Goal: Information Seeking & Learning: Understand process/instructions

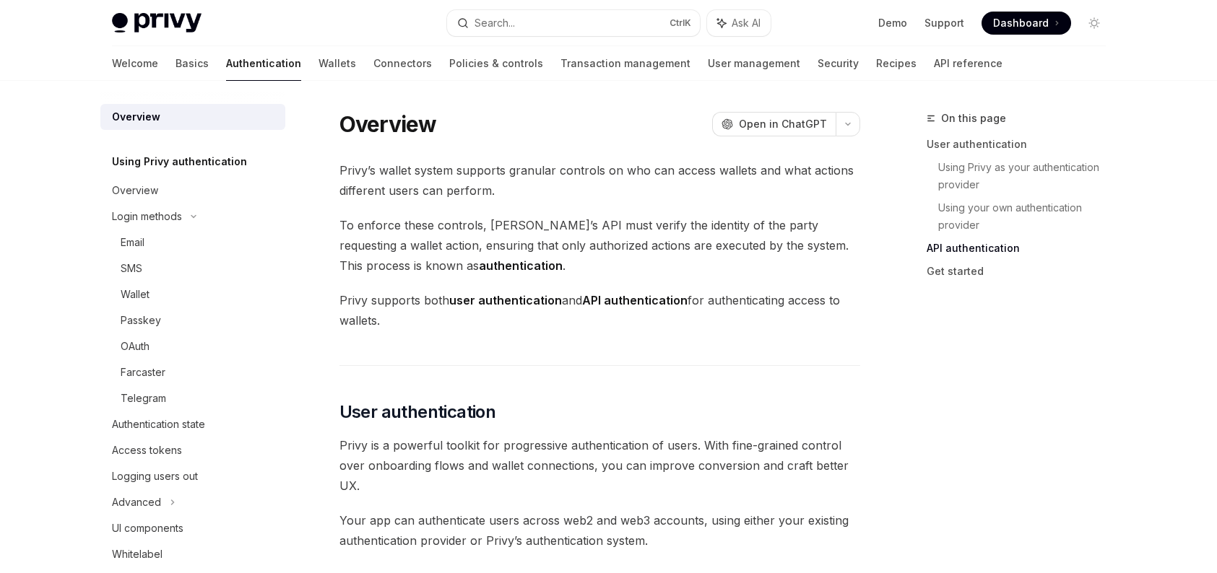
scroll to position [1083, 0]
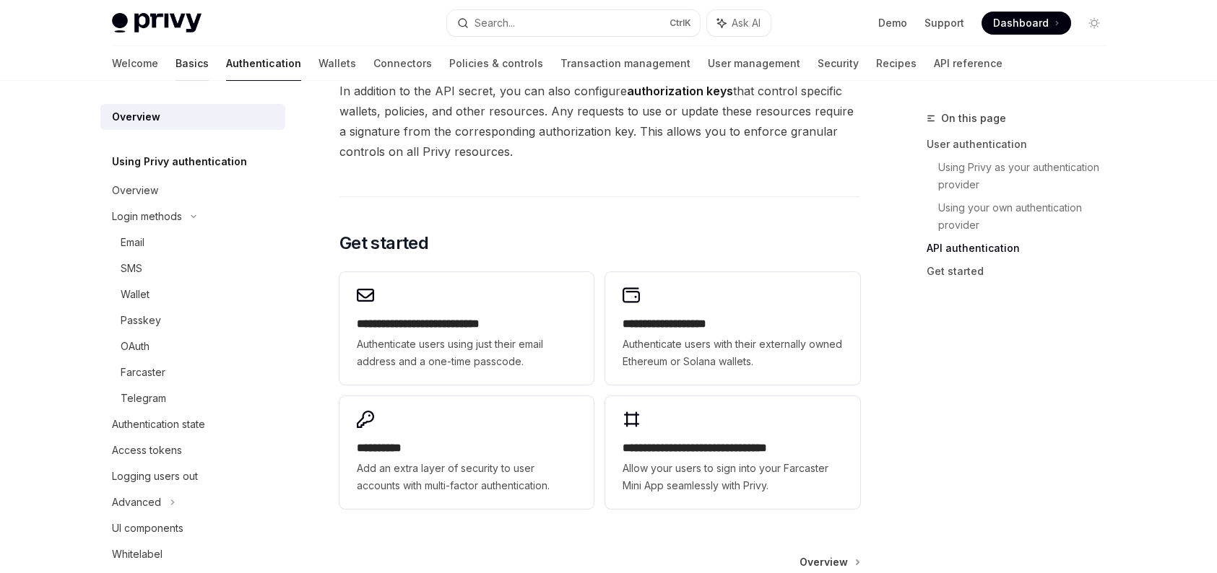
click at [175, 63] on link "Basics" at bounding box center [191, 63] width 33 height 35
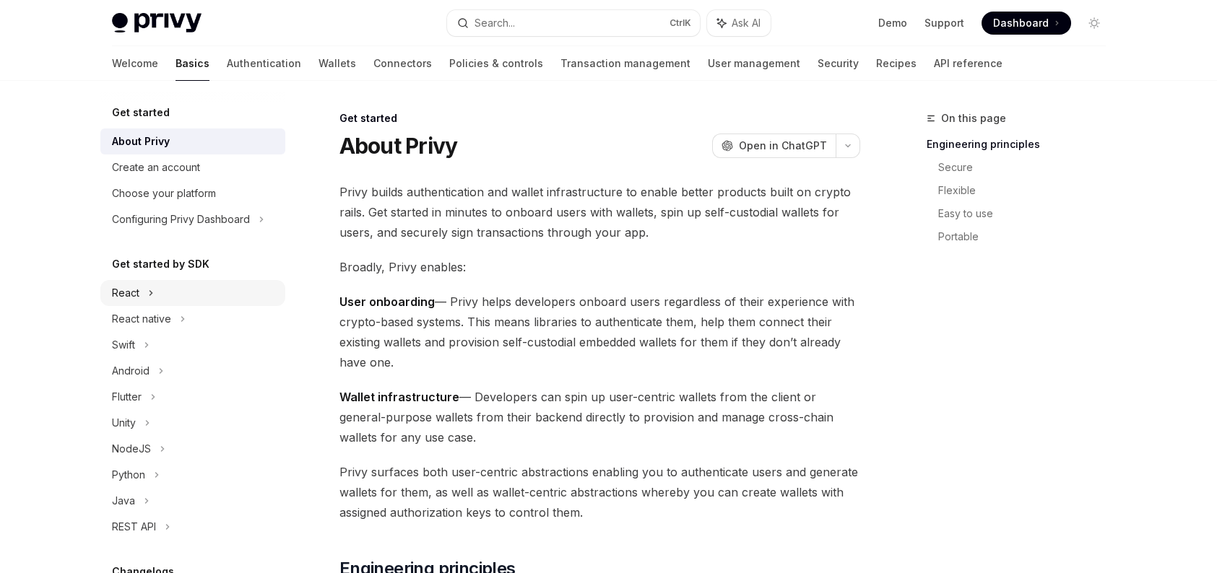
click at [157, 291] on div "React" at bounding box center [192, 293] width 185 height 26
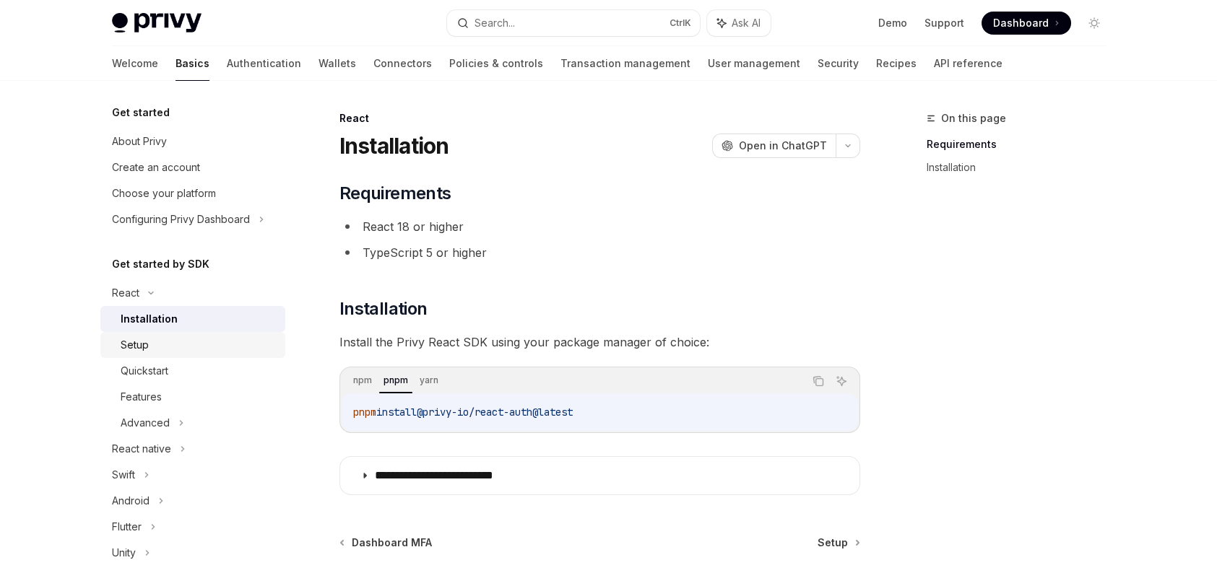
click at [155, 350] on div "Setup" at bounding box center [199, 345] width 156 height 17
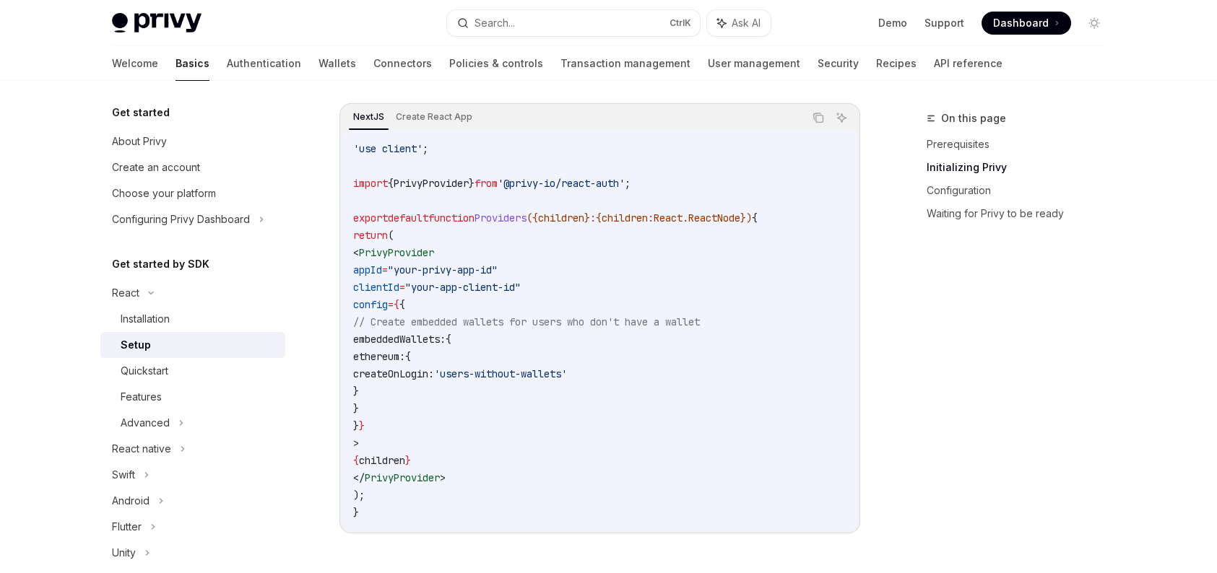
scroll to position [505, 0]
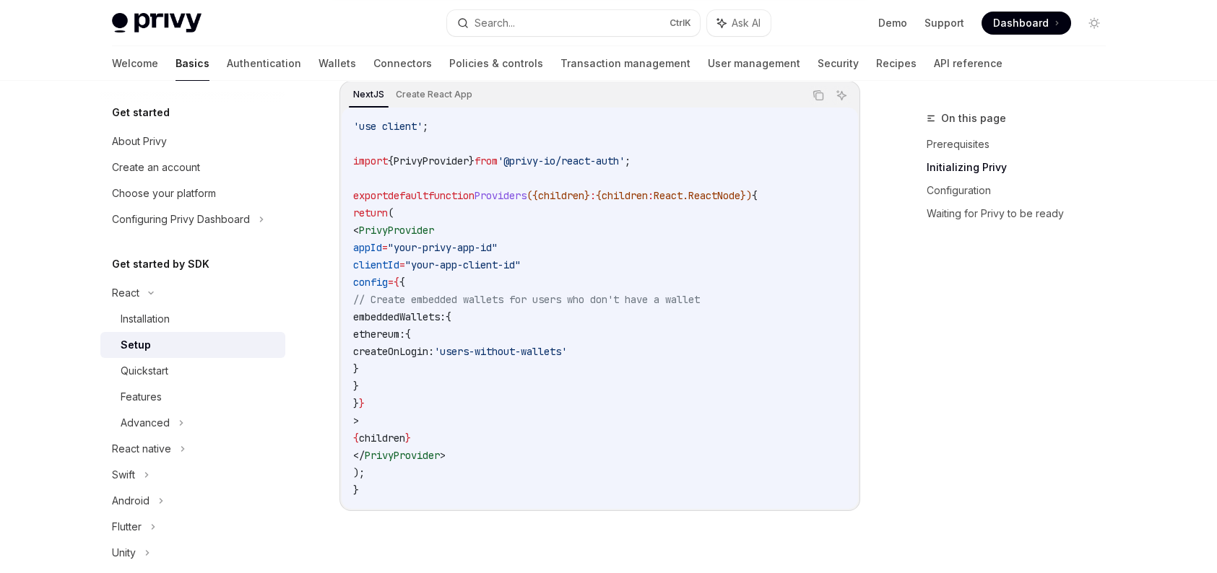
drag, startPoint x: 401, startPoint y: 314, endPoint x: 438, endPoint y: 382, distance: 77.6
click at [438, 382] on code "'use client' ; import { PrivyProvider } from '@privy-io/react-auth' ; export de…" at bounding box center [599, 308] width 493 height 381
copy code "embeddedWallets: { ethereum: { createOnLogin: 'users-without-wallets' } }"
click at [359, 362] on span "}" at bounding box center [356, 368] width 6 height 13
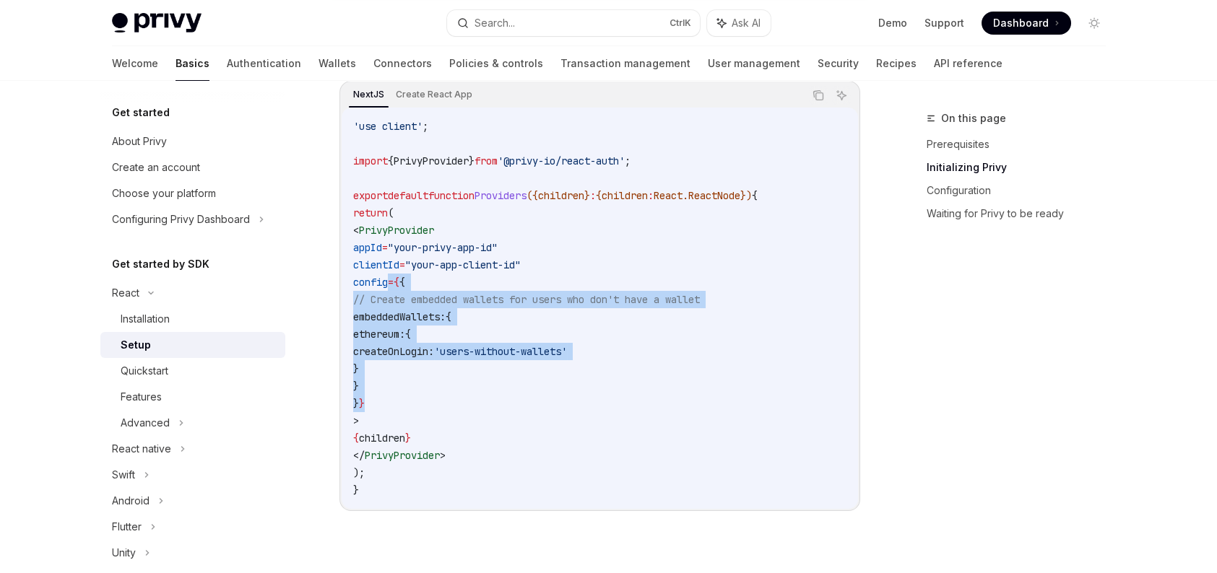
drag, startPoint x: 389, startPoint y: 281, endPoint x: 420, endPoint y: 407, distance: 129.4
click at [420, 407] on code "'use client' ; import { PrivyProvider } from '@privy-io/react-auth' ; export de…" at bounding box center [599, 308] width 493 height 381
copy code "config = { { // Create embedded wallets for users who don't have a wallet embed…"
click at [227, 65] on link "Authentication" at bounding box center [264, 63] width 74 height 35
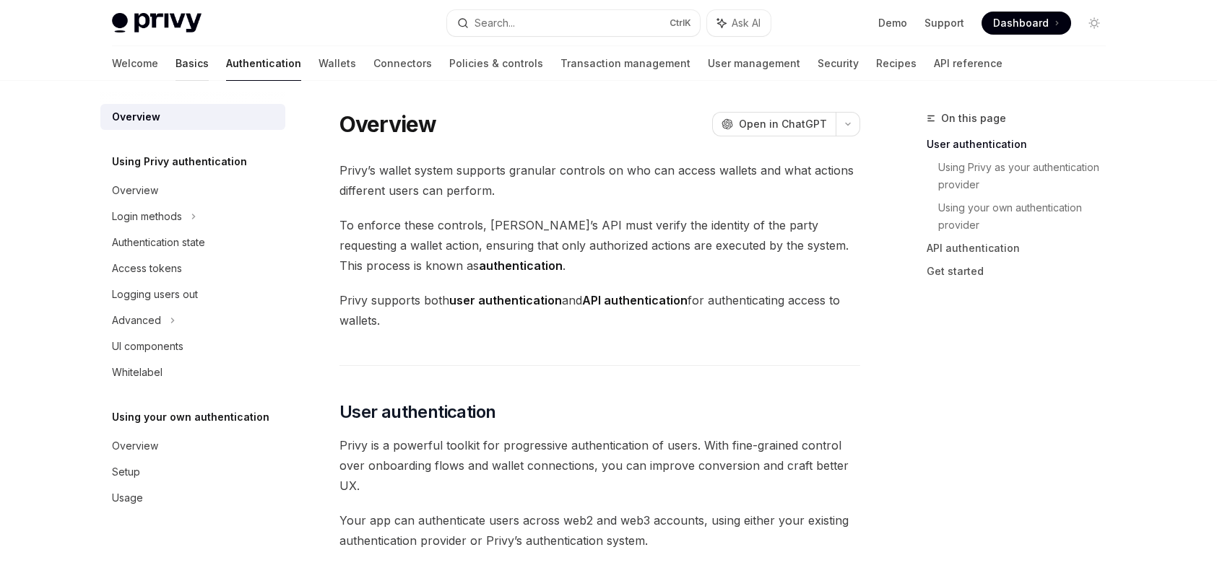
click at [175, 67] on link "Basics" at bounding box center [191, 63] width 33 height 35
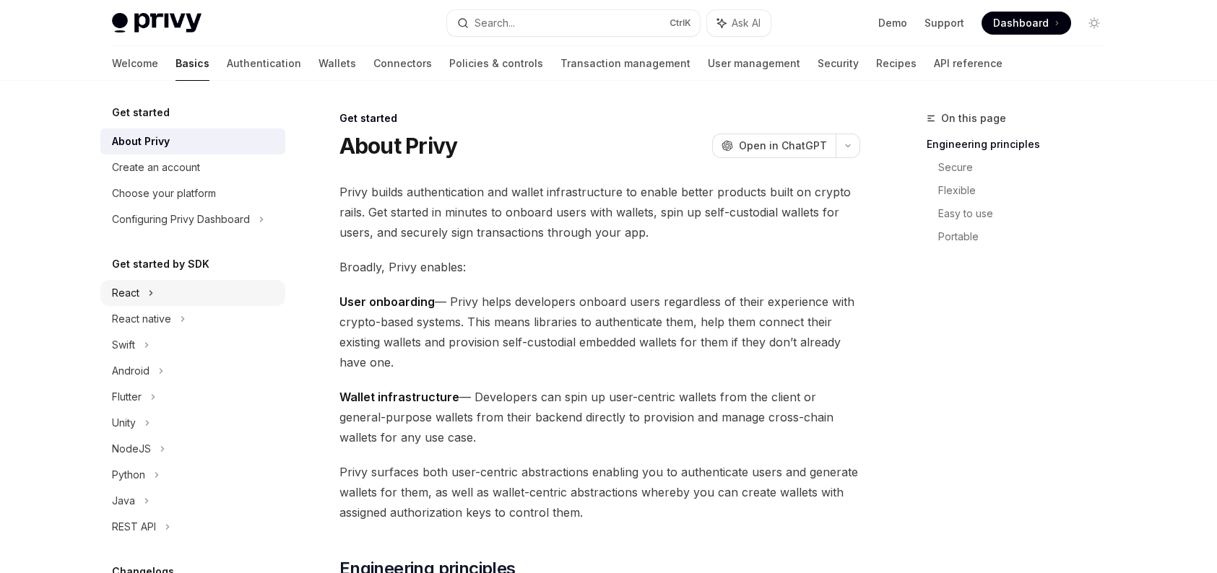
click at [166, 294] on div "React" at bounding box center [192, 293] width 185 height 26
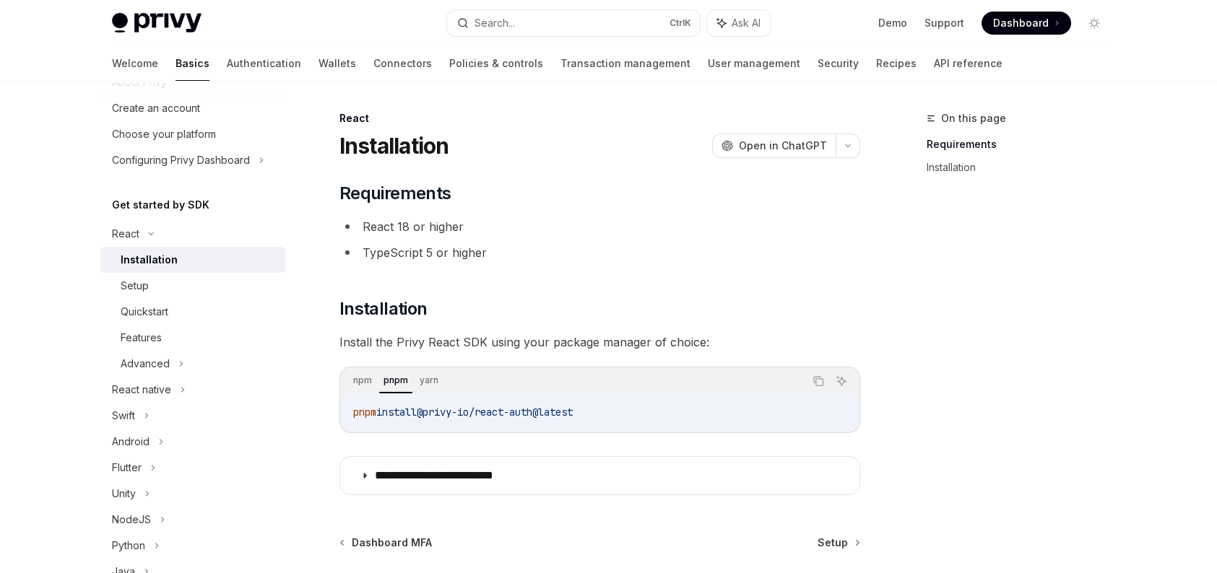
scroll to position [72, 0]
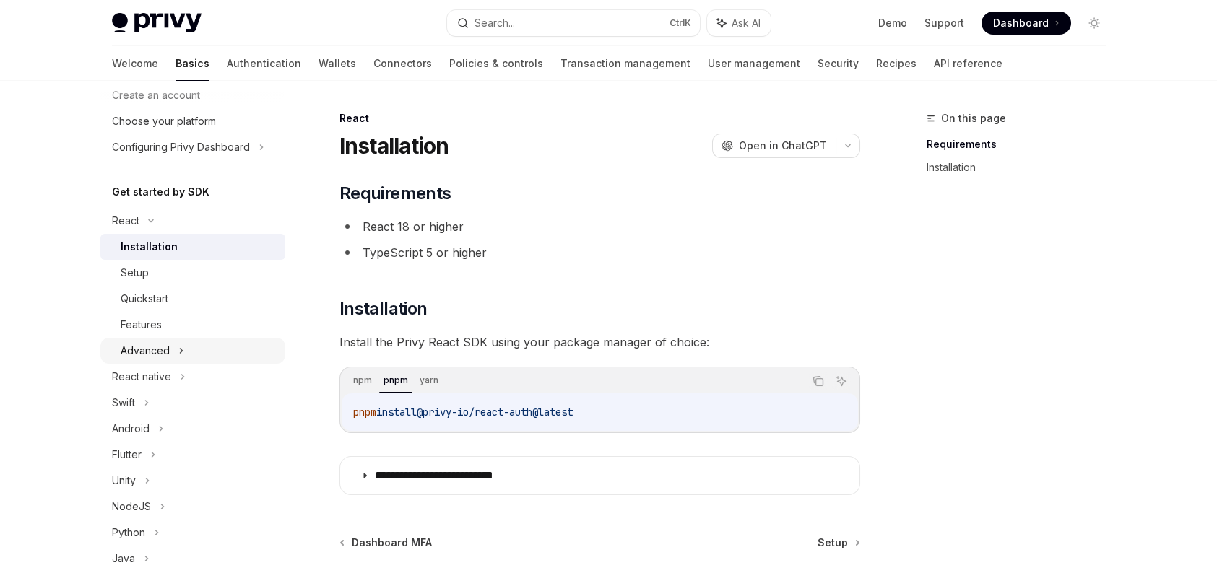
click at [176, 346] on div "Advanced" at bounding box center [192, 351] width 185 height 26
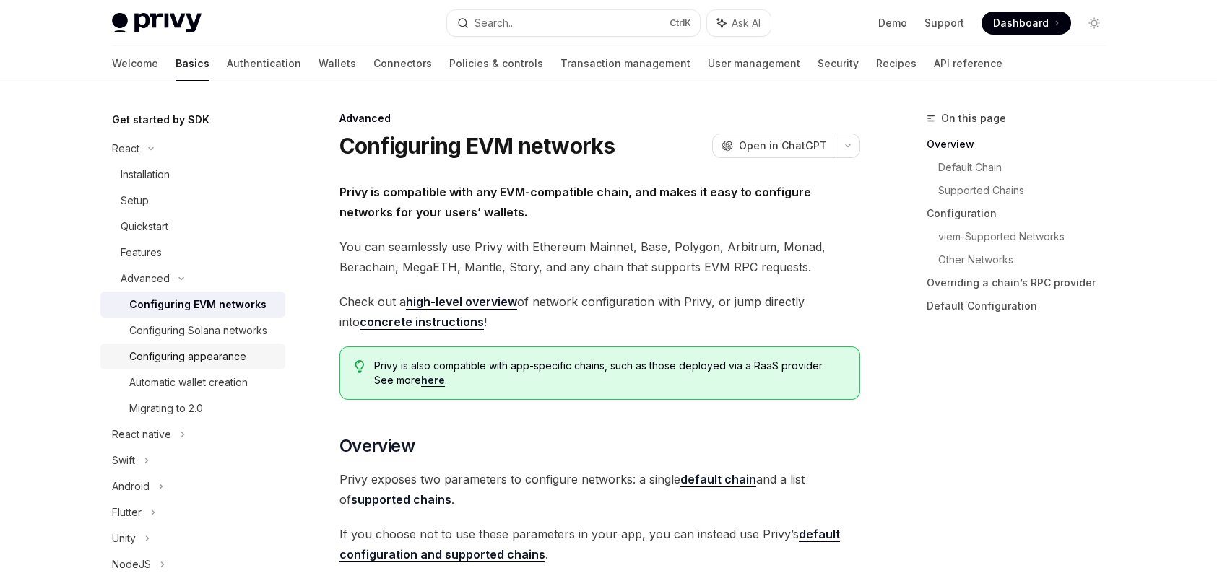
click at [216, 365] on div "Configuring appearance" at bounding box center [187, 356] width 117 height 17
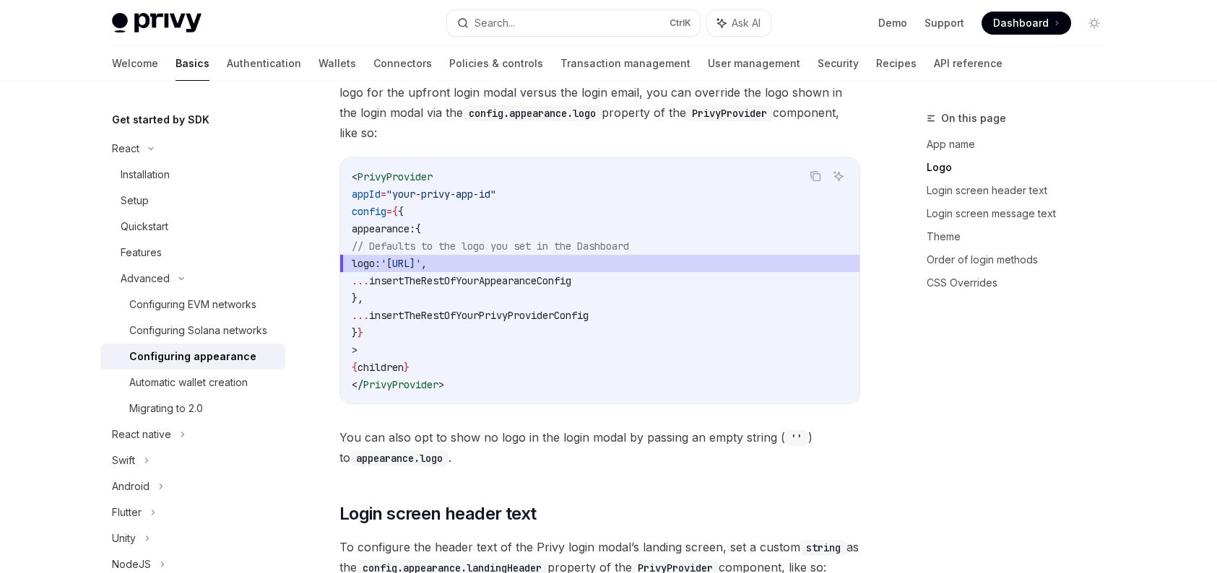
scroll to position [794, 0]
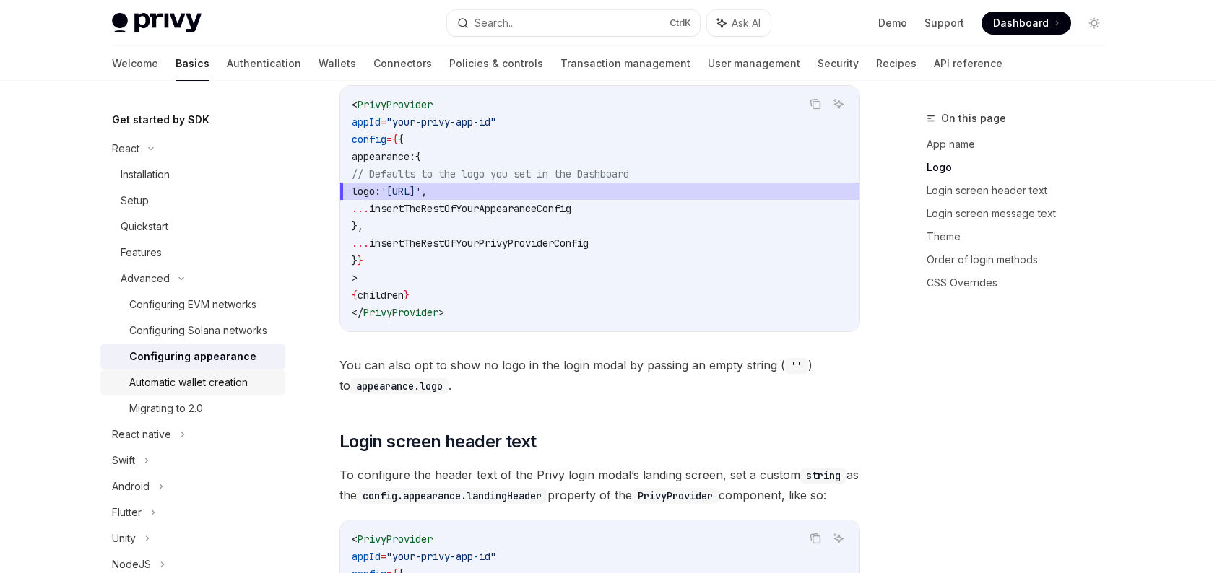
click at [187, 391] on div "Automatic wallet creation" at bounding box center [188, 382] width 118 height 17
type textarea "*"
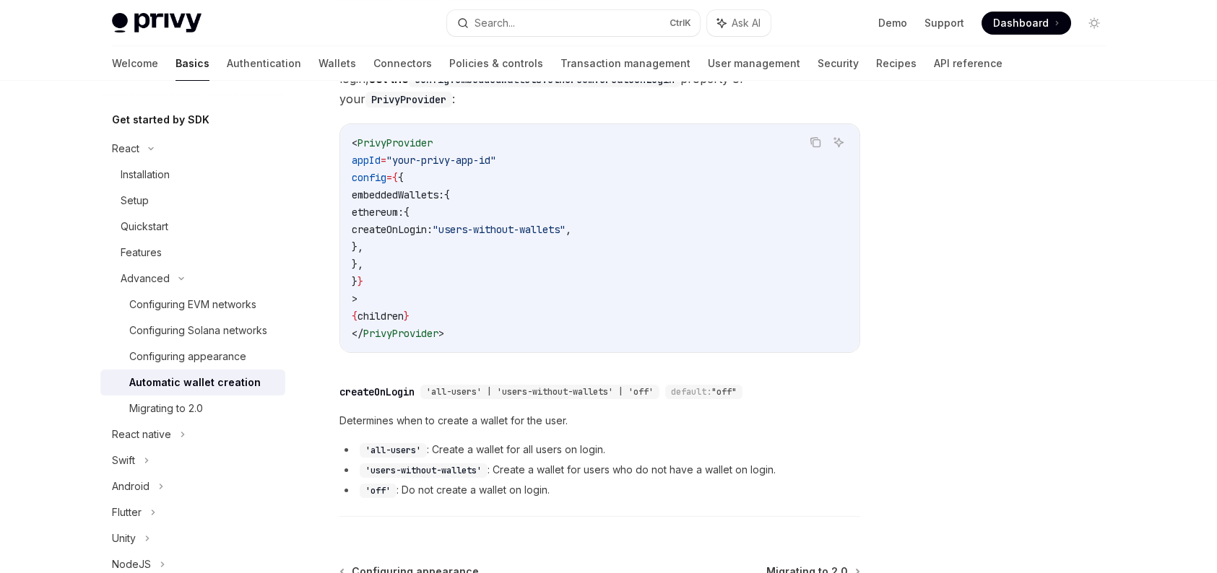
scroll to position [472, 0]
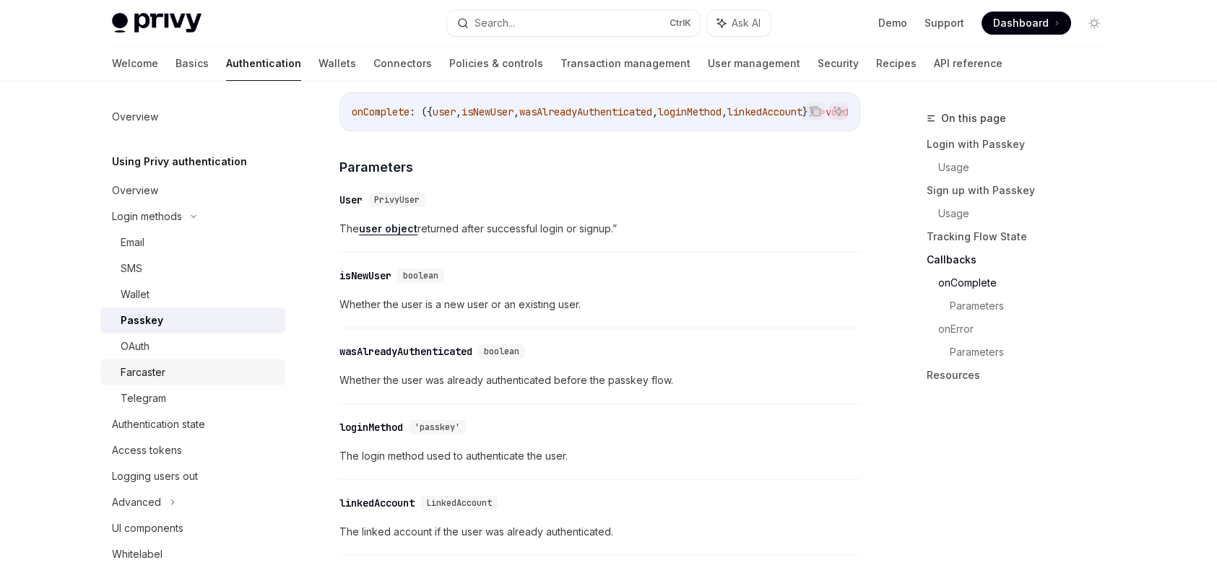
scroll to position [72, 0]
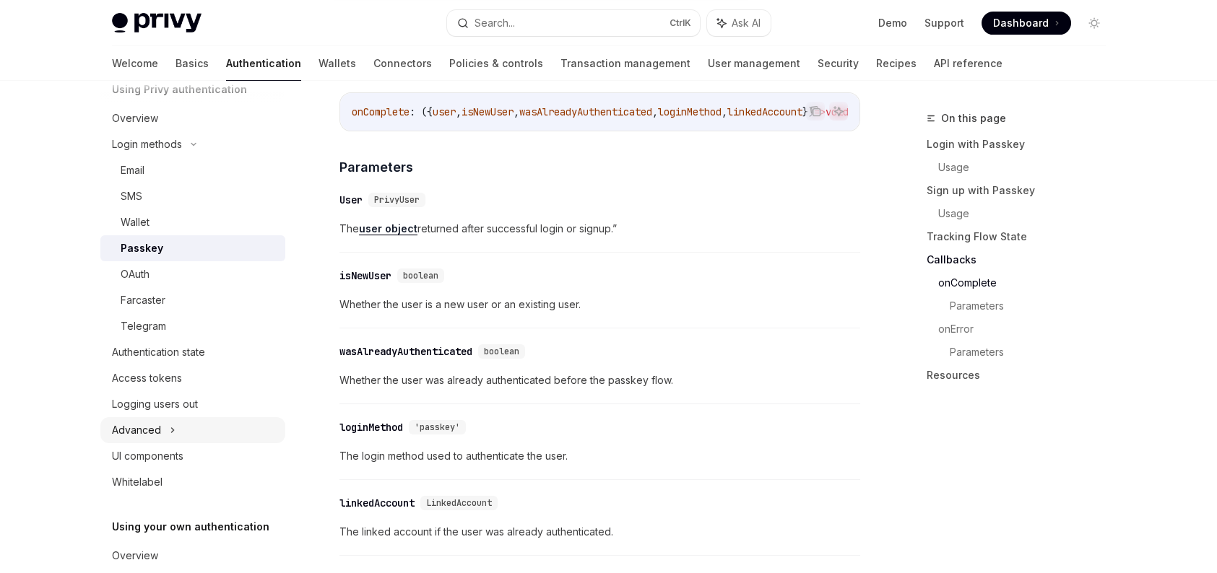
click at [170, 427] on icon at bounding box center [173, 430] width 6 height 17
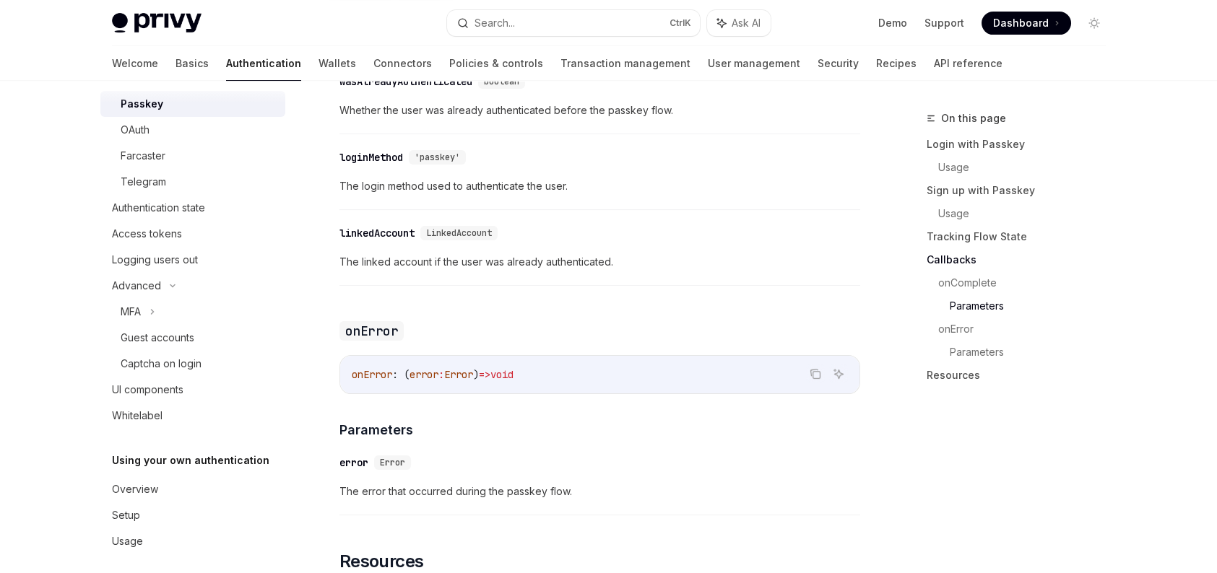
scroll to position [2349, 0]
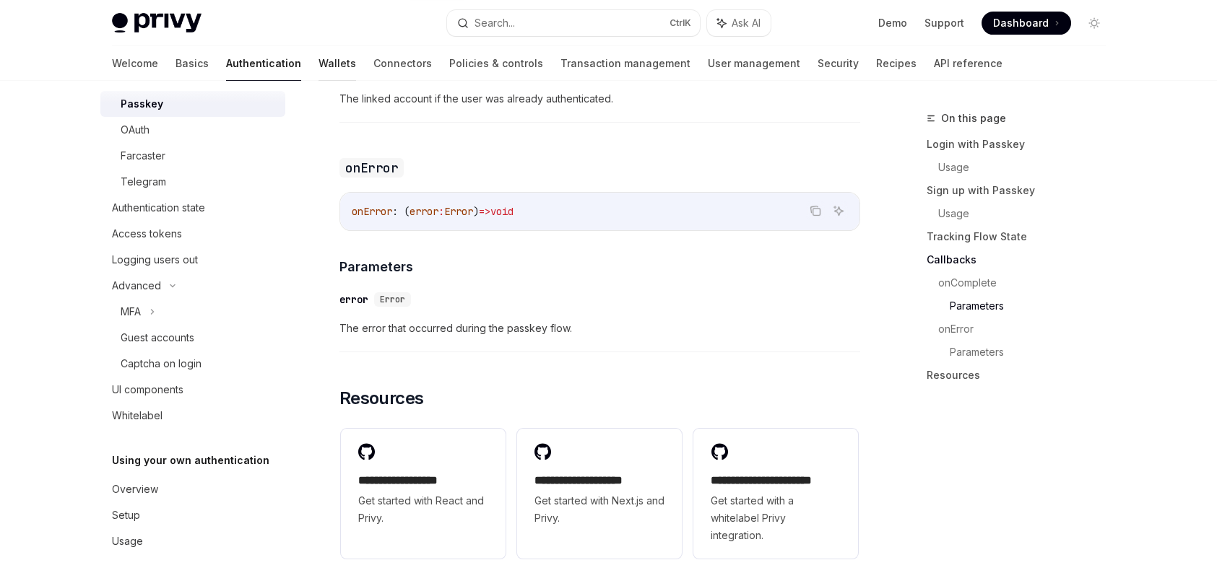
click at [318, 67] on link "Wallets" at bounding box center [337, 63] width 38 height 35
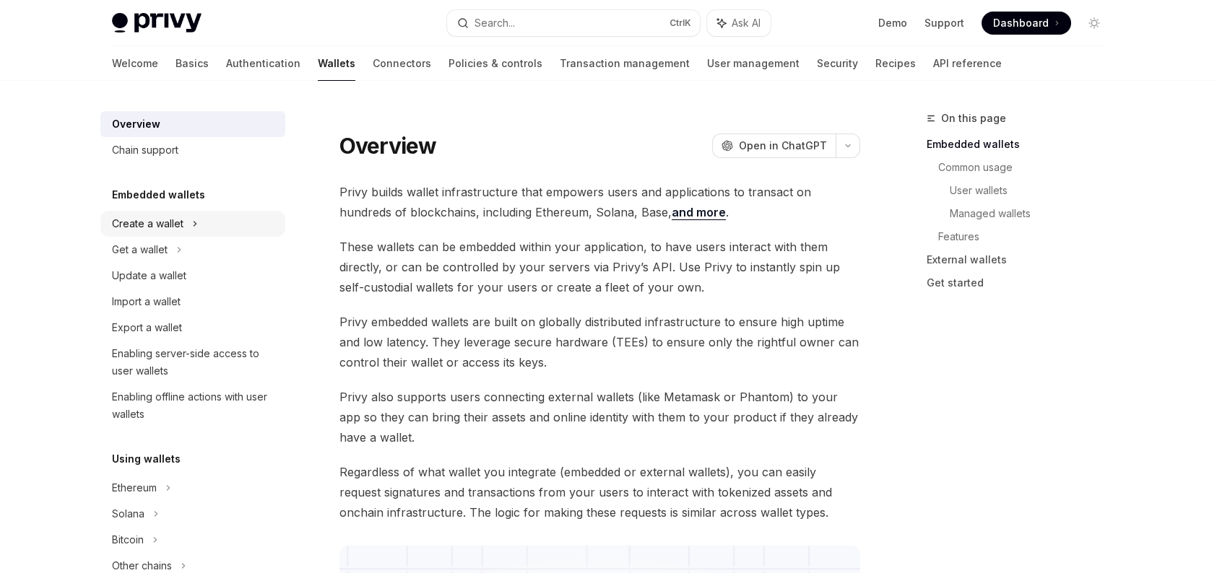
click at [215, 220] on div "Create a wallet" at bounding box center [192, 224] width 185 height 26
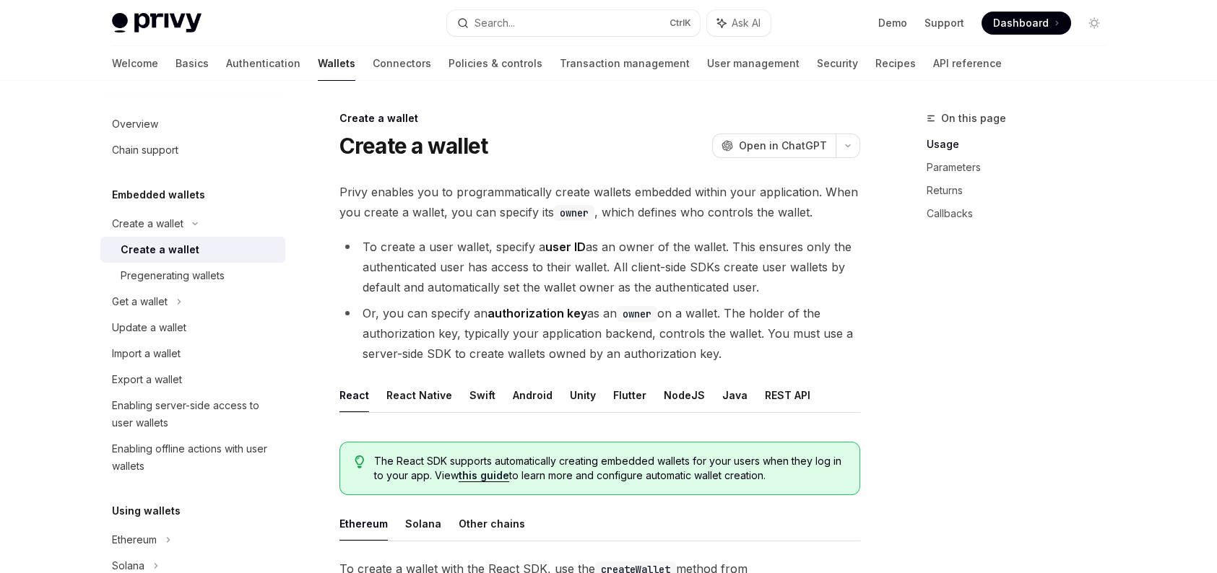
click at [205, 248] on div "Create a wallet" at bounding box center [199, 249] width 156 height 17
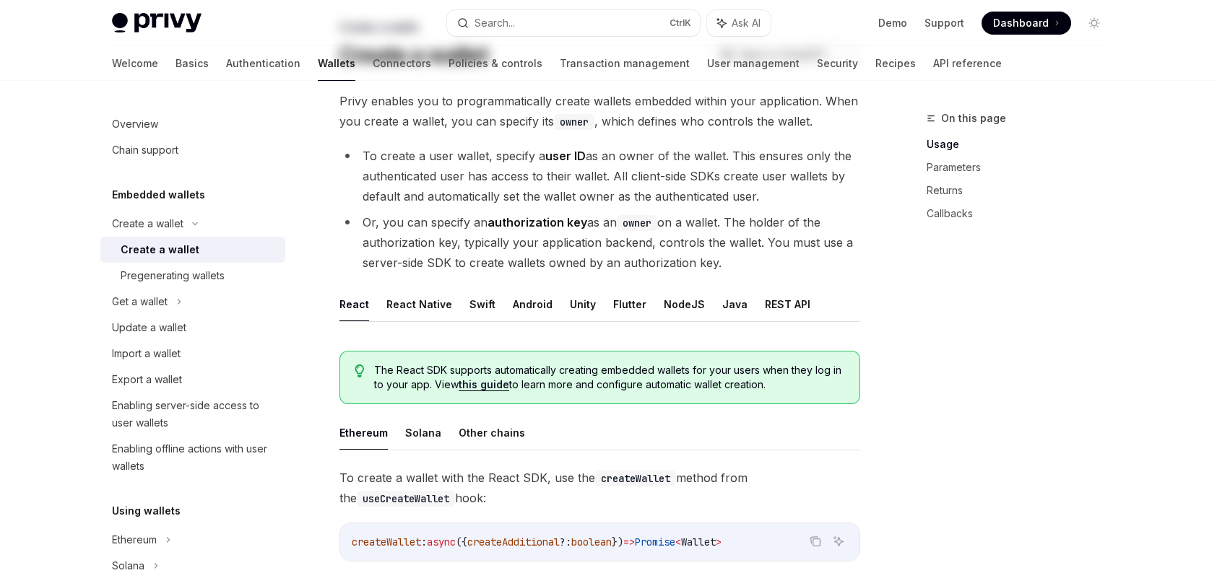
scroll to position [289, 0]
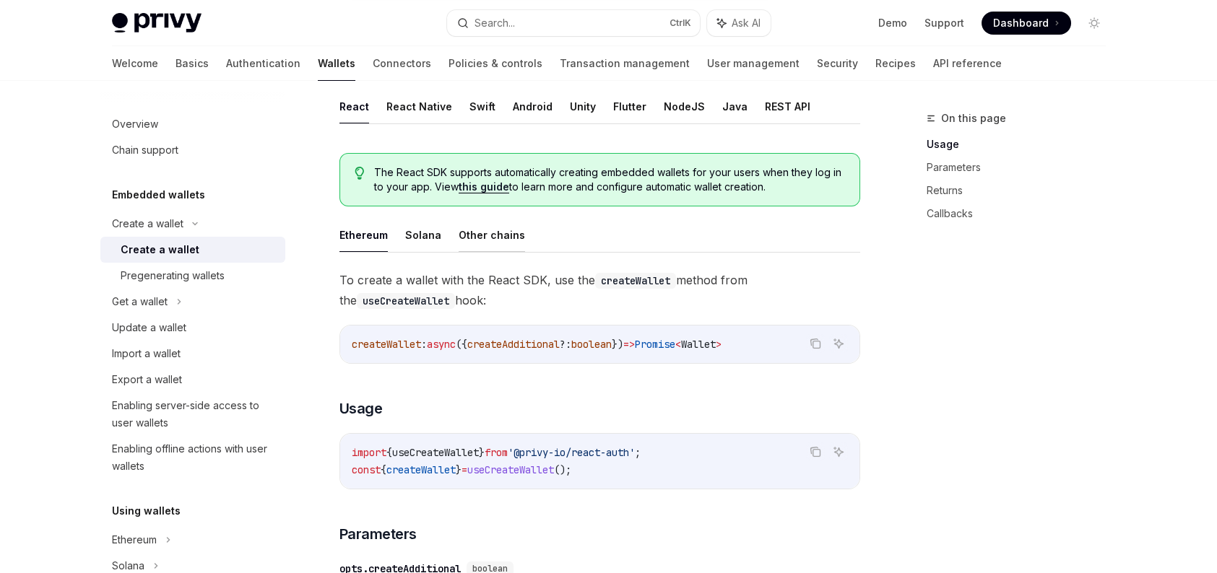
click at [509, 246] on button "Other chains" at bounding box center [492, 235] width 66 height 34
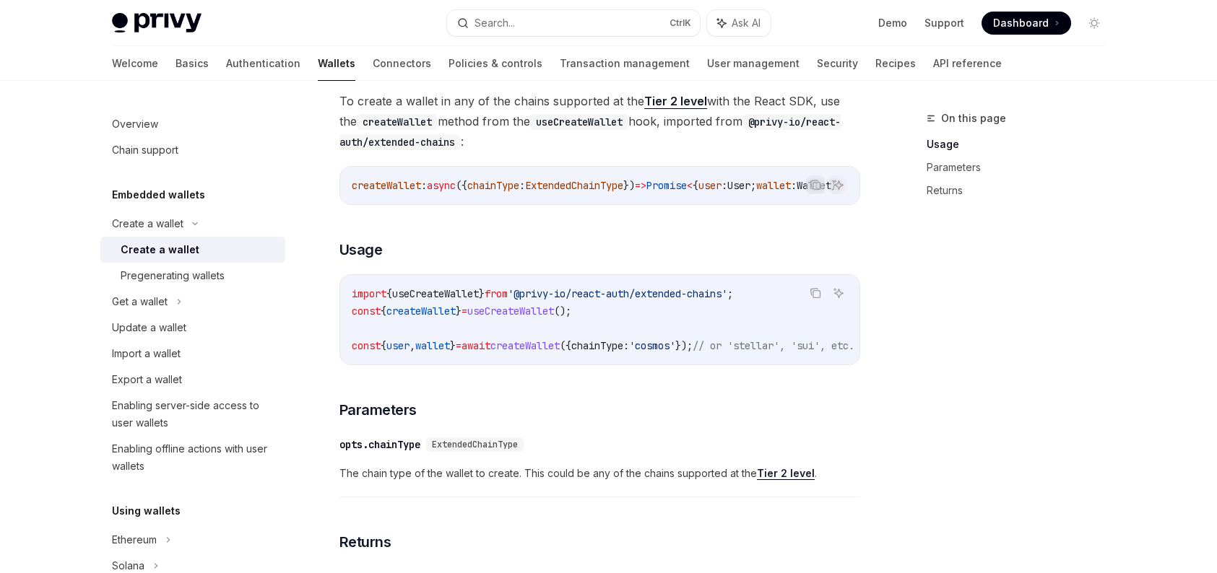
scroll to position [505, 0]
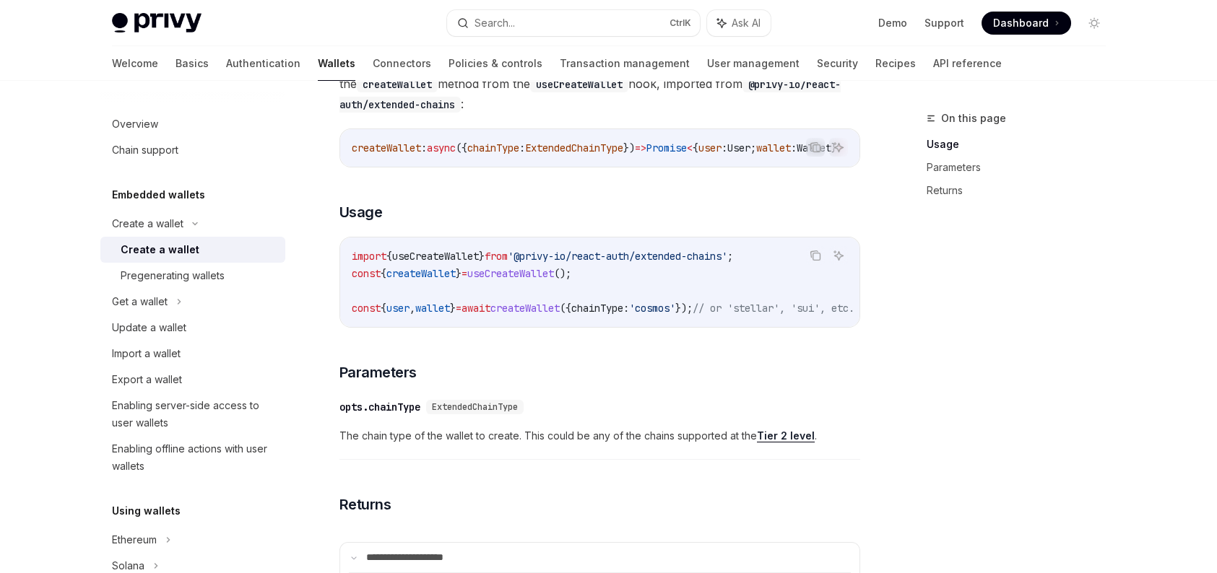
click at [727, 259] on span "'@privy-io/react-auth/extended-chains'" at bounding box center [618, 256] width 220 height 13
copy code "import { useCreateWallet } from '@privy-io/react-auth/extended-chains' ;"
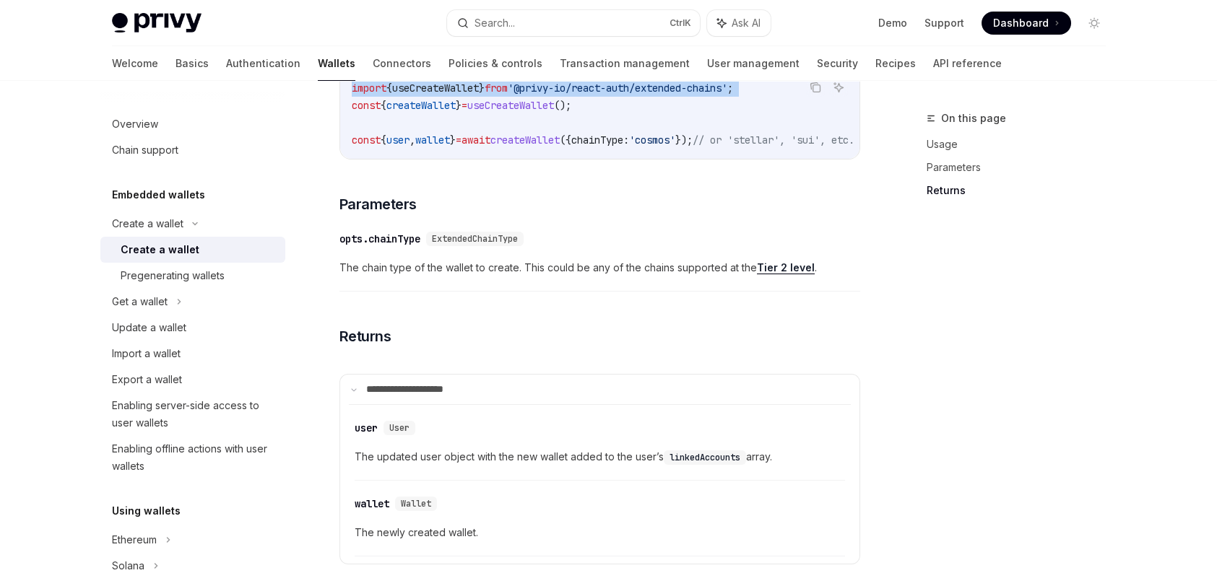
scroll to position [550, 0]
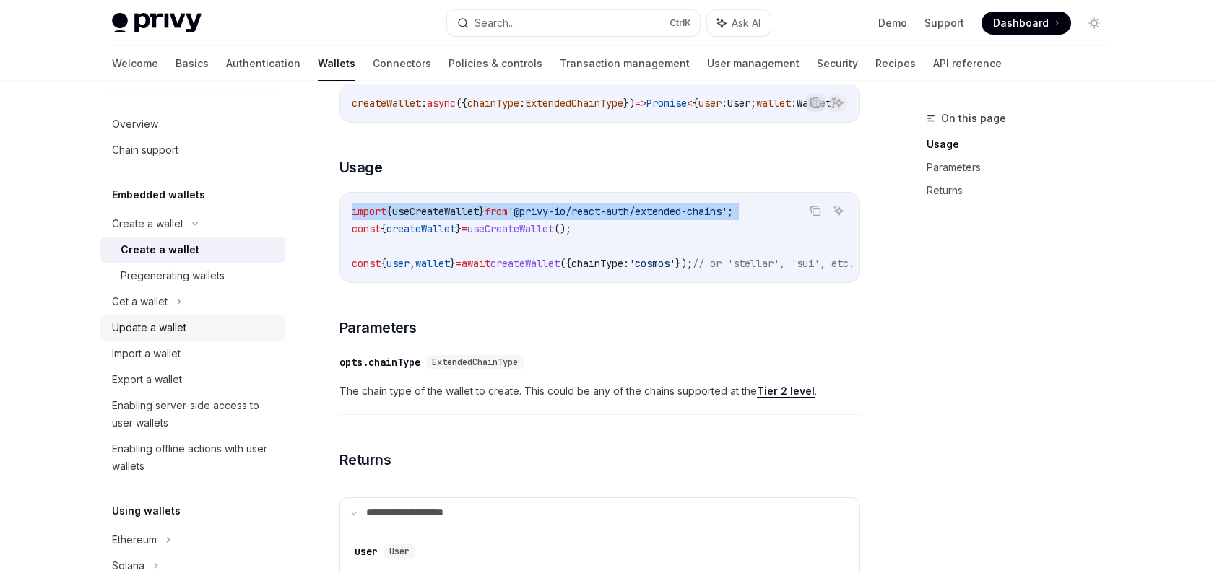
click at [222, 328] on div "Update a wallet" at bounding box center [194, 327] width 165 height 17
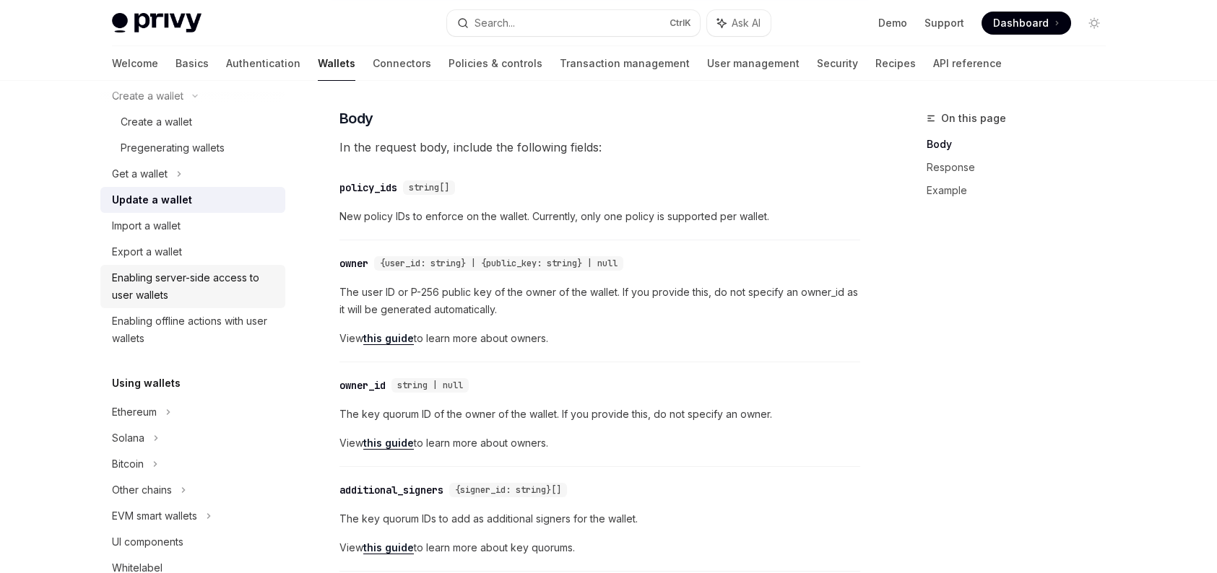
scroll to position [144, 0]
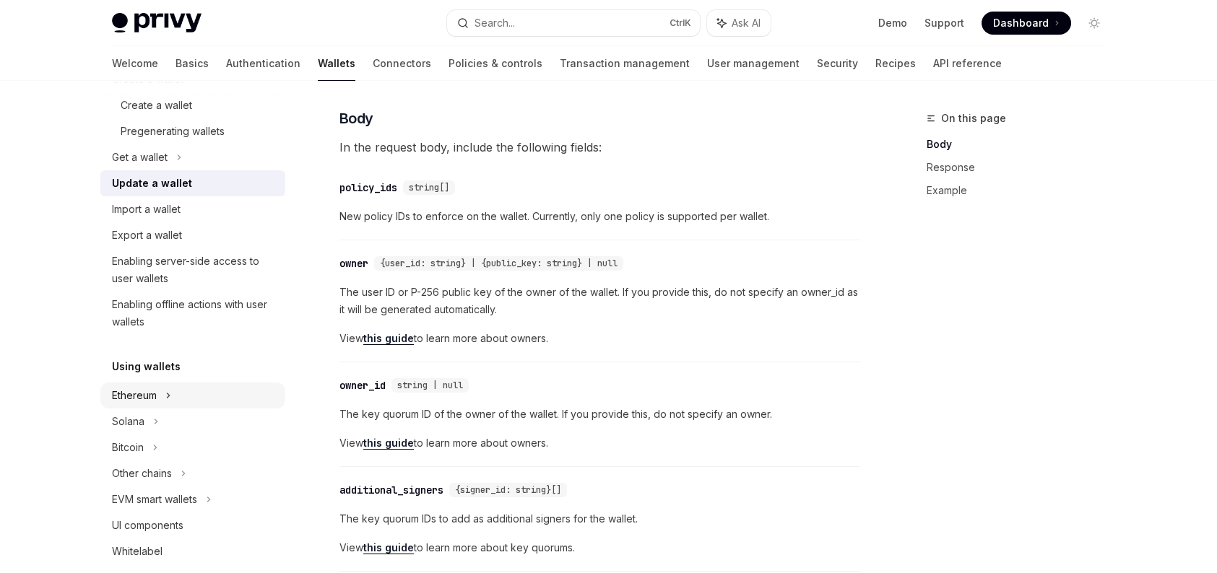
click at [175, 92] on div "Ethereum" at bounding box center [192, 79] width 185 height 26
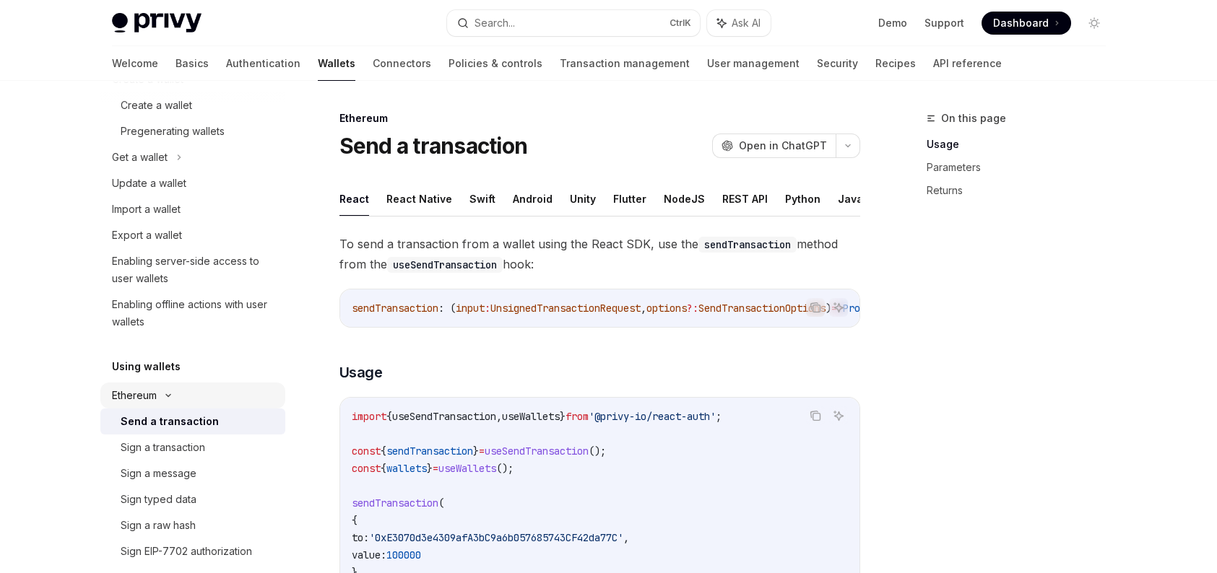
click at [186, 82] on icon at bounding box center [194, 80] width 17 height 6
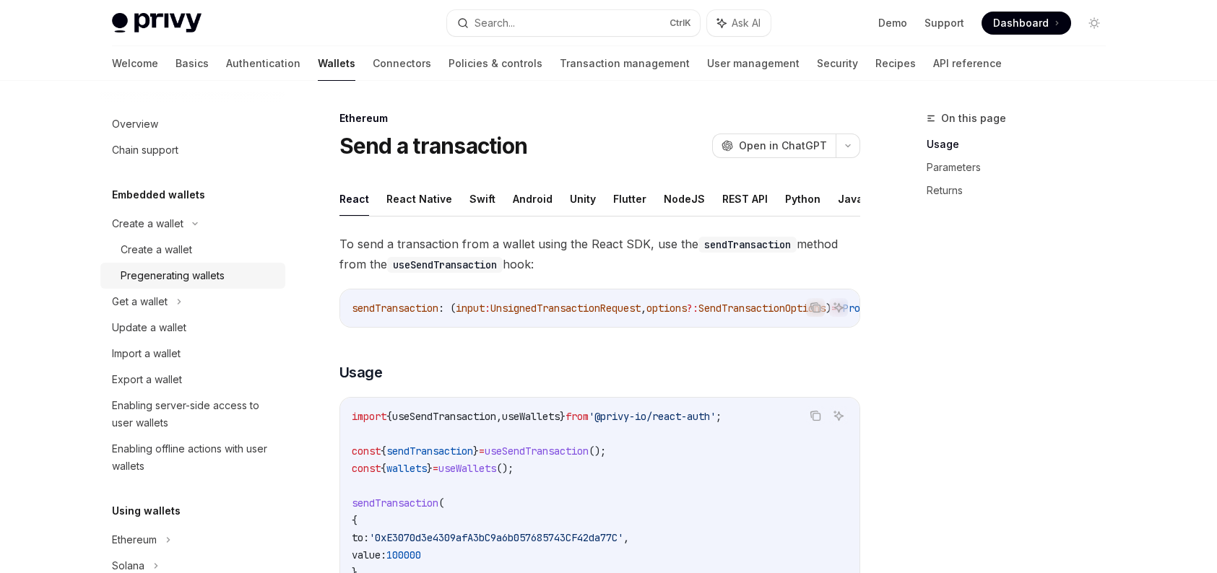
click at [209, 282] on div "Pregenerating wallets" at bounding box center [173, 275] width 104 height 17
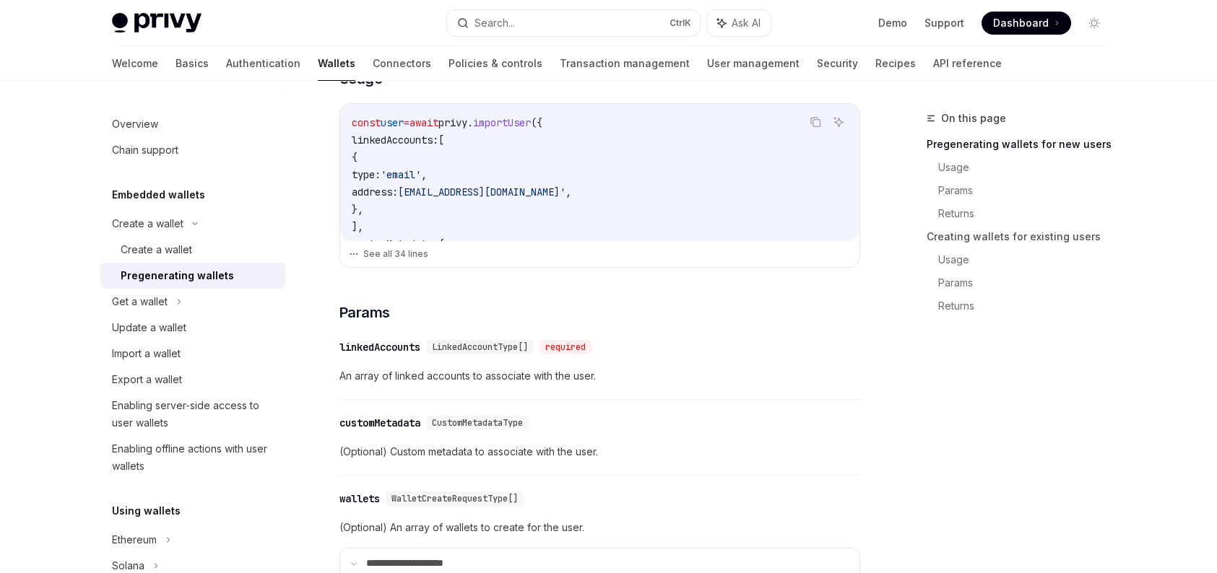
scroll to position [361, 0]
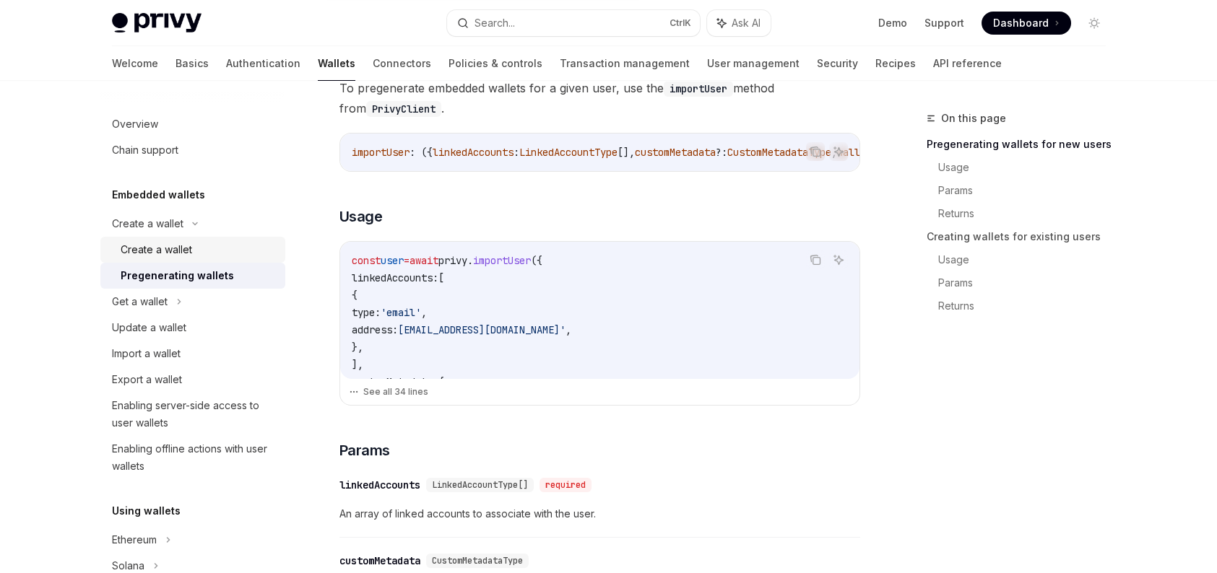
click at [195, 253] on div "Create a wallet" at bounding box center [199, 249] width 156 height 17
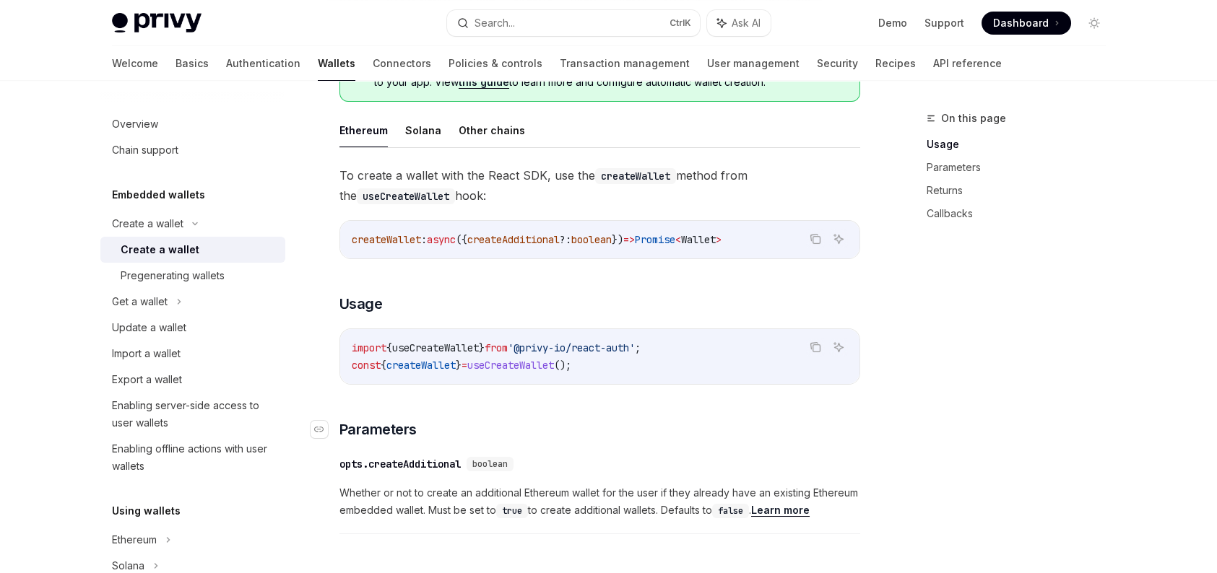
scroll to position [361, 0]
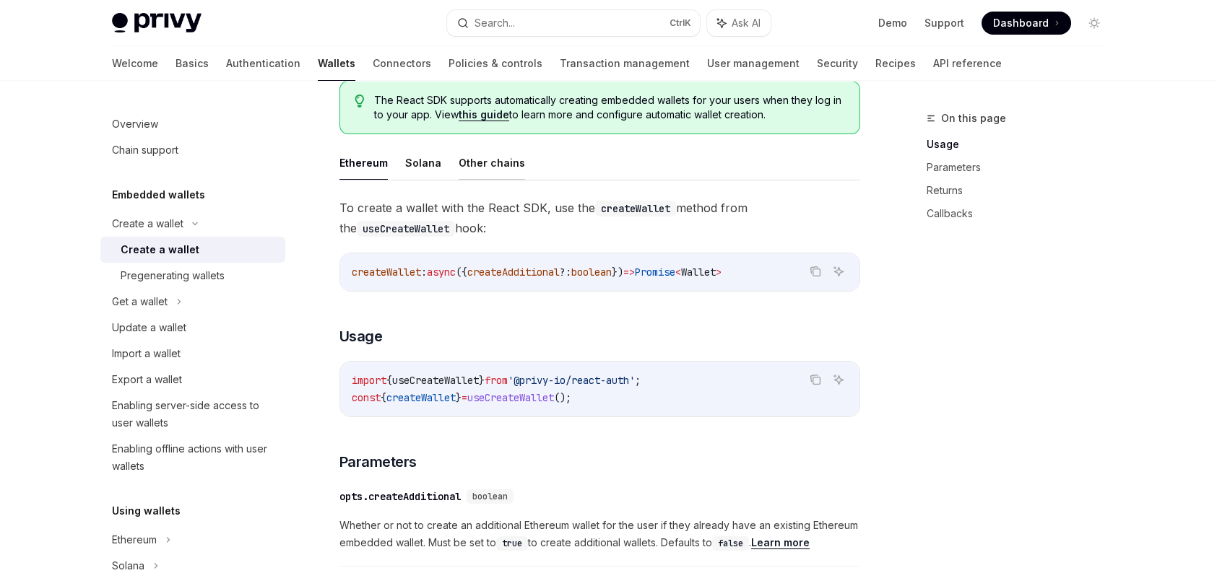
click at [498, 168] on button "Other chains" at bounding box center [492, 163] width 66 height 34
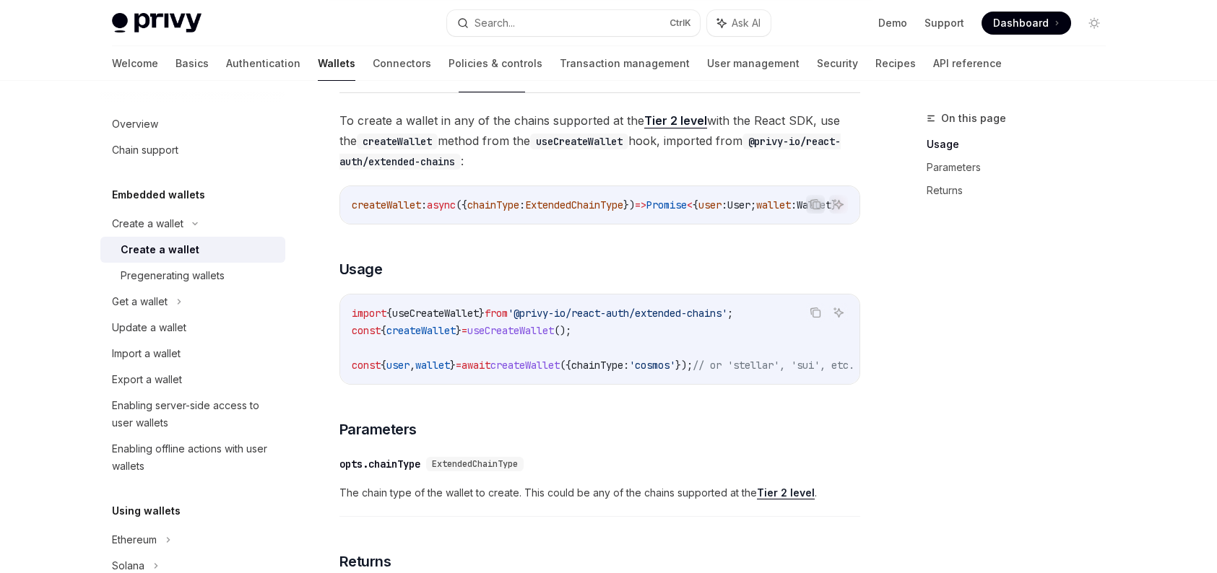
scroll to position [289, 0]
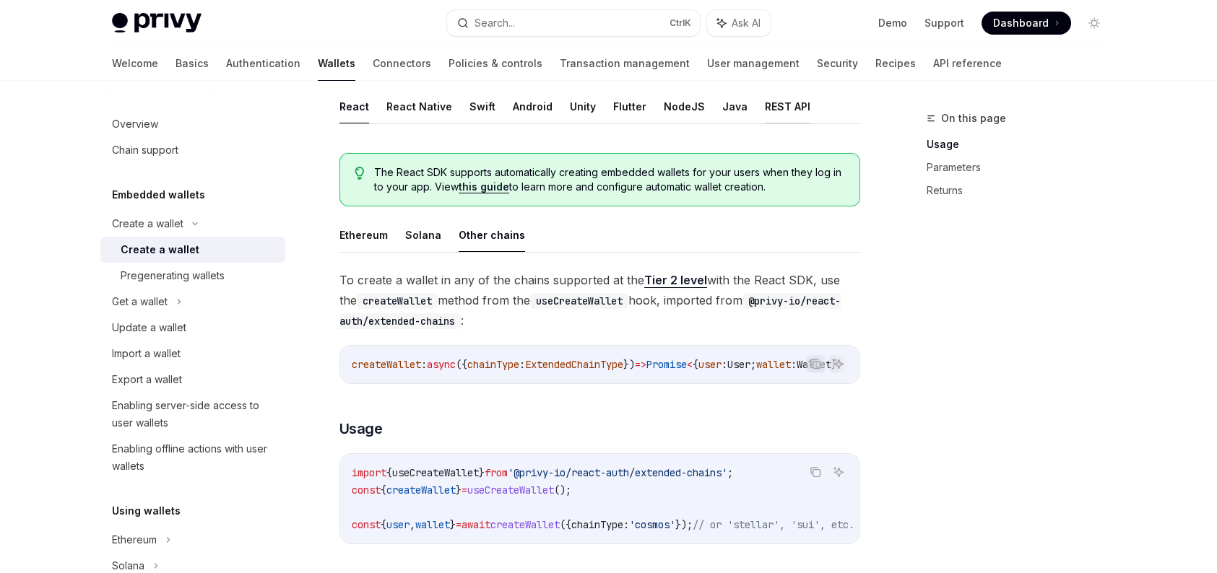
click at [783, 113] on button "REST API" at bounding box center [787, 107] width 45 height 34
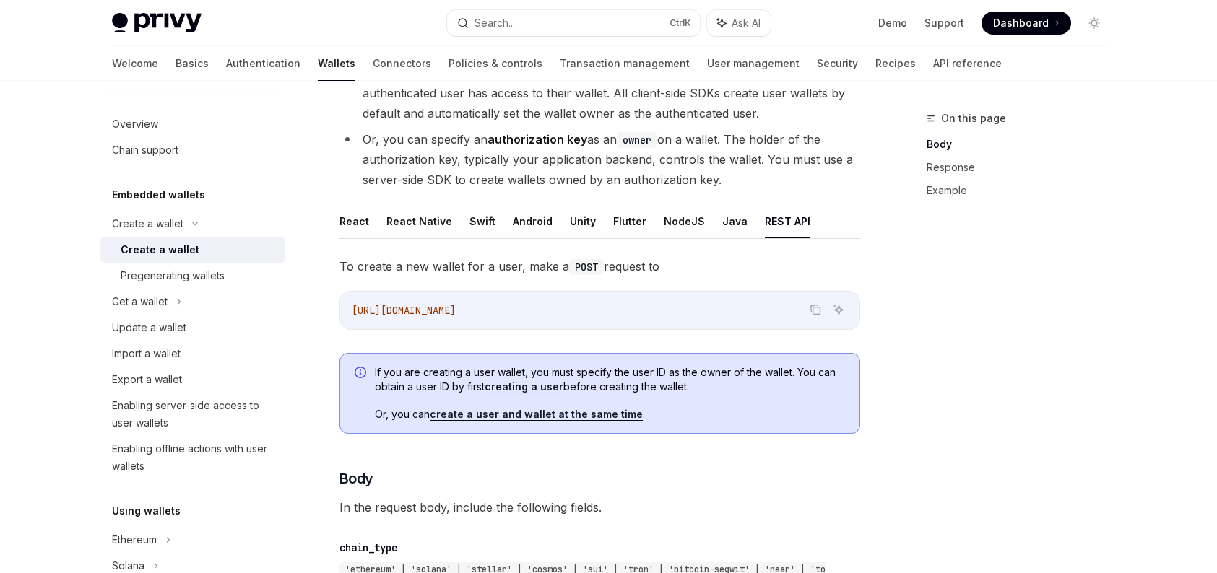
scroll to position [144, 0]
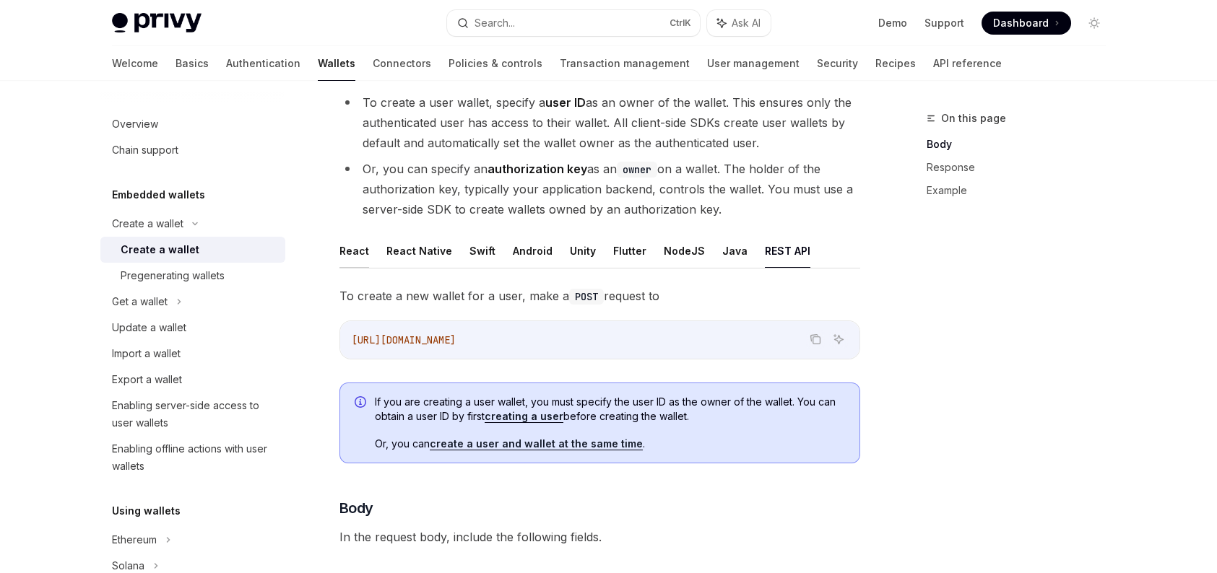
click at [357, 248] on button "React" at bounding box center [354, 251] width 30 height 34
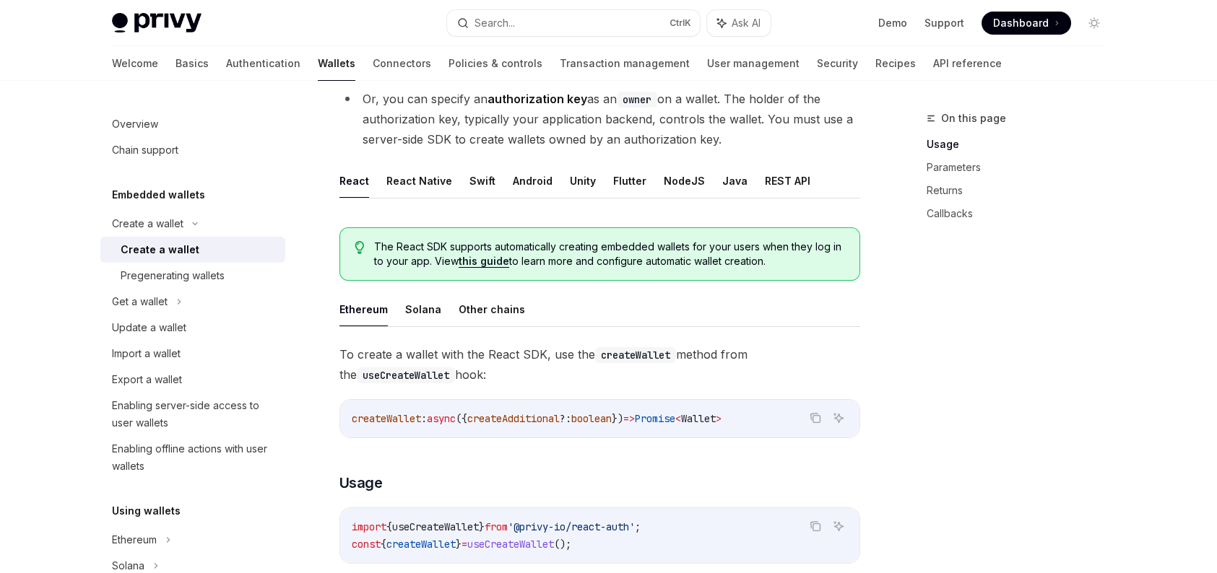
scroll to position [217, 0]
click at [508, 320] on button "Other chains" at bounding box center [492, 307] width 66 height 34
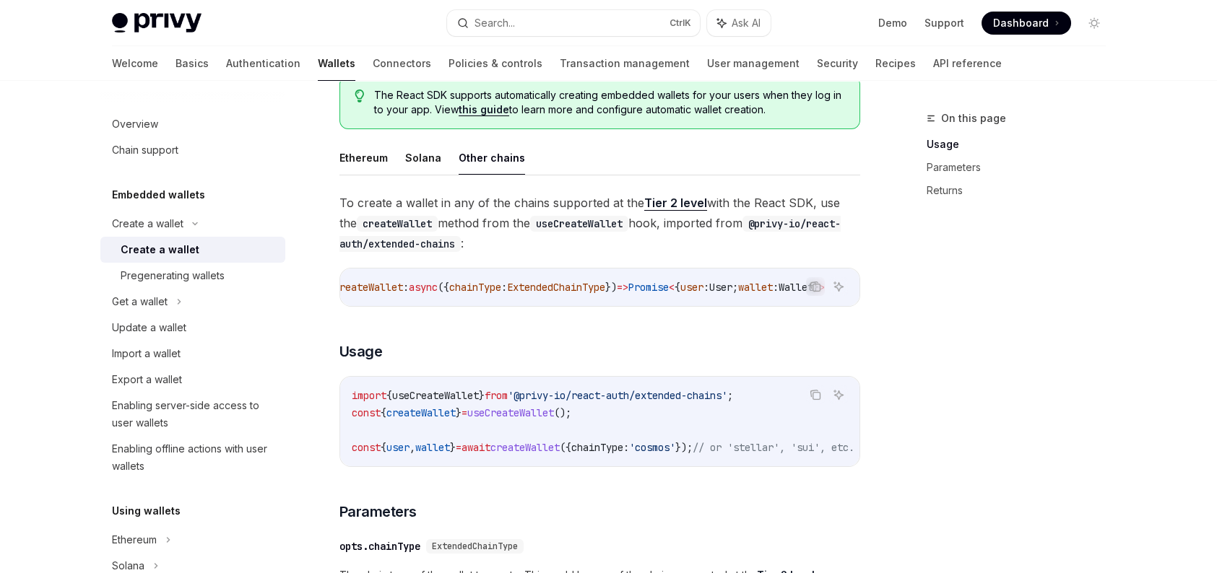
scroll to position [433, 0]
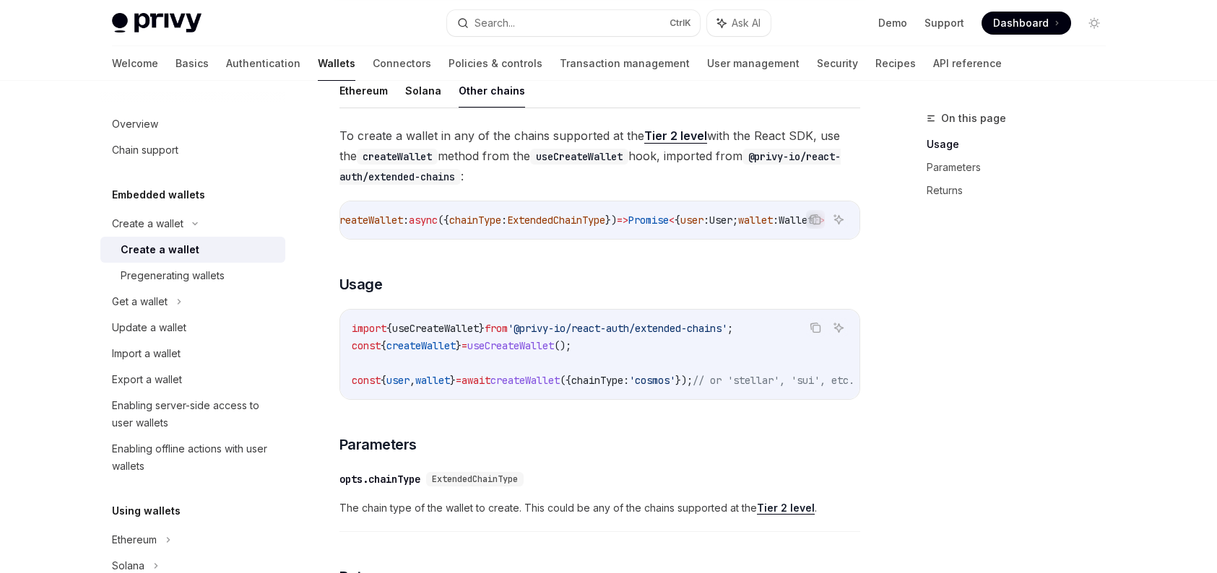
click at [723, 335] on span "'@privy-io/react-auth/extended-chains'" at bounding box center [618, 328] width 220 height 13
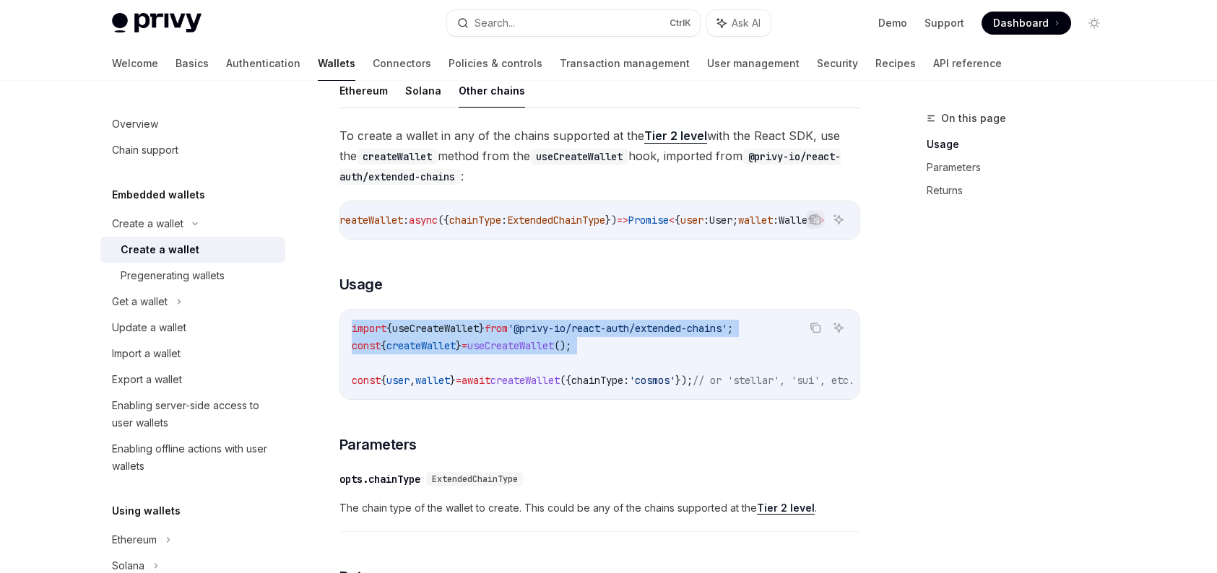
click at [713, 354] on code "import { useCreateWallet } from '@privy-io/react-auth/extended-chains' ; const …" at bounding box center [620, 354] width 537 height 69
copy code "import { useCreateWallet } from '@privy-io/react-auth/extended-chains' ; const …"
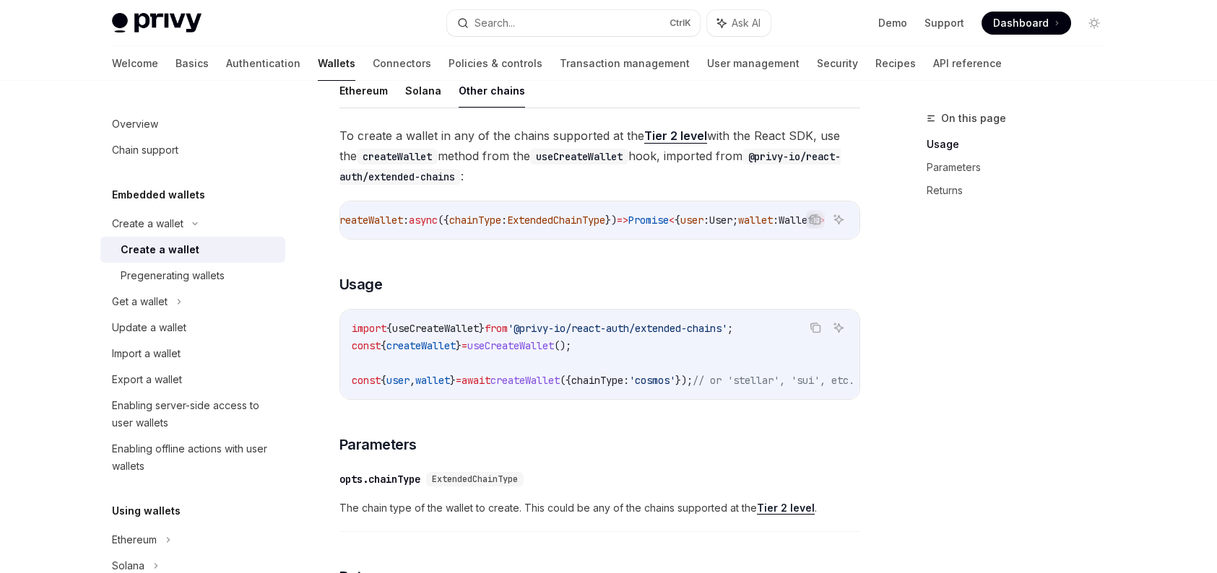
click at [522, 387] on span "createWallet" at bounding box center [524, 380] width 69 height 13
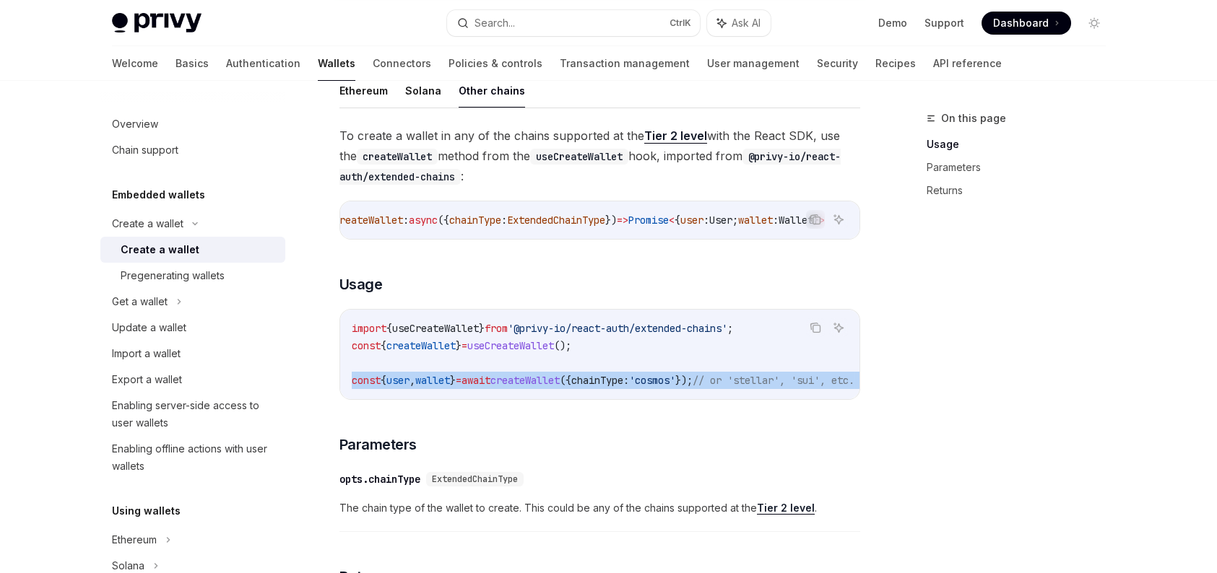
click at [522, 387] on span "createWallet" at bounding box center [524, 380] width 69 height 13
copy code "const { user , wallet } = await createWallet ({ chainType: 'cosmos' }); // or '…"
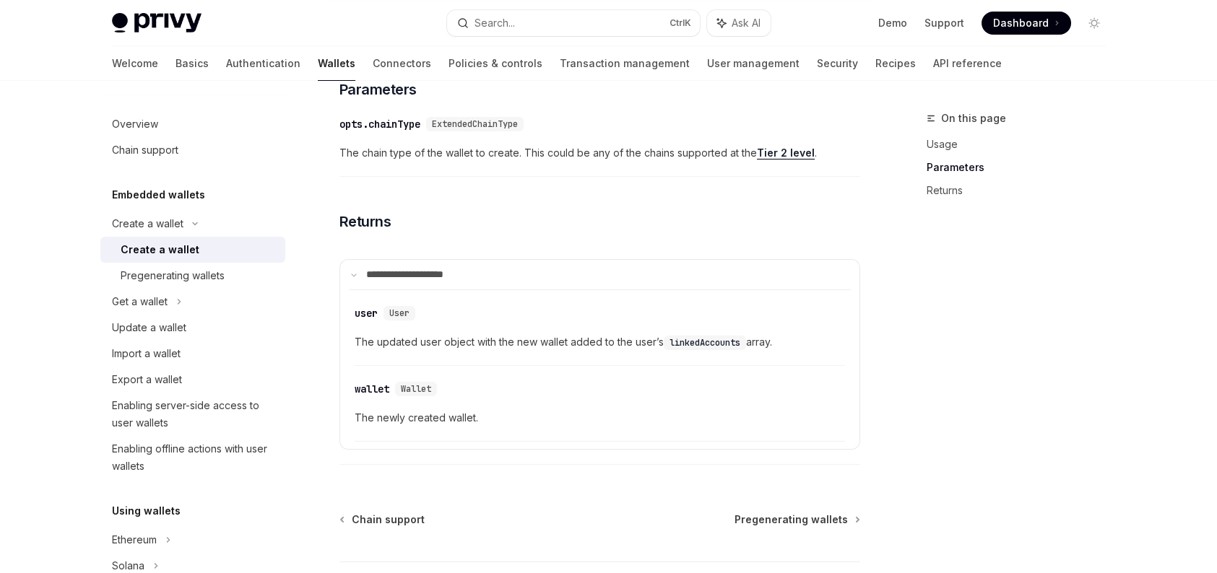
scroll to position [794, 0]
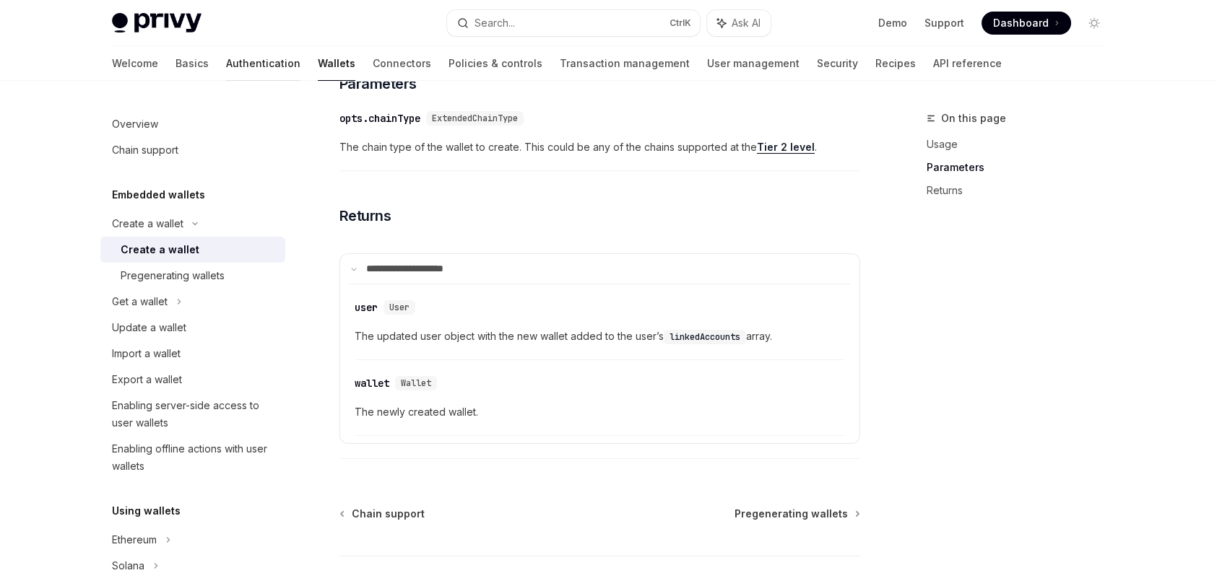
click at [226, 56] on link "Authentication" at bounding box center [263, 63] width 74 height 35
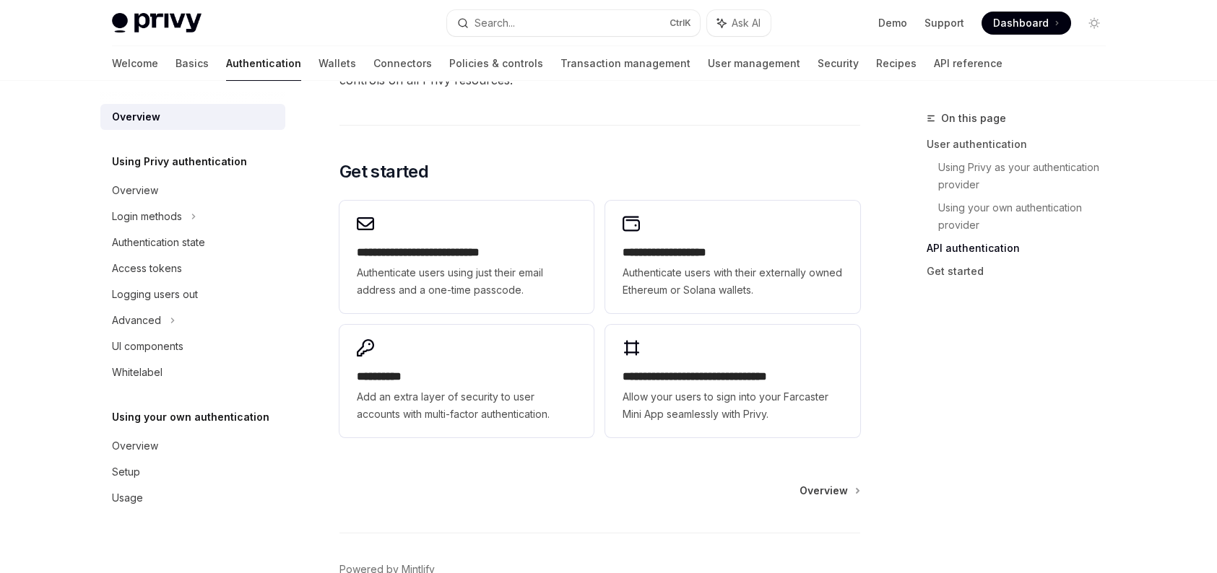
scroll to position [1155, 0]
click at [184, 189] on div "Overview" at bounding box center [194, 190] width 165 height 17
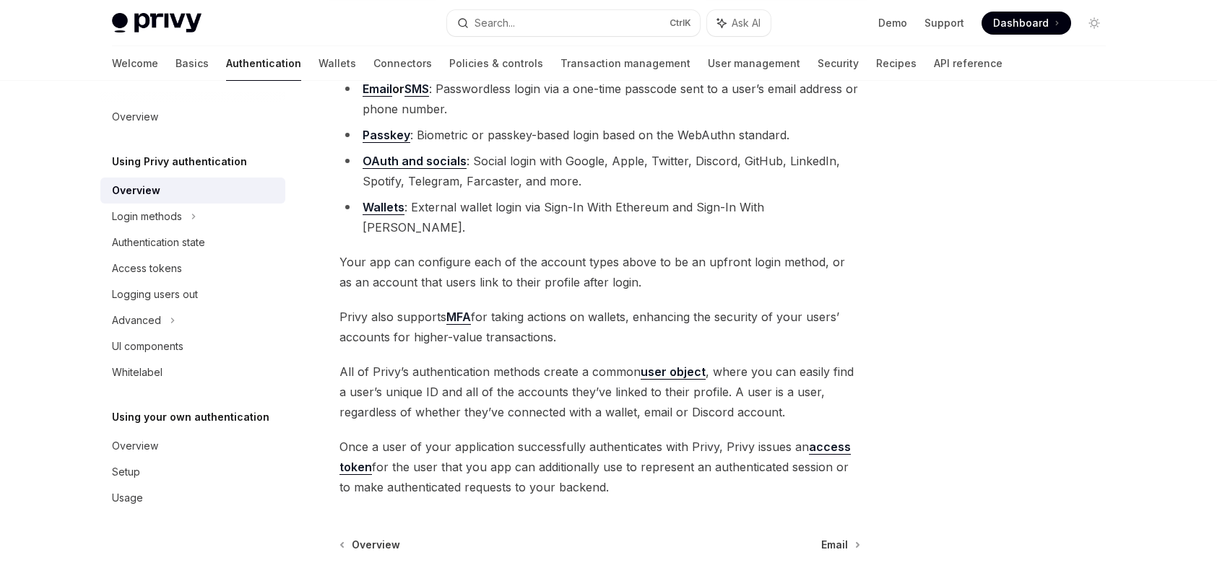
scroll to position [66, 0]
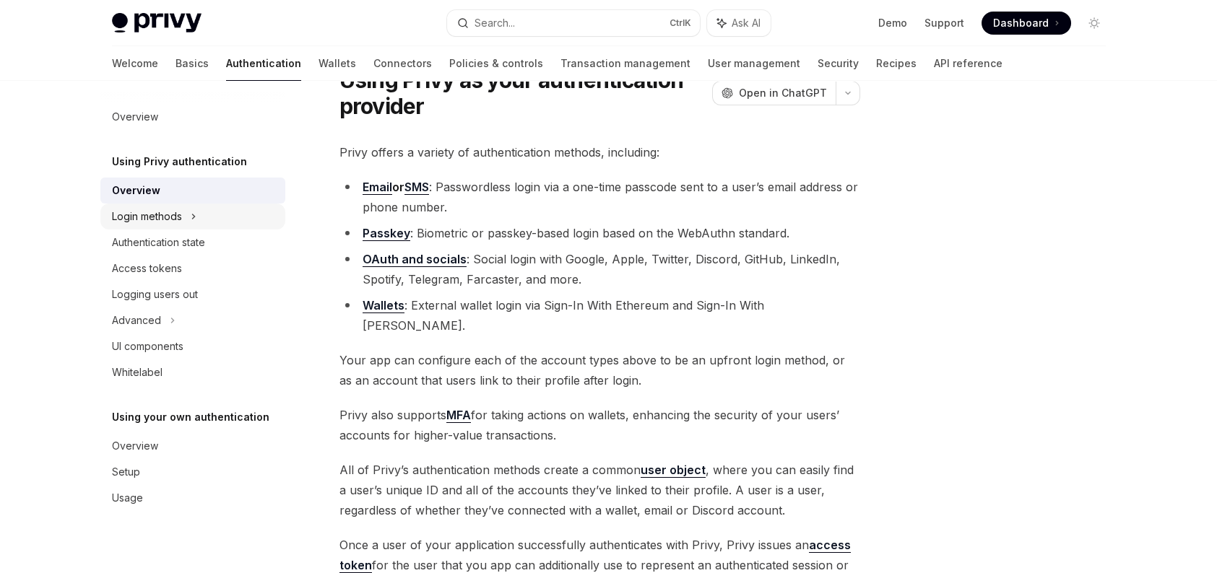
click at [139, 221] on div "Login methods" at bounding box center [147, 216] width 70 height 17
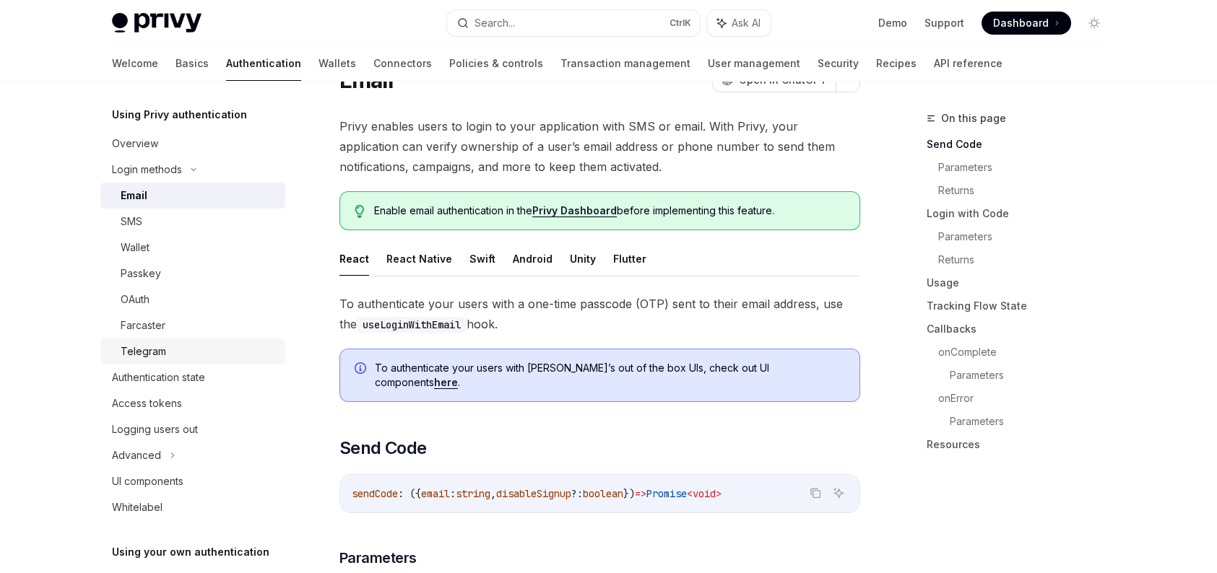
scroll to position [72, 0]
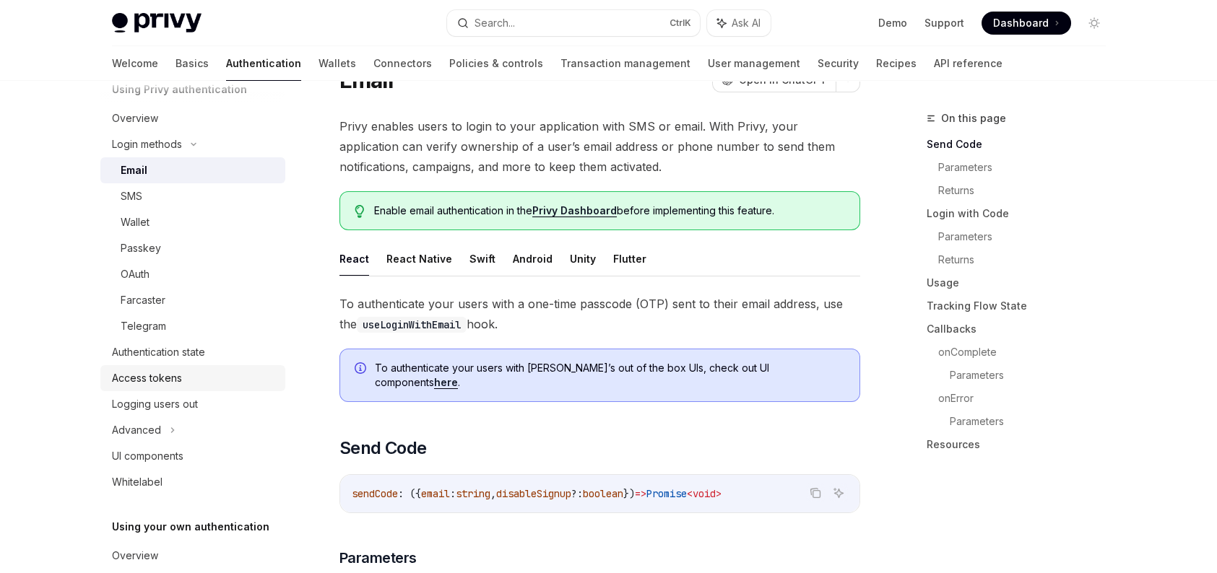
click at [202, 365] on link "Access tokens" at bounding box center [192, 378] width 185 height 26
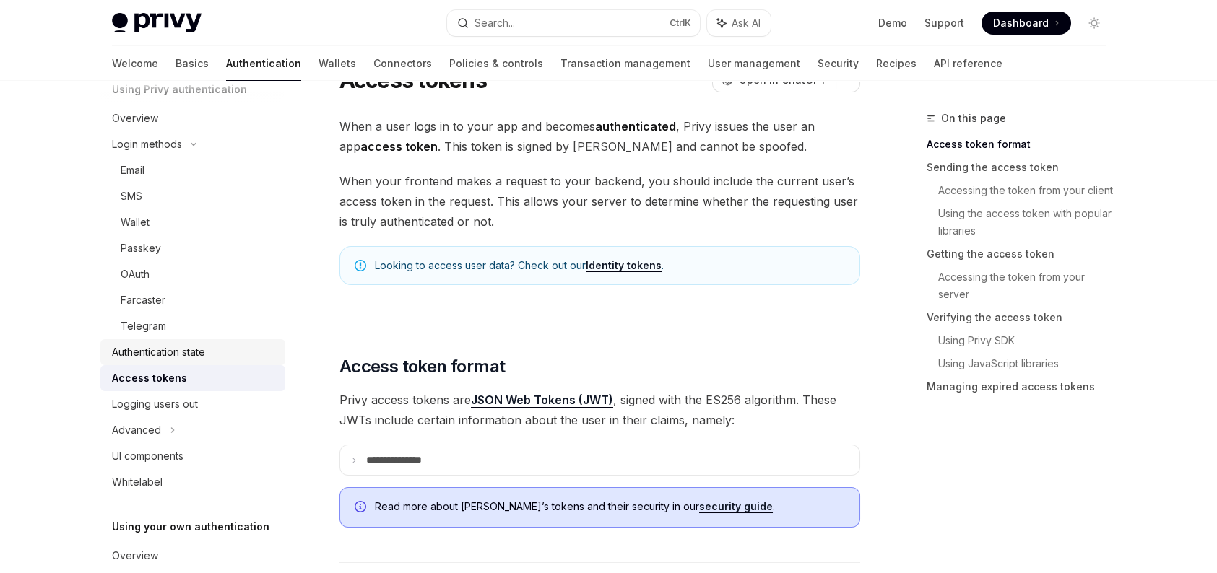
click at [202, 362] on link "Authentication state" at bounding box center [192, 352] width 185 height 26
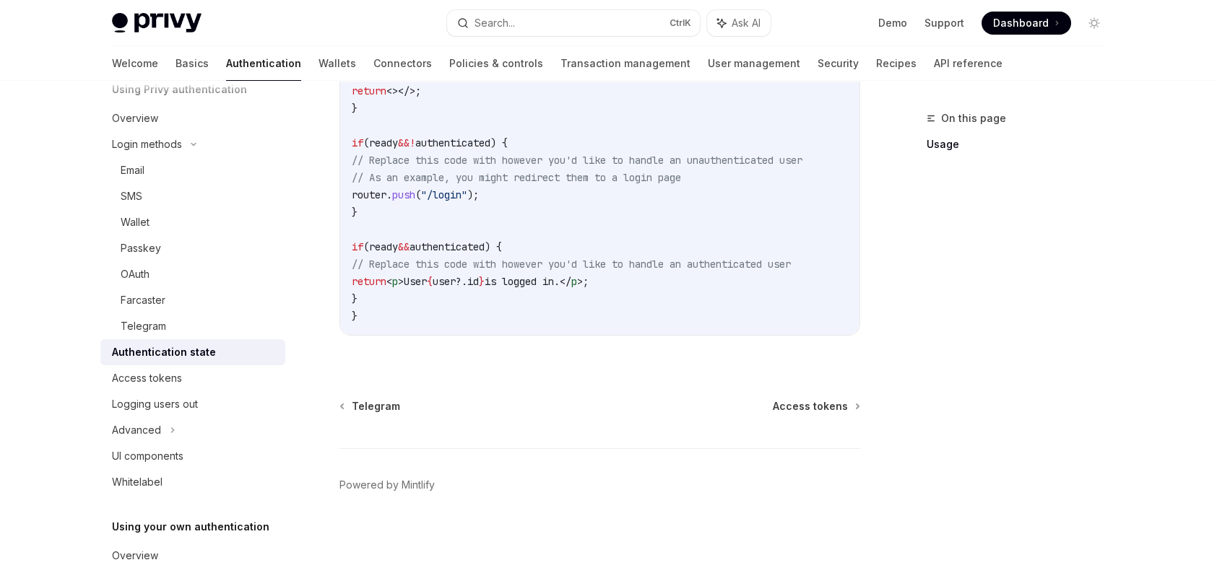
scroll to position [655, 0]
click at [167, 373] on div "Access tokens" at bounding box center [147, 378] width 70 height 17
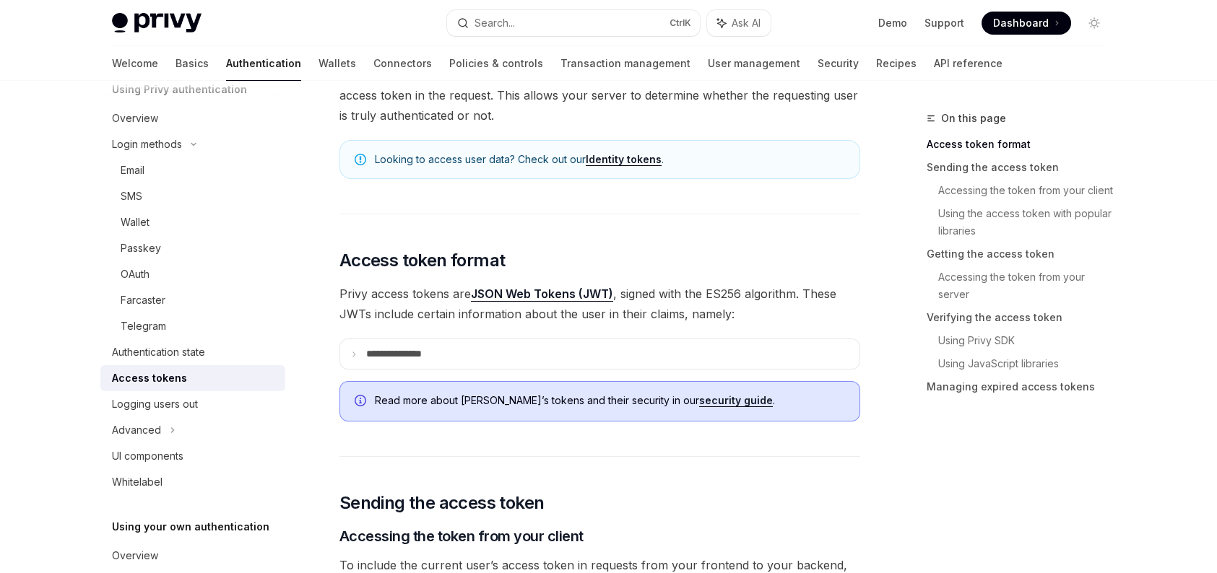
scroll to position [289, 0]
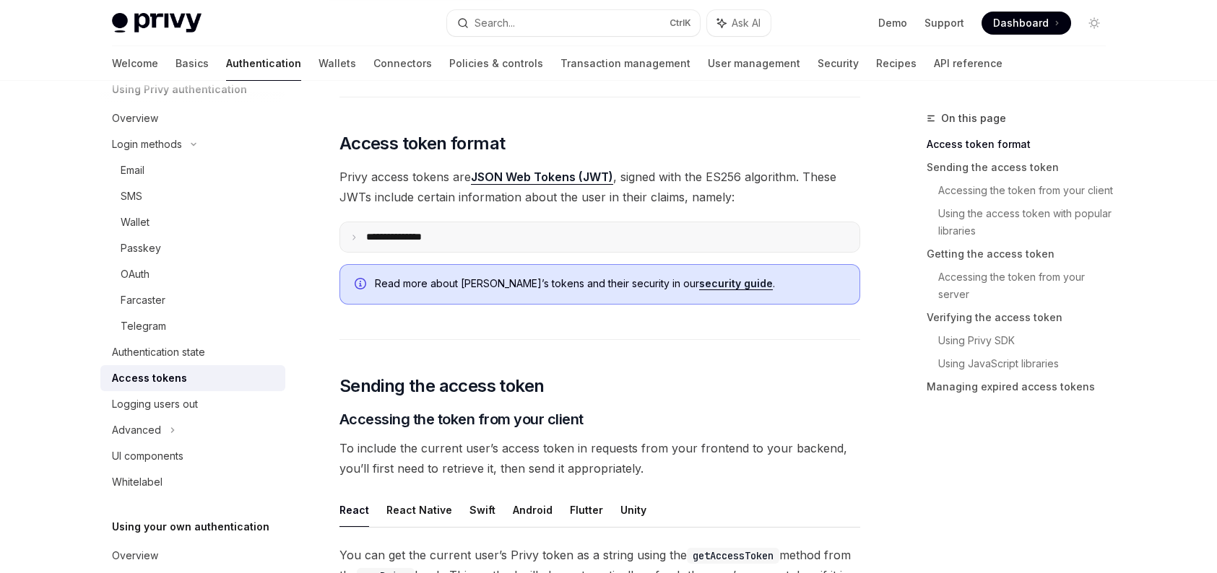
click at [563, 244] on summary "**********" at bounding box center [599, 237] width 519 height 30
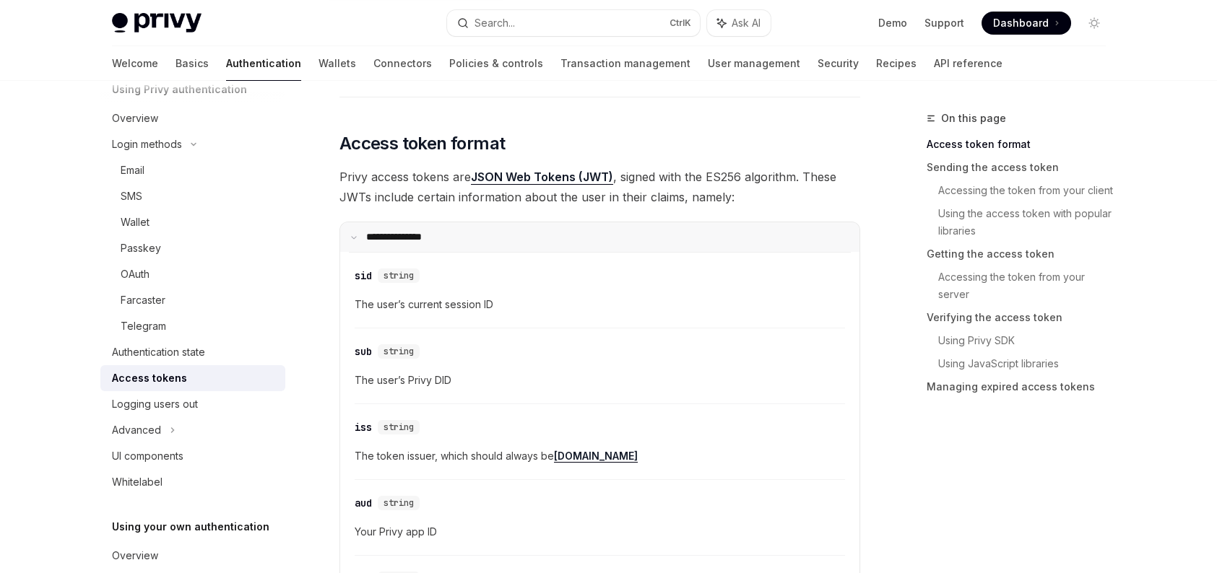
click at [563, 244] on summary "**********" at bounding box center [599, 237] width 519 height 30
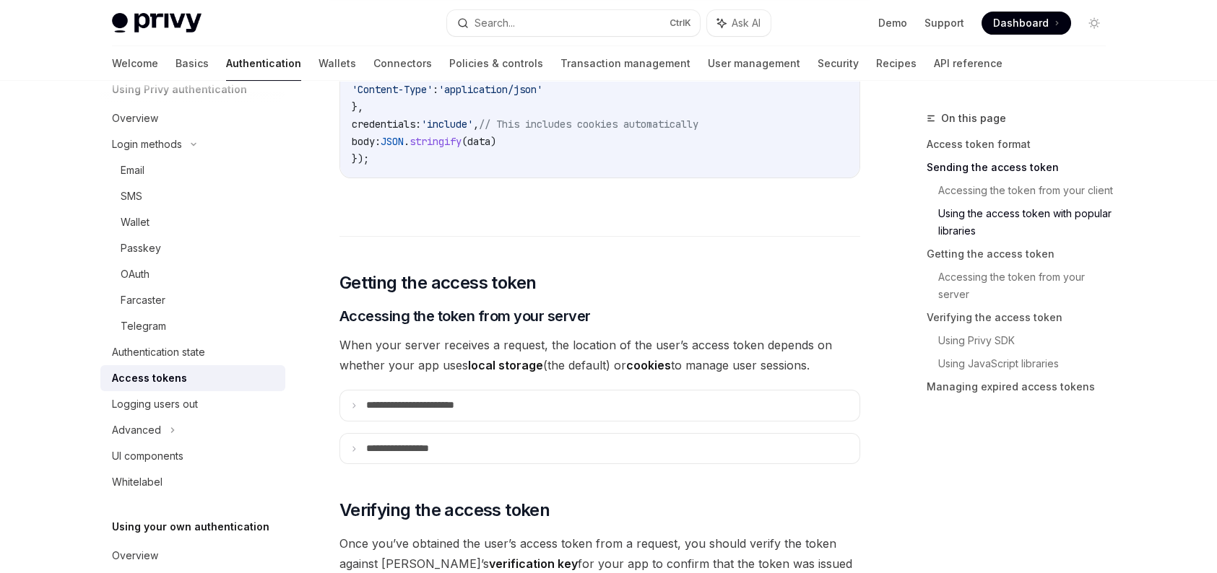
scroll to position [1805, 0]
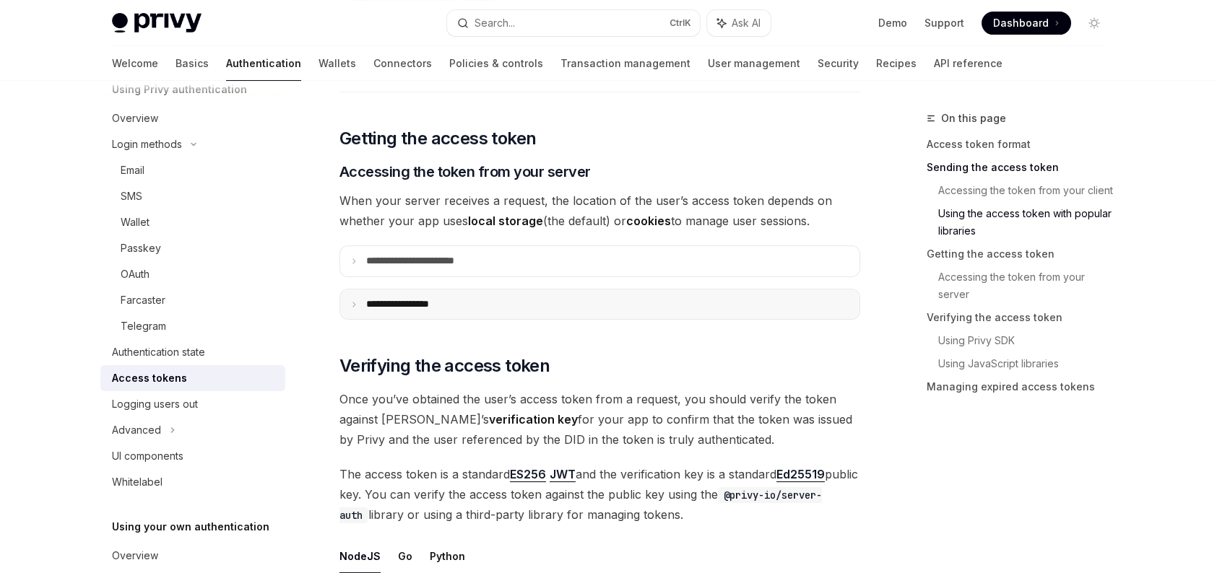
click at [509, 304] on summary "**********" at bounding box center [599, 305] width 519 height 30
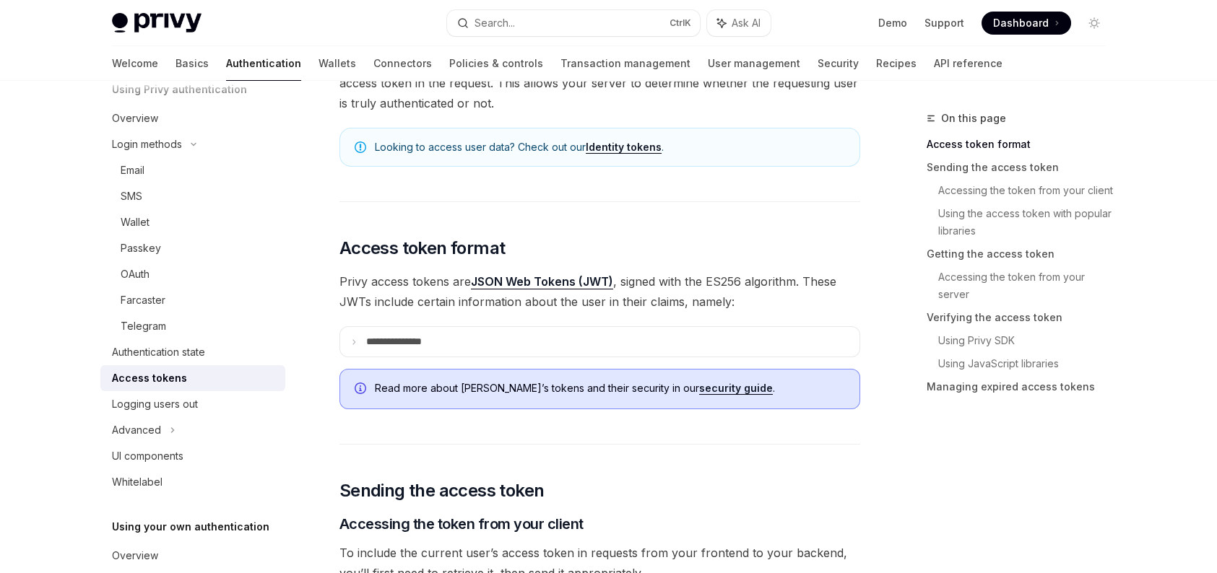
scroll to position [217, 0]
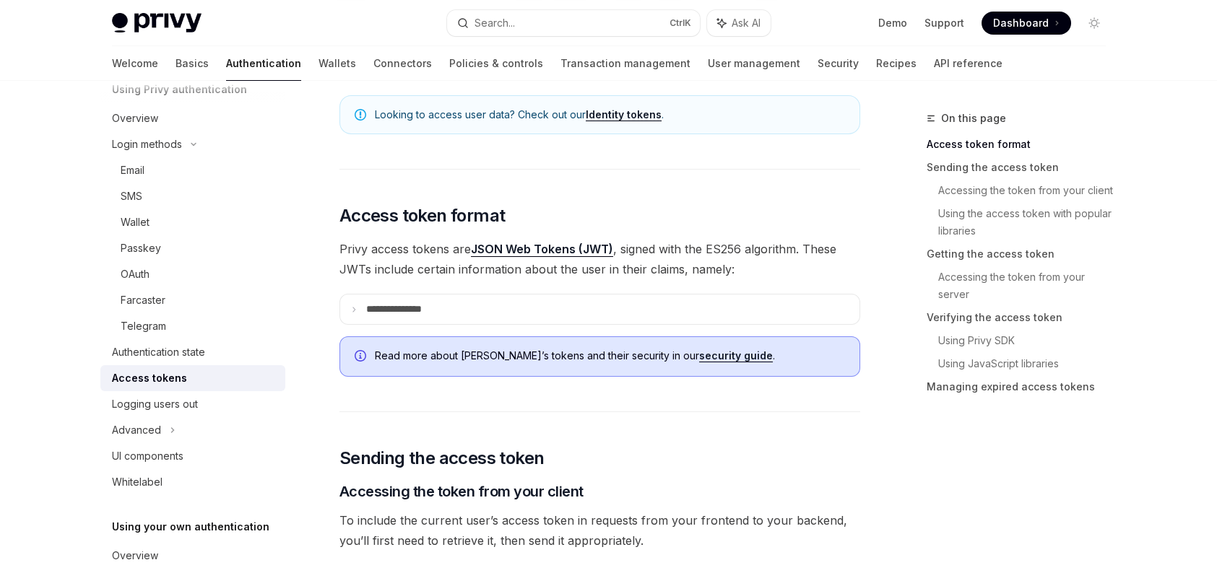
click at [511, 316] on summary "**********" at bounding box center [599, 310] width 519 height 30
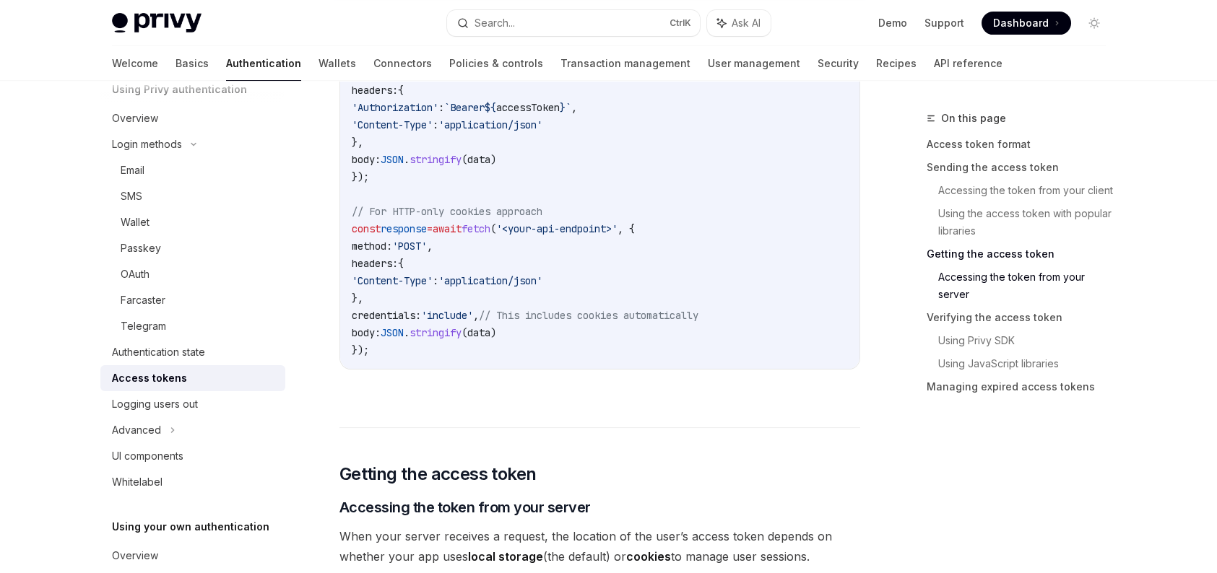
scroll to position [2311, 0]
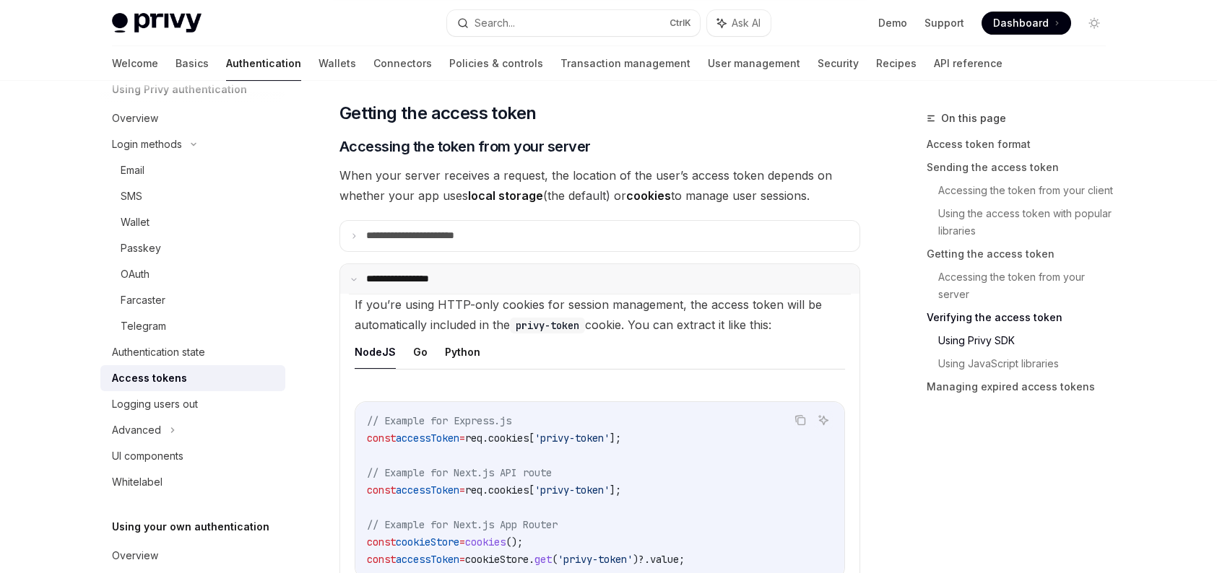
click at [599, 279] on summary "**********" at bounding box center [599, 279] width 519 height 30
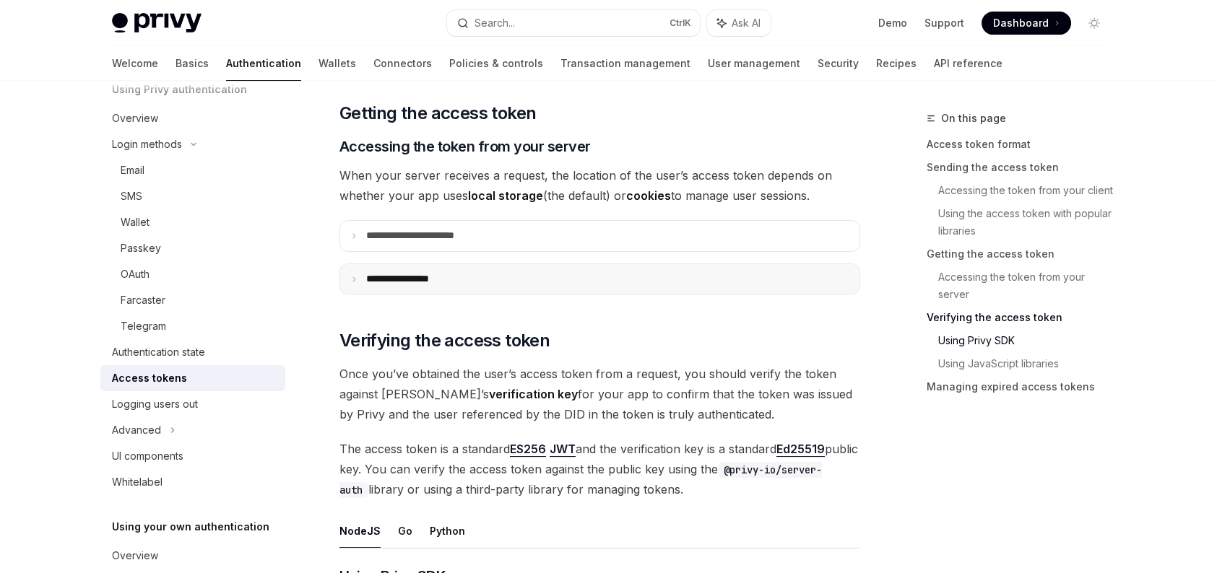
click at [599, 279] on summary "**********" at bounding box center [599, 279] width 519 height 30
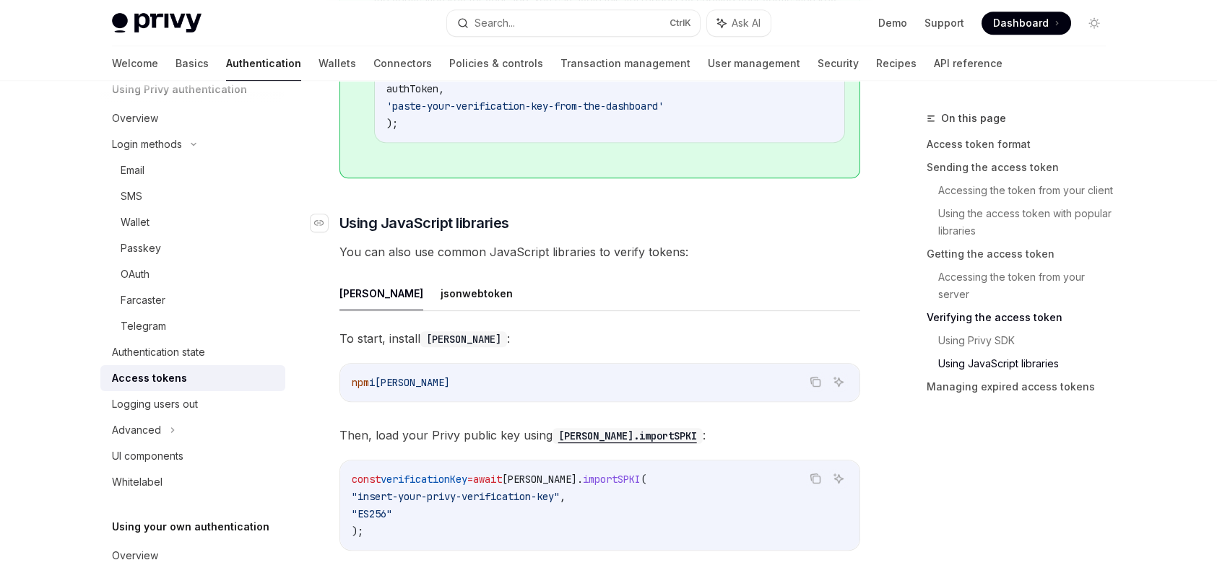
scroll to position [3972, 0]
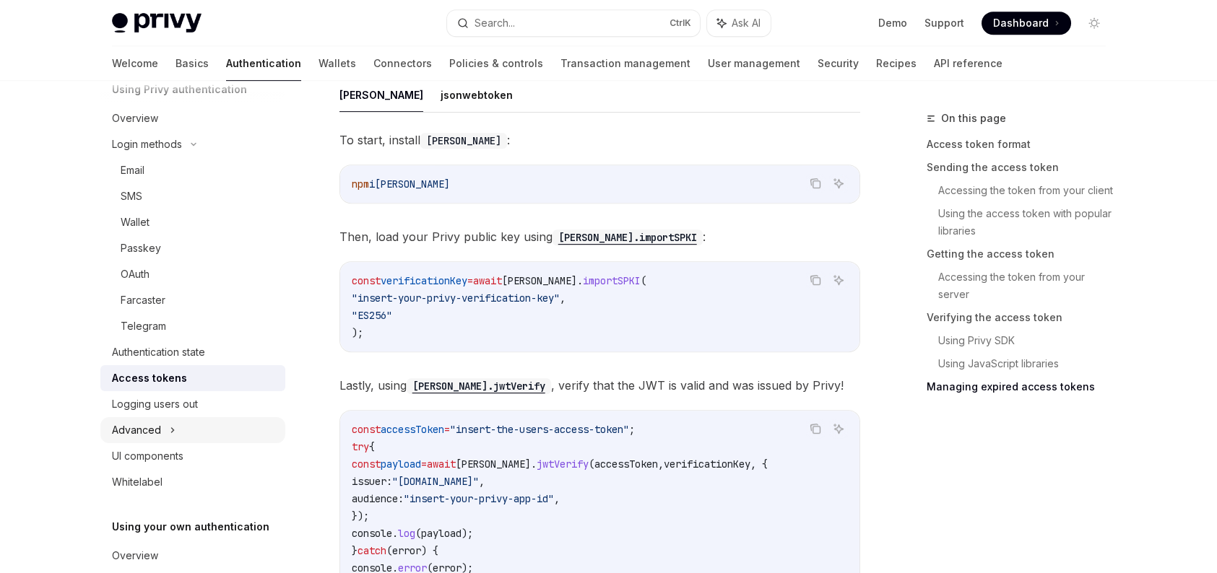
click at [164, 439] on div "Advanced" at bounding box center [192, 430] width 185 height 26
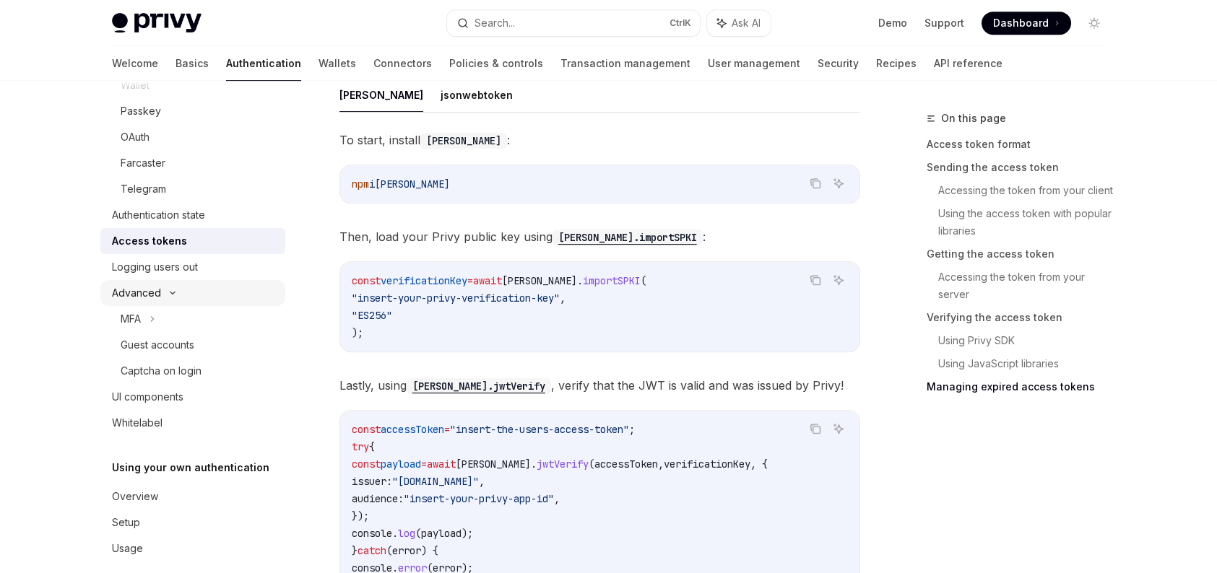
scroll to position [217, 0]
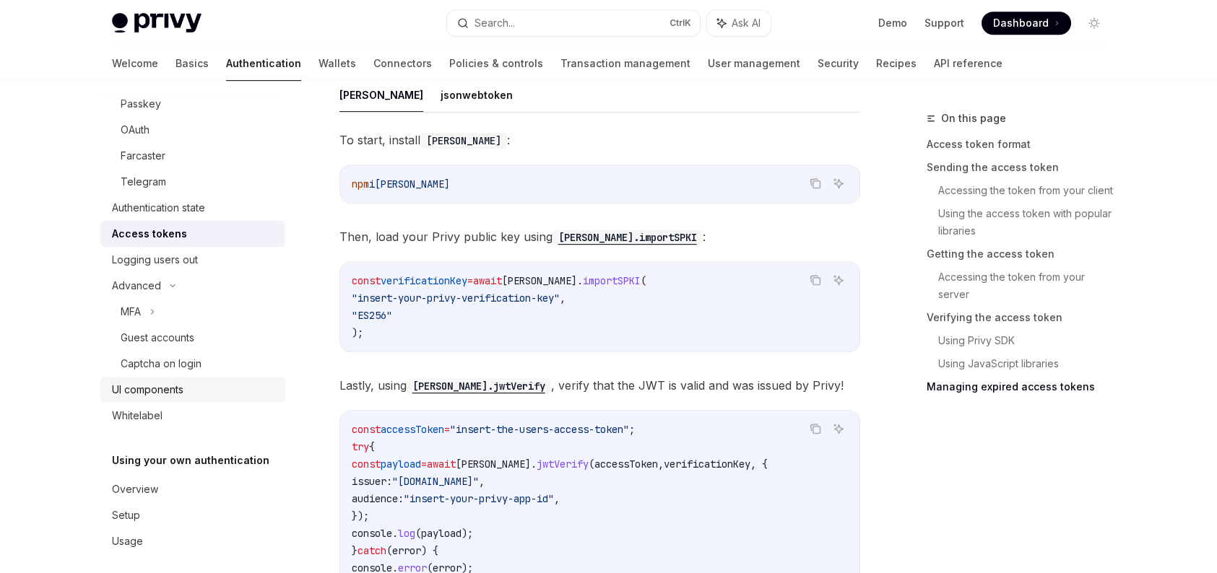
click at [165, 396] on div "UI components" at bounding box center [147, 389] width 71 height 17
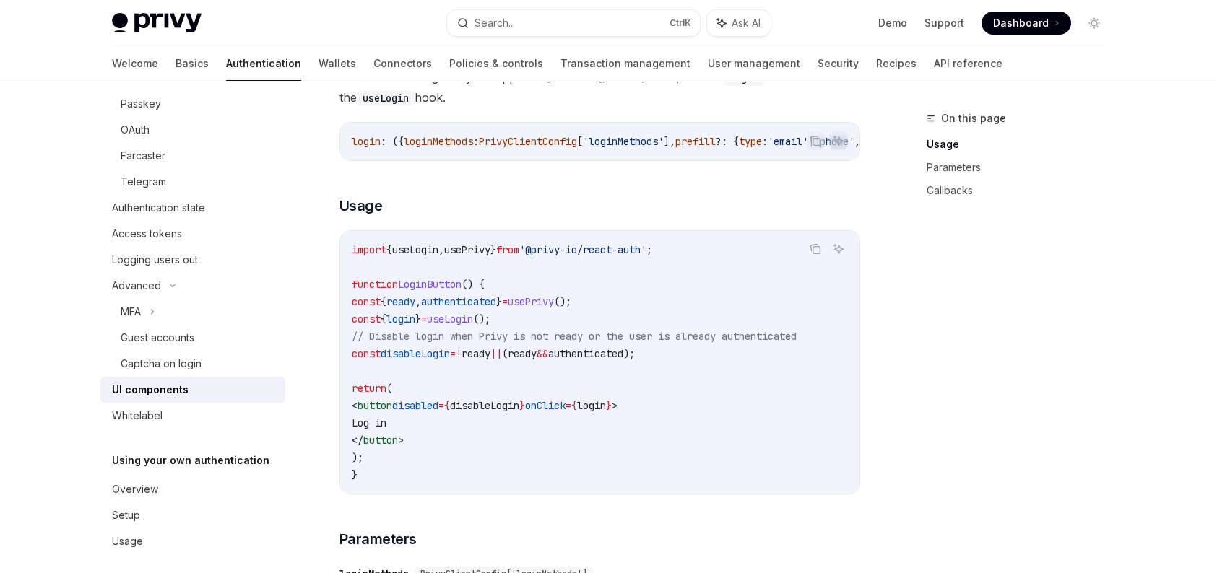
scroll to position [226, 0]
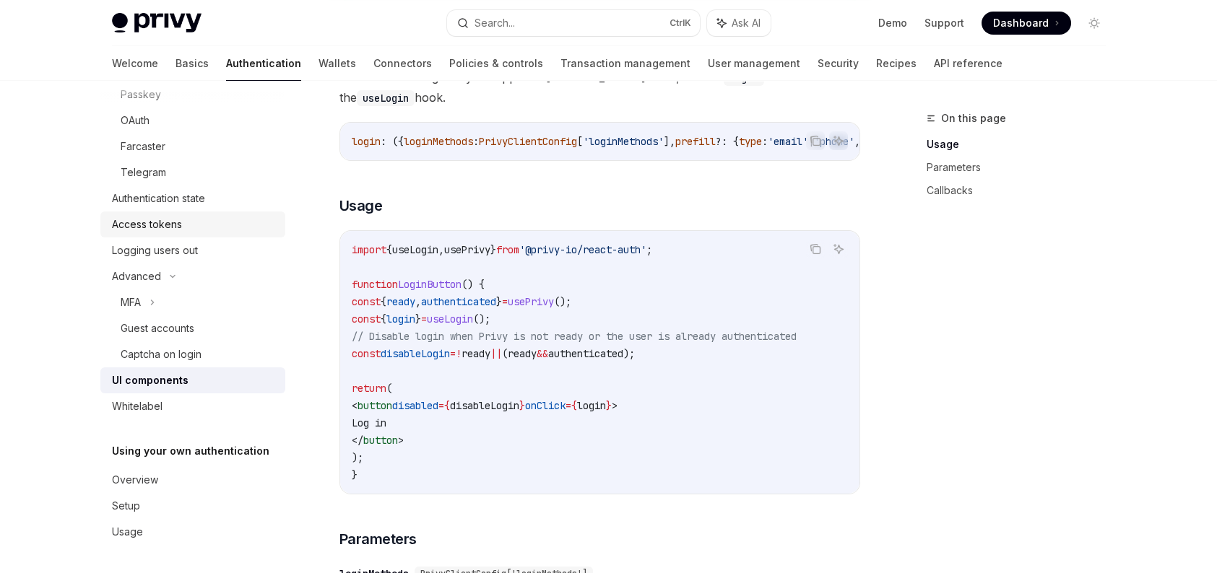
click at [224, 230] on div "Access tokens" at bounding box center [194, 224] width 165 height 17
click at [161, 218] on div "Access tokens" at bounding box center [147, 224] width 70 height 17
click at [174, 205] on div "Authentication state" at bounding box center [158, 198] width 93 height 17
click at [171, 235] on link "Access tokens" at bounding box center [192, 225] width 185 height 26
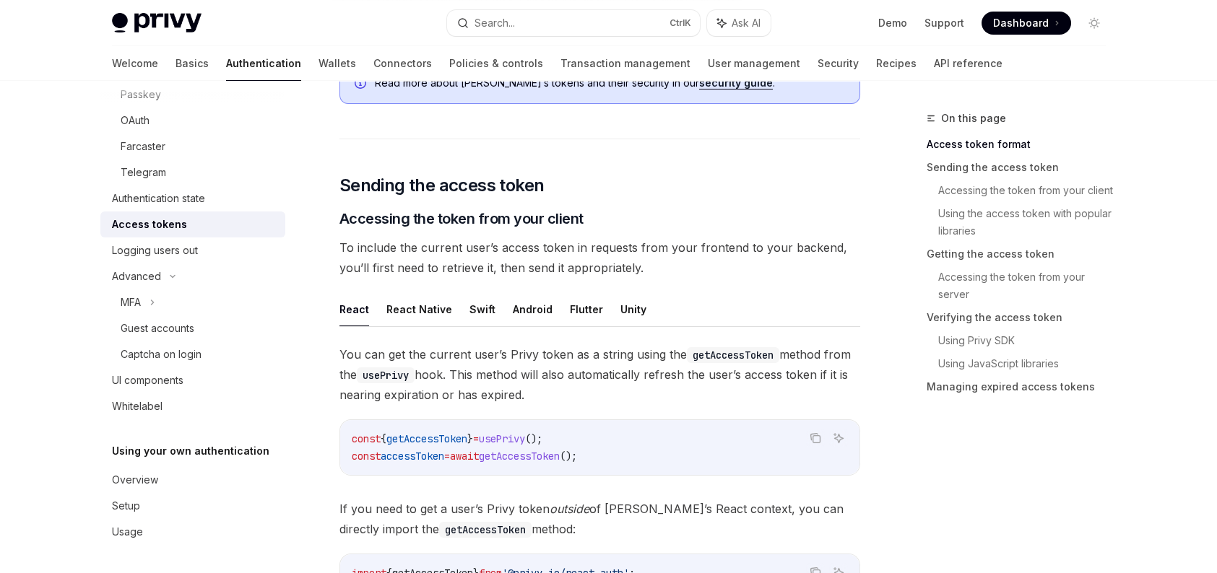
scroll to position [505, 0]
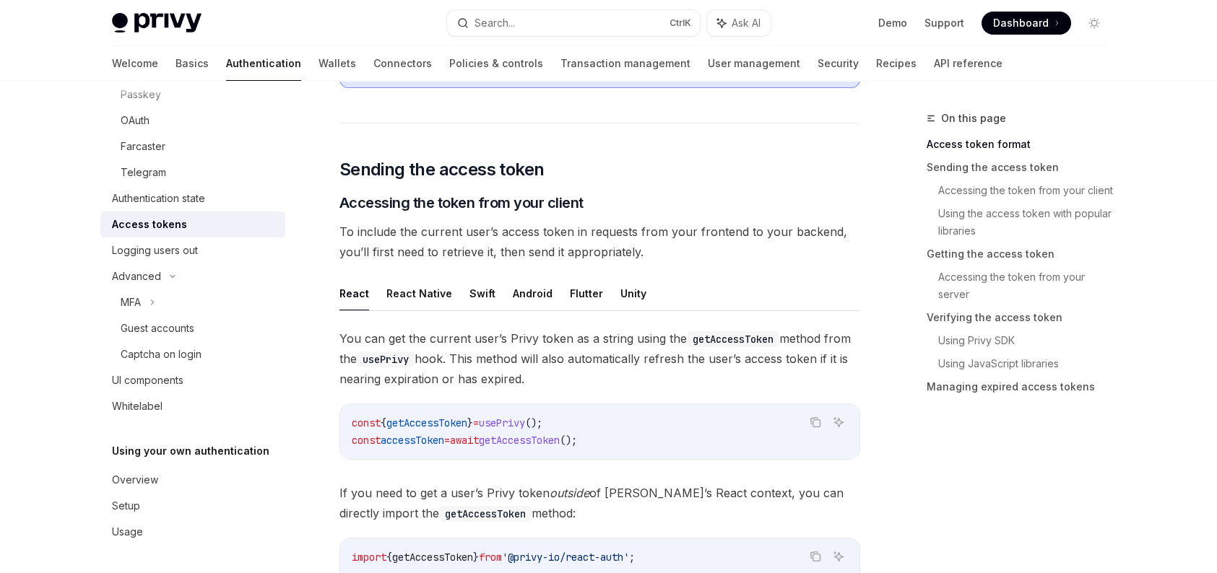
type textarea "*"
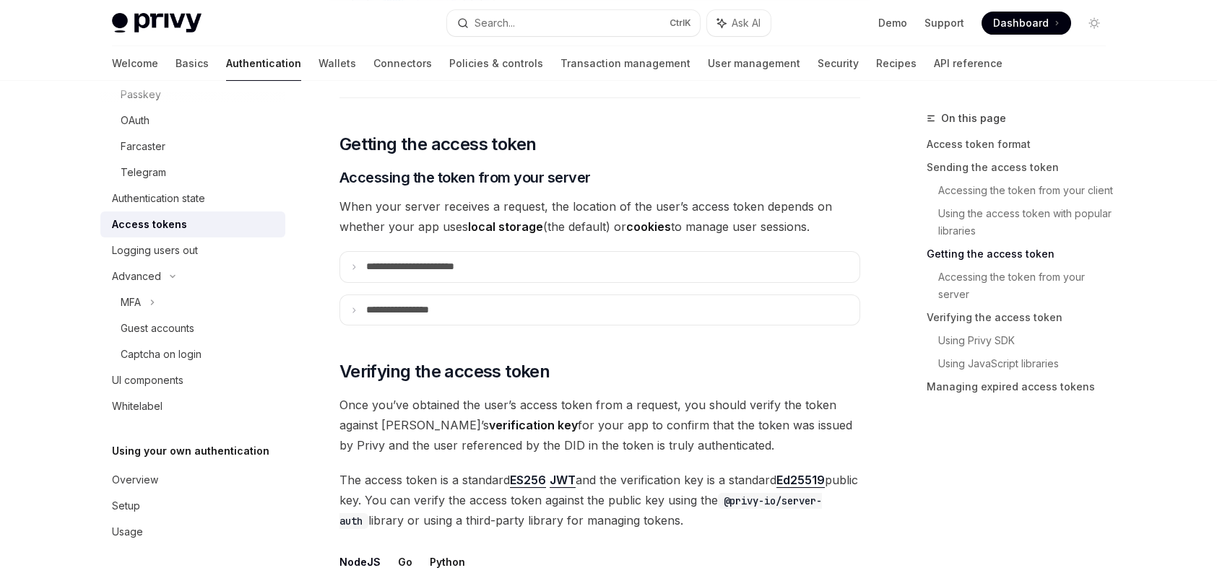
scroll to position [1863, 0]
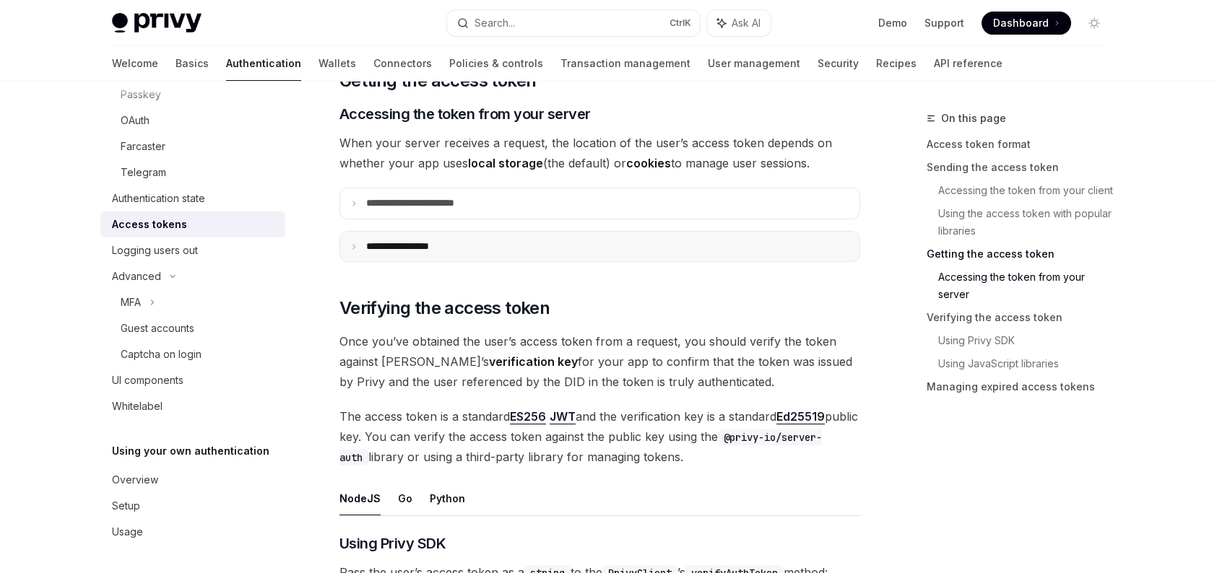
click at [428, 240] on p "**********" at bounding box center [411, 246] width 91 height 12
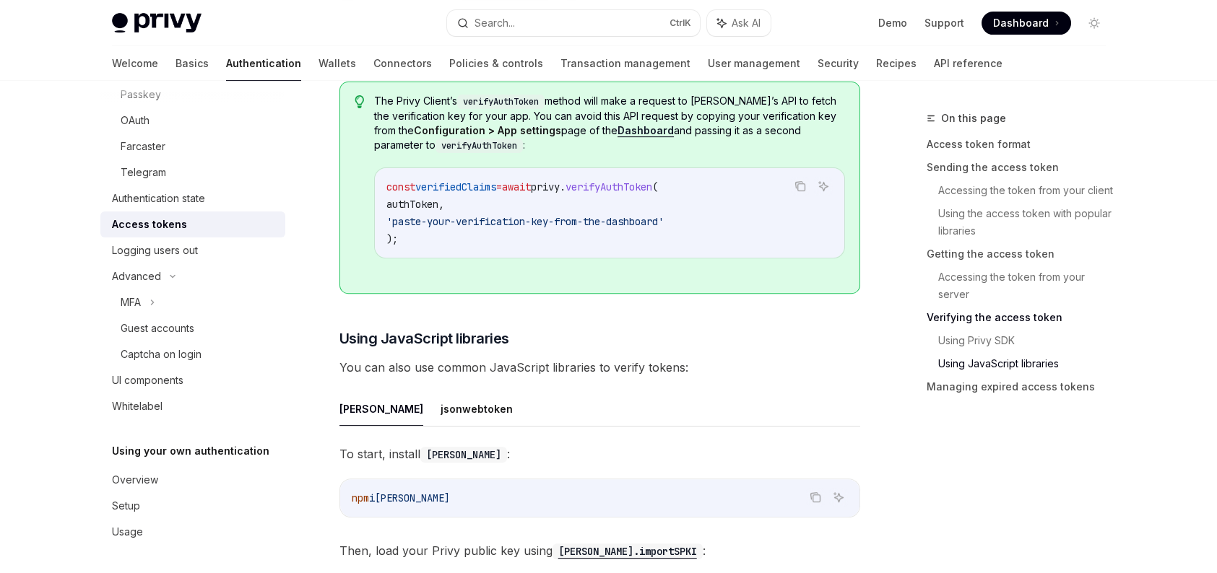
scroll to position [3105, 0]
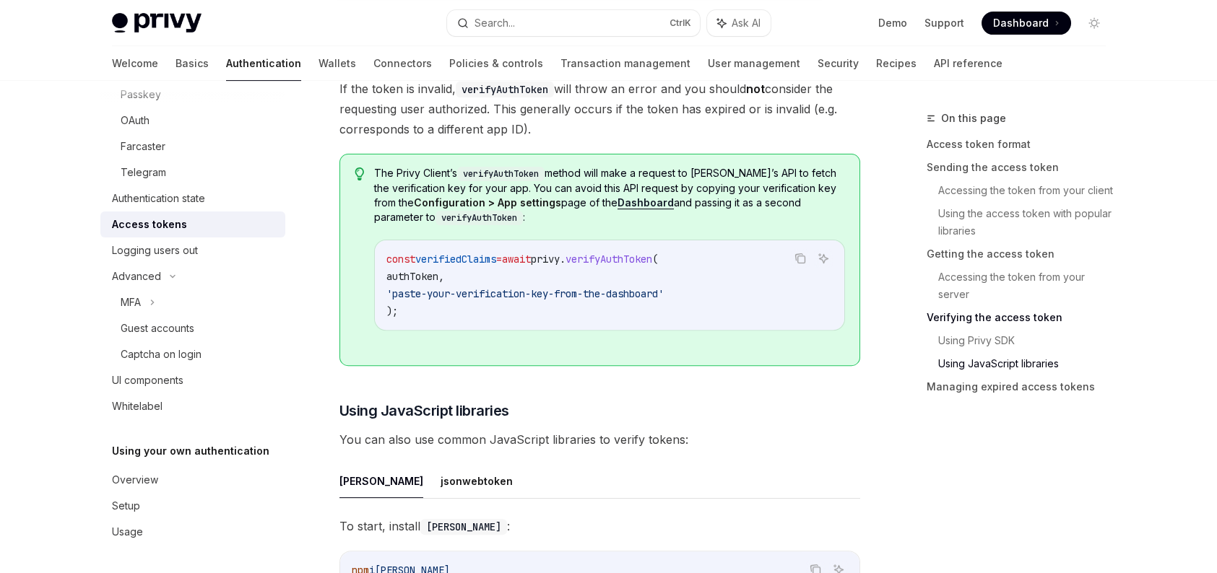
click at [435, 211] on code "verifyAuthToken" at bounding box center [478, 218] width 87 height 14
copy code "verifyAuthToken"
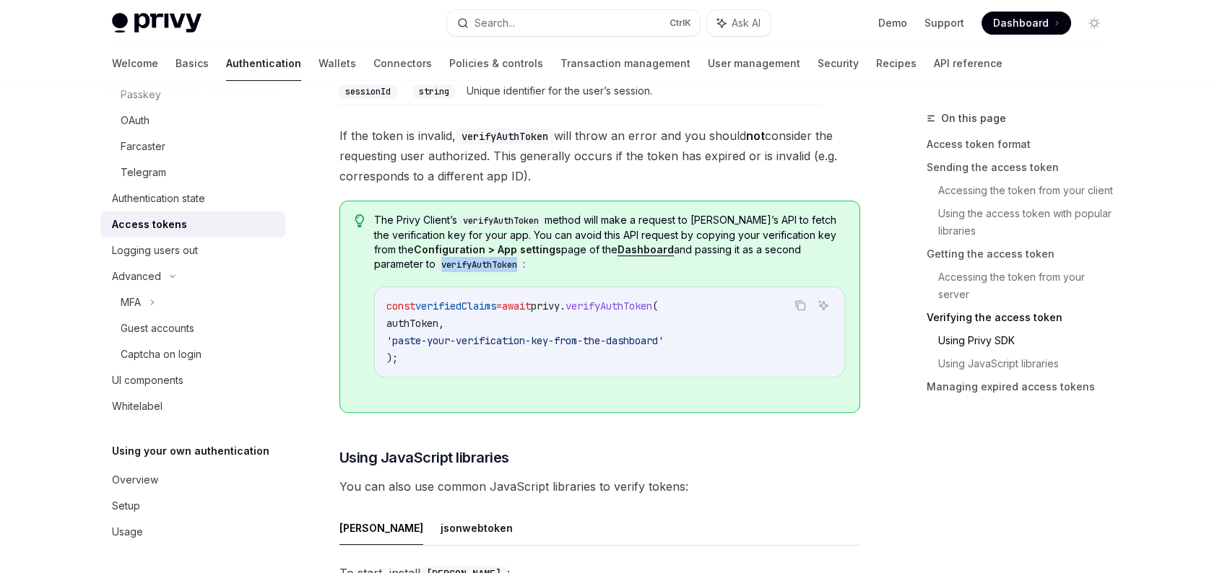
scroll to position [3033, 0]
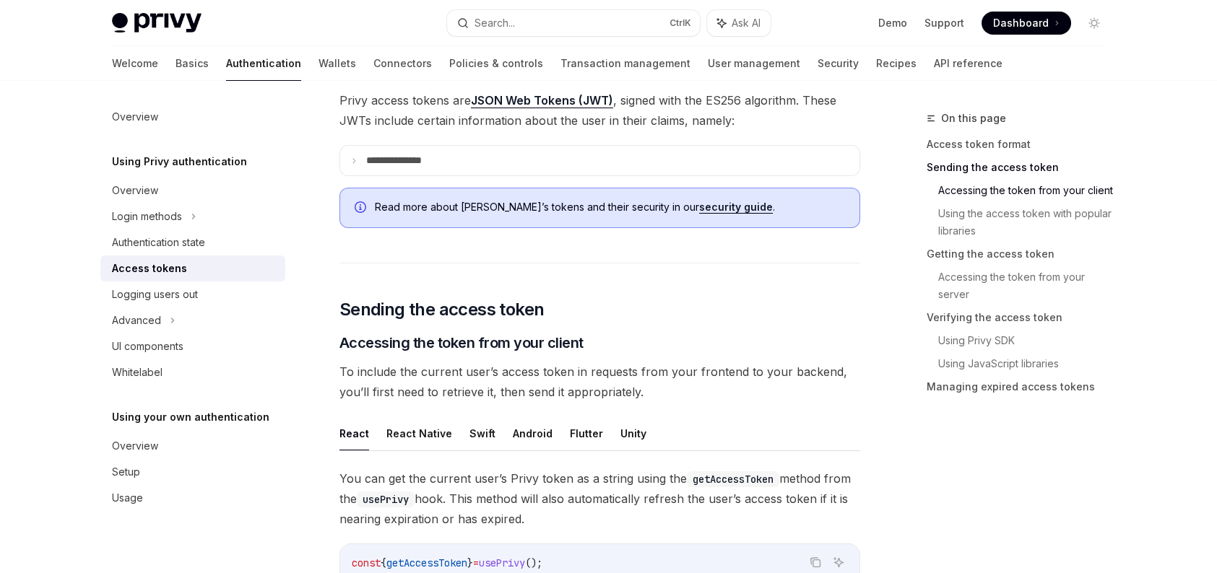
scroll to position [650, 0]
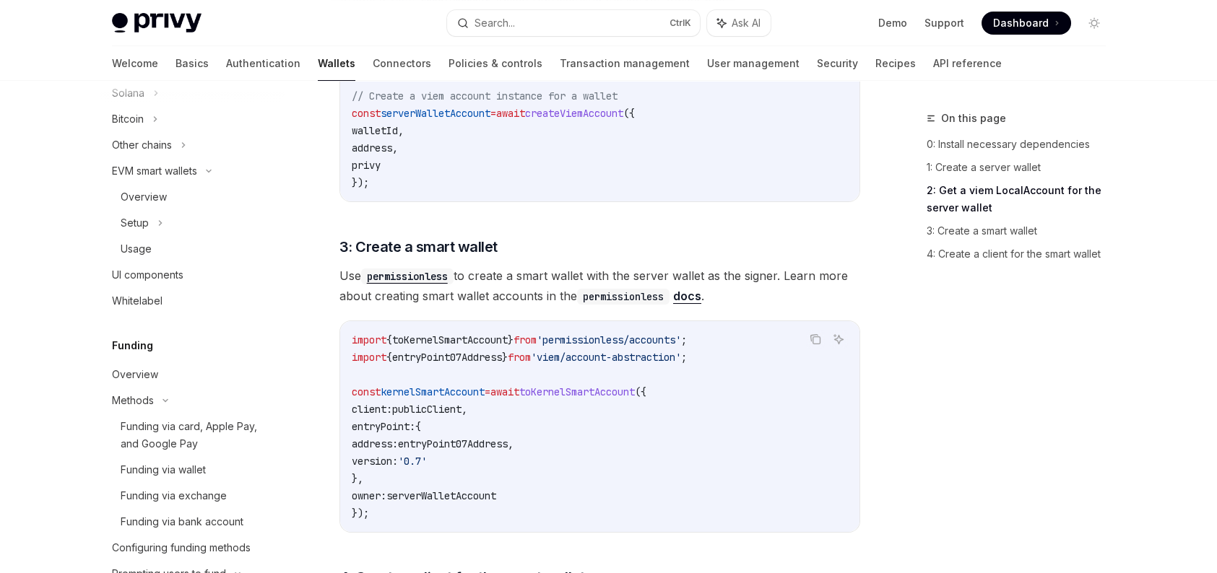
scroll to position [1372, 0]
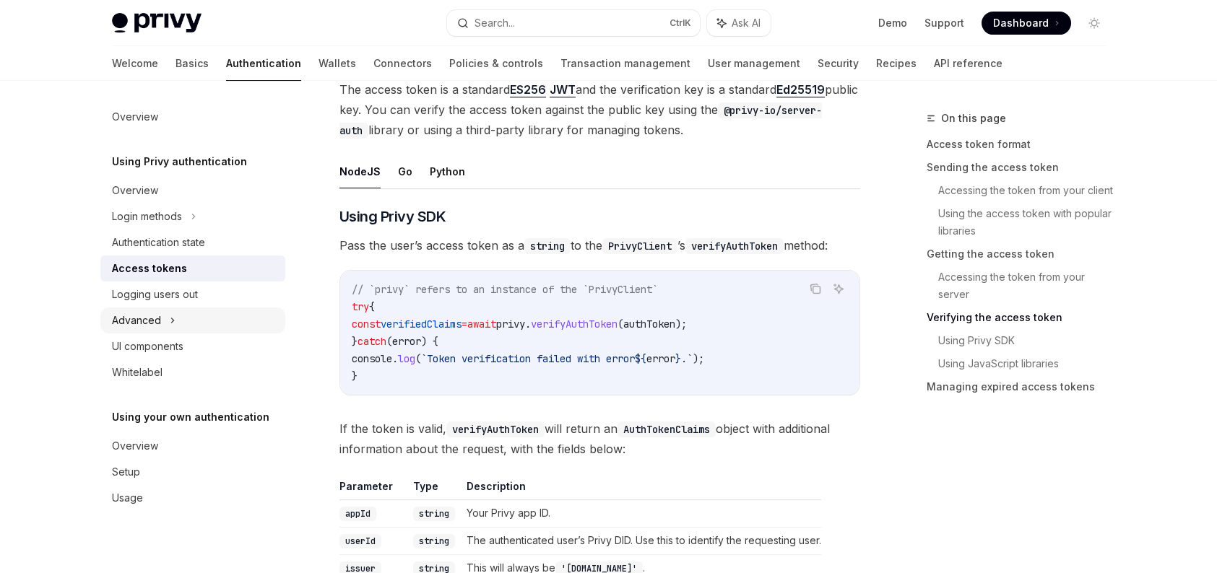
scroll to position [1974, 0]
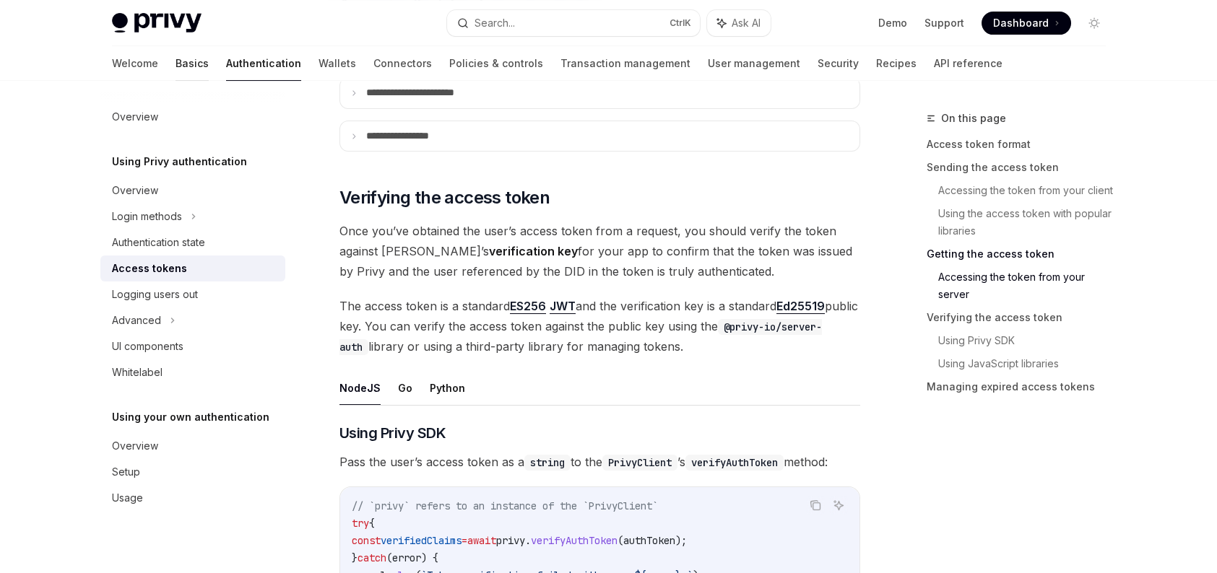
click at [175, 53] on link "Basics" at bounding box center [191, 63] width 33 height 35
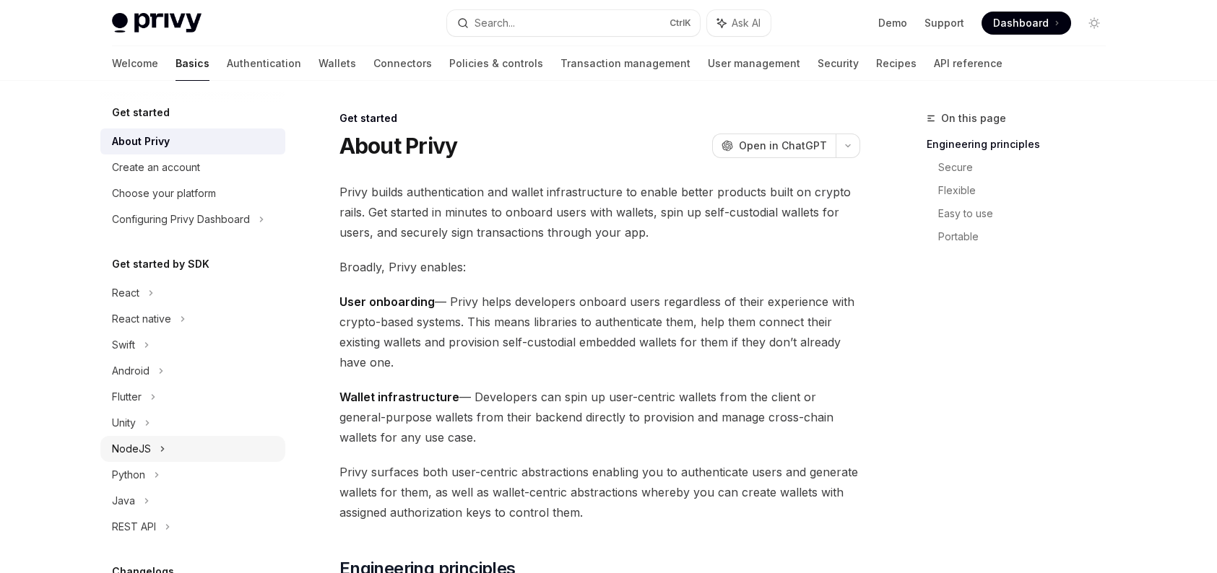
click at [165, 439] on div "NodeJS" at bounding box center [192, 449] width 185 height 26
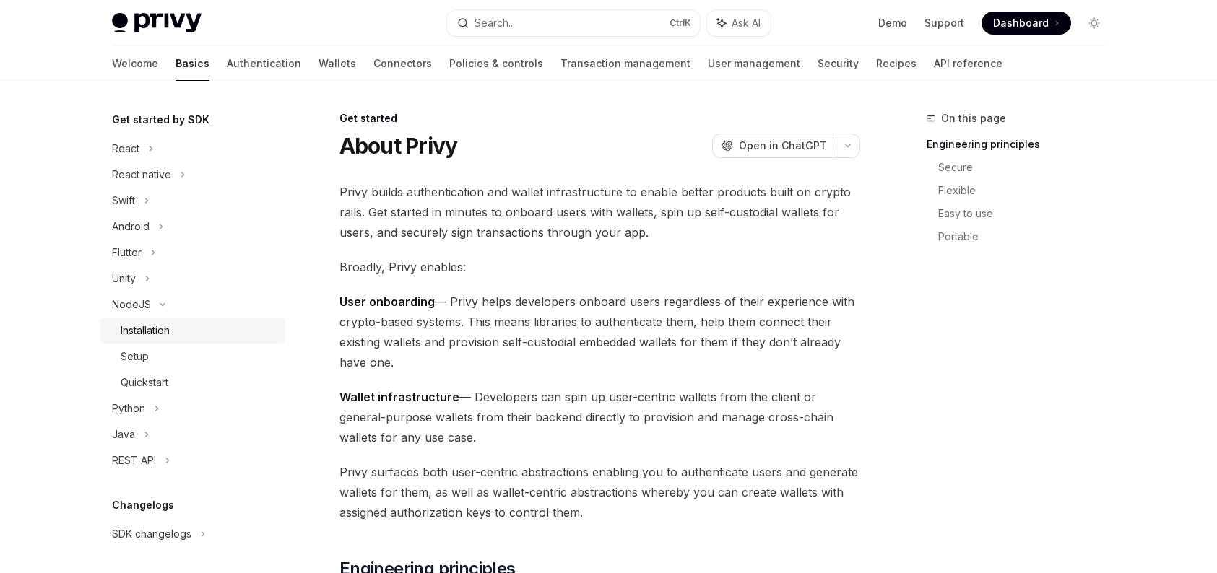
click at [183, 326] on div "Installation" at bounding box center [199, 330] width 156 height 17
click at [167, 355] on div "Setup" at bounding box center [199, 356] width 156 height 17
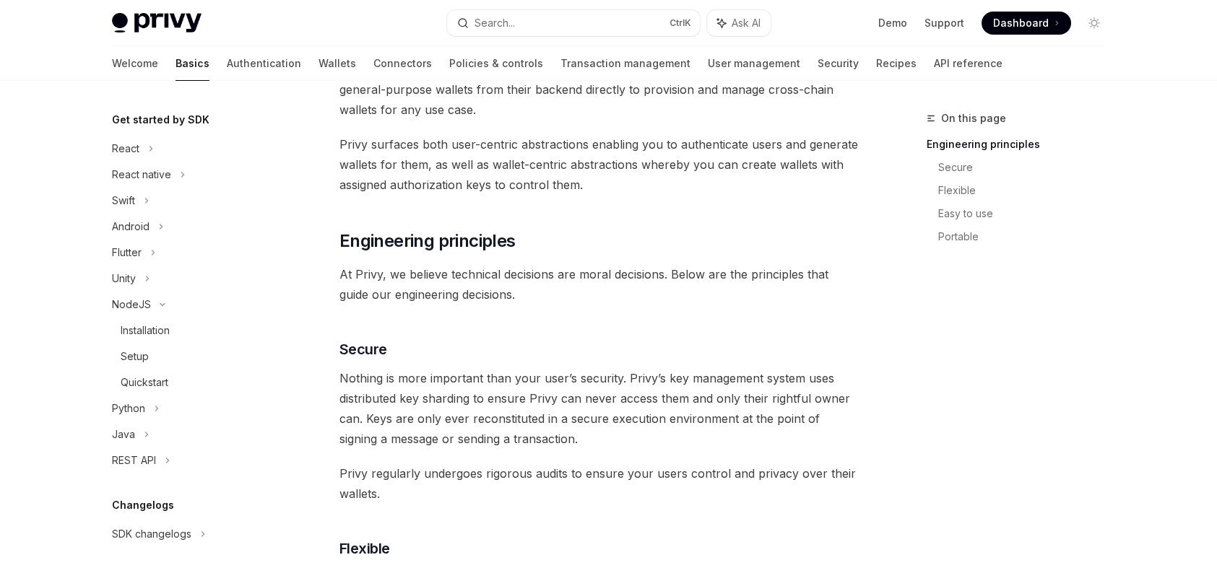
scroll to position [361, 0]
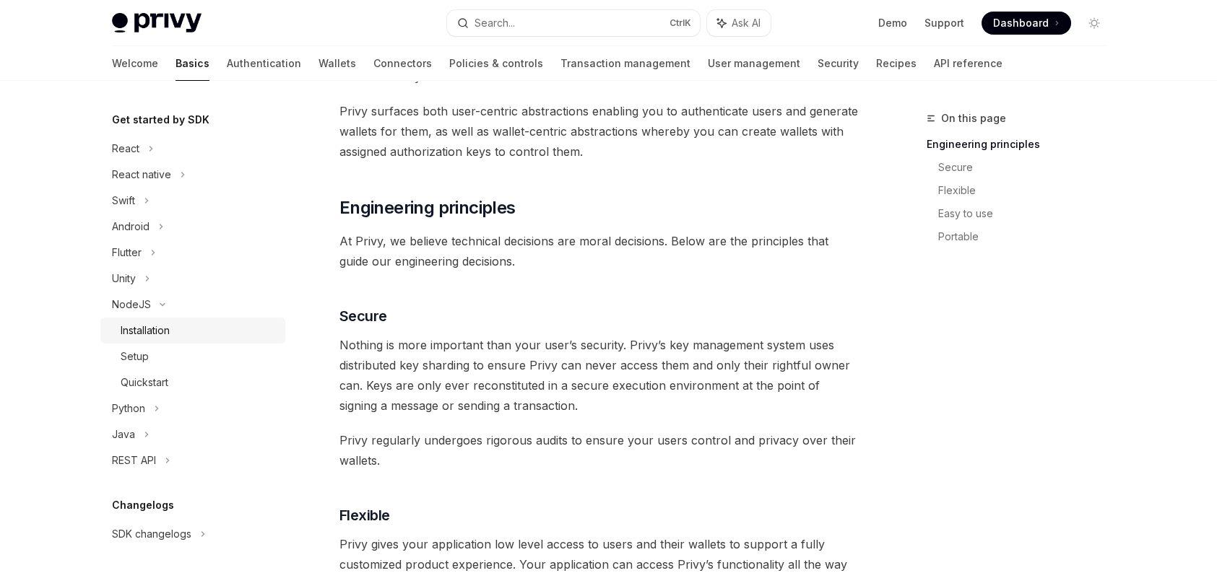
click at [169, 339] on div "Installation" at bounding box center [145, 330] width 49 height 17
click at [152, 334] on div "Installation" at bounding box center [145, 330] width 49 height 17
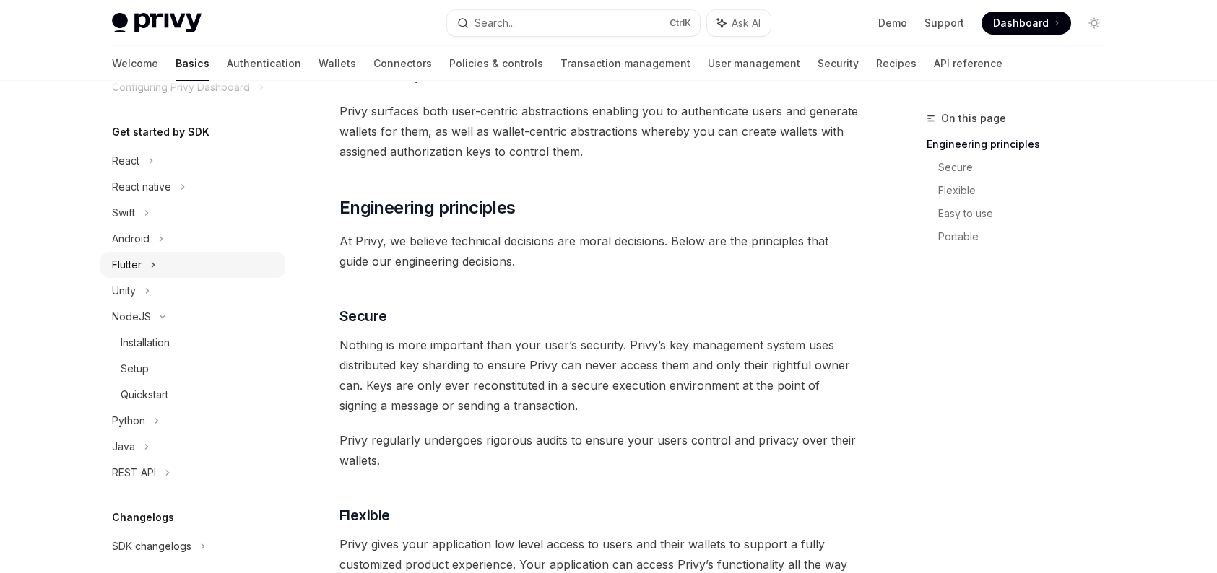
scroll to position [128, 0]
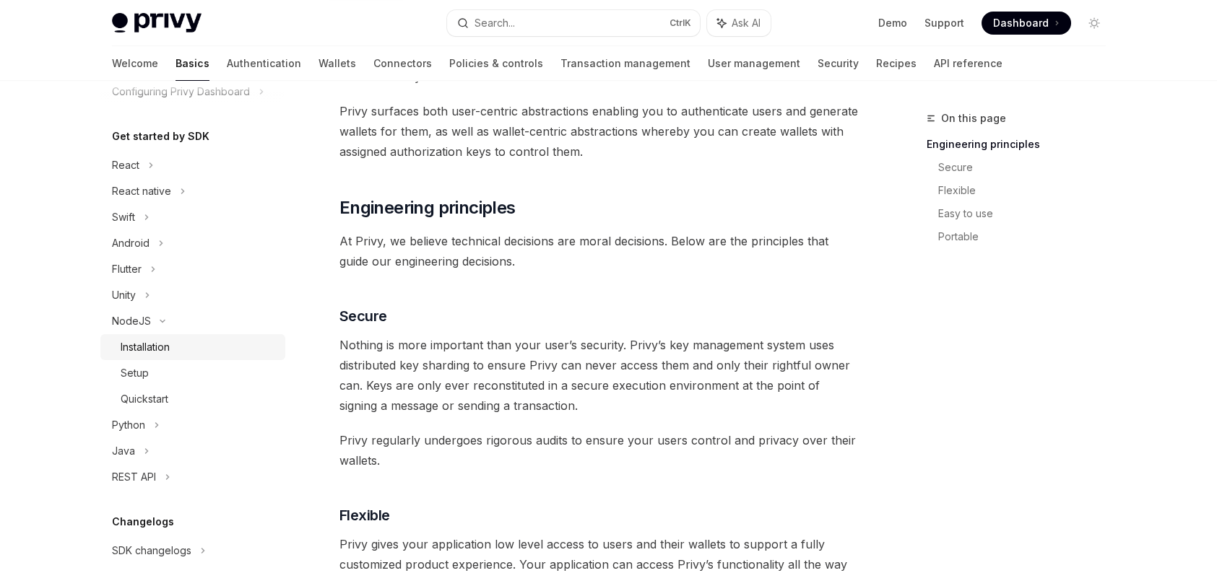
click at [165, 344] on div "Installation" at bounding box center [145, 347] width 49 height 17
click at [161, 344] on div "Installation" at bounding box center [145, 347] width 49 height 17
click at [161, 343] on div "Installation" at bounding box center [145, 347] width 49 height 17
type textarea "*"
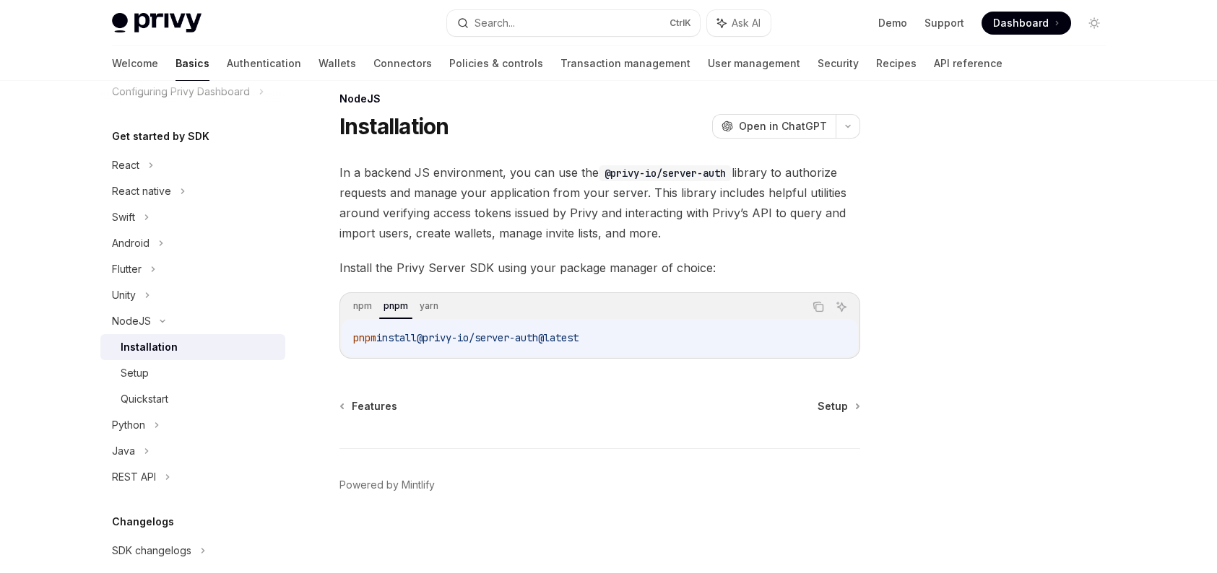
scroll to position [19, 0]
click at [815, 308] on icon "Copy the contents from the code block" at bounding box center [818, 308] width 12 height 12
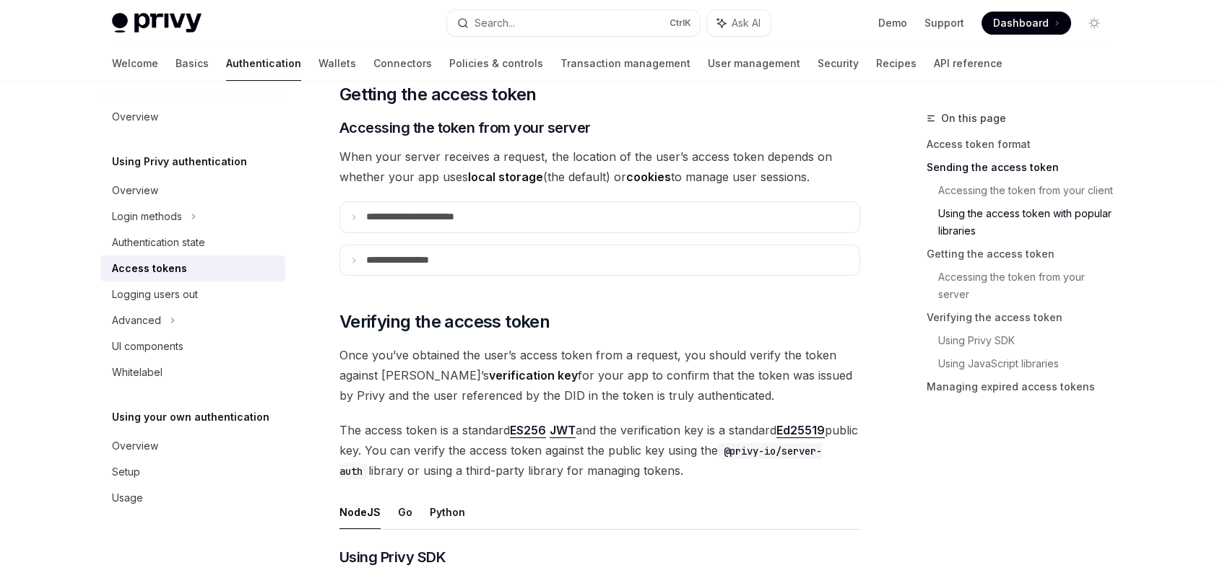
scroll to position [1685, 0]
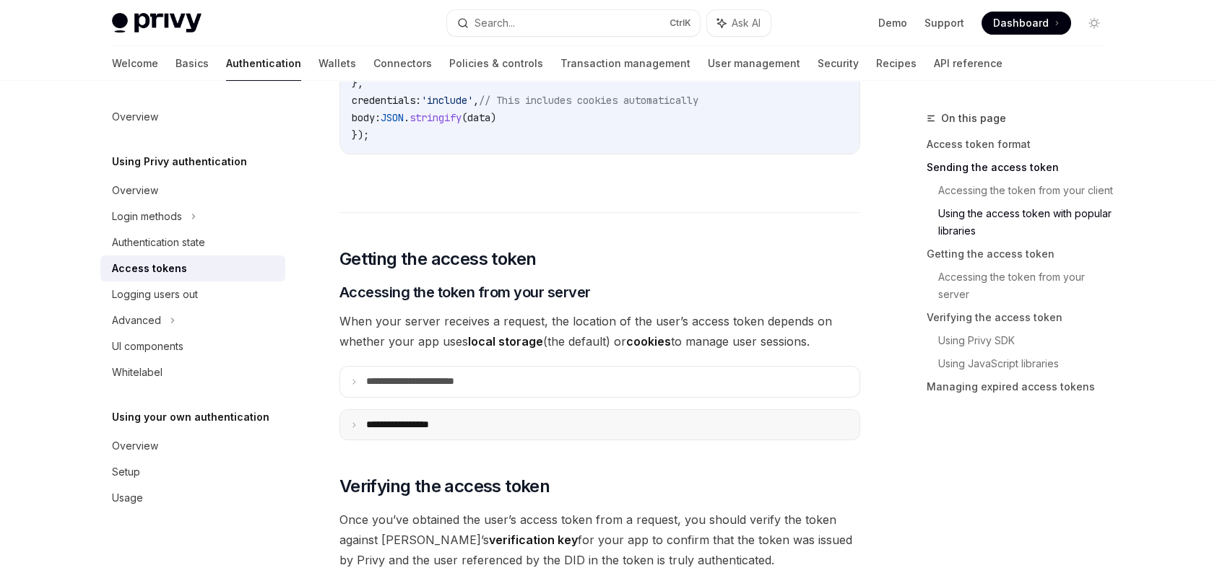
click at [497, 423] on summary "**********" at bounding box center [599, 425] width 519 height 30
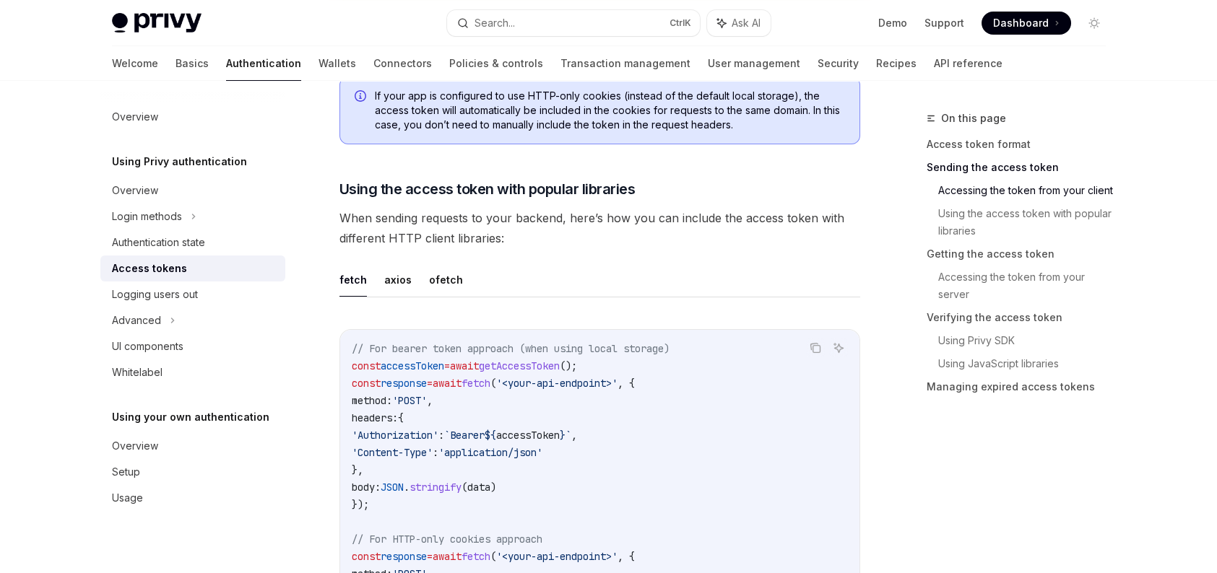
scroll to position [1035, 0]
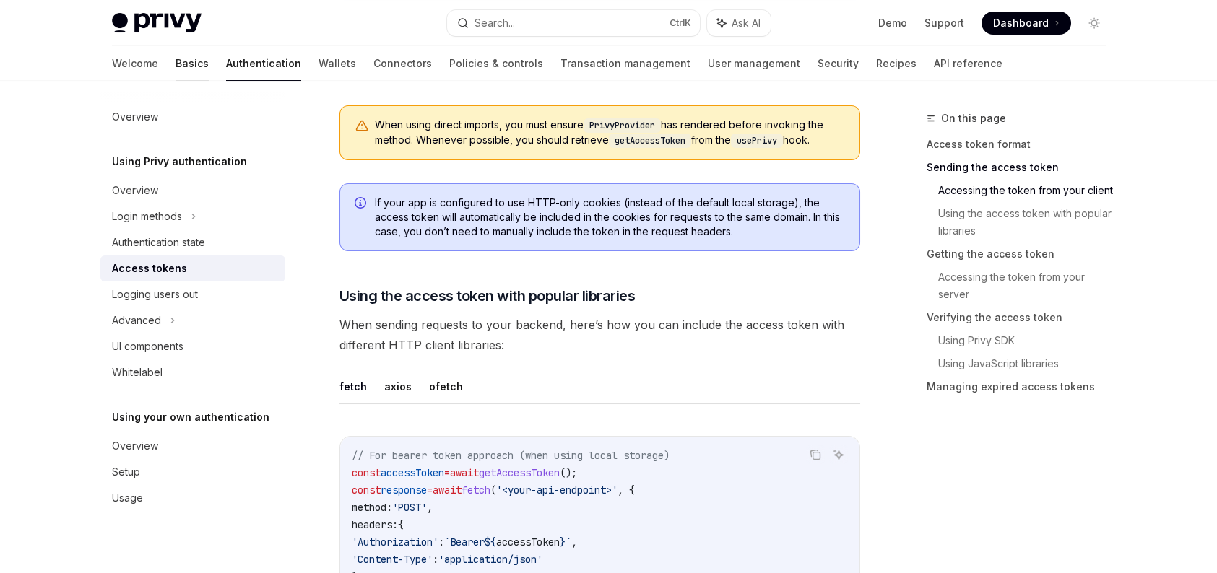
click at [175, 66] on link "Basics" at bounding box center [191, 63] width 33 height 35
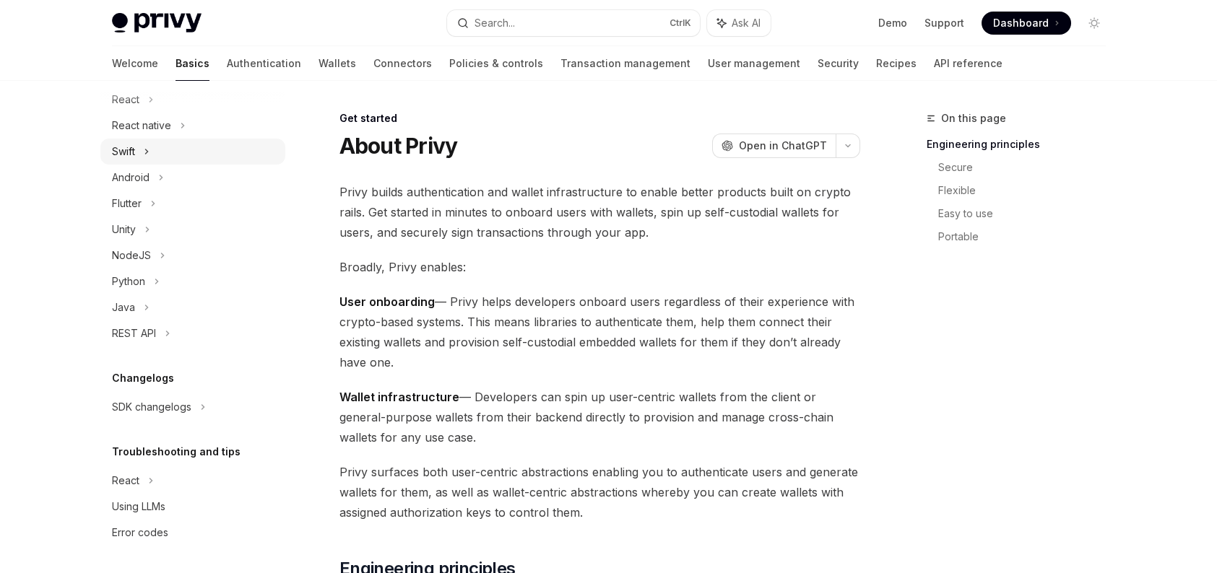
scroll to position [194, 0]
click at [165, 264] on div "NodeJS" at bounding box center [192, 255] width 185 height 26
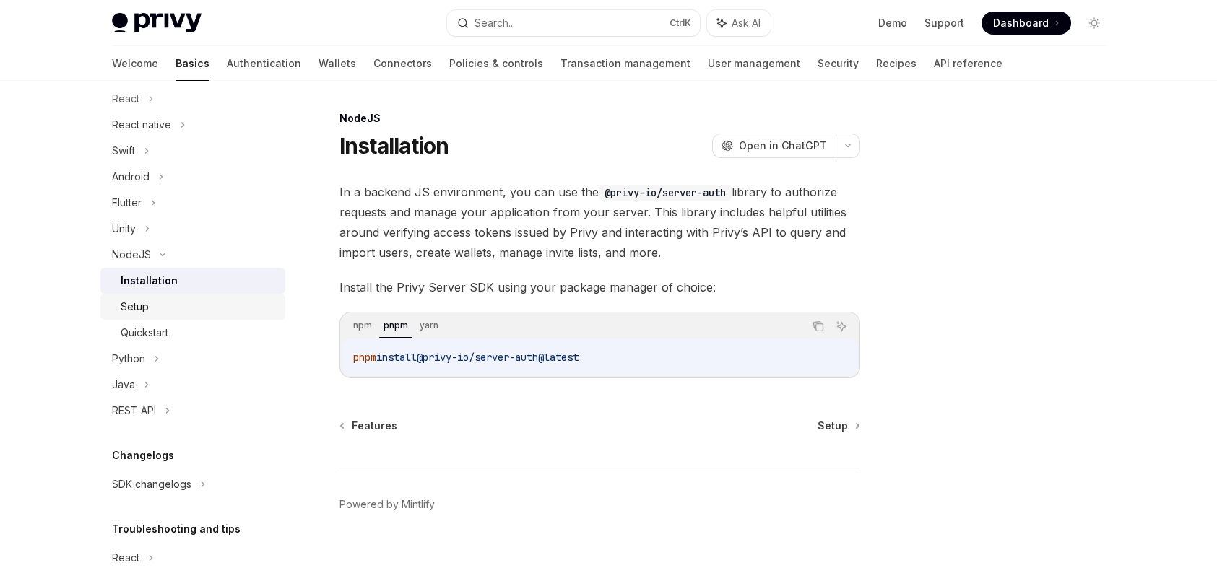
click at [158, 309] on div "Setup" at bounding box center [199, 306] width 156 height 17
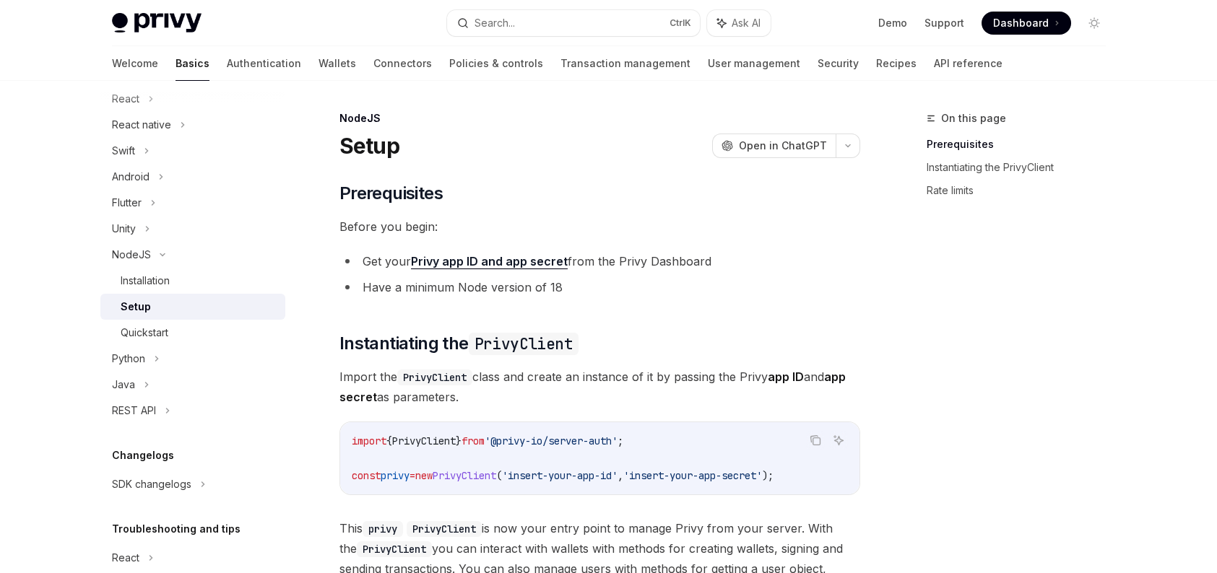
type textarea "*"
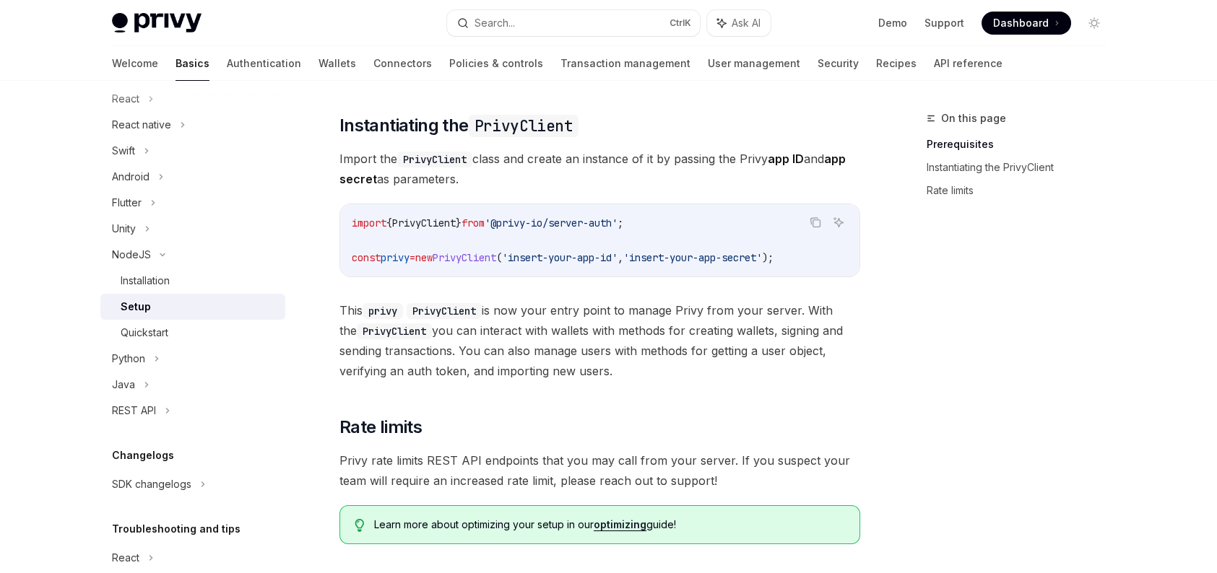
scroll to position [289, 0]
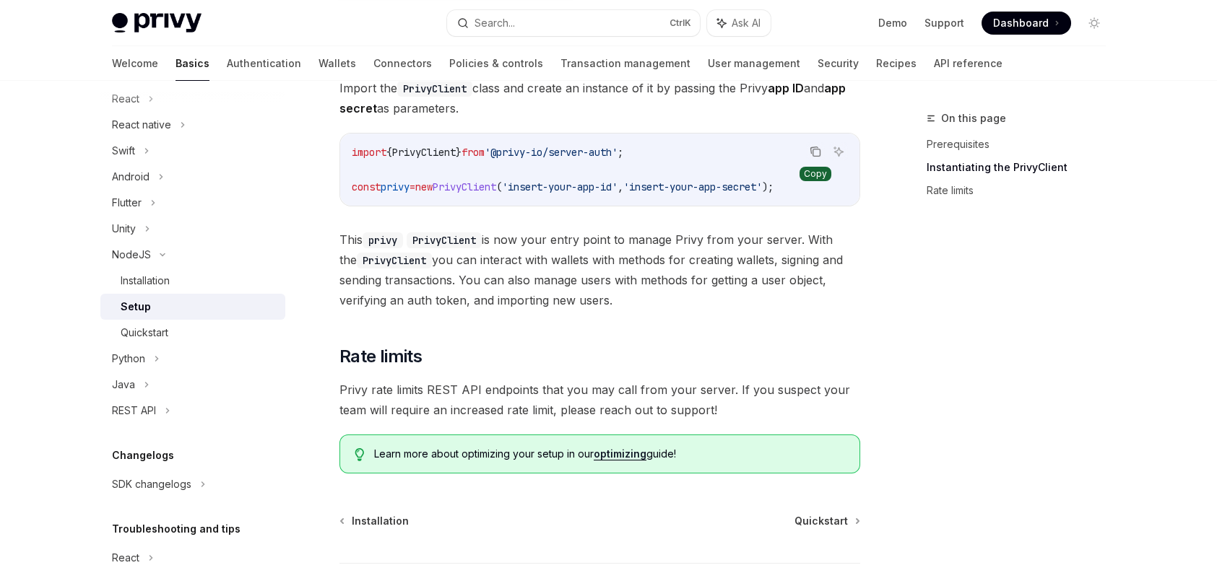
click at [812, 147] on icon "Copy the contents from the code block" at bounding box center [813, 150] width 7 height 6
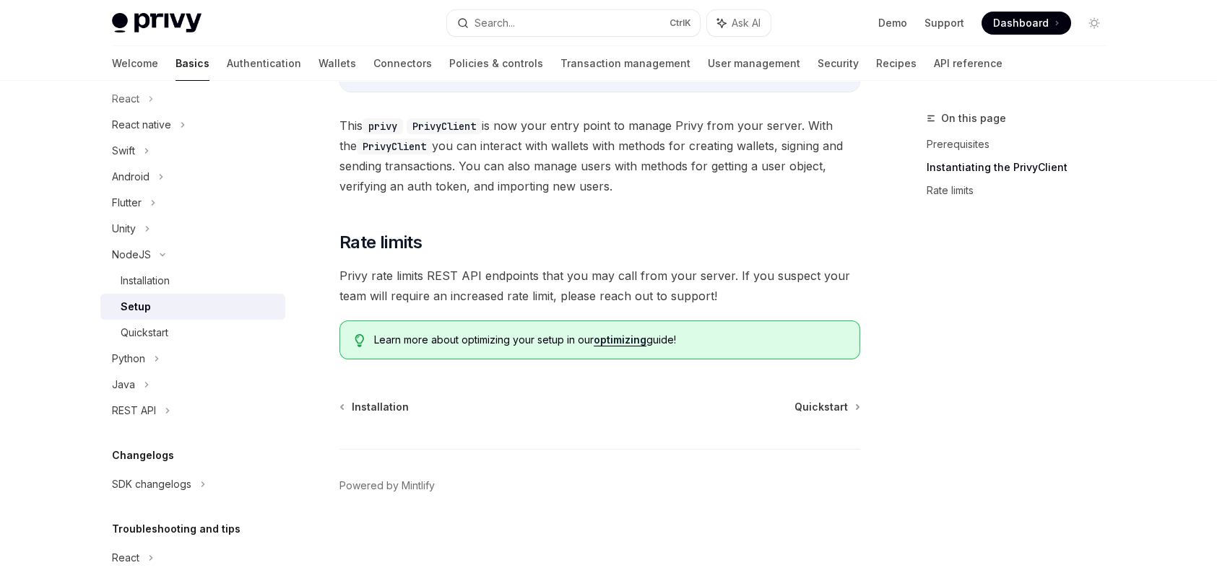
scroll to position [186, 0]
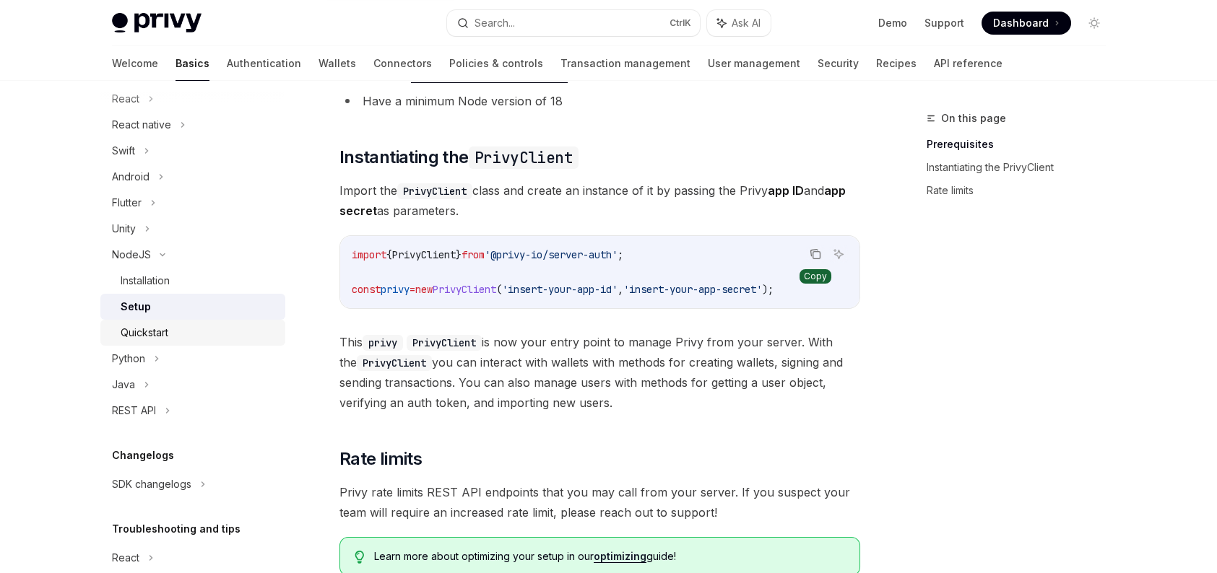
click at [178, 331] on div "Quickstart" at bounding box center [199, 332] width 156 height 17
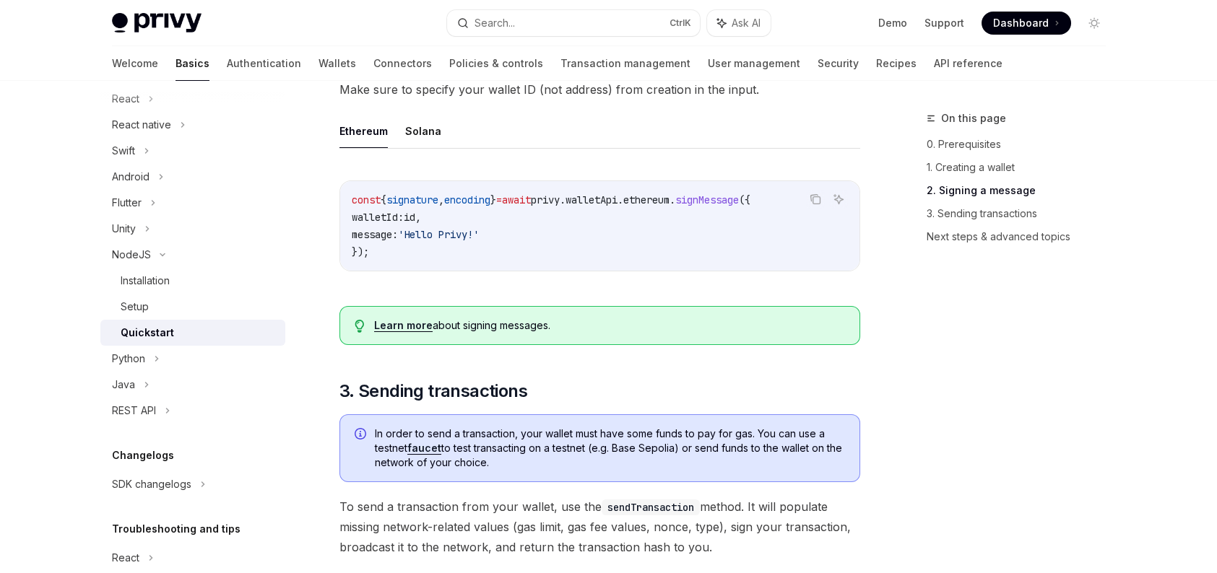
scroll to position [505, 0]
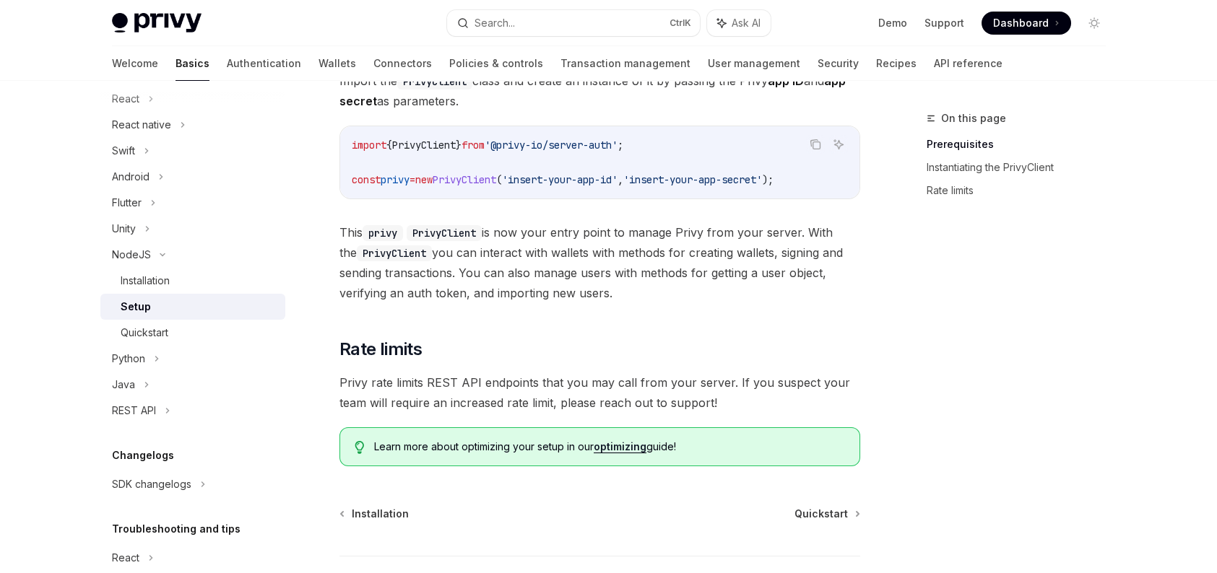
scroll to position [186, 0]
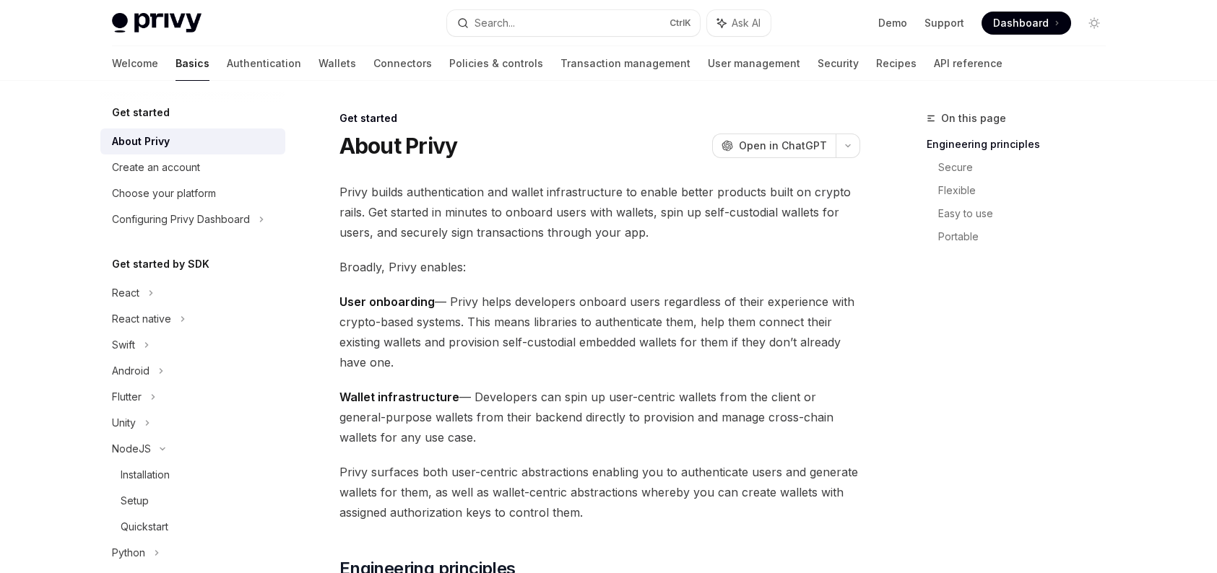
type textarea "*"
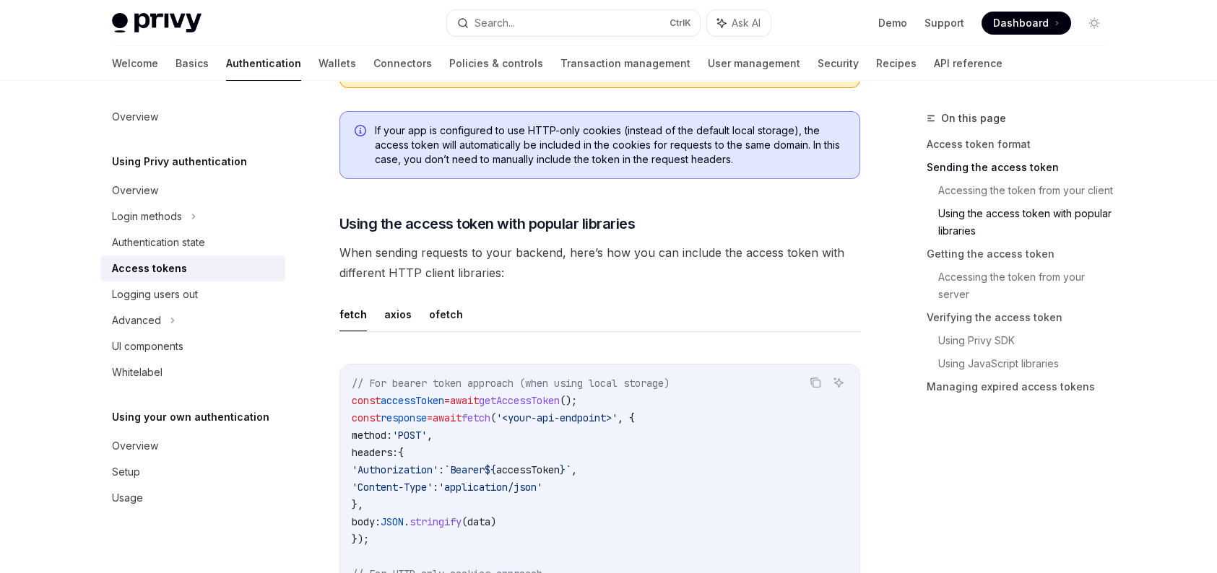
scroll to position [890, 0]
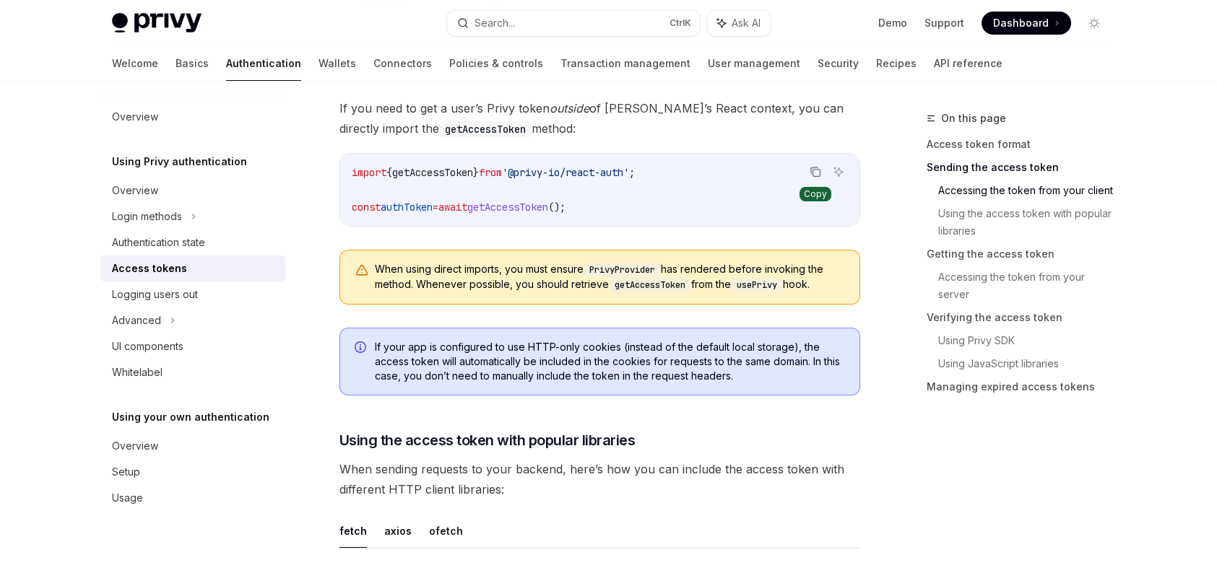
click at [815, 170] on icon "Copy the contents from the code block" at bounding box center [815, 173] width 7 height 7
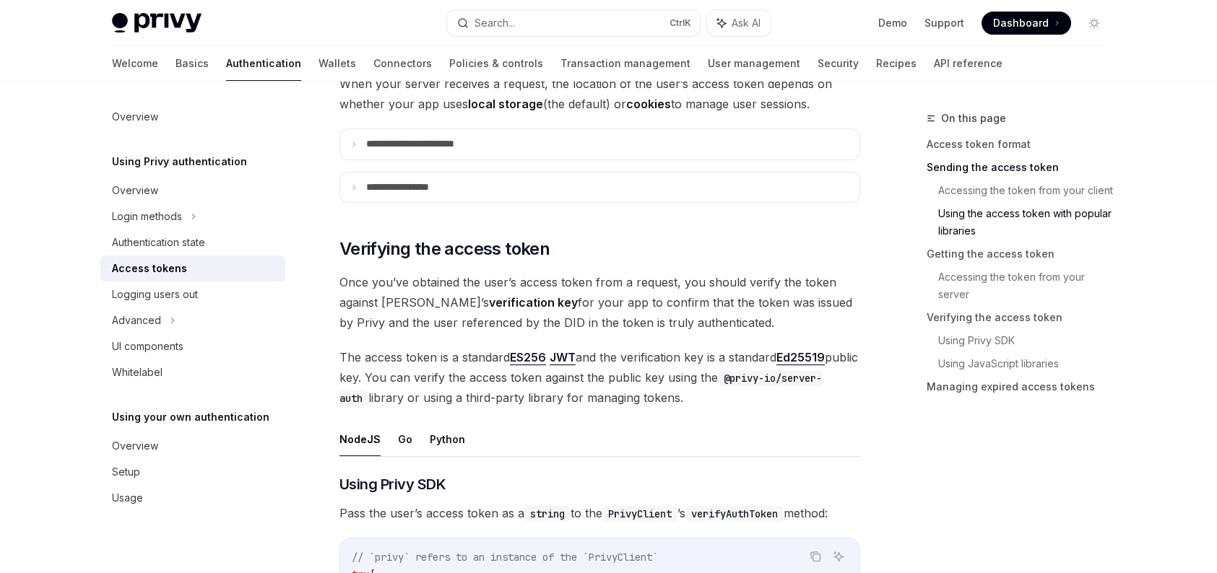
scroll to position [1974, 0]
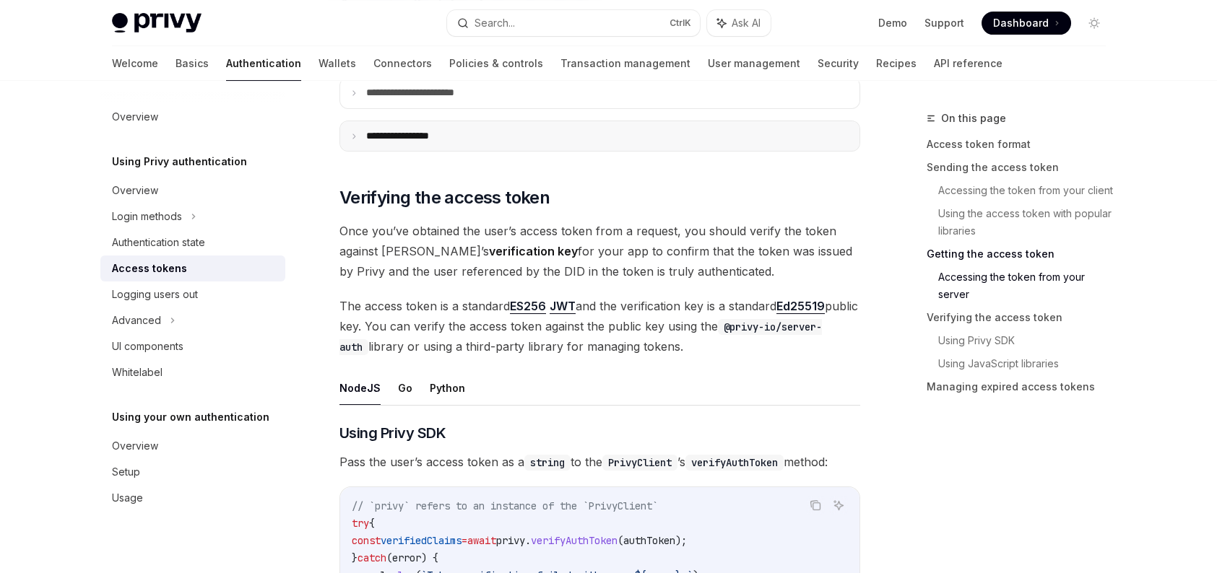
click at [563, 121] on summary "**********" at bounding box center [599, 136] width 519 height 30
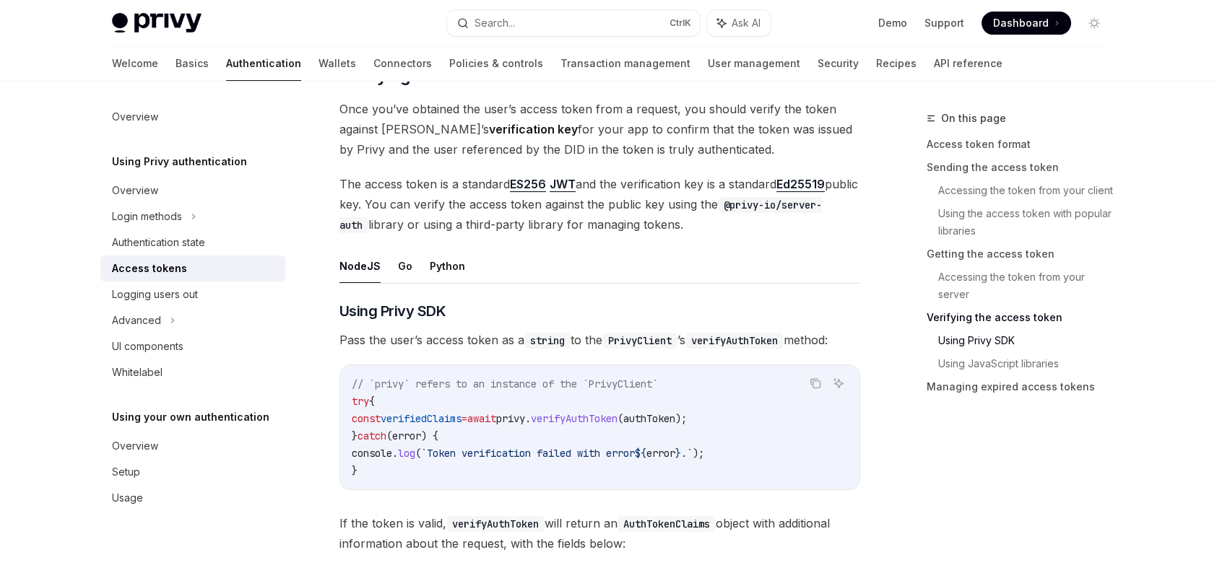
scroll to position [2551, 0]
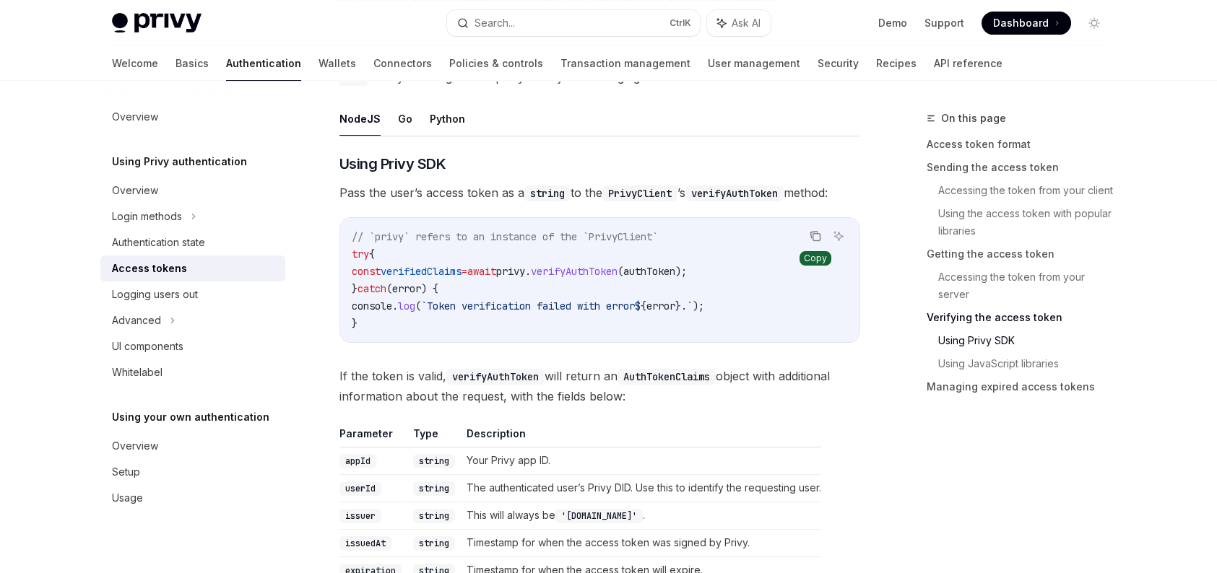
click at [814, 230] on icon "Copy the contents from the code block" at bounding box center [815, 236] width 12 height 12
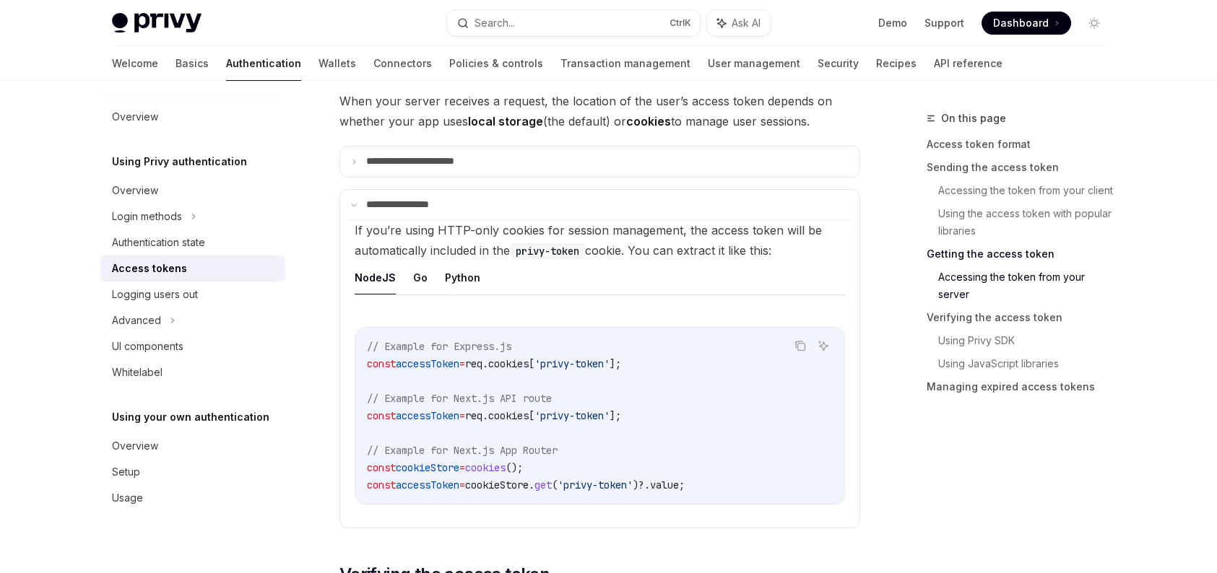
scroll to position [1901, 0]
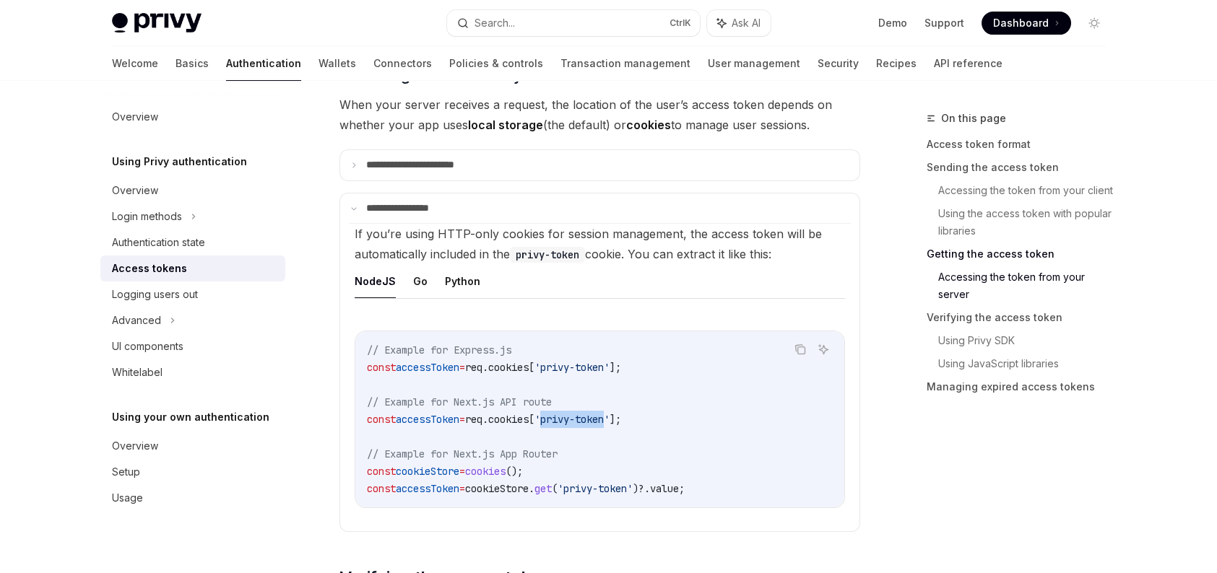
drag, startPoint x: 567, startPoint y: 416, endPoint x: 635, endPoint y: 412, distance: 68.0
click at [609, 413] on span "'privy-token'" at bounding box center [571, 419] width 75 height 13
copy span "privy-token"
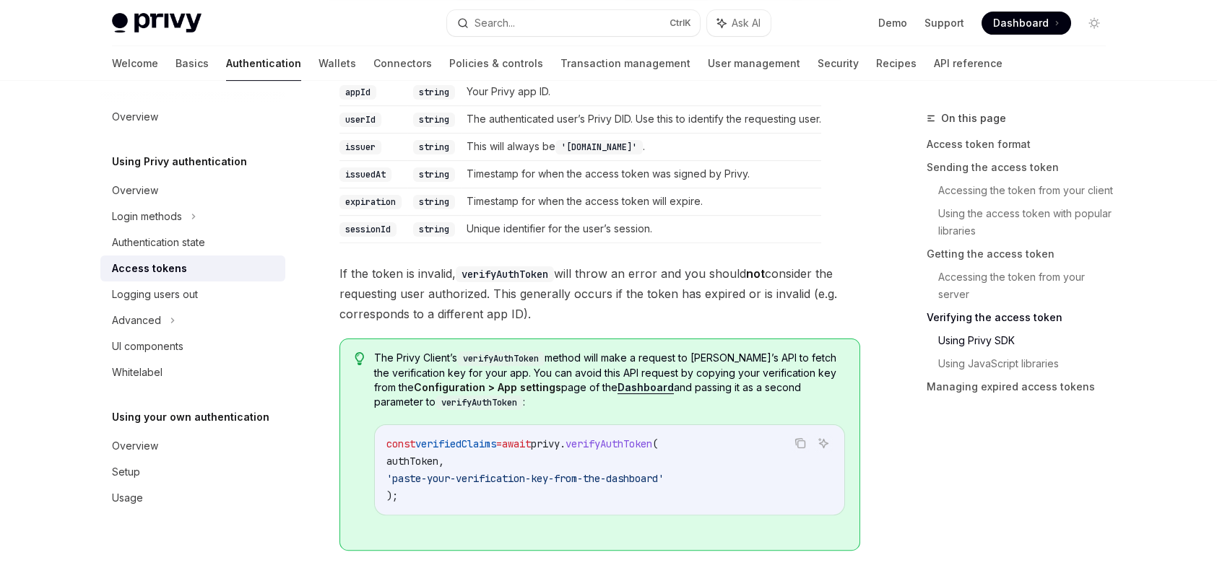
scroll to position [2893, 0]
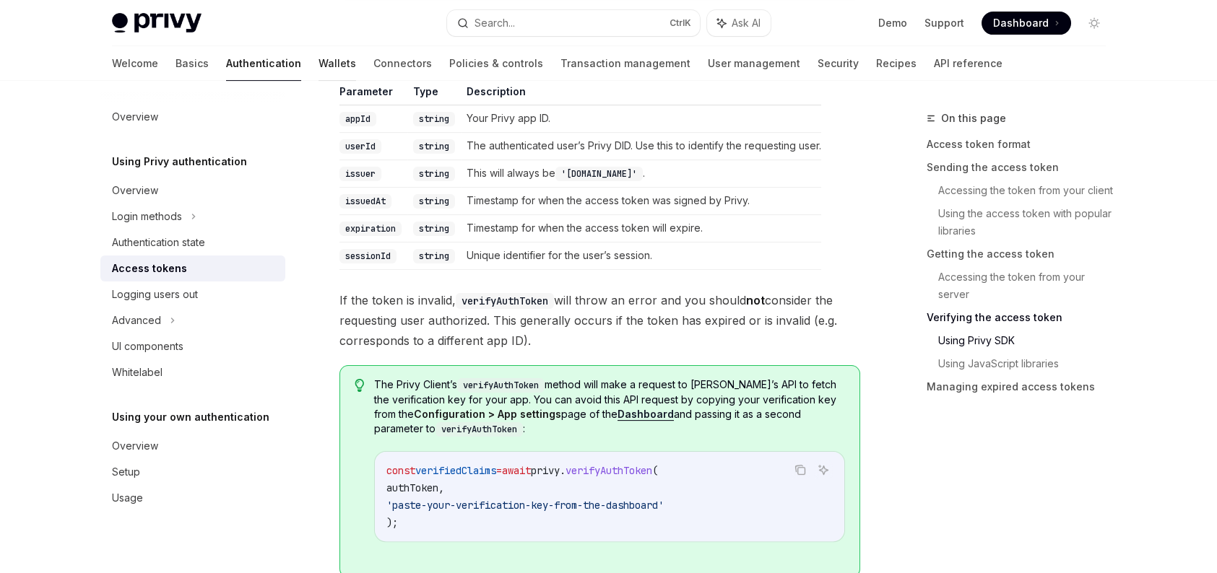
click at [318, 61] on link "Wallets" at bounding box center [337, 63] width 38 height 35
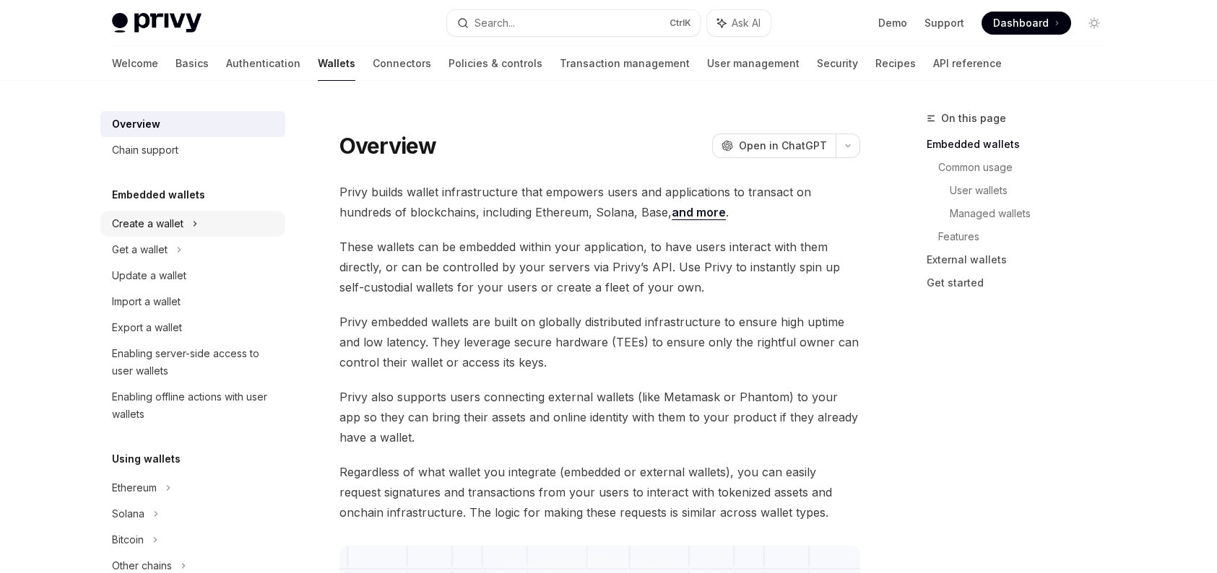
click at [199, 232] on div "Create a wallet" at bounding box center [192, 224] width 185 height 26
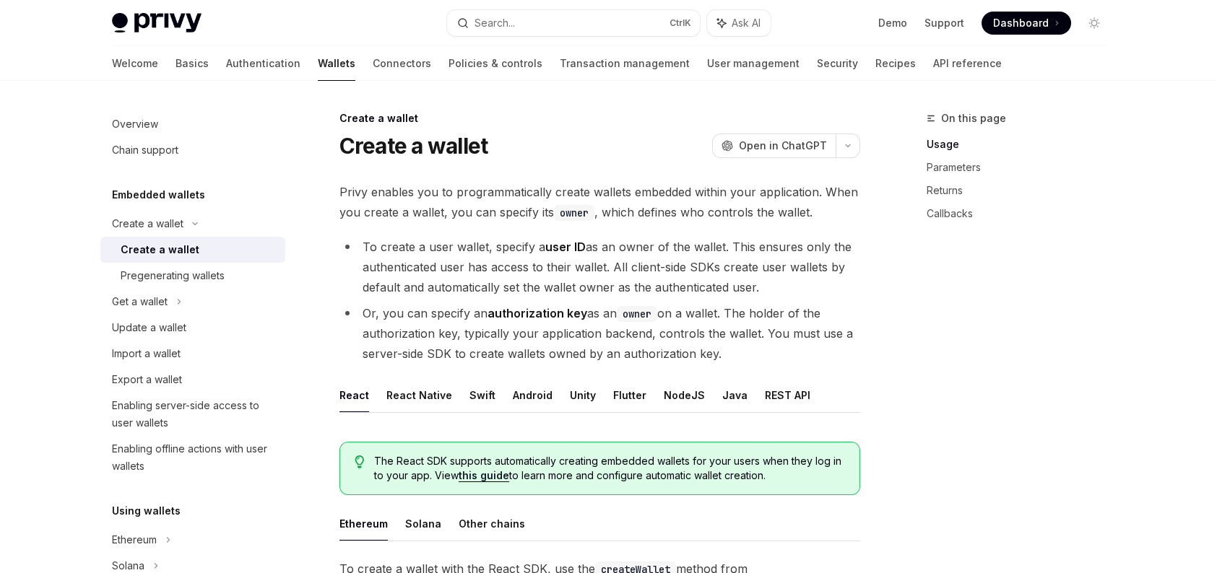
click at [193, 251] on div "Create a wallet" at bounding box center [199, 249] width 156 height 17
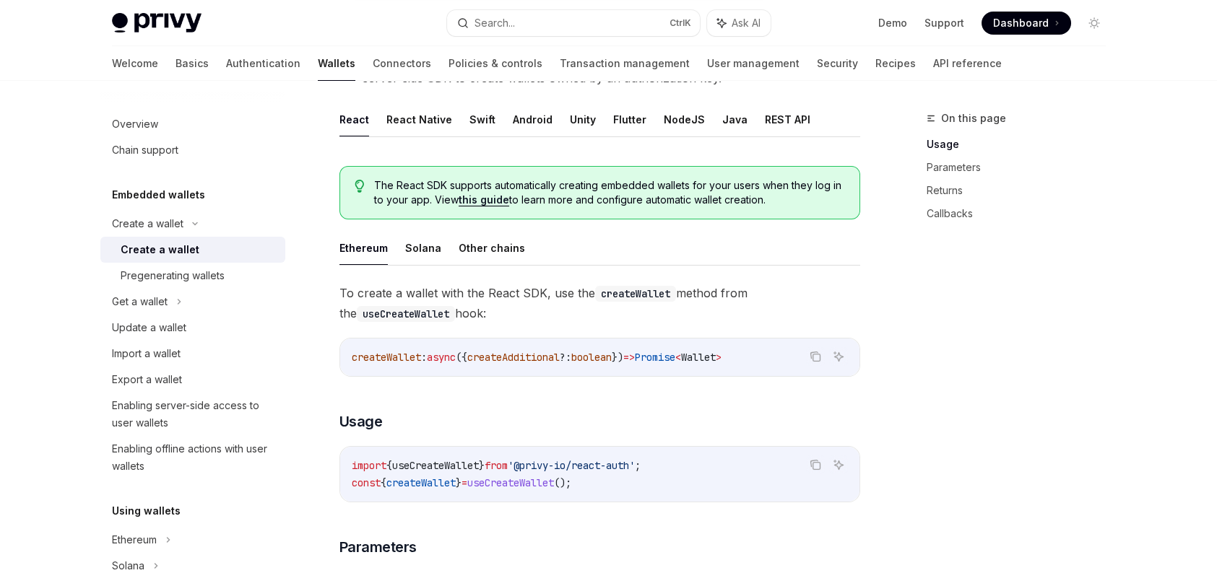
scroll to position [289, 0]
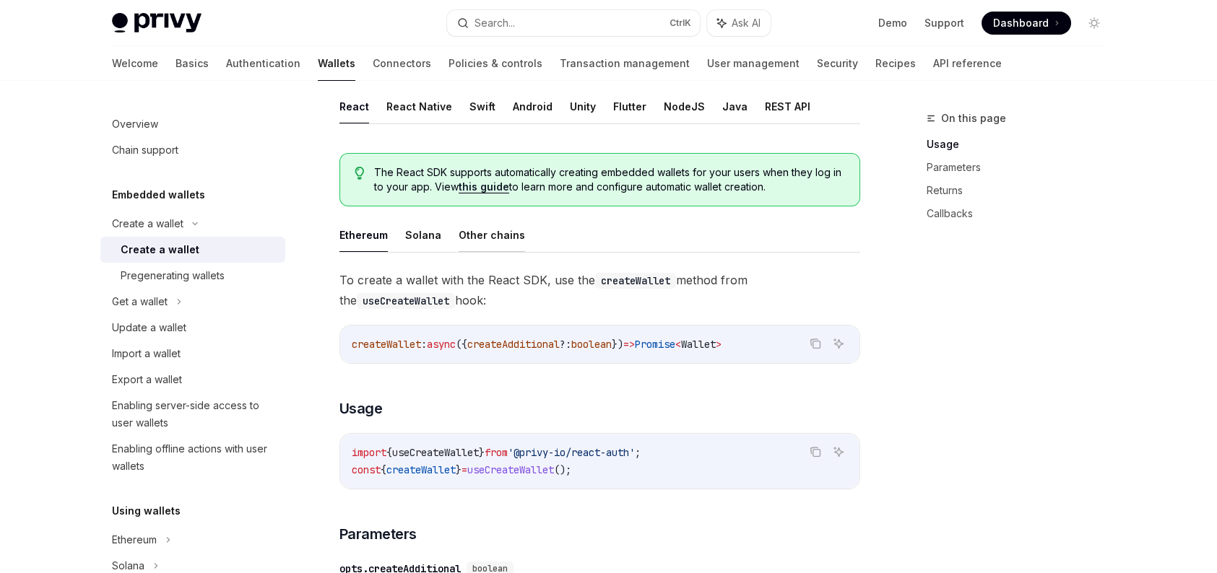
click at [507, 237] on button "Other chains" at bounding box center [492, 235] width 66 height 34
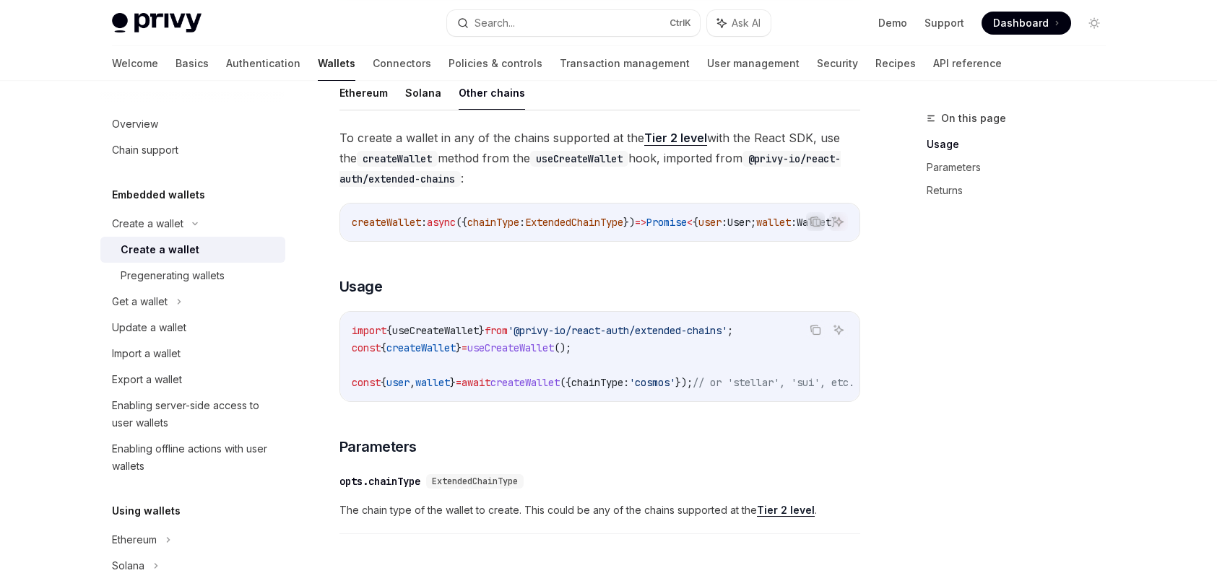
scroll to position [419, 0]
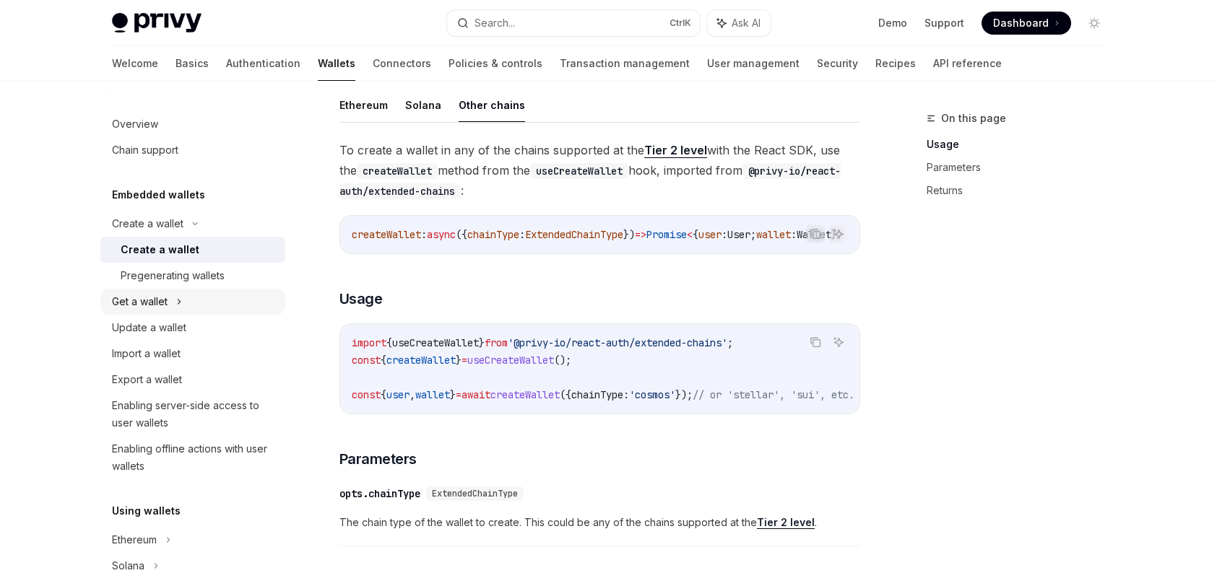
click at [178, 300] on icon at bounding box center [179, 302] width 2 height 4
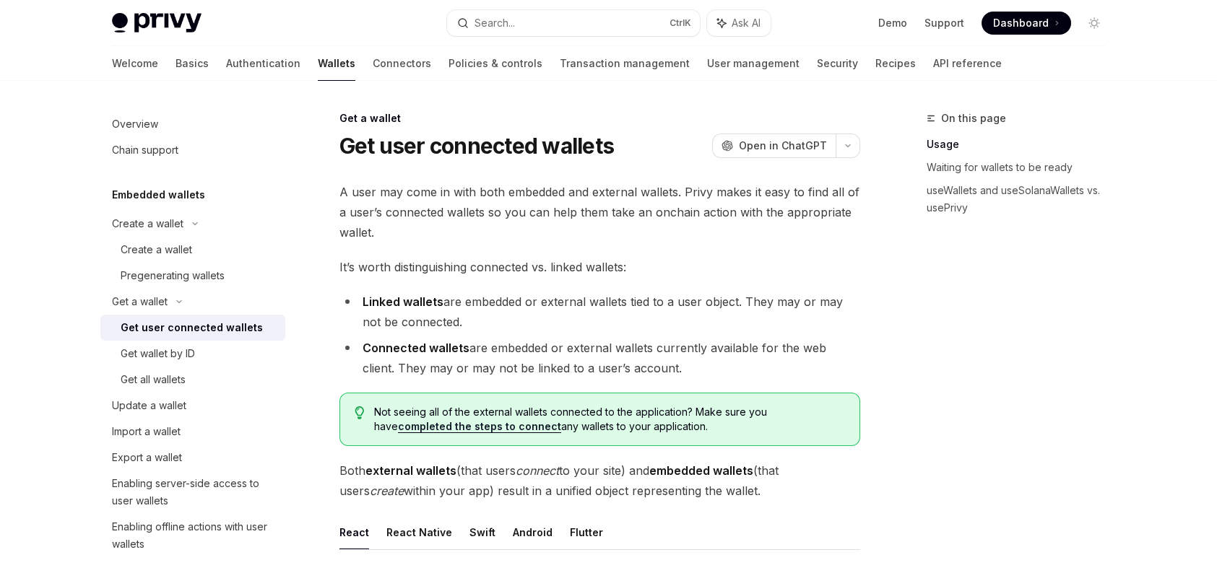
click at [205, 326] on div "Get user connected wallets" at bounding box center [192, 327] width 142 height 17
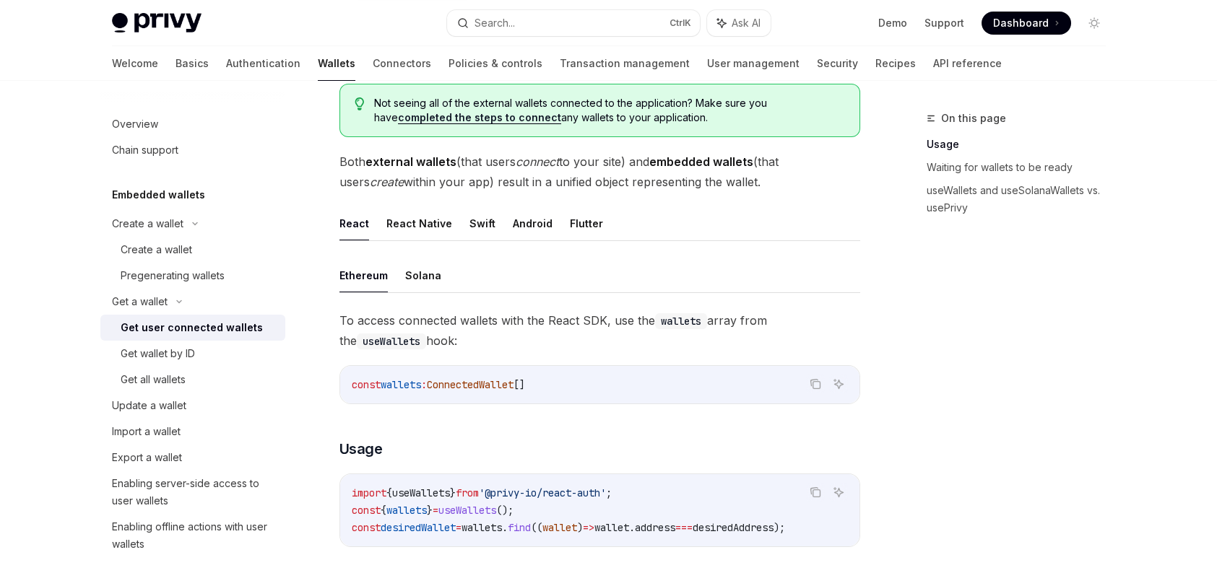
scroll to position [217, 0]
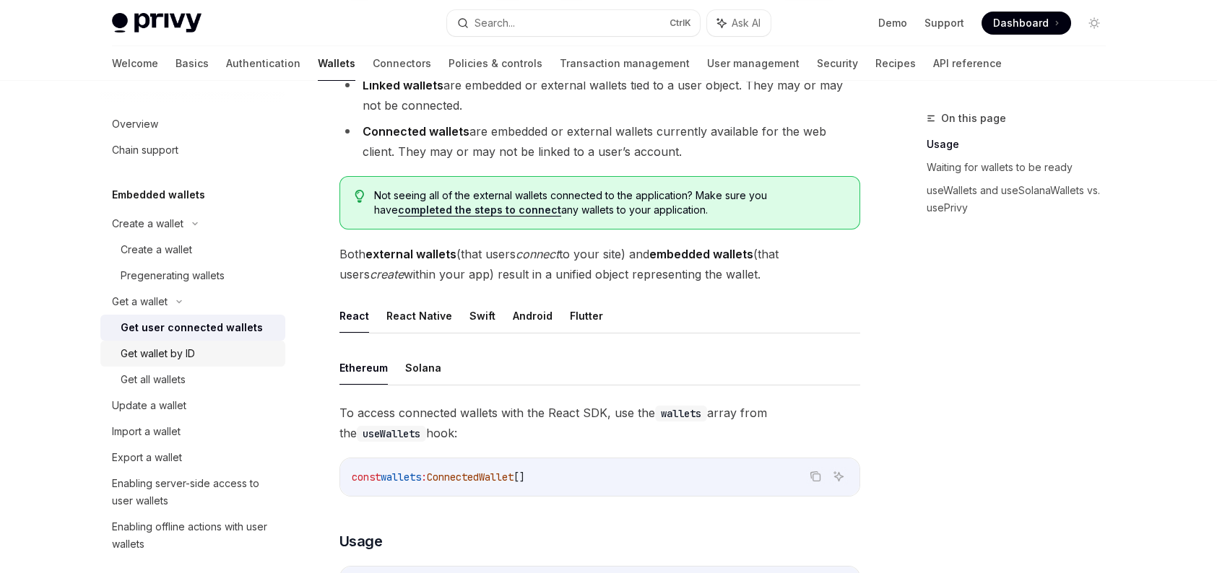
click at [225, 355] on div "Get wallet by ID" at bounding box center [199, 353] width 156 height 17
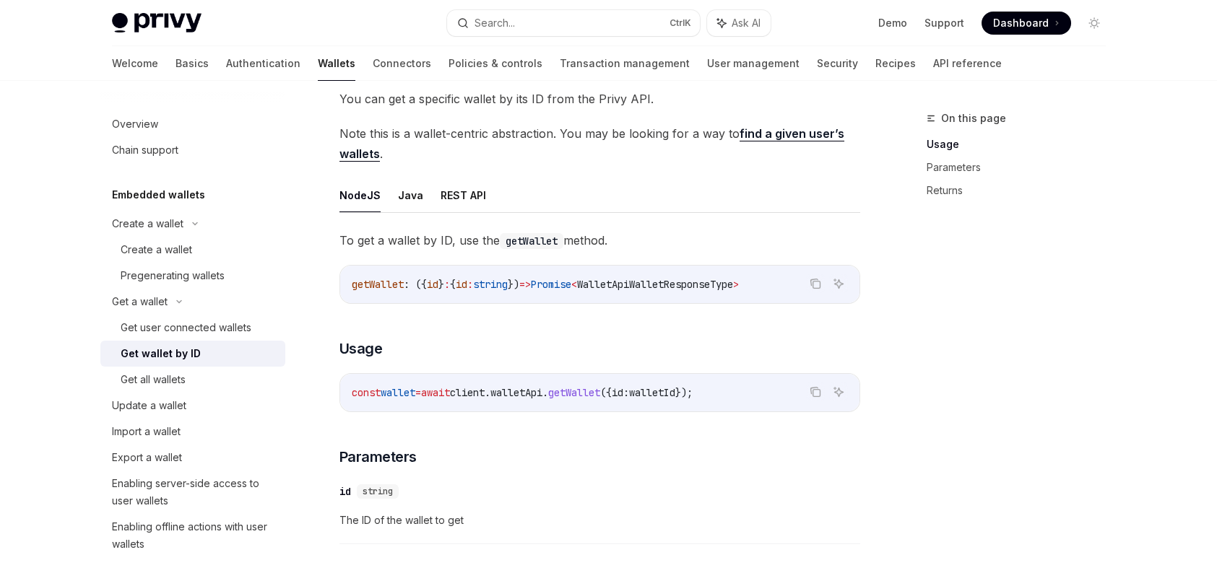
scroll to position [72, 0]
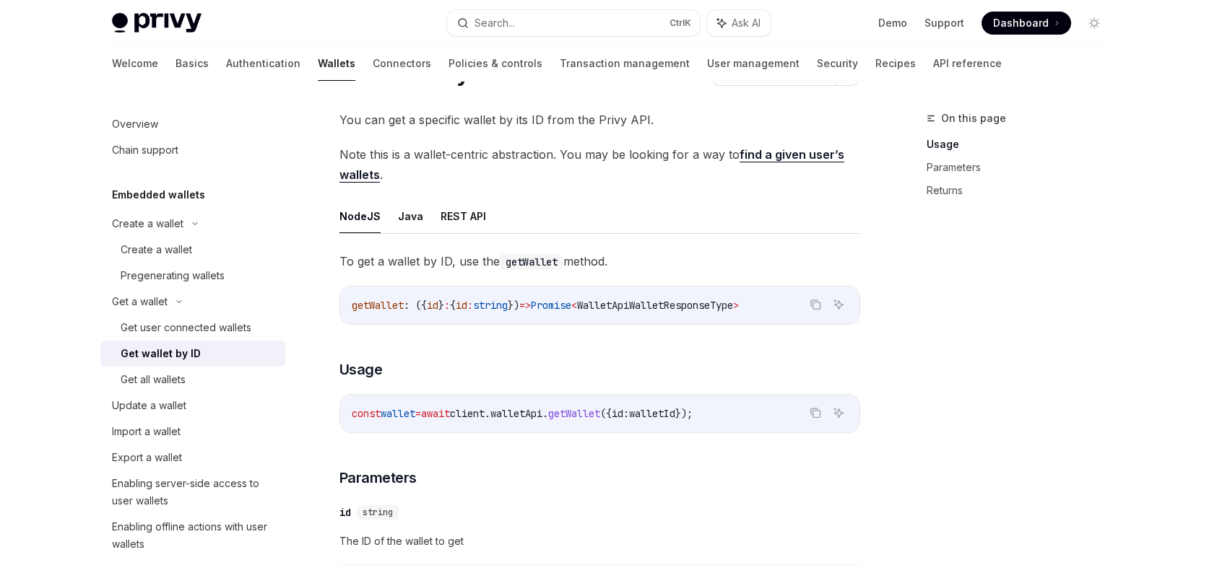
click at [777, 155] on link "find a given user’s wallets" at bounding box center [591, 164] width 505 height 35
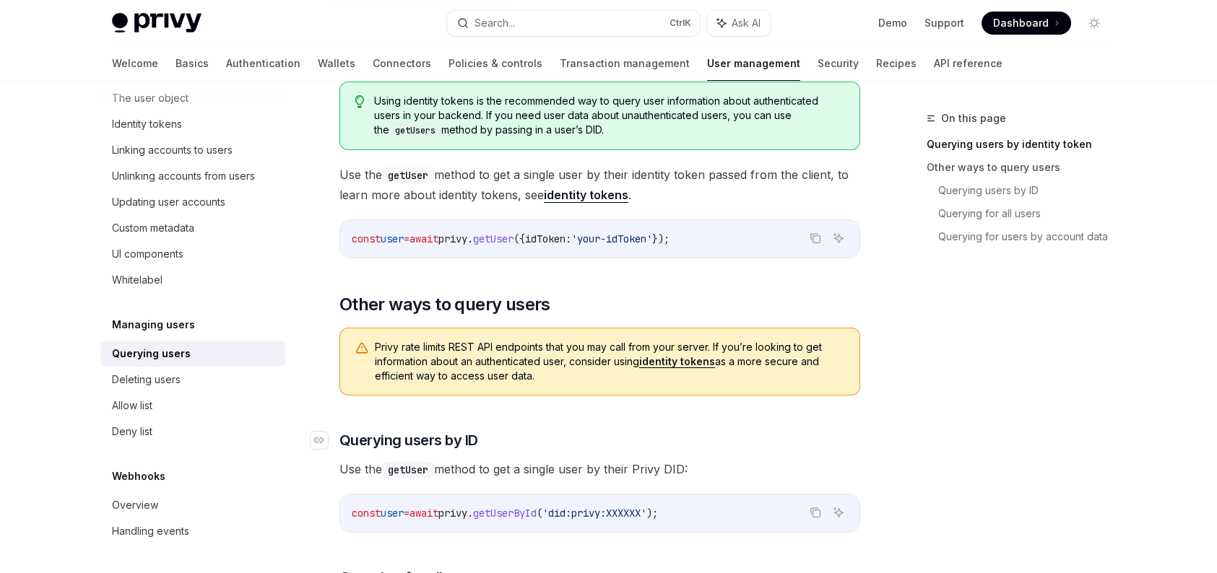
scroll to position [217, 0]
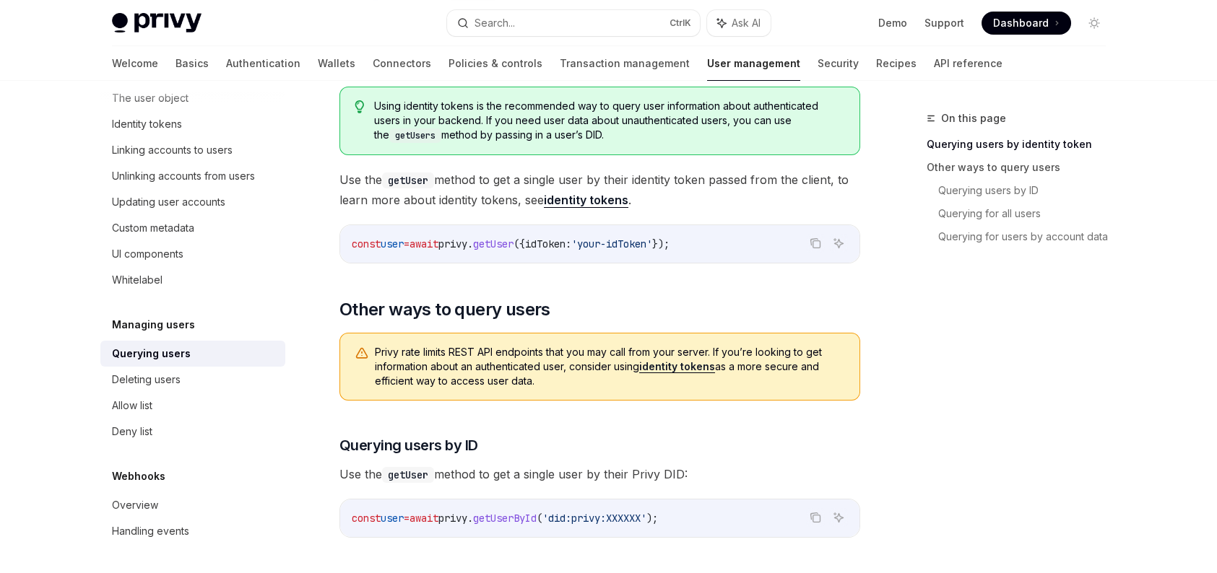
click at [675, 365] on link "identity tokens" at bounding box center [677, 366] width 76 height 13
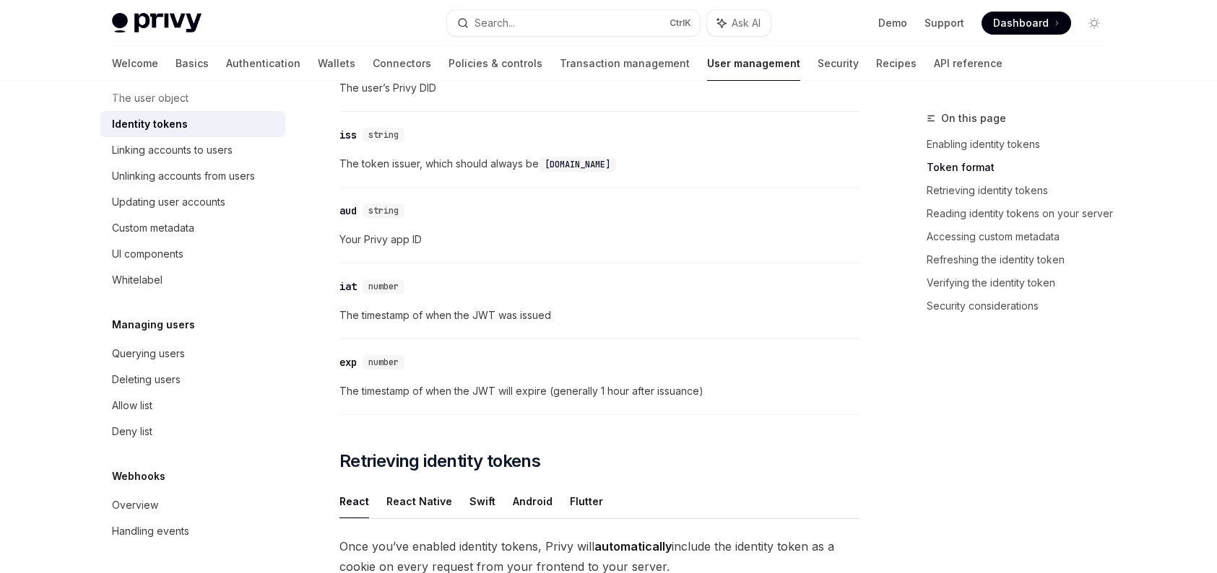
scroll to position [1083, 0]
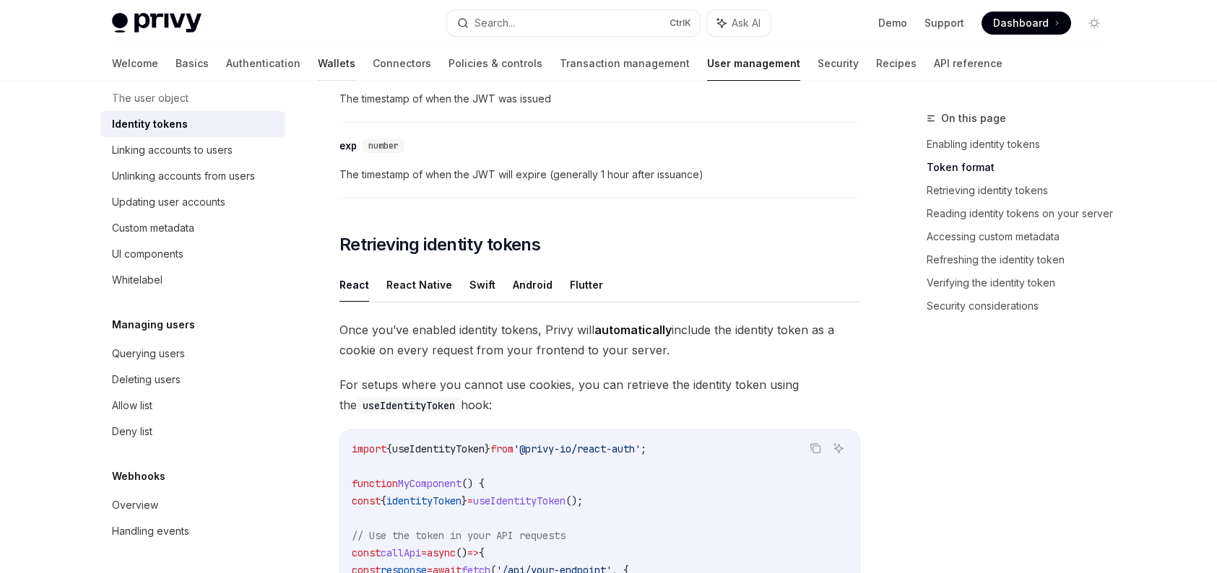
click at [318, 59] on link "Wallets" at bounding box center [337, 63] width 38 height 35
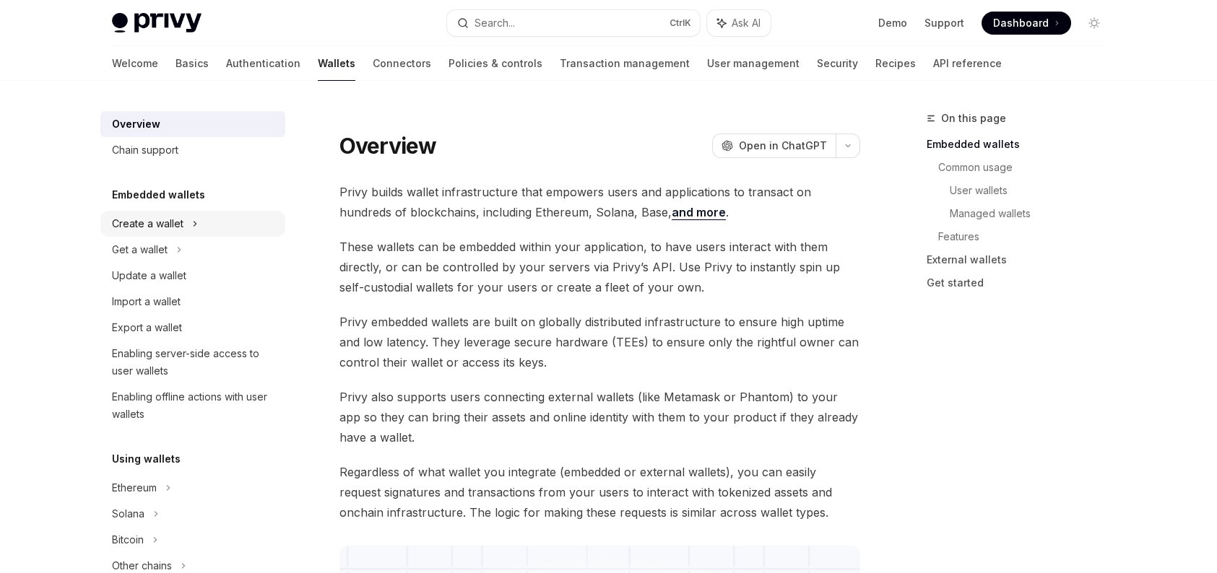
click at [207, 225] on div "Create a wallet" at bounding box center [192, 224] width 185 height 26
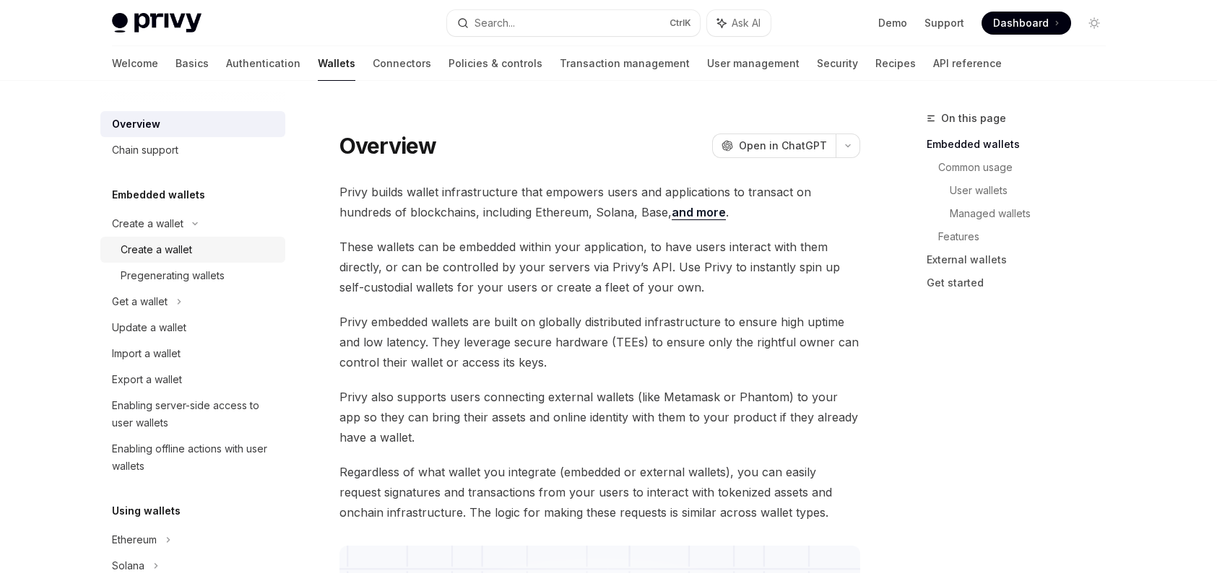
click at [191, 251] on div "Create a wallet" at bounding box center [199, 249] width 156 height 17
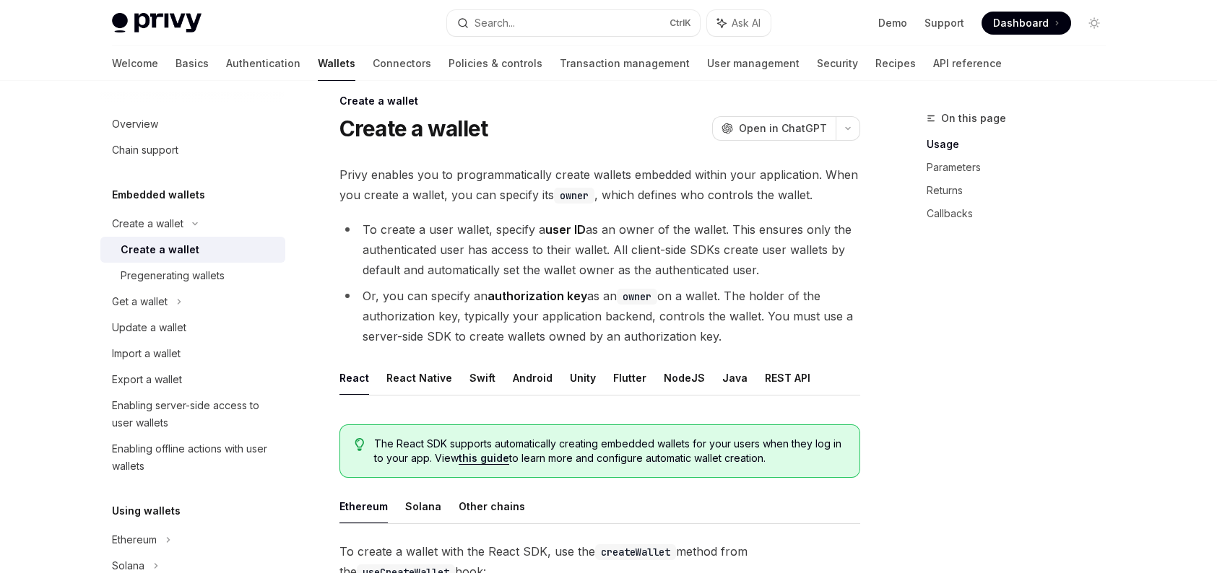
scroll to position [72, 0]
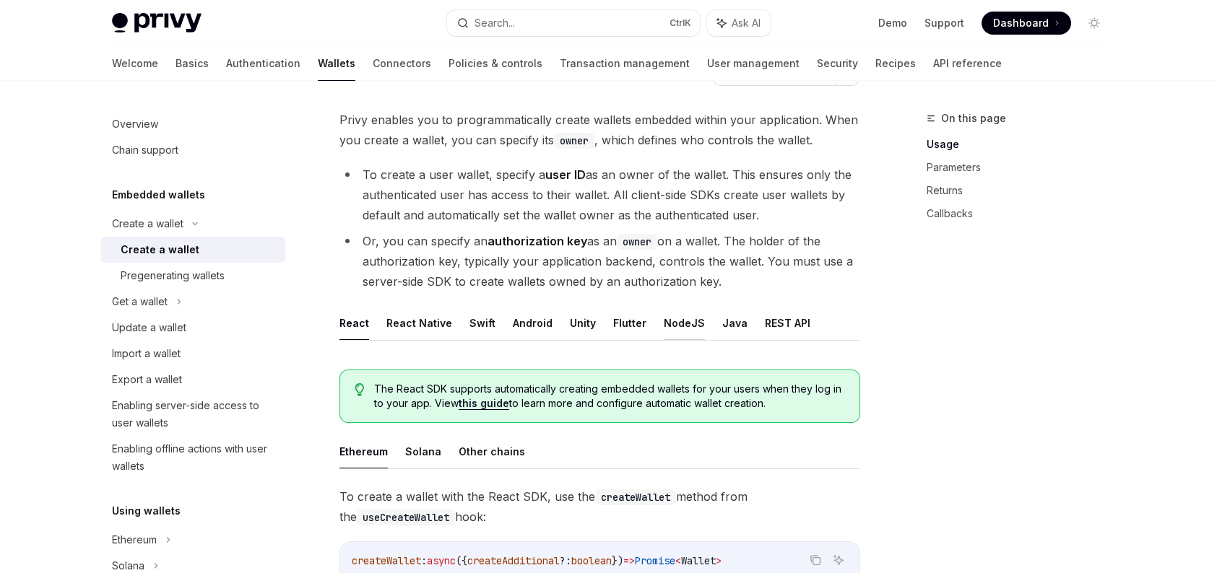
click at [690, 319] on button "NodeJS" at bounding box center [684, 323] width 41 height 34
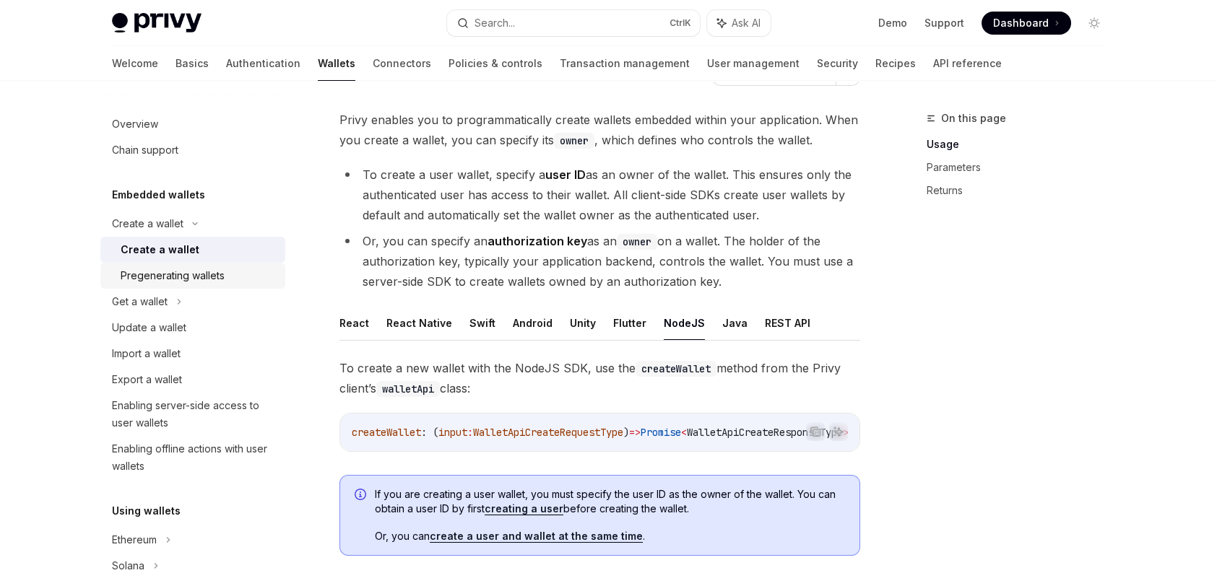
click at [191, 273] on div "Pregenerating wallets" at bounding box center [173, 275] width 104 height 17
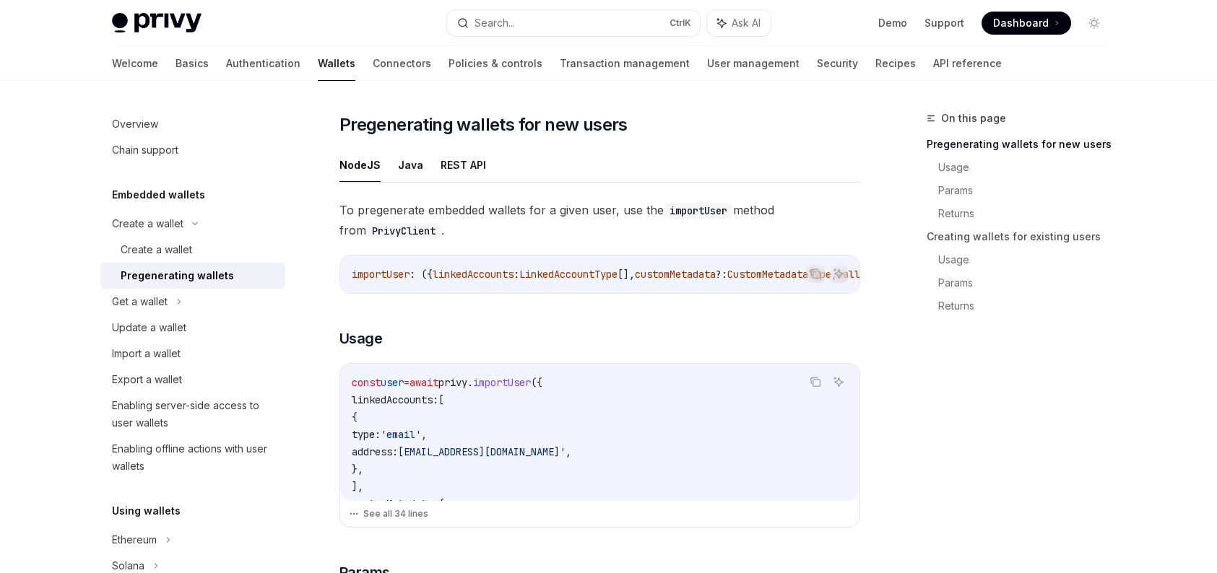
scroll to position [217, 0]
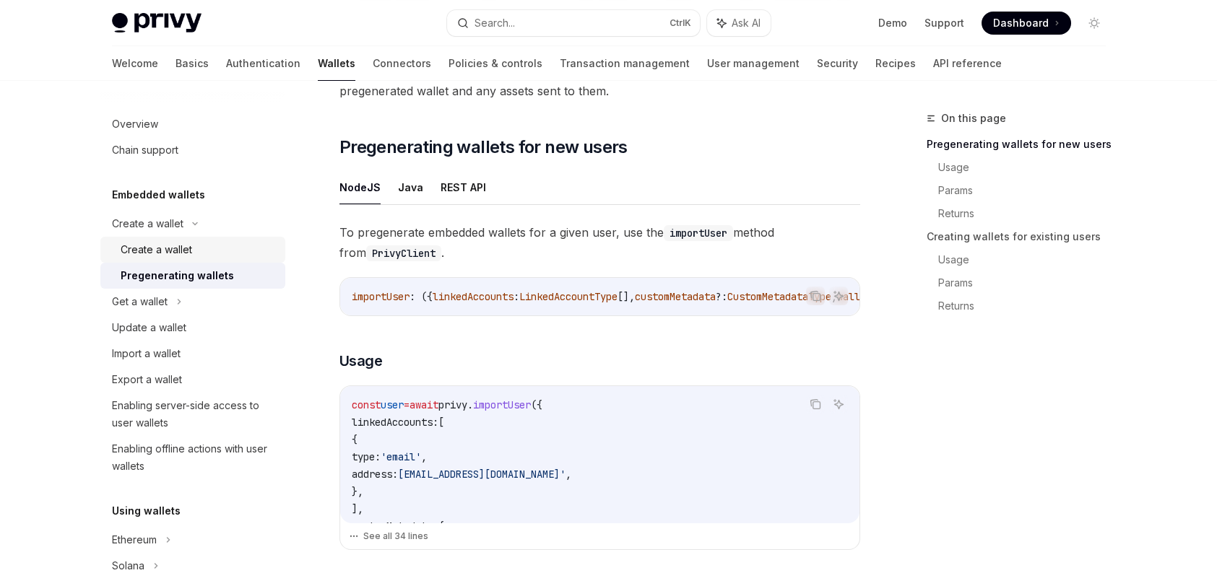
click at [194, 239] on link "Create a wallet" at bounding box center [192, 250] width 185 height 26
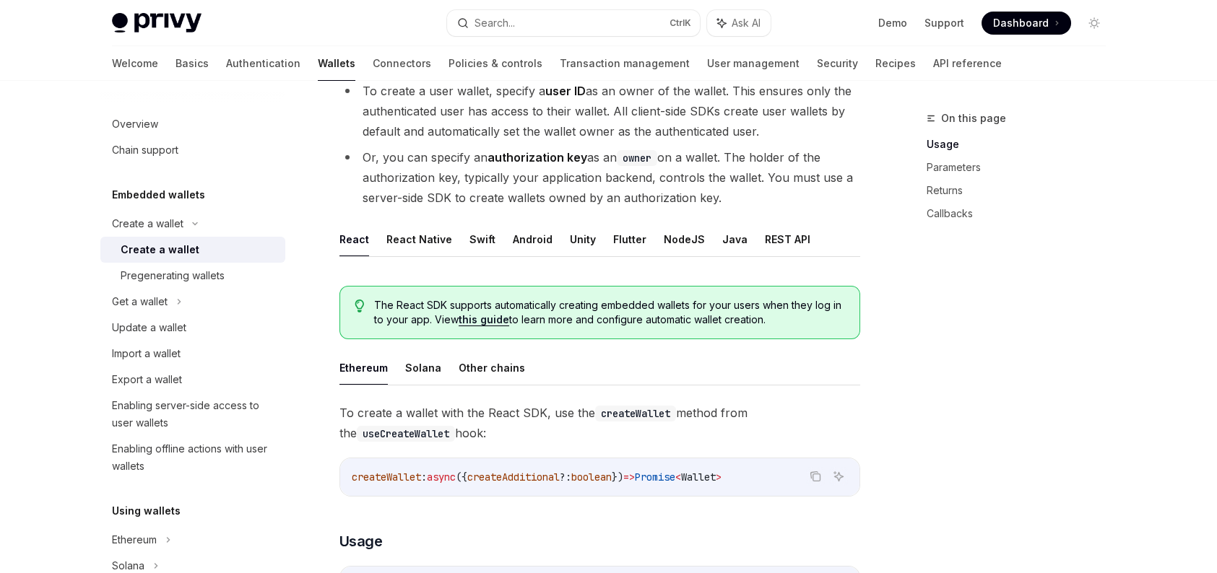
scroll to position [72, 0]
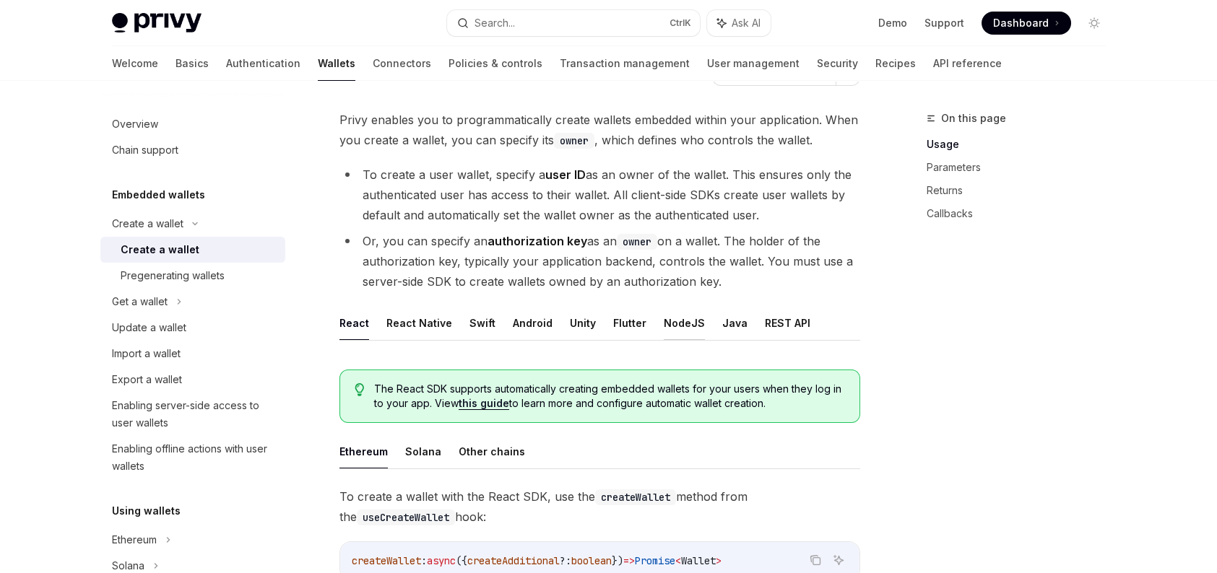
click at [664, 326] on button "NodeJS" at bounding box center [684, 323] width 41 height 34
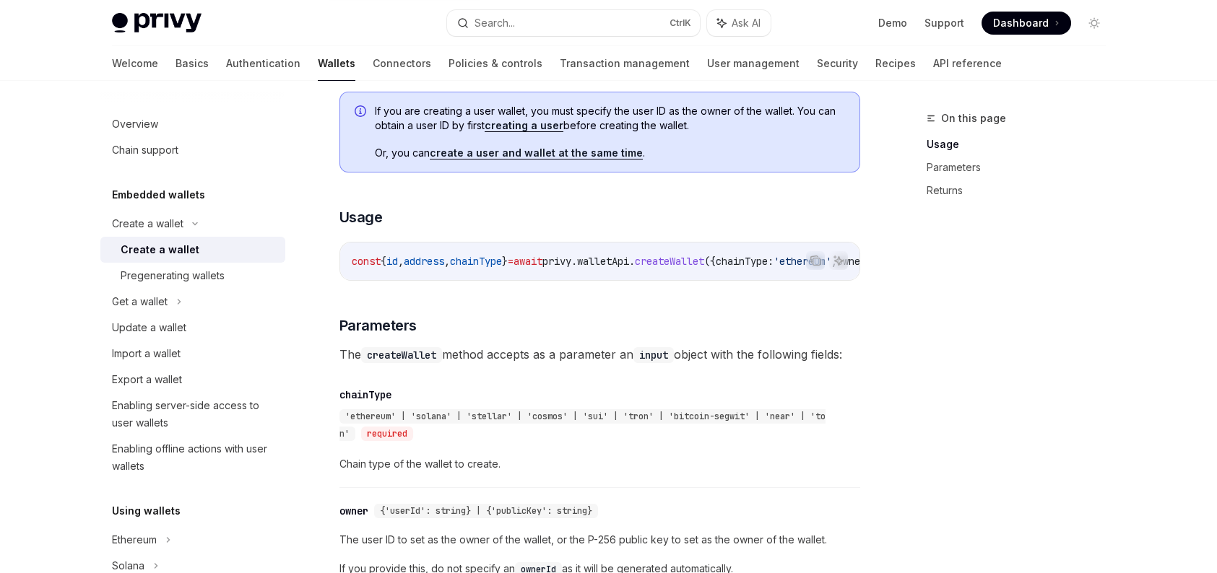
scroll to position [433, 0]
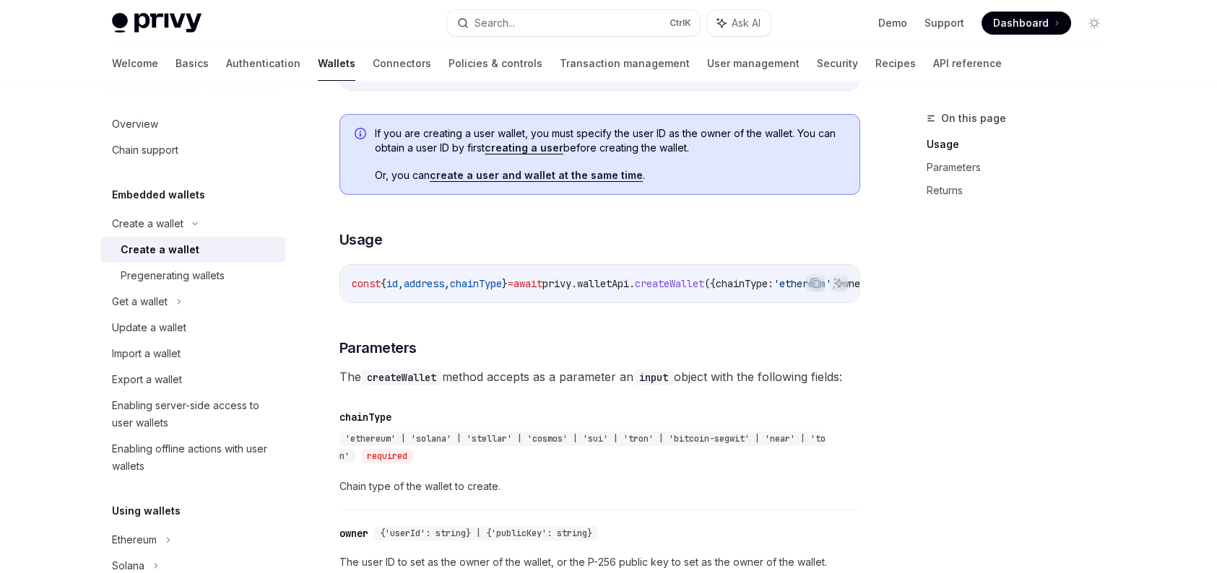
drag, startPoint x: 641, startPoint y: 313, endPoint x: 757, endPoint y: 321, distance: 116.5
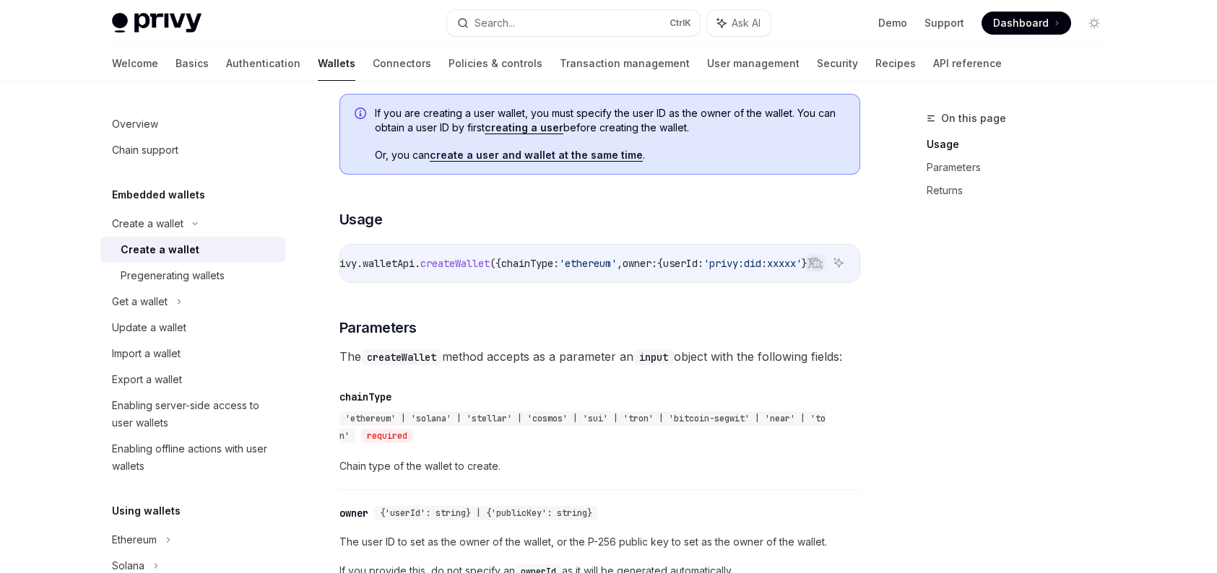
scroll to position [361, 0]
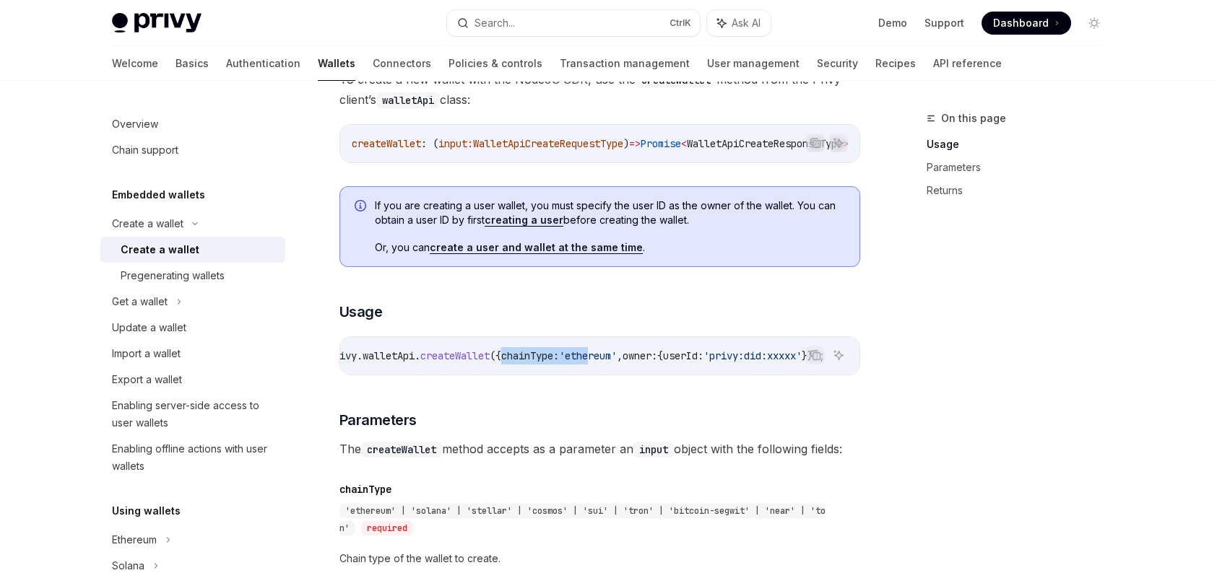
drag, startPoint x: 552, startPoint y: 378, endPoint x: 463, endPoint y: 381, distance: 88.8
click at [463, 375] on div "const { id , address , chainType } = await privy . walletApi . createWallet ({ …" at bounding box center [599, 356] width 519 height 38
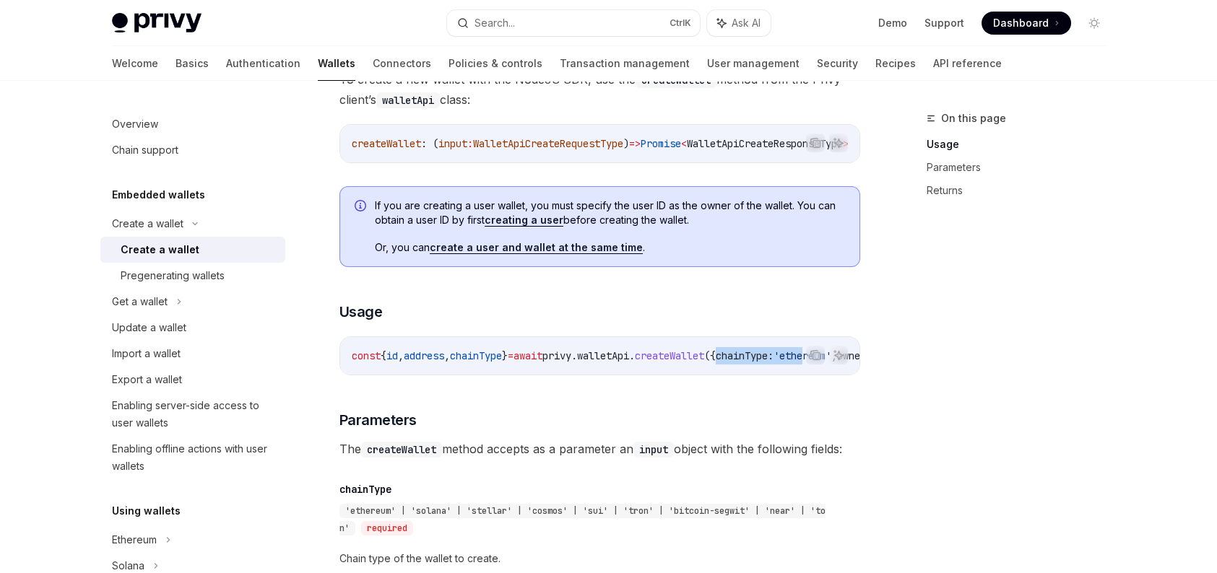
click at [533, 227] on link "creating a user" at bounding box center [524, 220] width 79 height 13
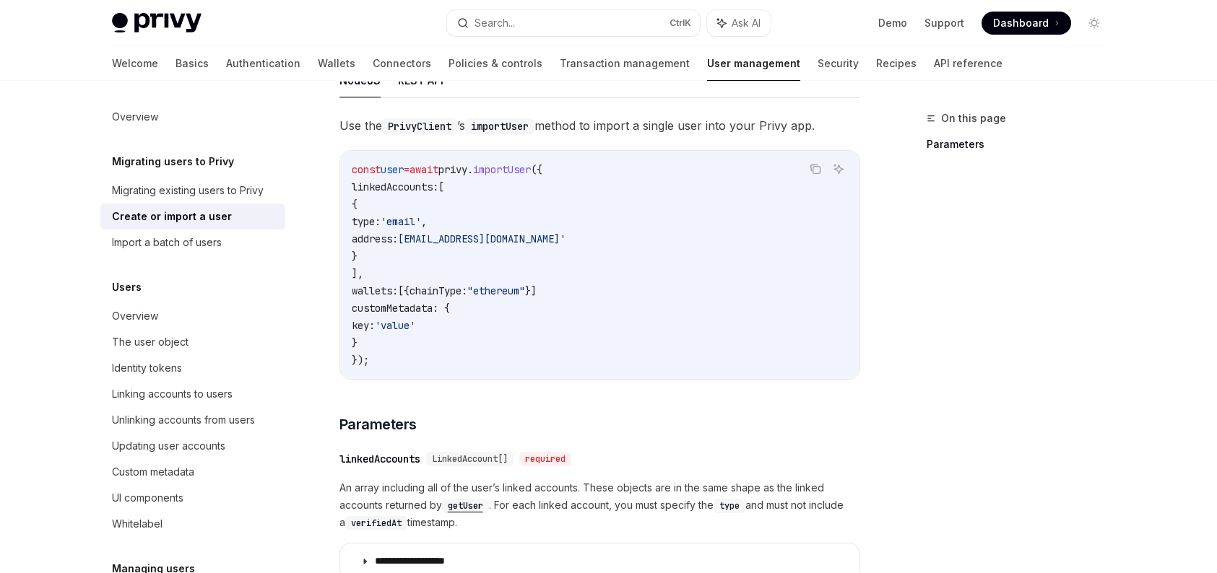
scroll to position [289, 0]
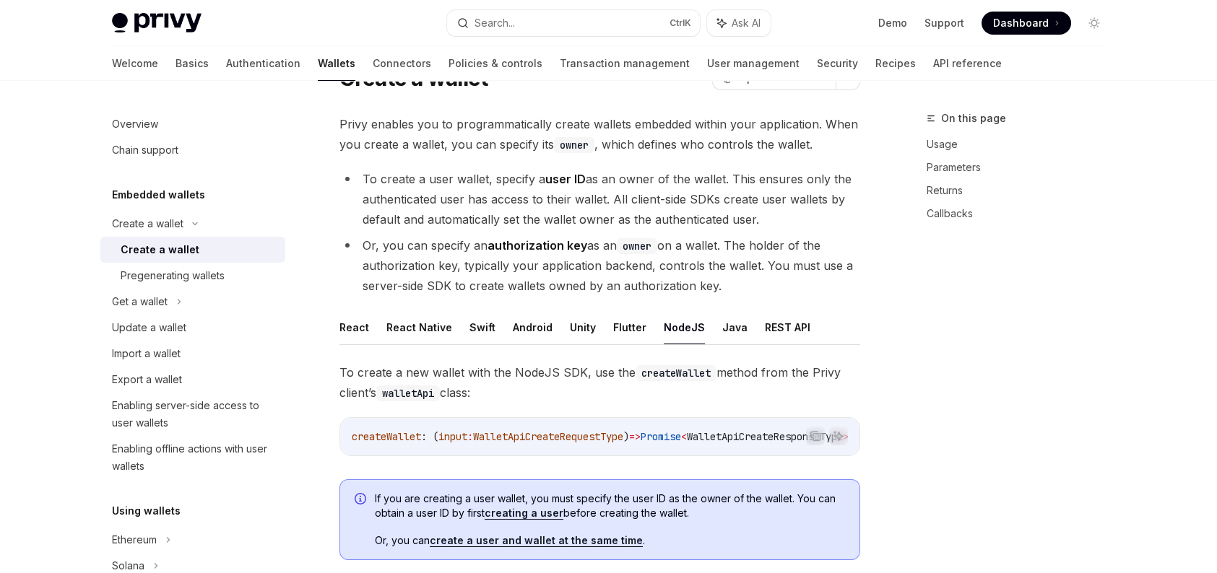
scroll to position [66, 0]
click at [360, 329] on button "React" at bounding box center [354, 329] width 30 height 34
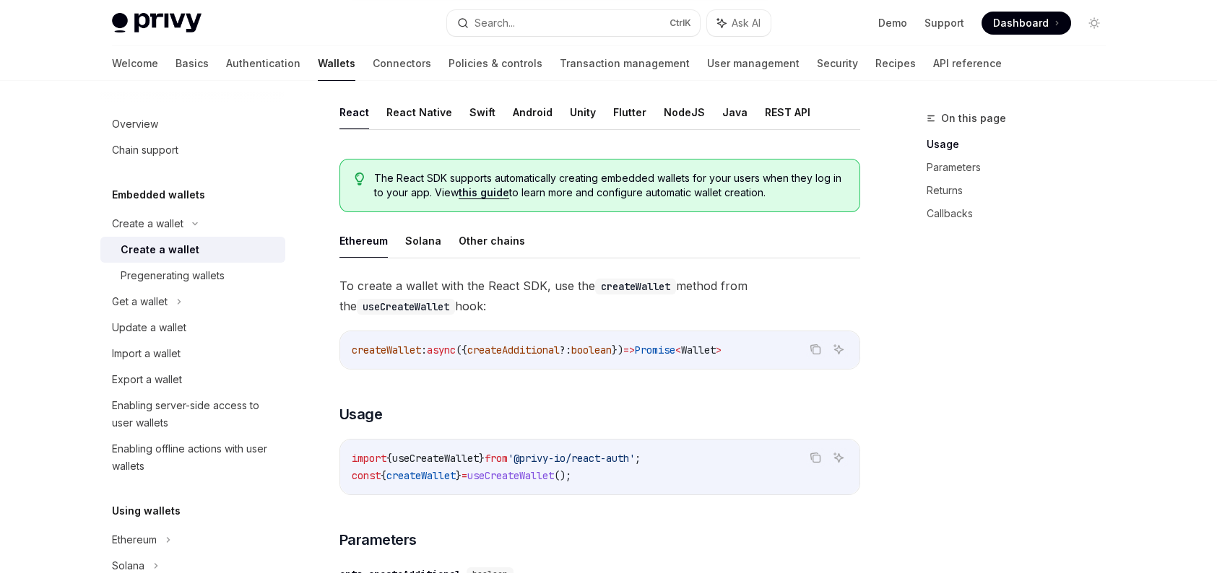
scroll to position [211, 0]
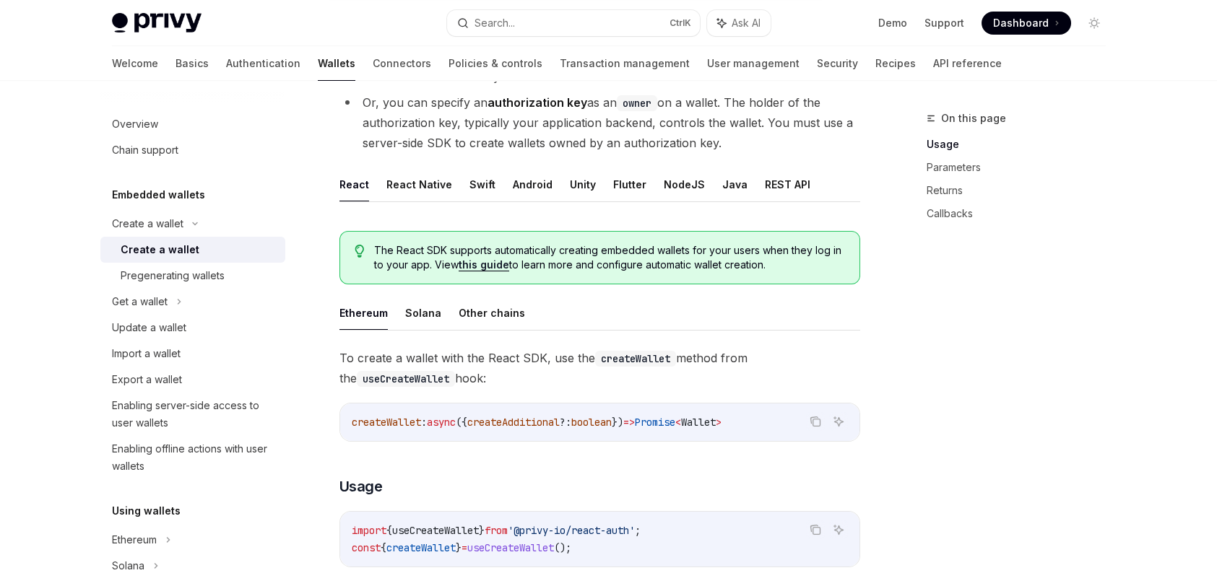
click at [472, 269] on link "this guide" at bounding box center [484, 265] width 51 height 13
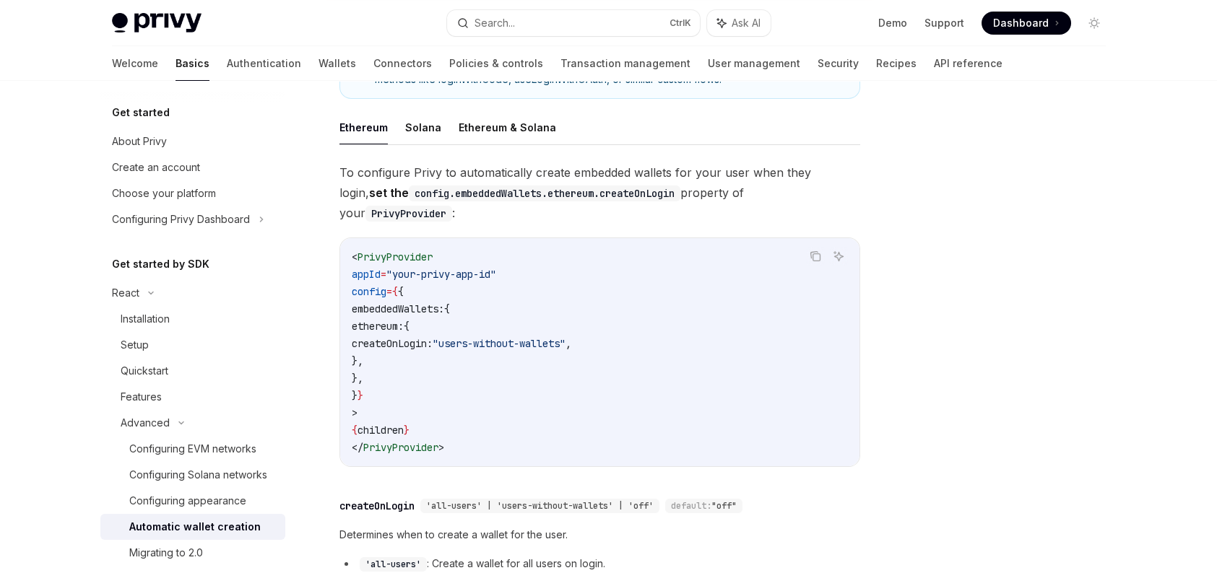
scroll to position [289, 0]
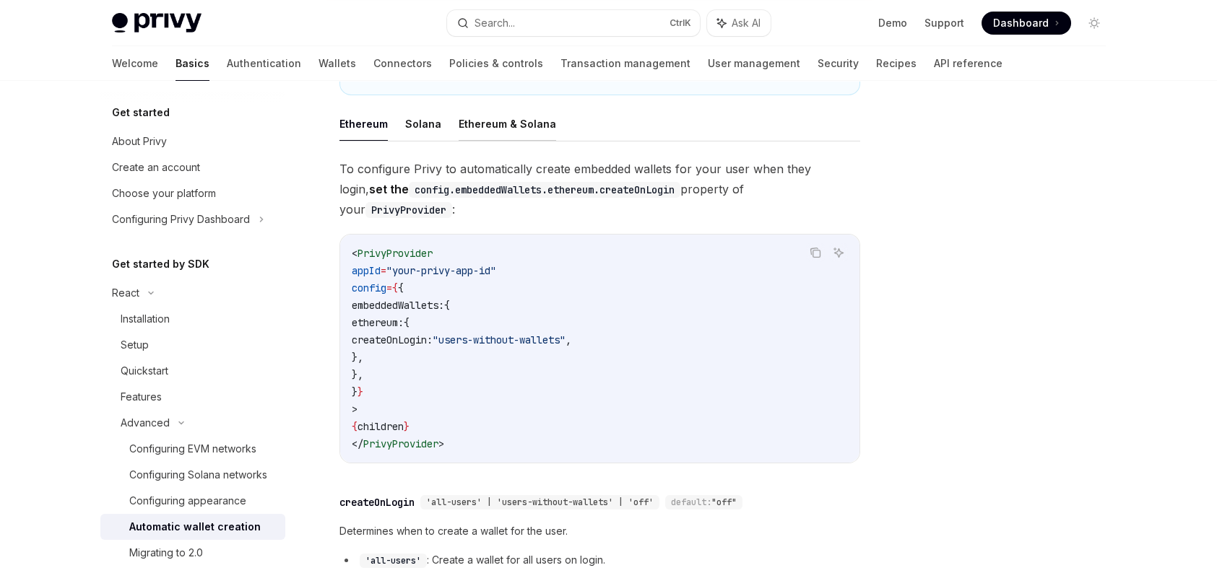
click at [493, 125] on button "Ethereum & Solana" at bounding box center [507, 124] width 97 height 34
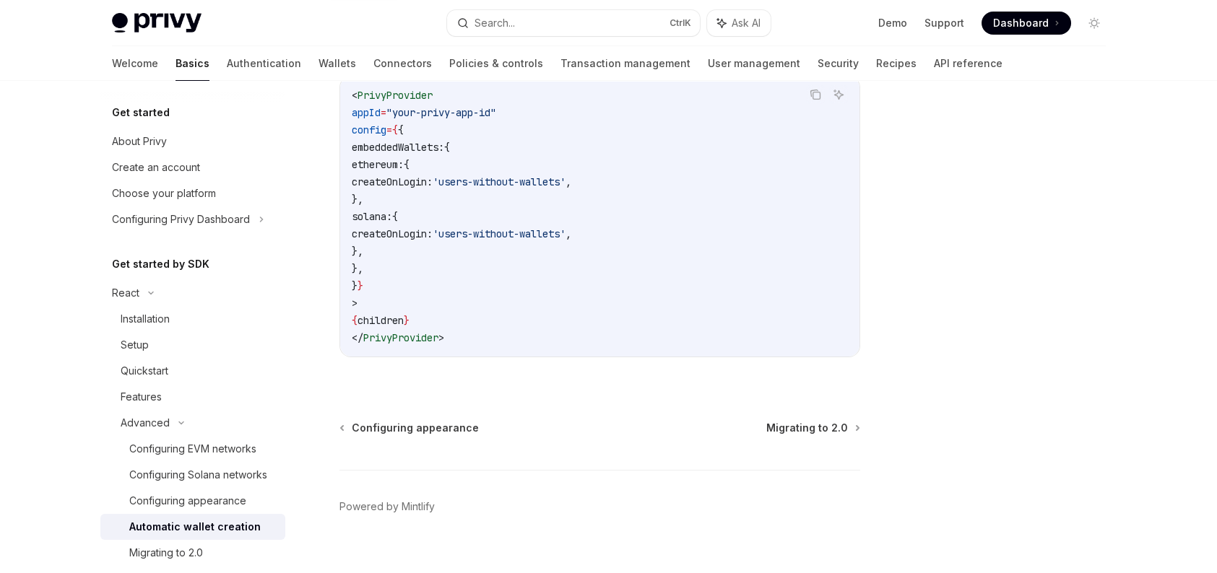
scroll to position [106, 0]
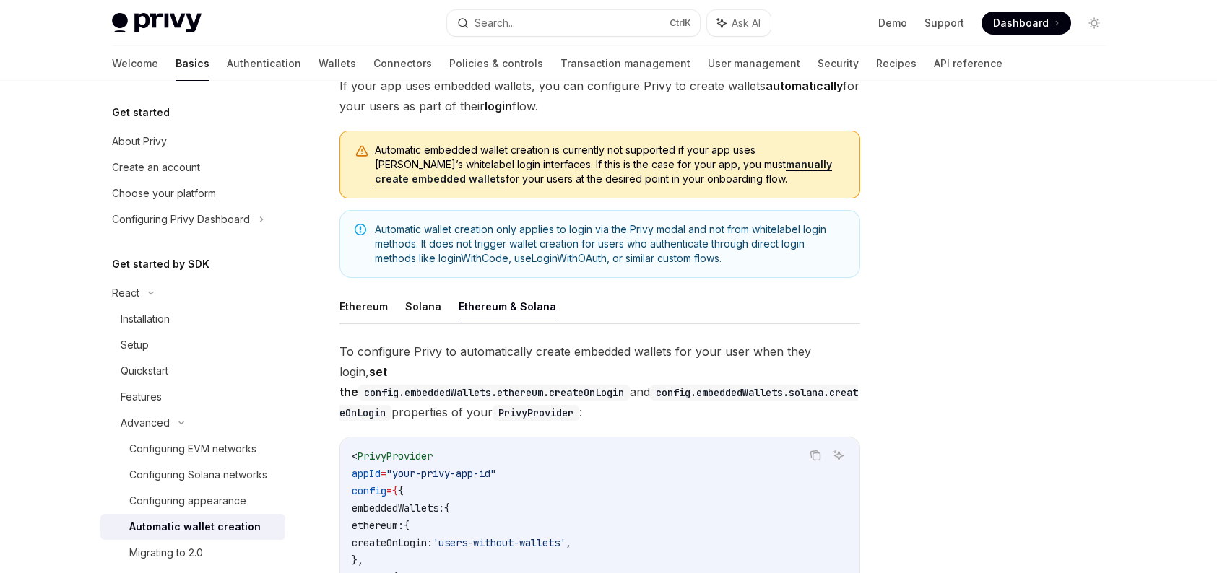
click at [674, 158] on link "manually create embedded wallets" at bounding box center [603, 171] width 457 height 27
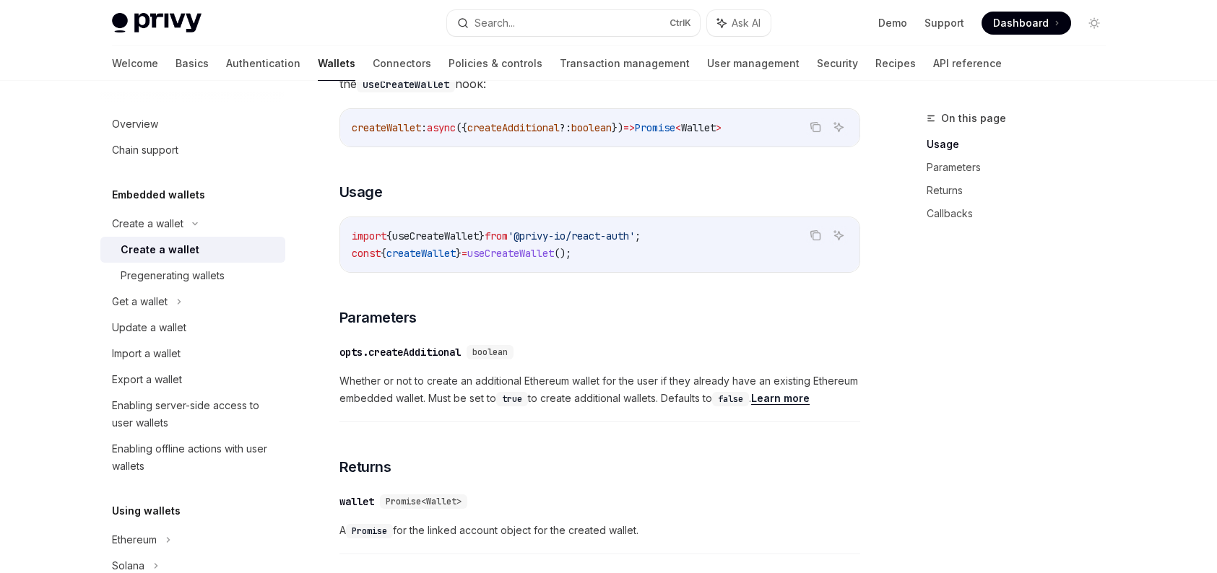
scroll to position [289, 0]
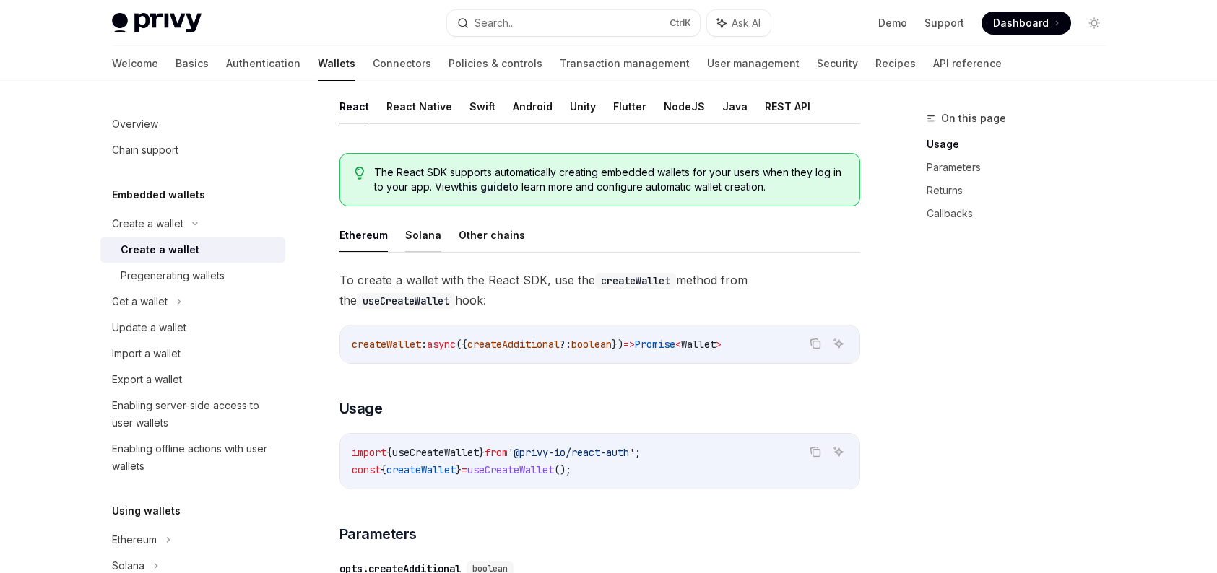
click at [429, 229] on button "Solana" at bounding box center [423, 235] width 36 height 34
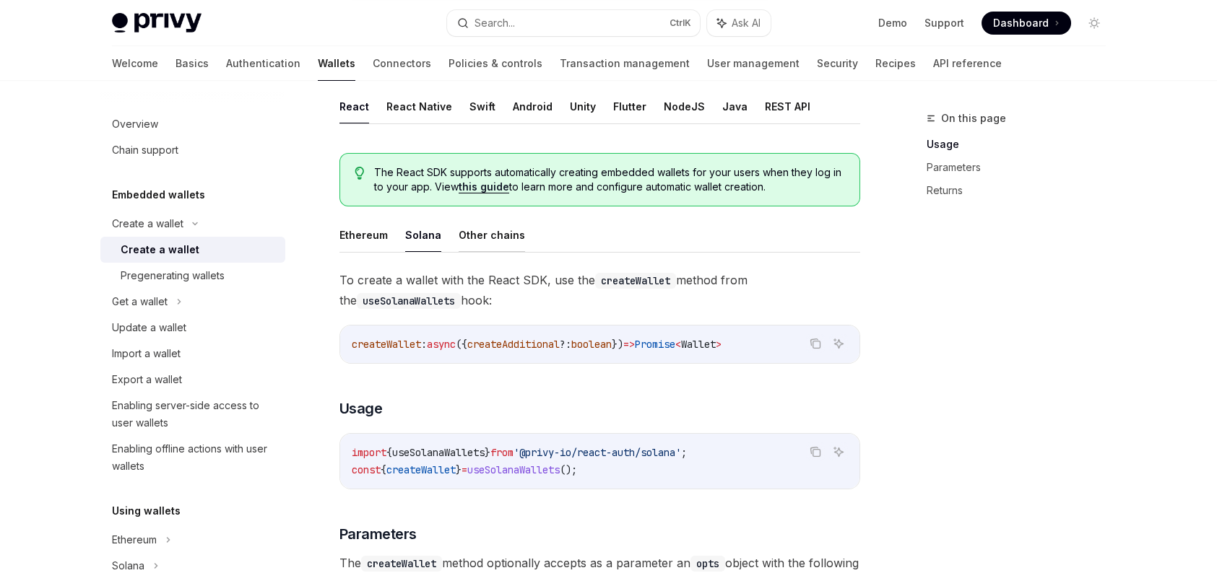
click at [495, 230] on button "Other chains" at bounding box center [492, 235] width 66 height 34
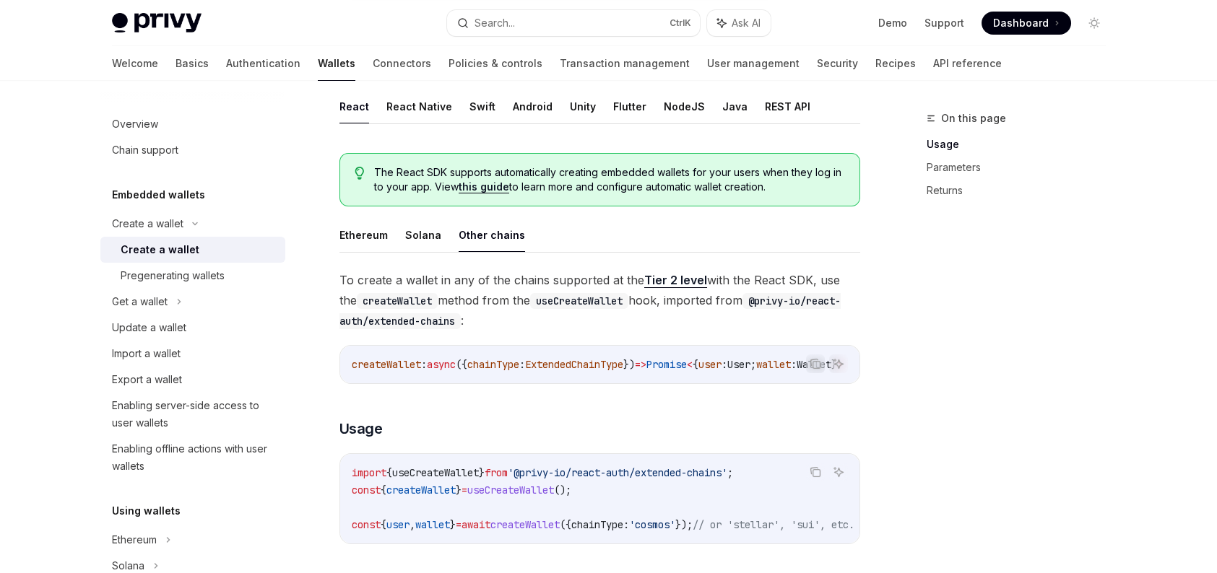
scroll to position [217, 0]
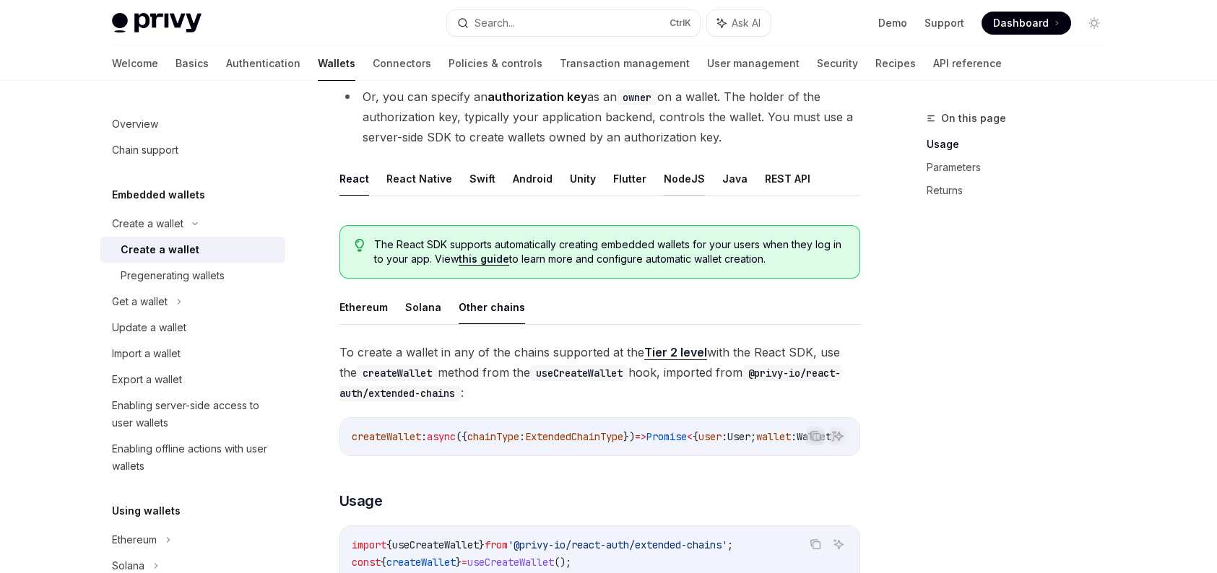
click at [680, 189] on button "NodeJS" at bounding box center [684, 179] width 41 height 34
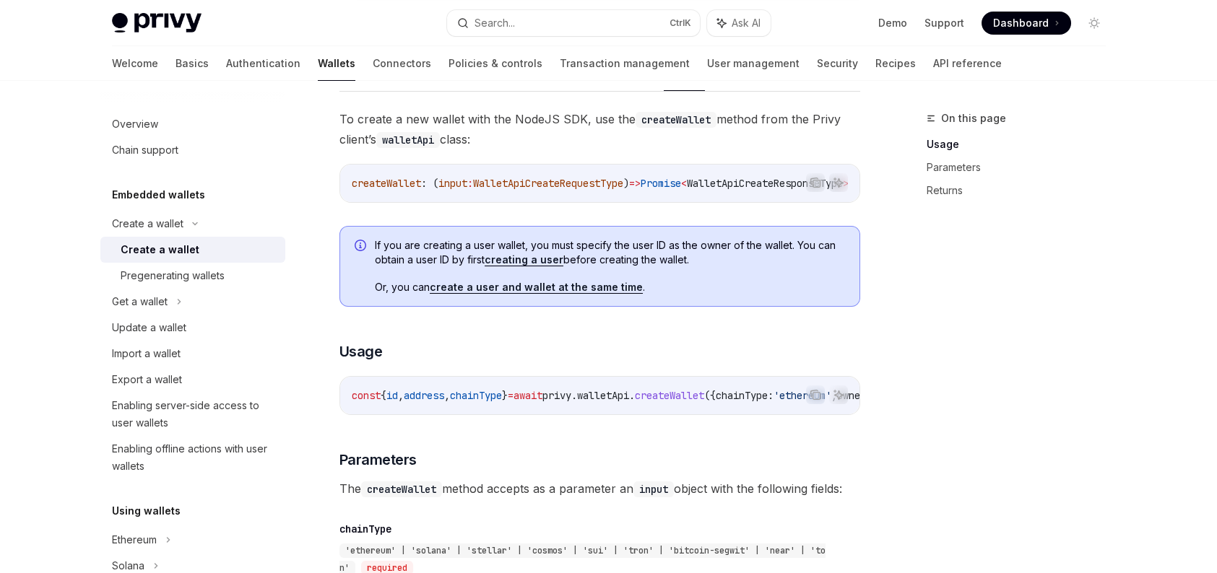
scroll to position [289, 0]
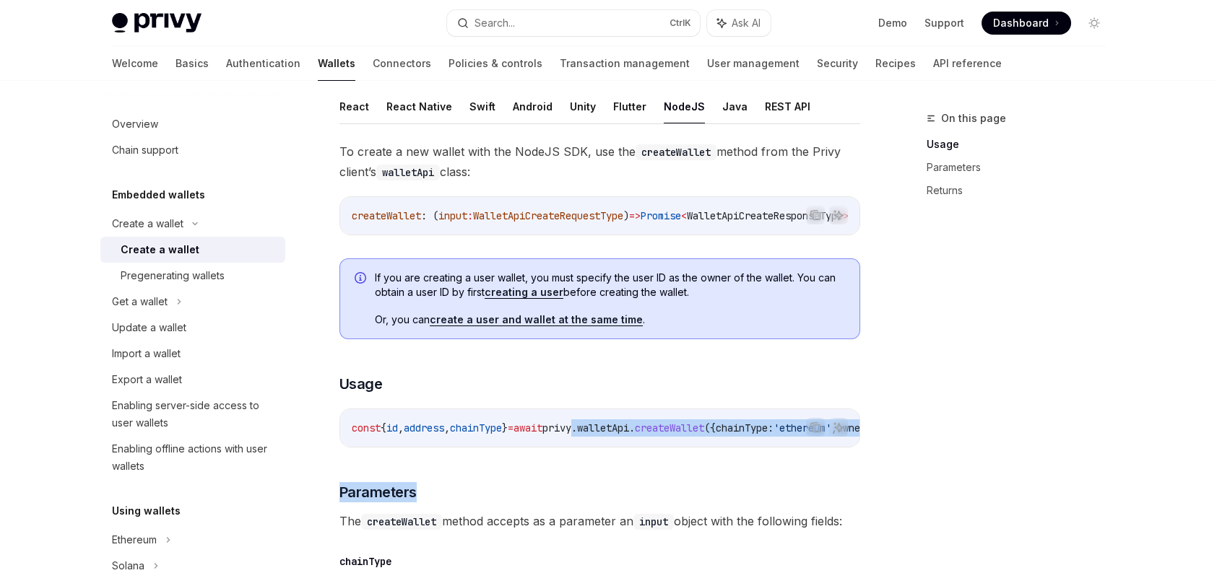
drag, startPoint x: 610, startPoint y: 451, endPoint x: 771, endPoint y: 469, distance: 162.0
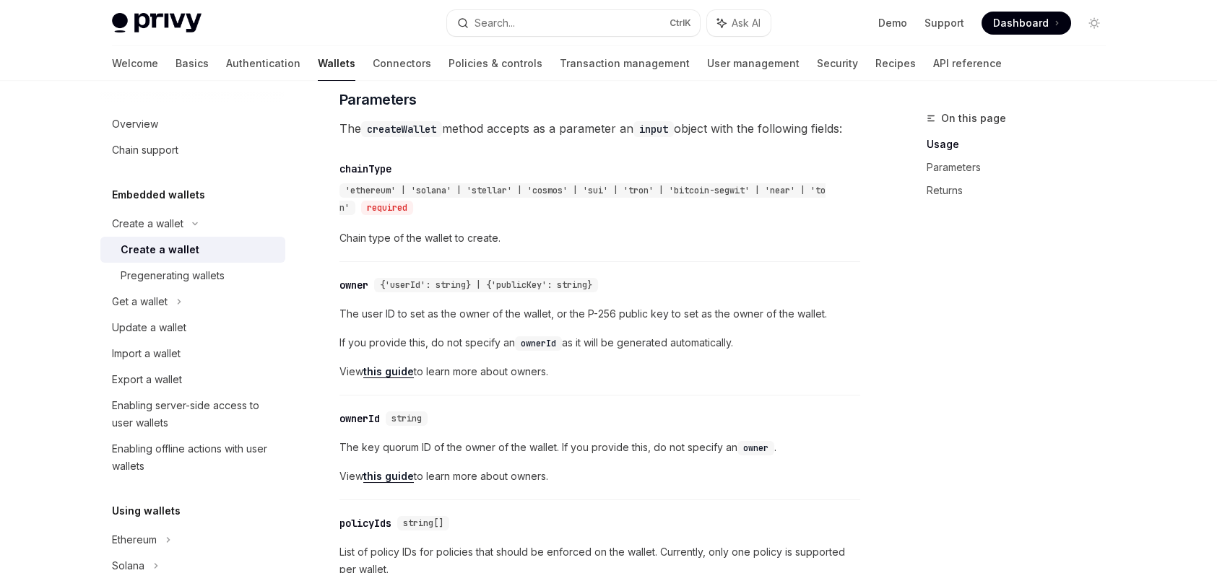
scroll to position [722, 0]
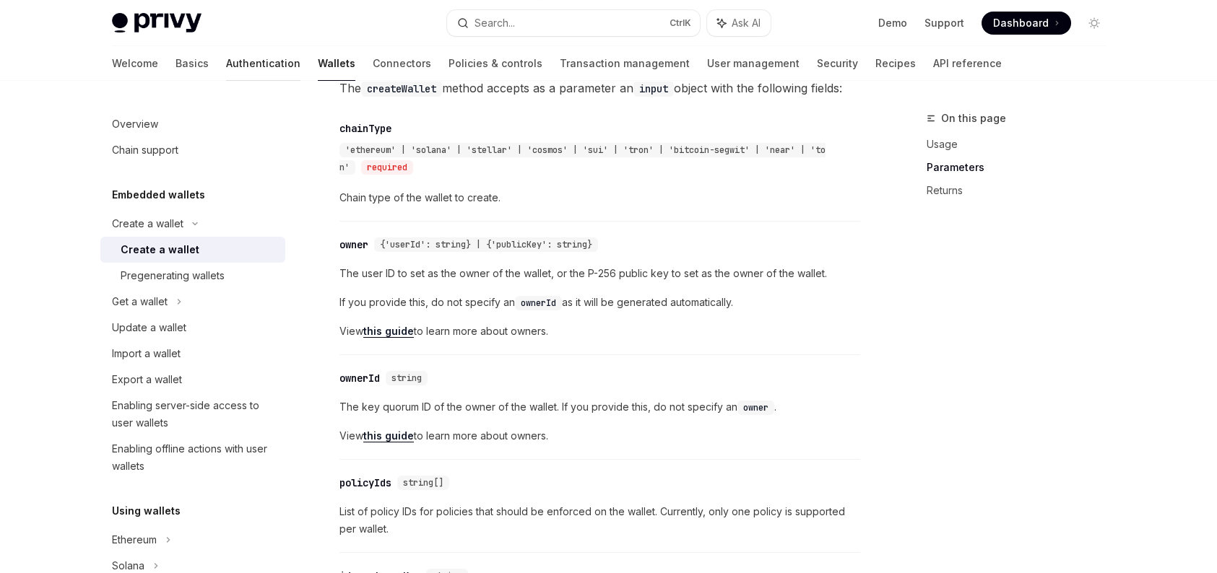
click at [226, 64] on link "Authentication" at bounding box center [263, 63] width 74 height 35
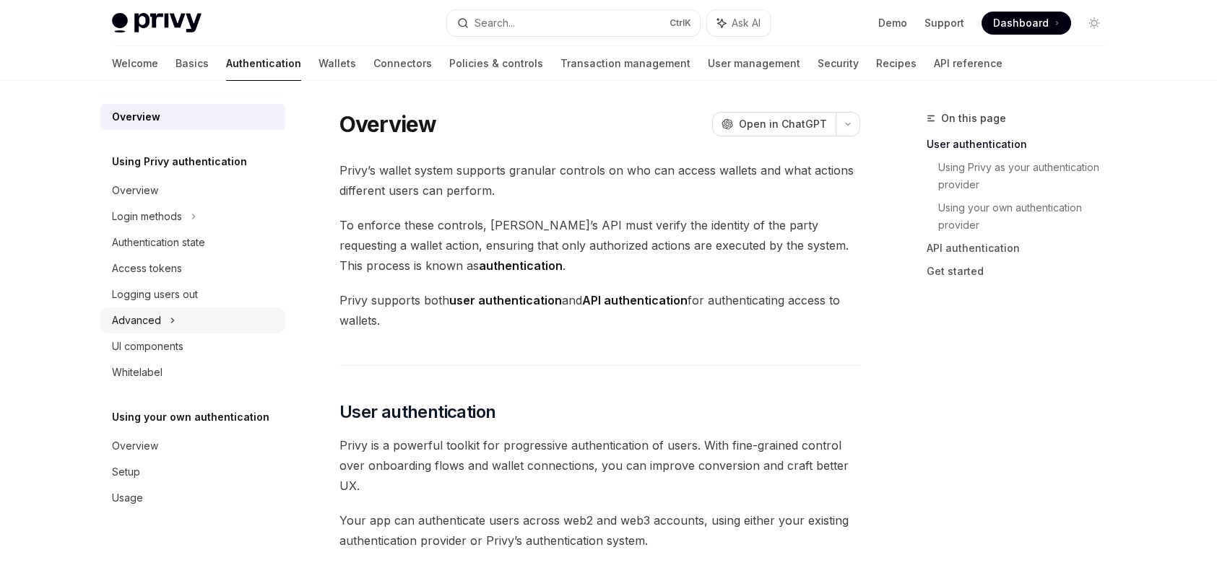
click at [164, 324] on div "Advanced" at bounding box center [192, 321] width 185 height 26
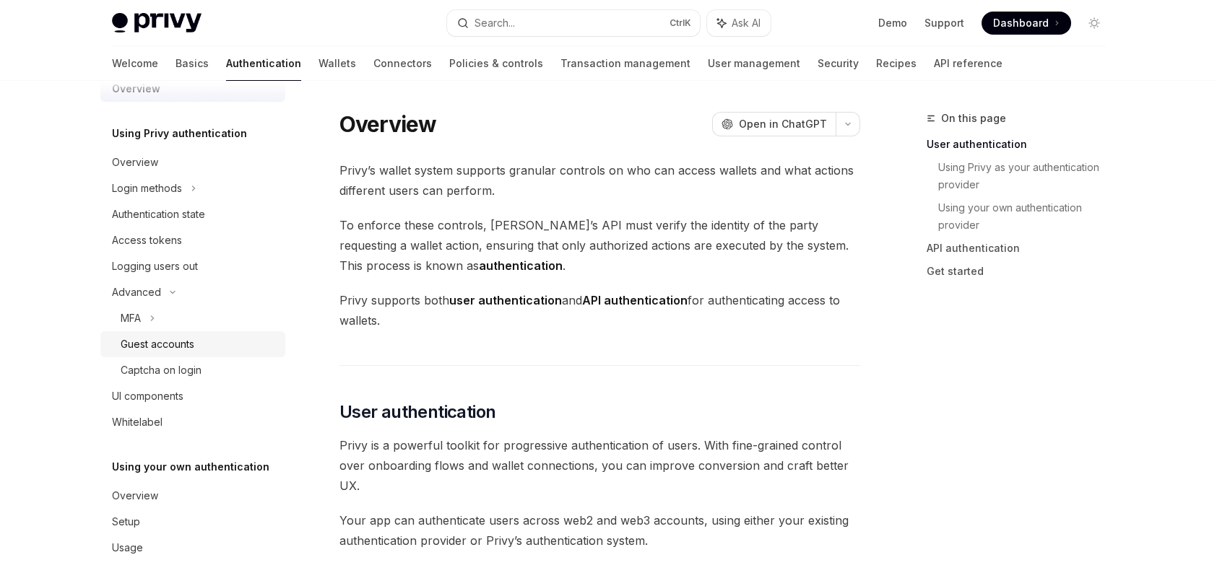
scroll to position [44, 0]
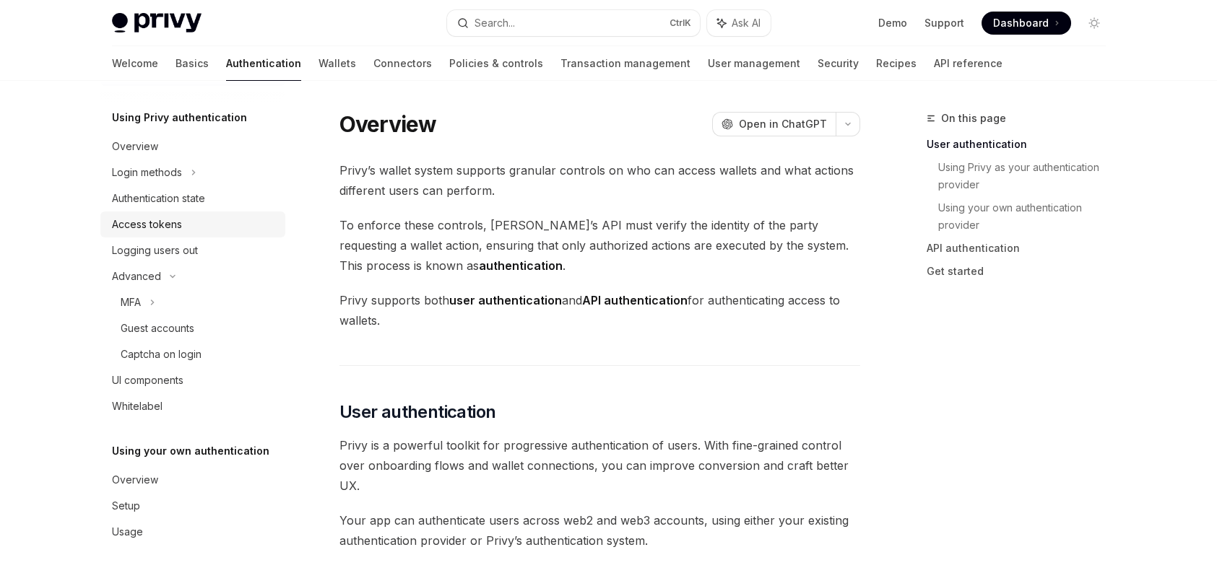
click at [183, 226] on div "Access tokens" at bounding box center [194, 224] width 165 height 17
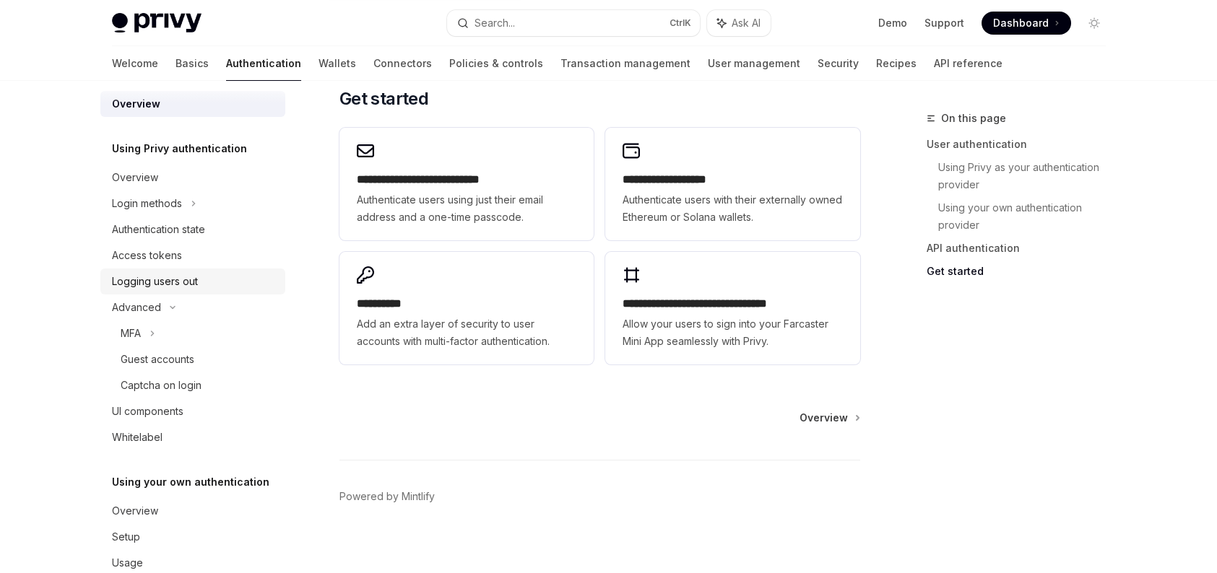
scroll to position [0, 0]
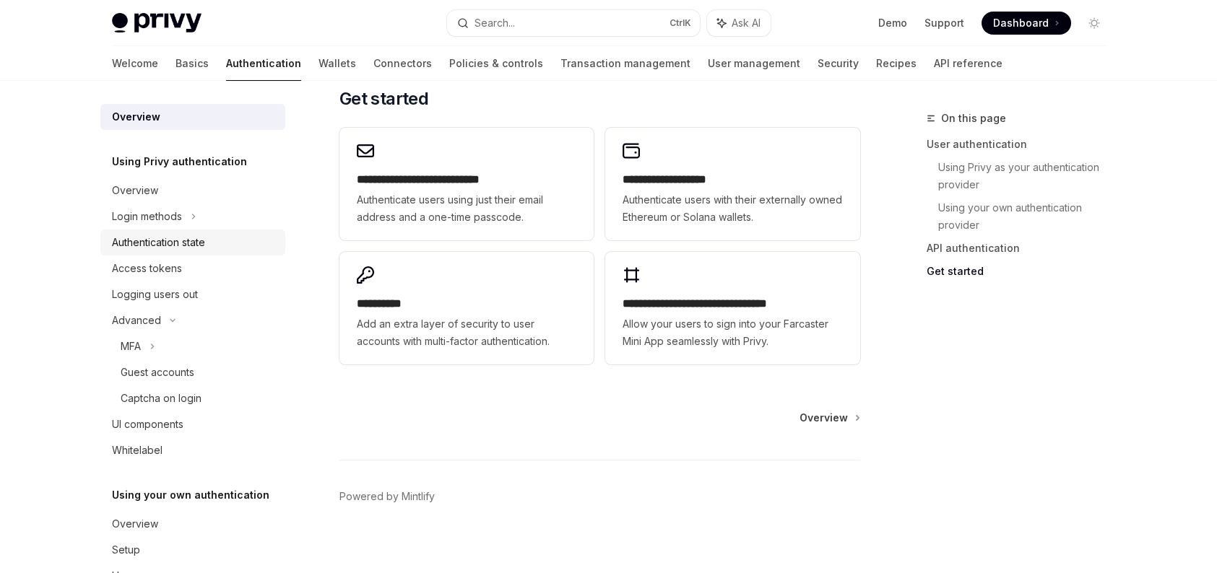
click at [135, 254] on link "Authentication state" at bounding box center [192, 243] width 185 height 26
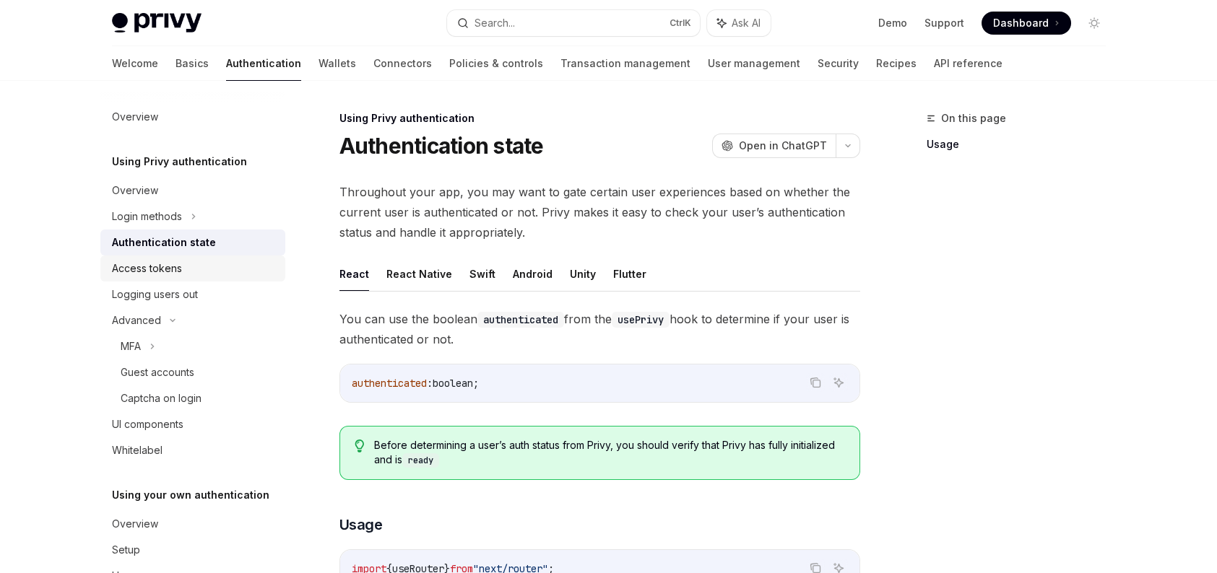
click at [135, 267] on div "Access tokens" at bounding box center [147, 268] width 70 height 17
click at [135, 271] on div "Access tokens" at bounding box center [147, 268] width 70 height 17
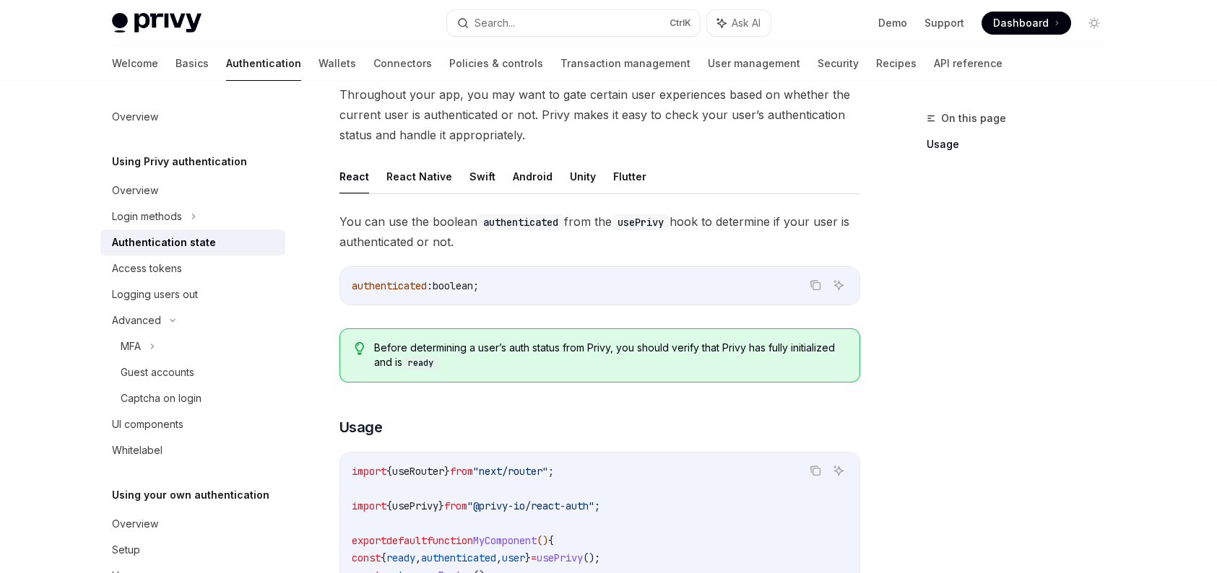
scroll to position [217, 0]
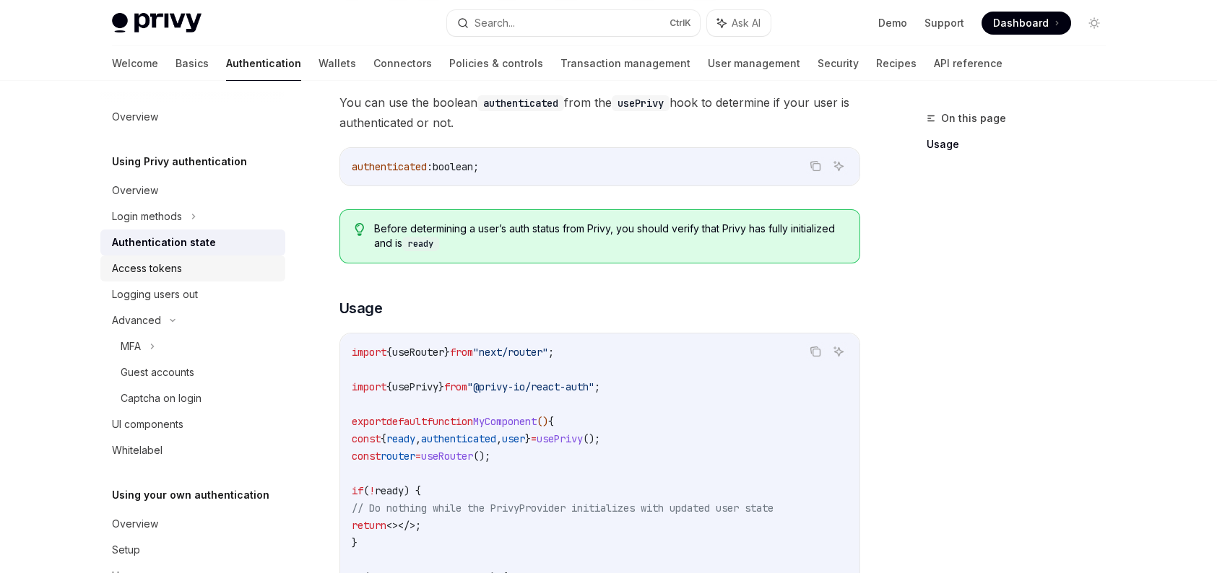
click at [134, 268] on div "Access tokens" at bounding box center [147, 268] width 70 height 17
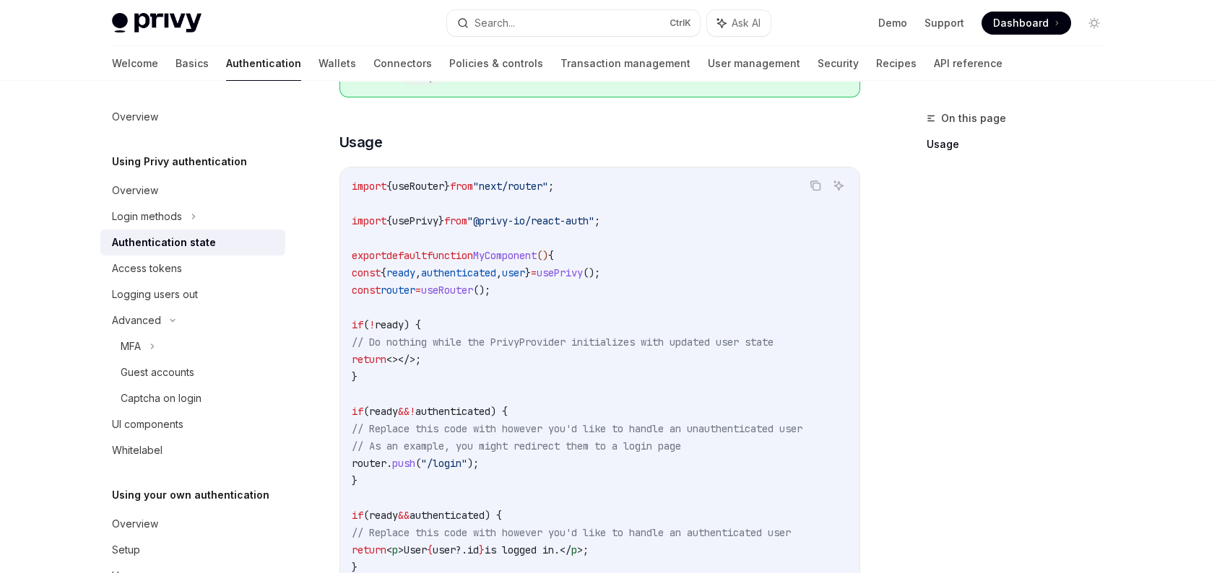
scroll to position [222, 0]
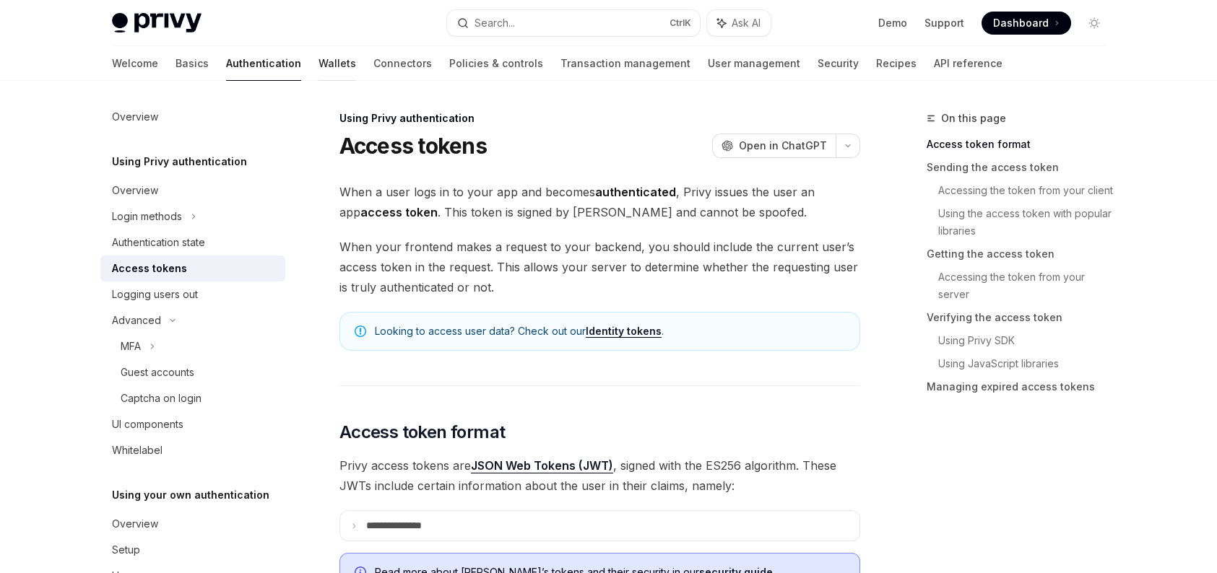
click at [318, 68] on link "Wallets" at bounding box center [337, 63] width 38 height 35
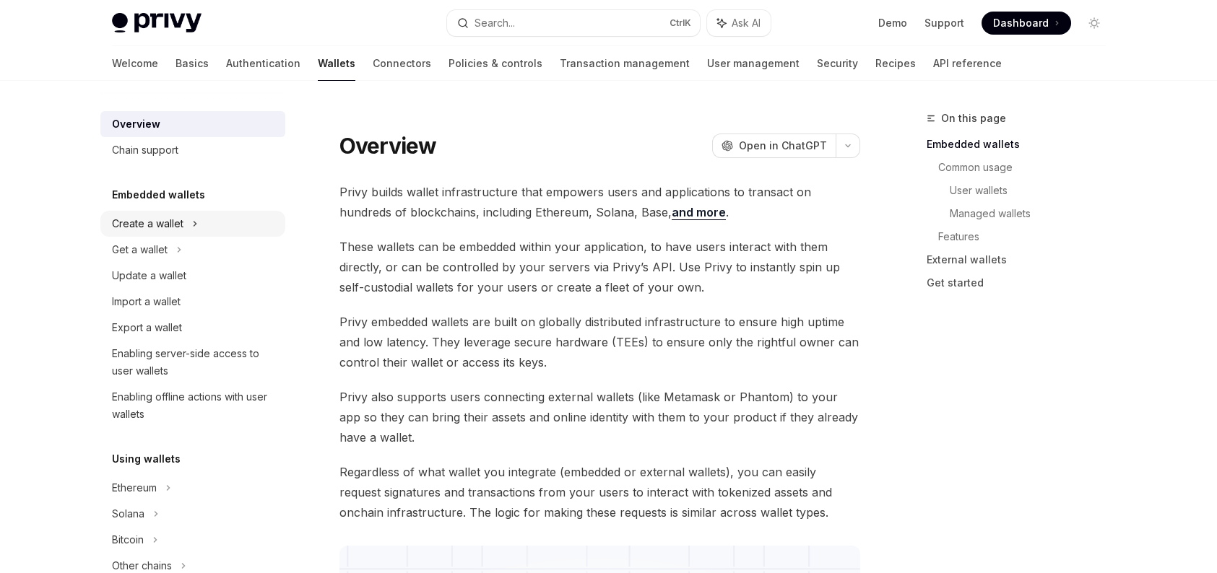
click at [192, 225] on icon at bounding box center [195, 223] width 6 height 17
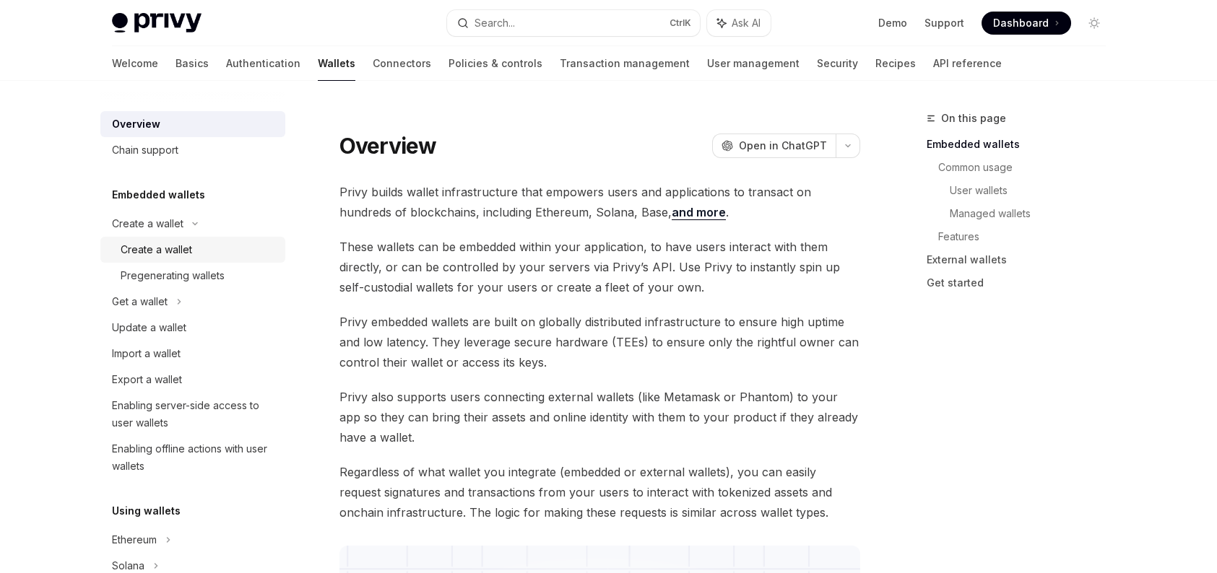
click at [188, 245] on div "Create a wallet" at bounding box center [156, 249] width 71 height 17
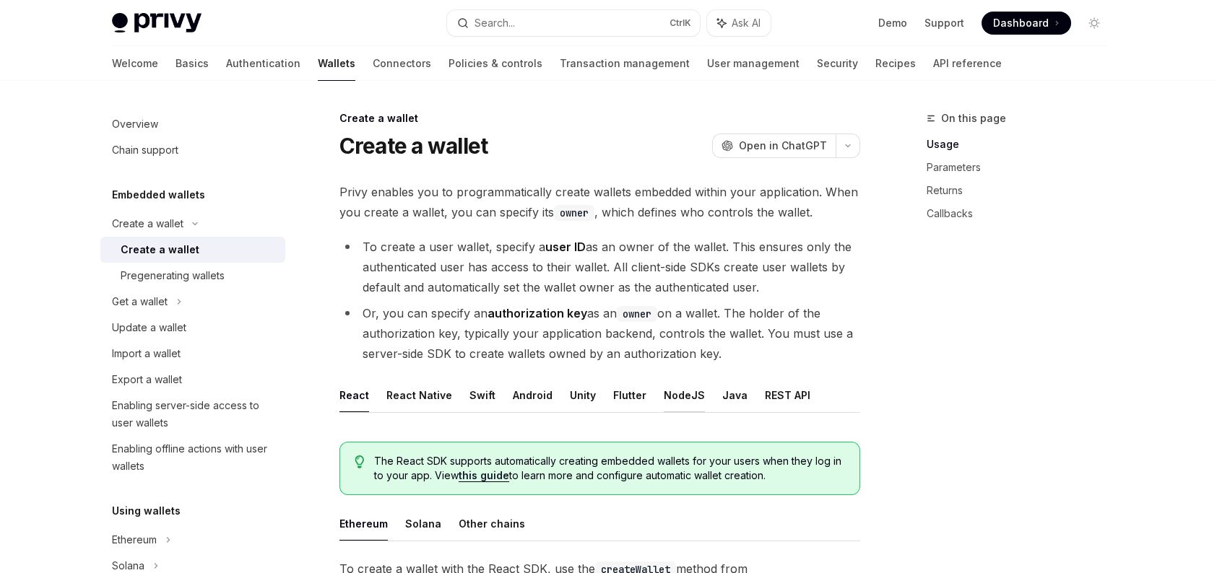
click at [691, 396] on button "NodeJS" at bounding box center [684, 395] width 41 height 34
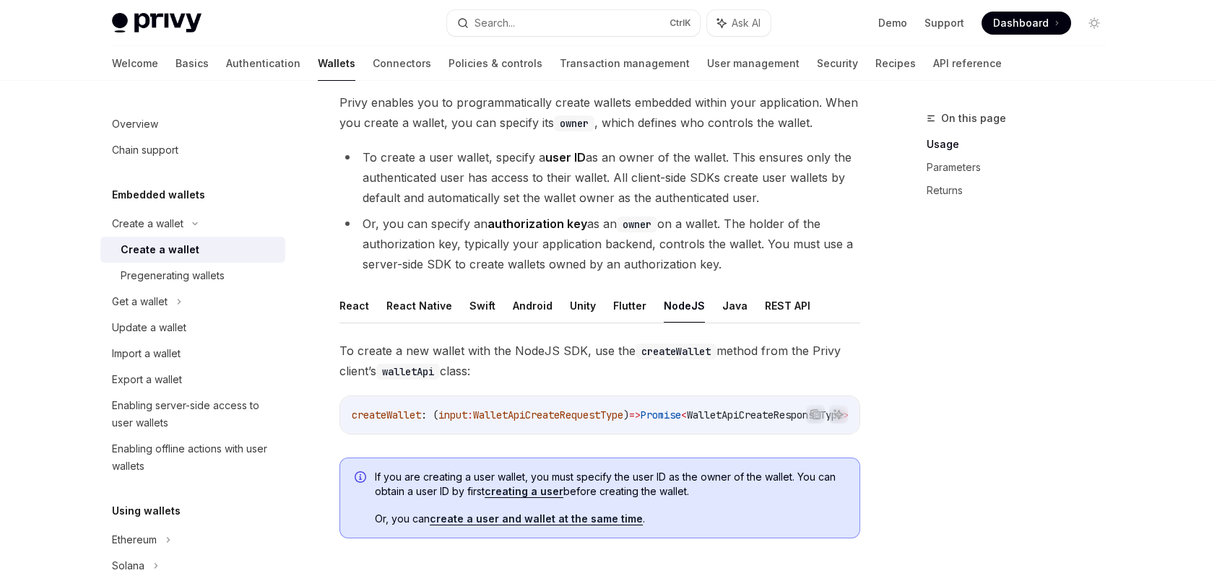
scroll to position [217, 0]
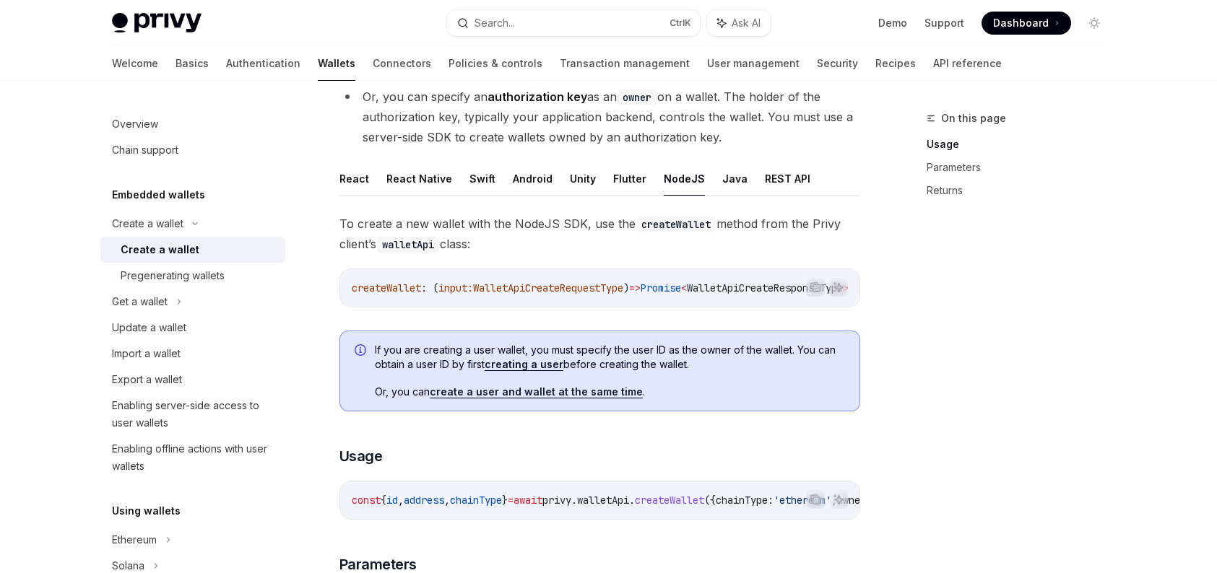
click at [531, 367] on link "creating a user" at bounding box center [524, 364] width 79 height 13
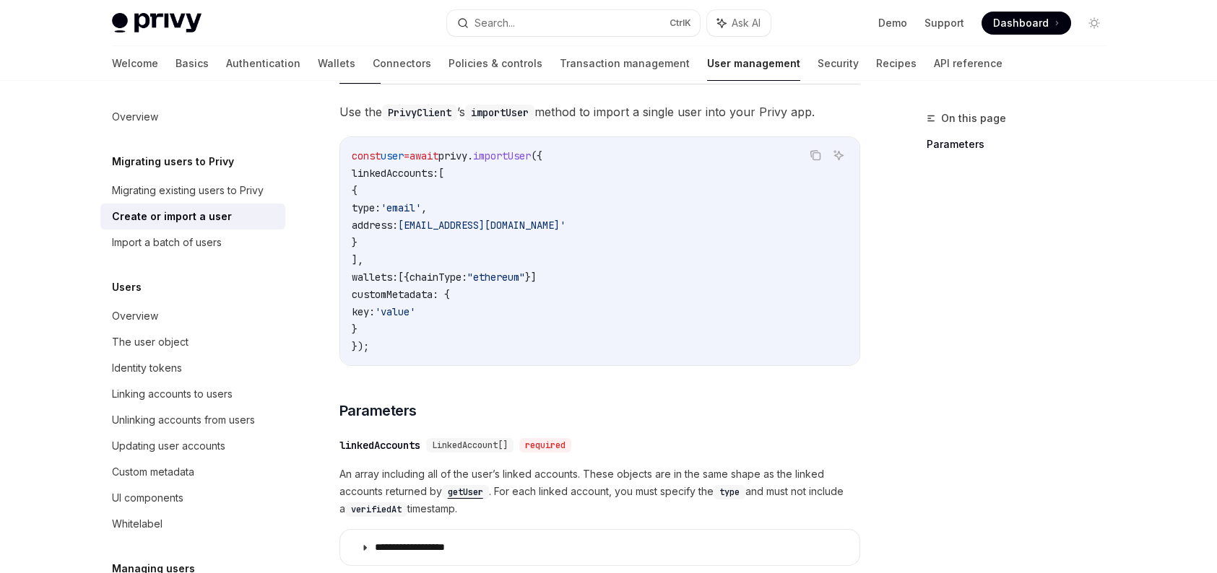
scroll to position [289, 0]
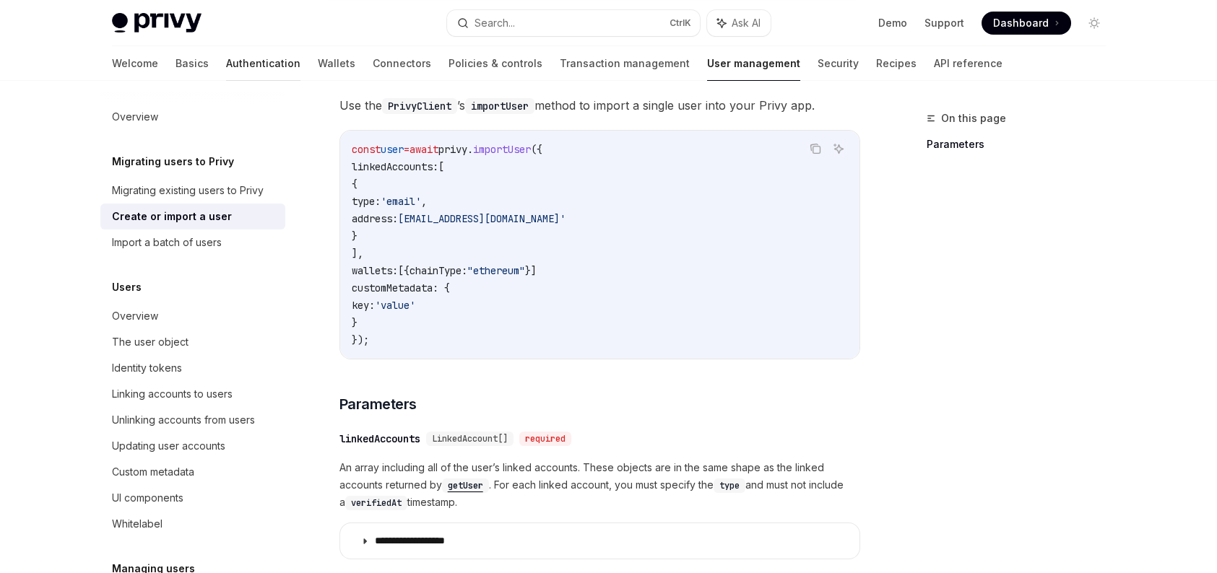
click at [226, 62] on link "Authentication" at bounding box center [263, 63] width 74 height 35
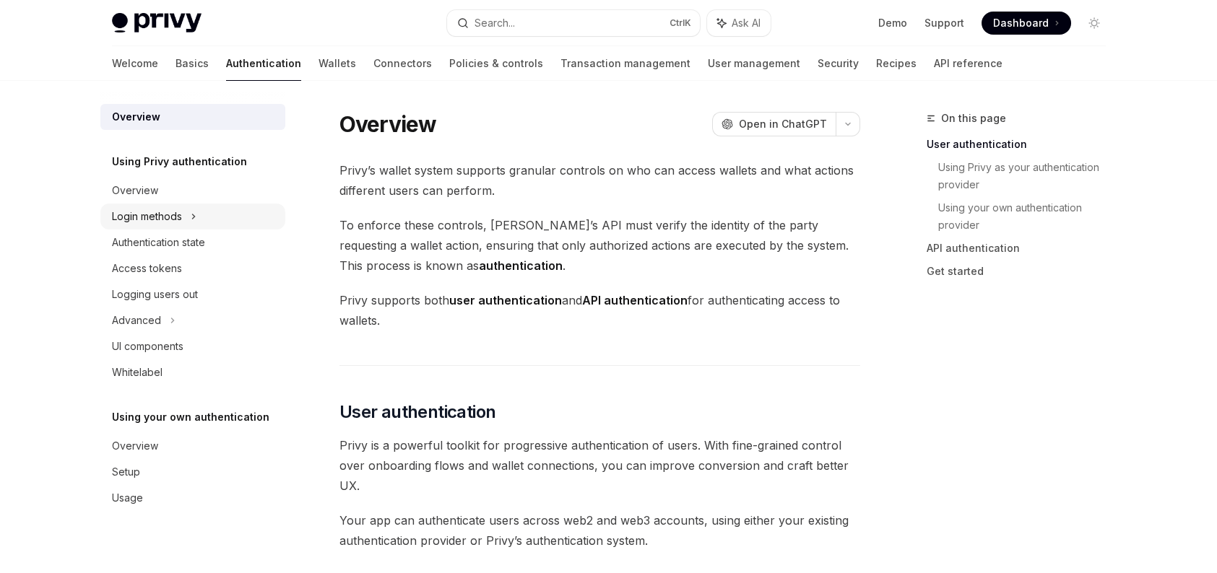
click at [214, 207] on div "Login methods" at bounding box center [192, 217] width 185 height 26
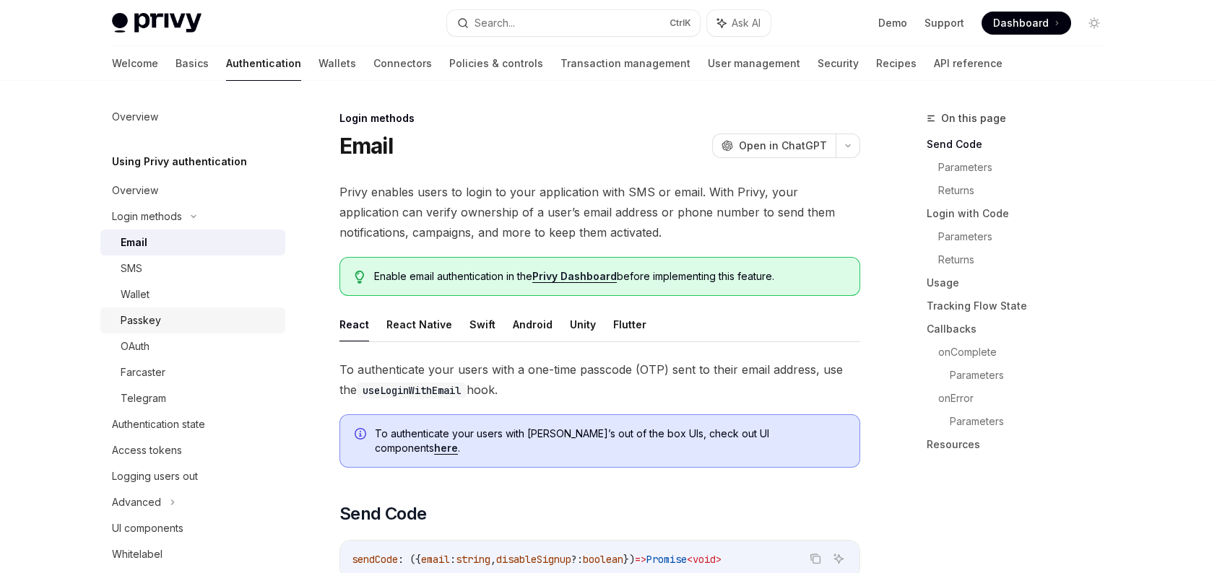
click at [182, 331] on link "Passkey" at bounding box center [192, 321] width 185 height 26
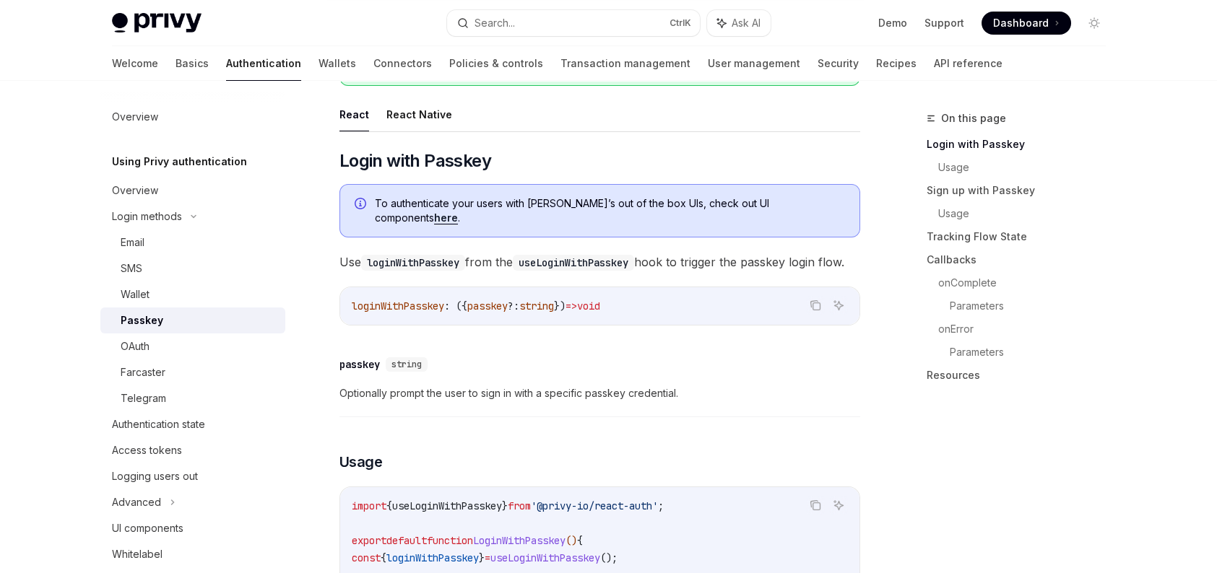
scroll to position [144, 0]
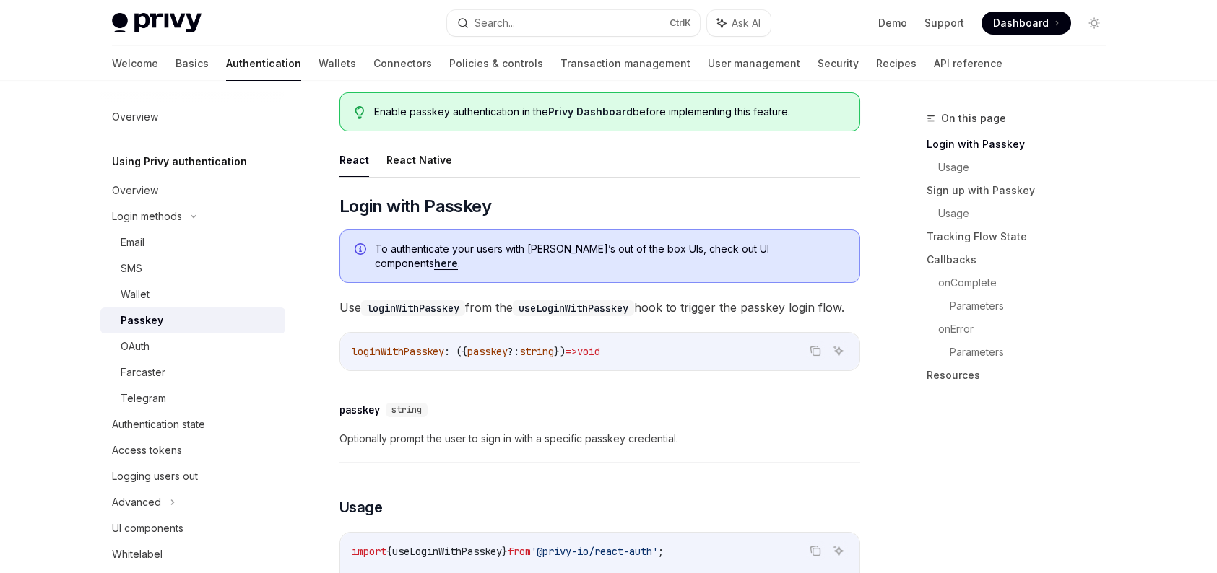
click at [802, 255] on span "To authenticate your users with [PERSON_NAME]’s out of the box UIs, check out U…" at bounding box center [610, 256] width 470 height 29
click at [458, 257] on link "here" at bounding box center [446, 263] width 24 height 13
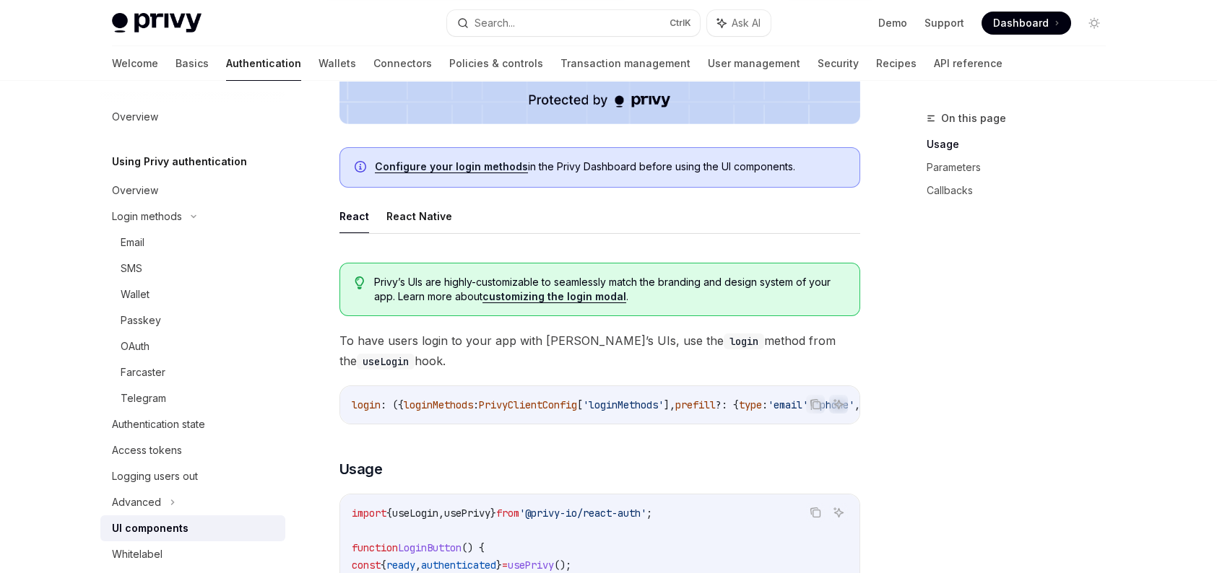
scroll to position [578, 0]
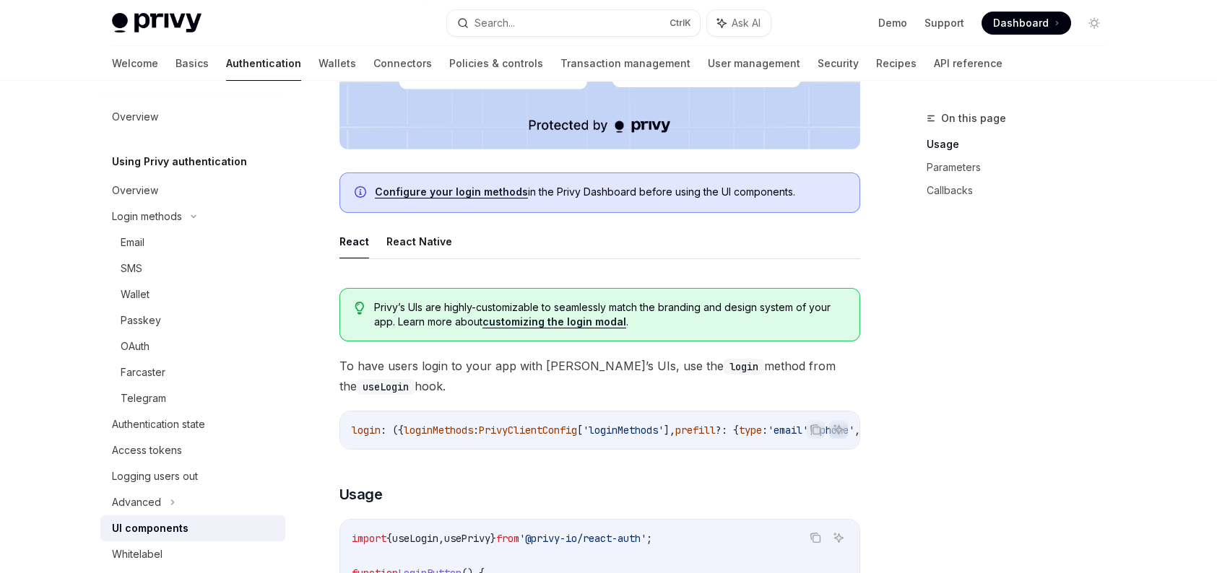
click at [488, 195] on link "Configure your login methods" at bounding box center [451, 192] width 153 height 13
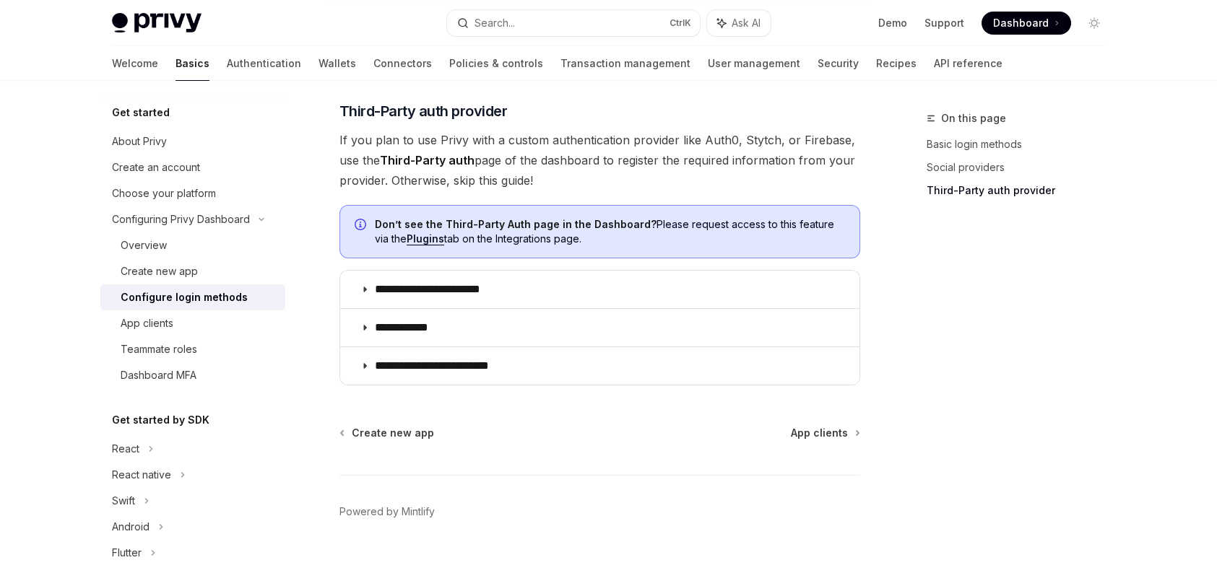
scroll to position [794, 0]
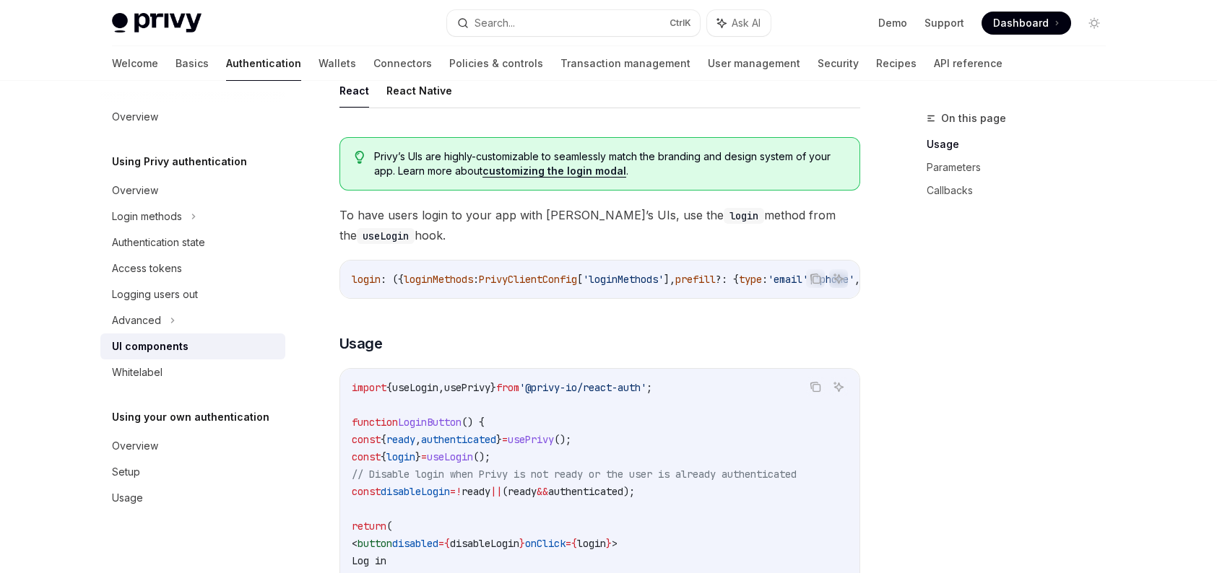
scroll to position [578, 0]
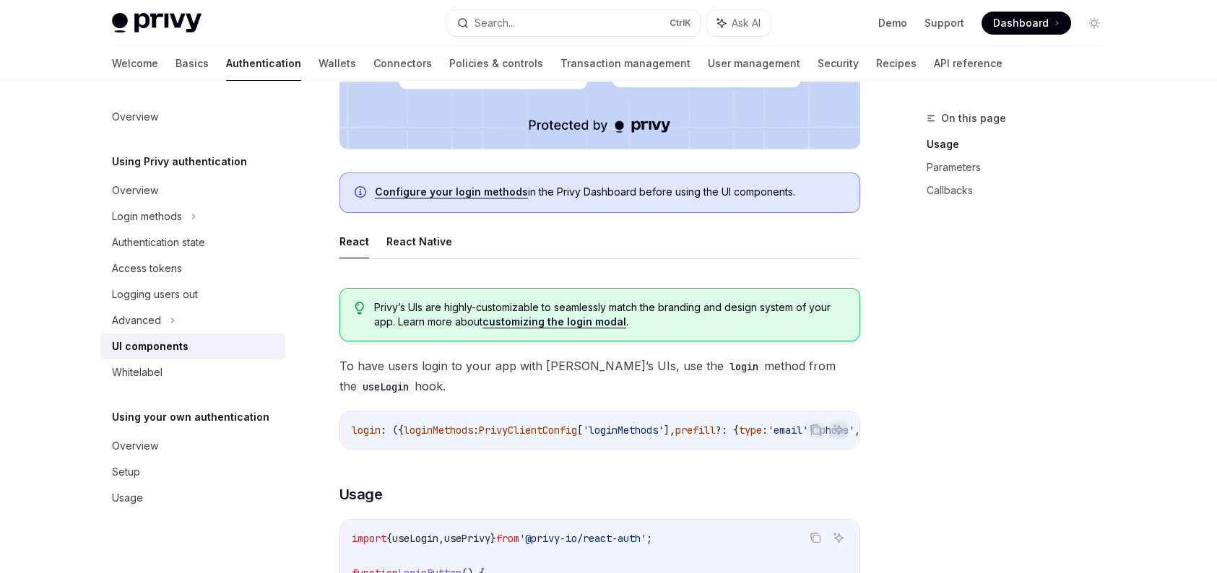
click at [465, 186] on link "Configure your login methods" at bounding box center [451, 192] width 153 height 13
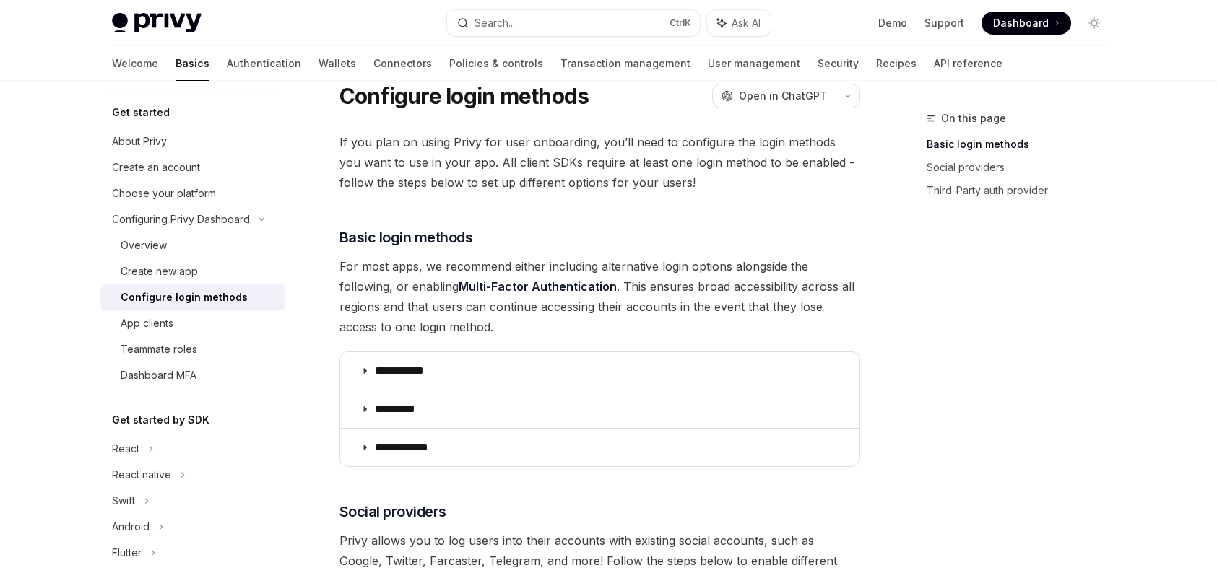
scroll to position [72, 0]
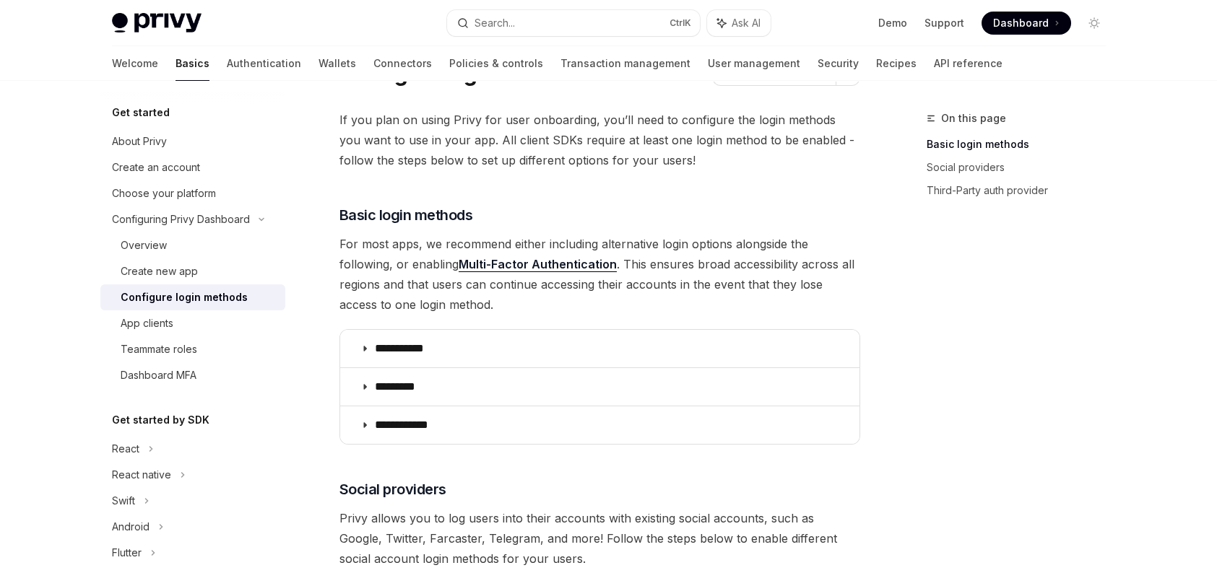
click at [521, 342] on summary "**********" at bounding box center [599, 349] width 519 height 38
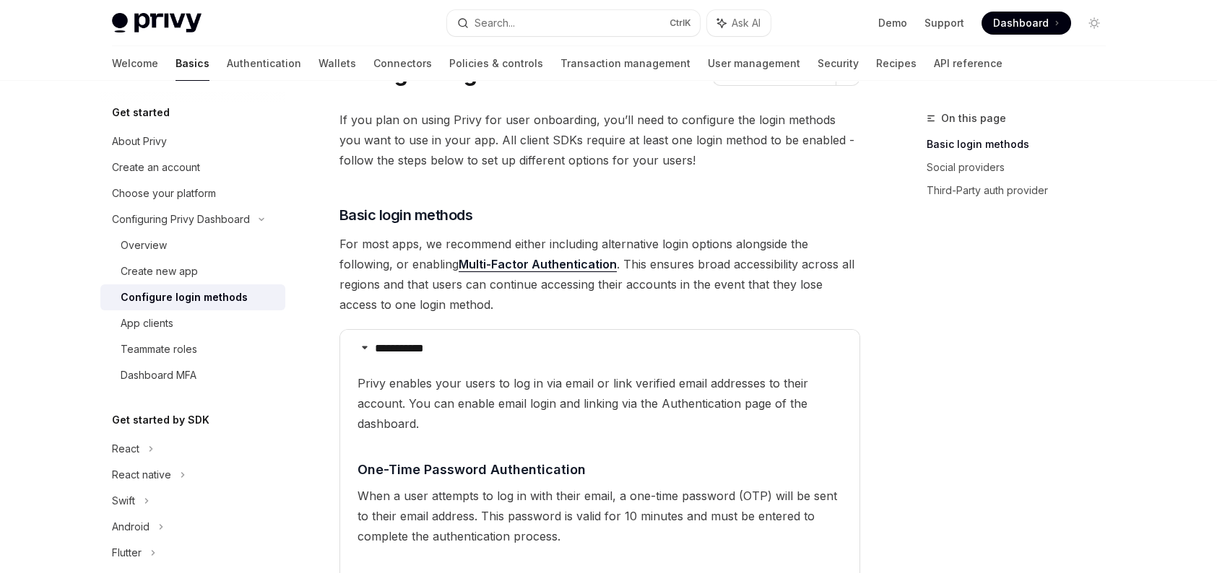
click at [521, 342] on summary "**********" at bounding box center [599, 349] width 519 height 38
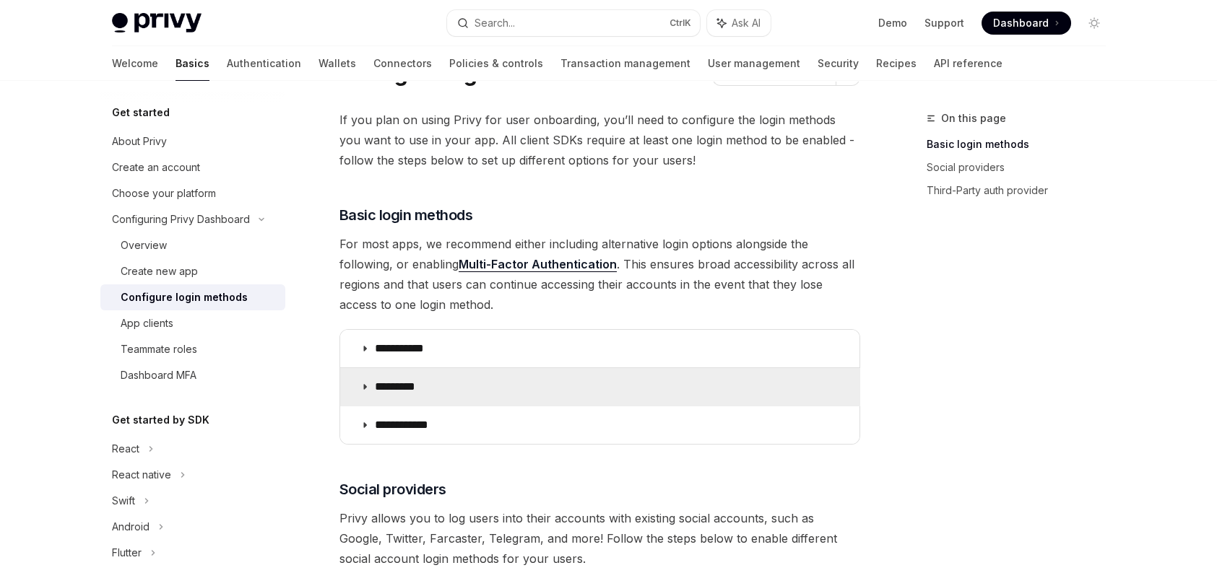
click at [494, 394] on summary "*********" at bounding box center [599, 387] width 519 height 38
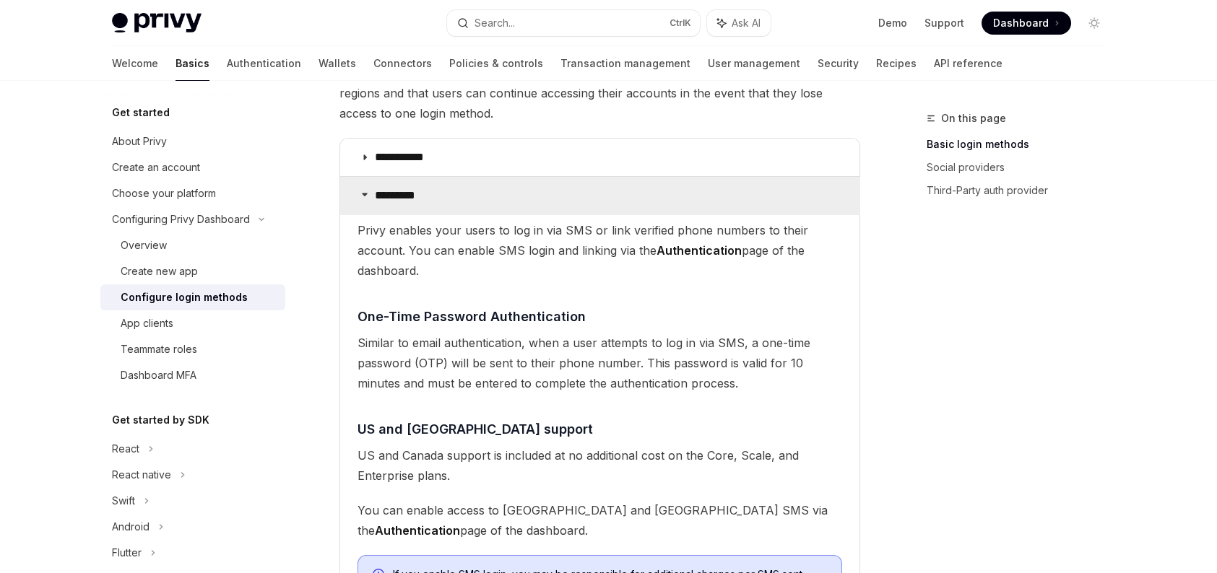
scroll to position [361, 0]
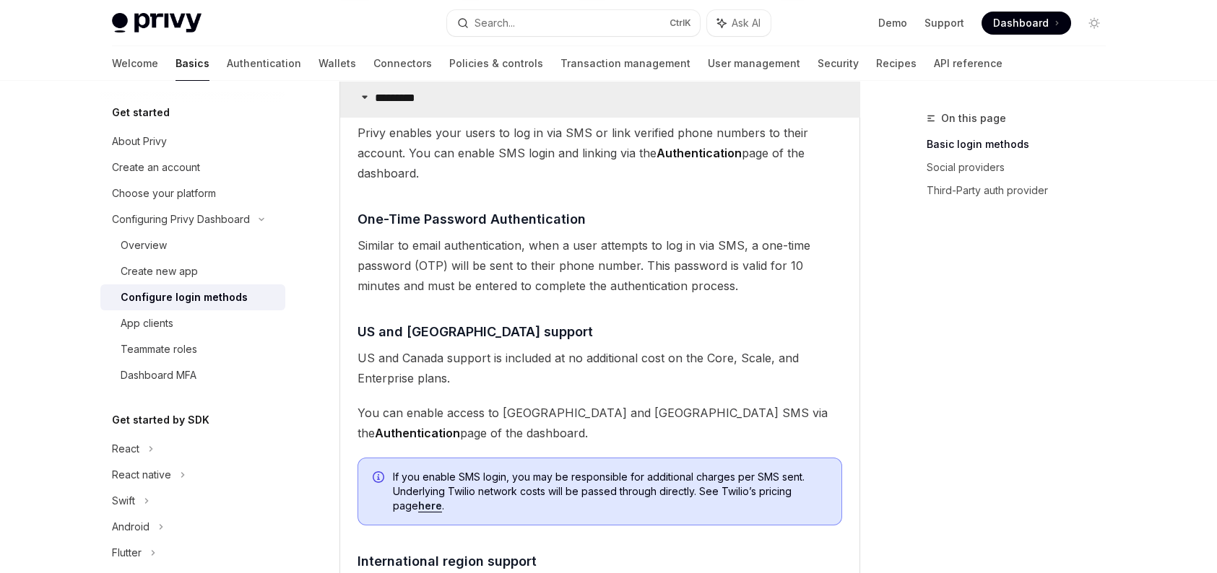
click at [432, 97] on summary "*********" at bounding box center [599, 98] width 519 height 38
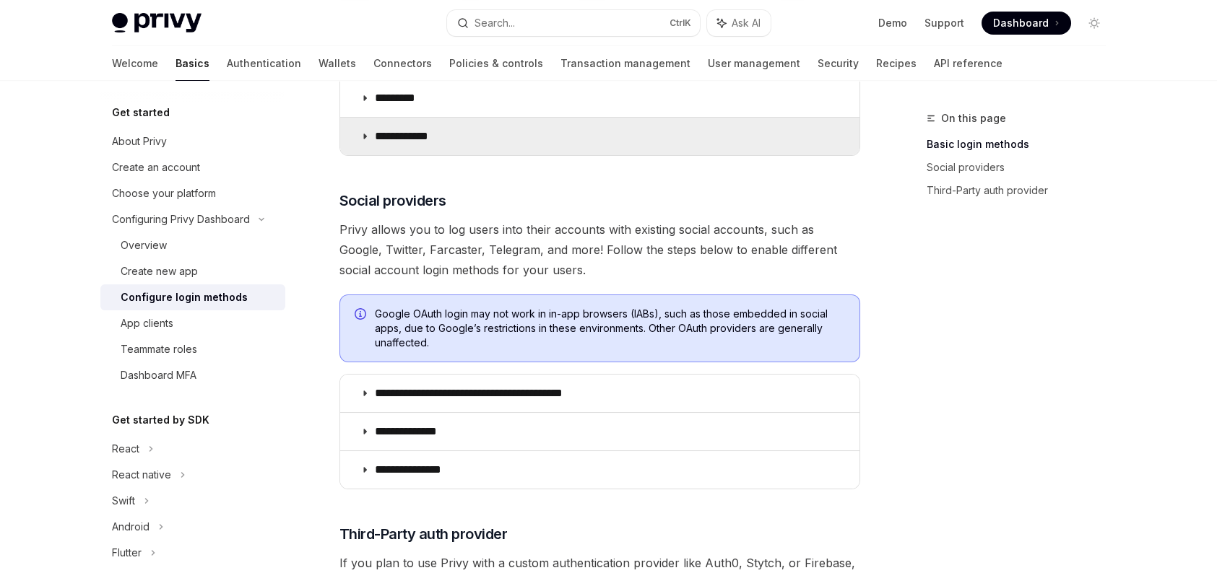
click at [428, 138] on p "**********" at bounding box center [407, 136] width 64 height 14
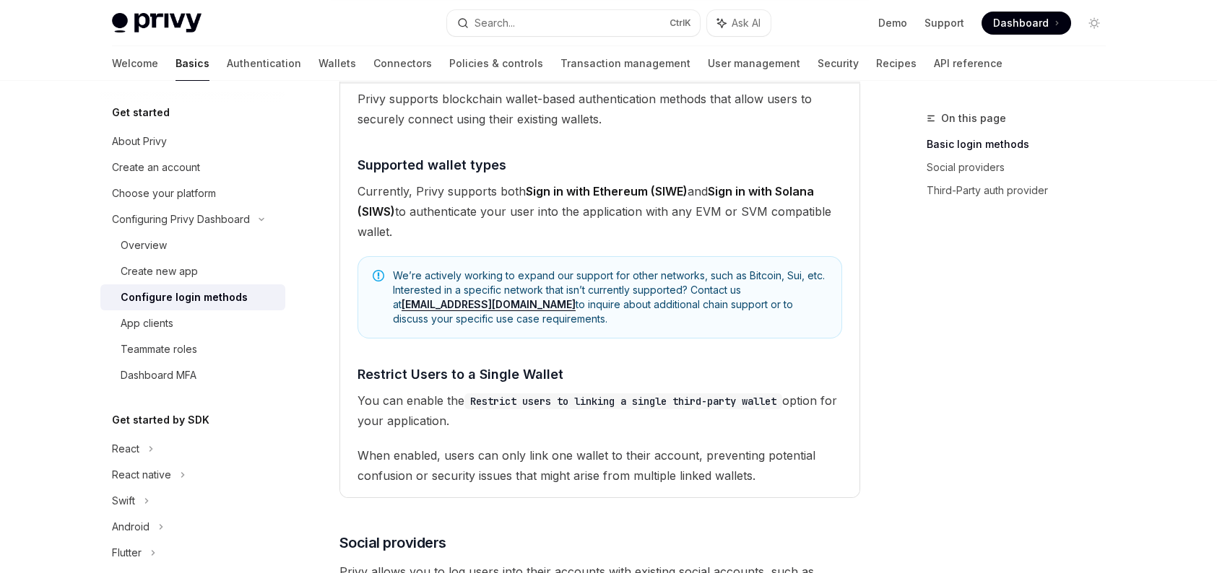
scroll to position [289, 0]
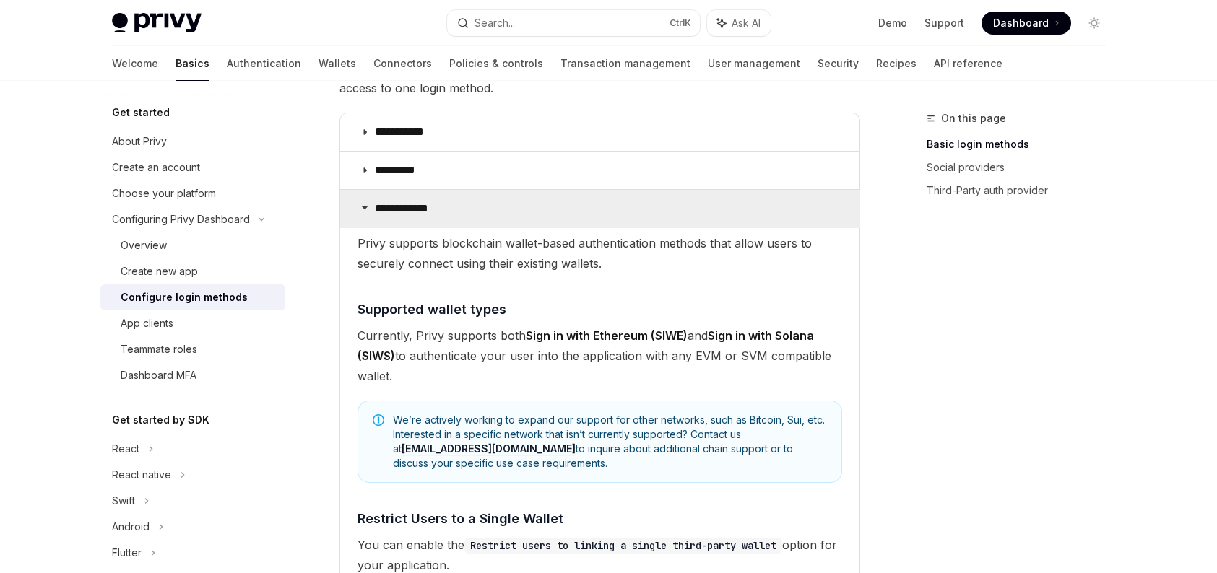
click at [438, 210] on p "**********" at bounding box center [407, 208] width 64 height 14
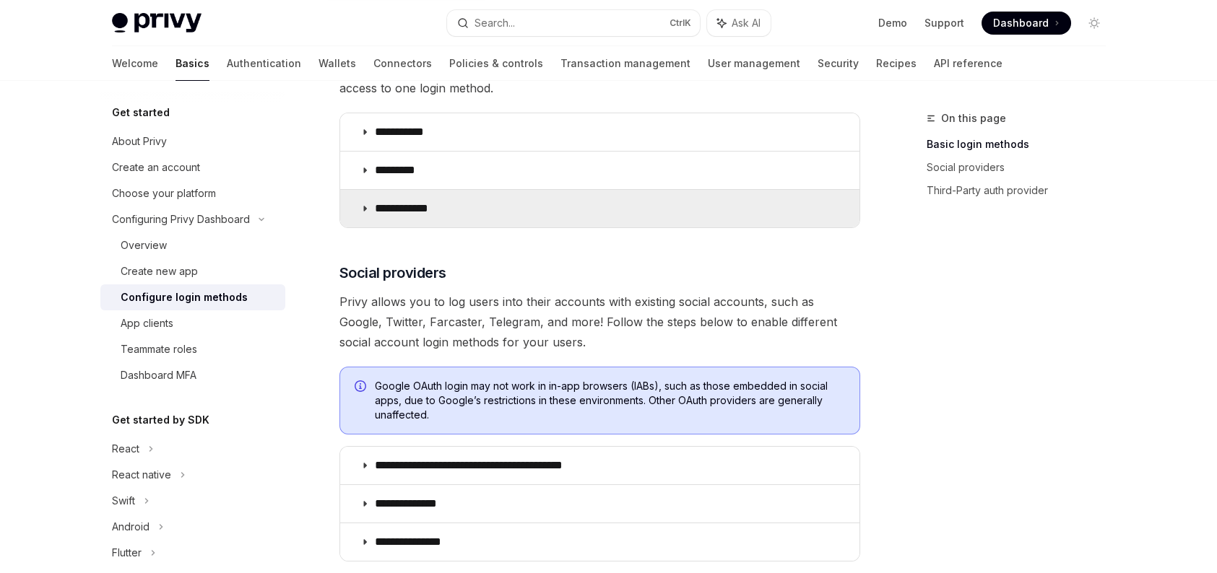
click at [438, 210] on p "**********" at bounding box center [407, 208] width 64 height 14
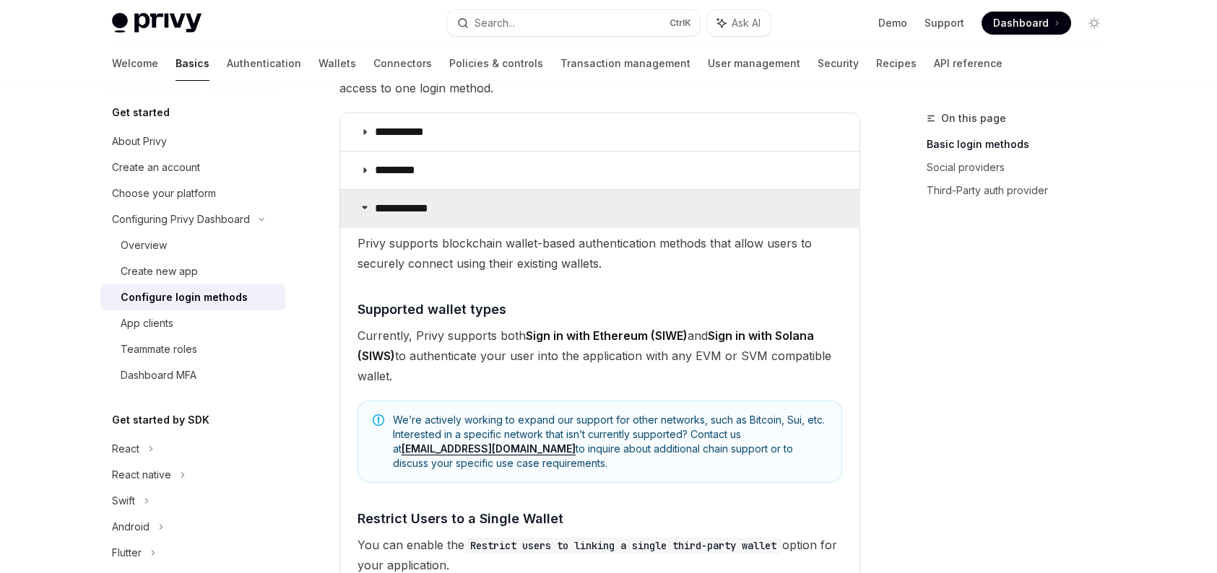
click at [438, 210] on p "**********" at bounding box center [407, 208] width 64 height 14
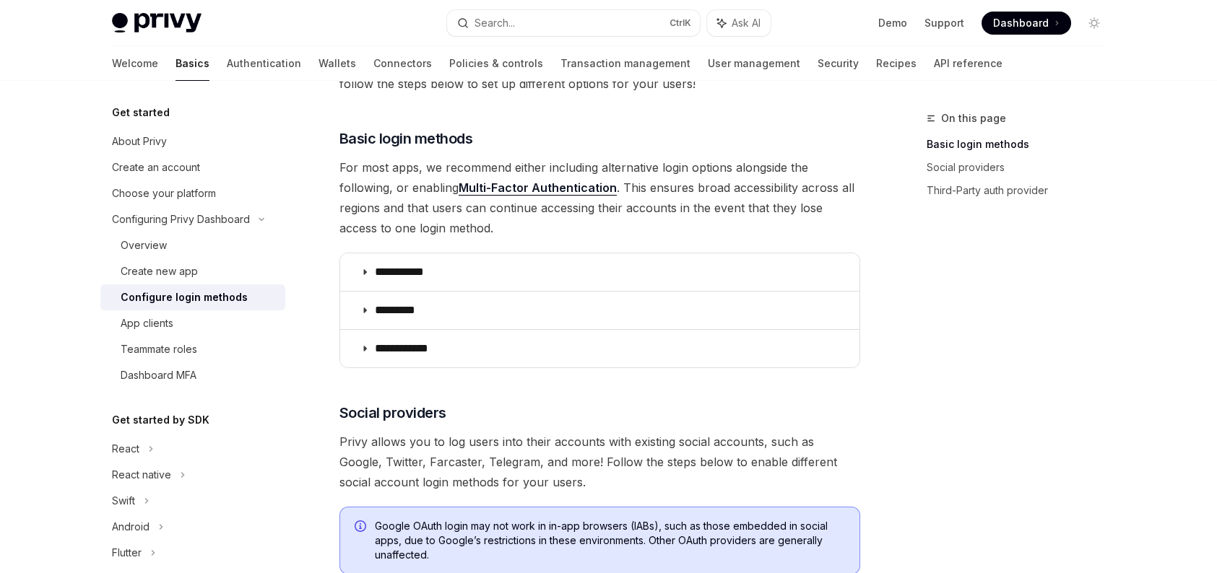
scroll to position [14, 0]
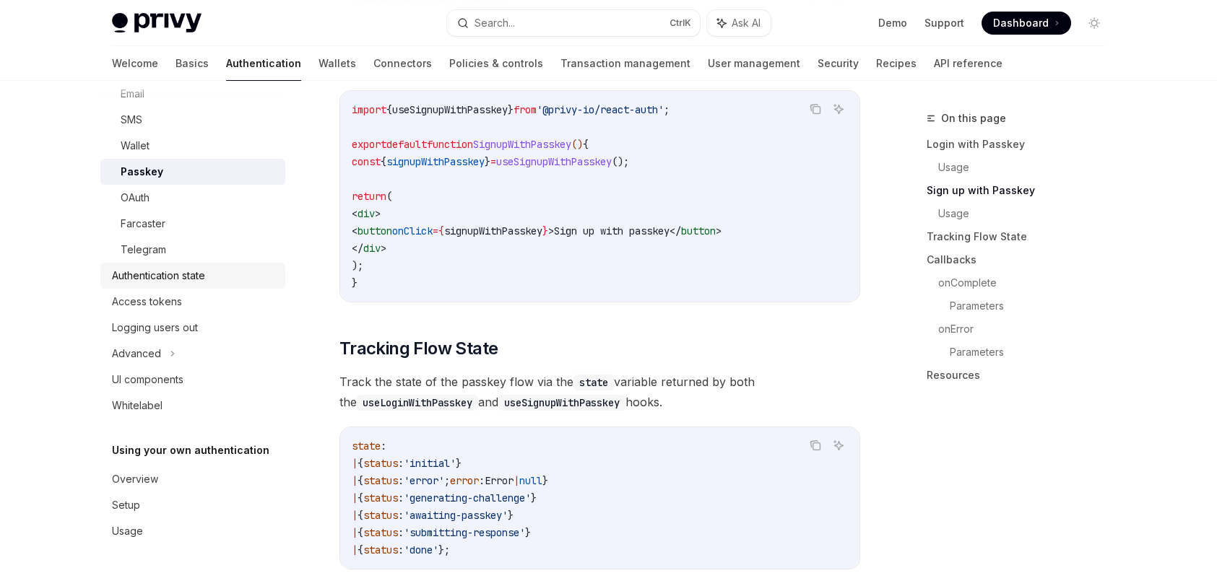
scroll to position [1155, 0]
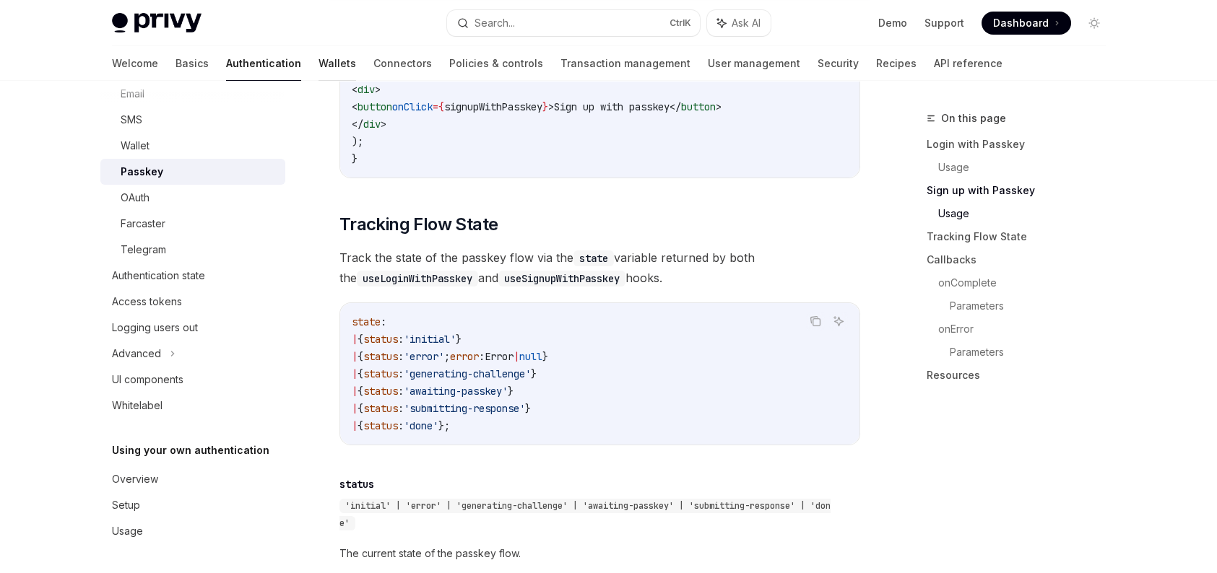
click at [318, 64] on link "Wallets" at bounding box center [337, 63] width 38 height 35
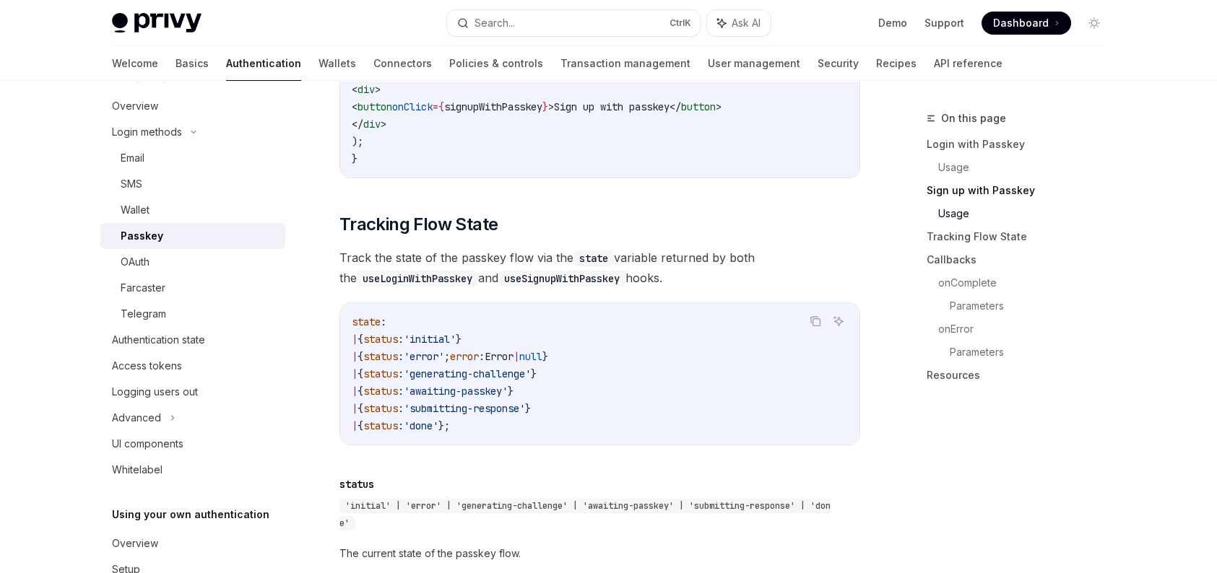
scroll to position [4, 0]
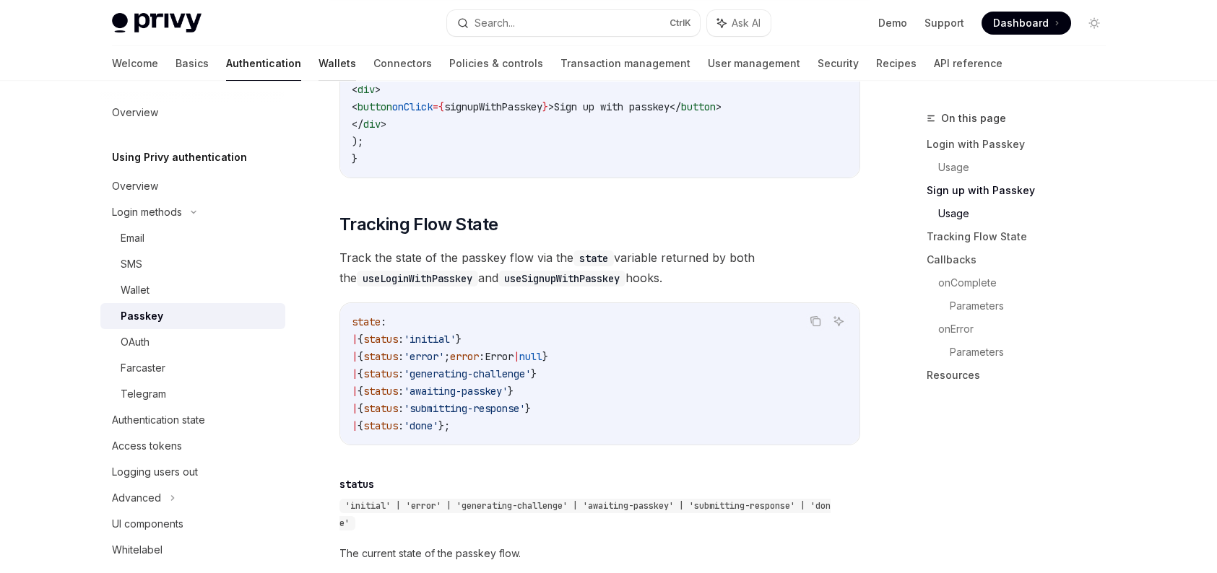
click at [318, 57] on link "Wallets" at bounding box center [337, 63] width 38 height 35
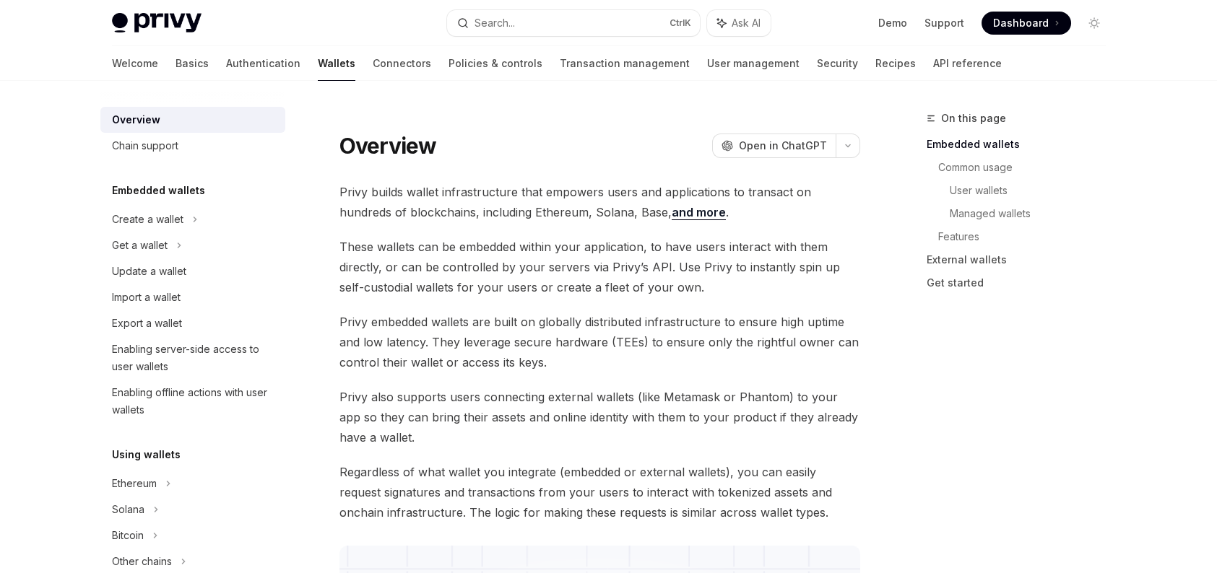
click at [318, 57] on link "Wallets" at bounding box center [337, 63] width 38 height 35
click at [196, 220] on icon at bounding box center [195, 219] width 6 height 17
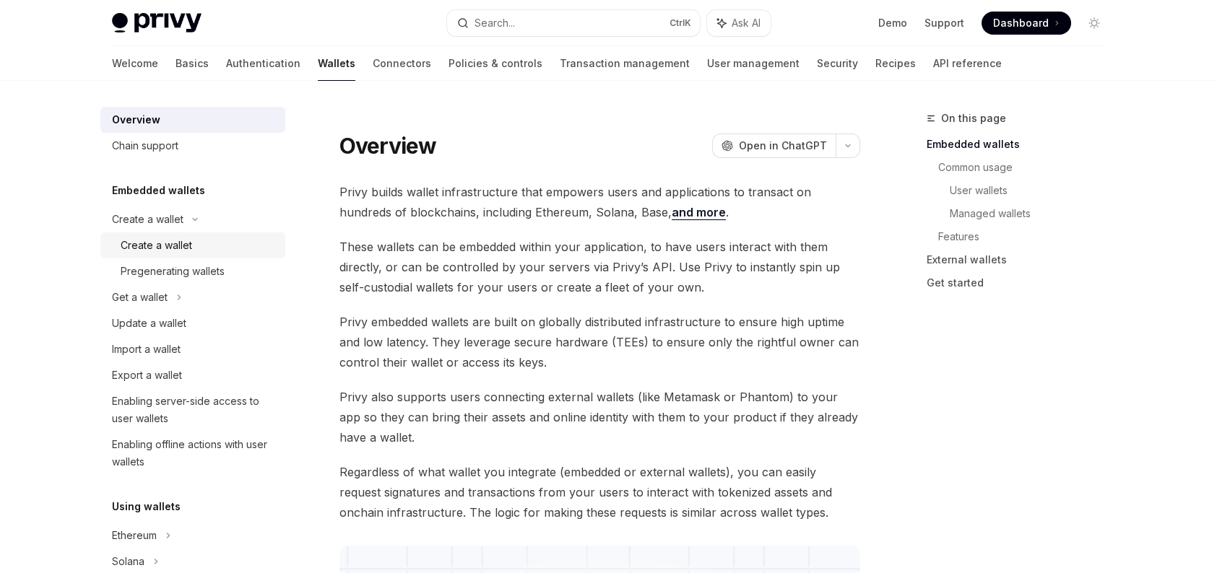
click at [189, 249] on div "Create a wallet" at bounding box center [156, 245] width 71 height 17
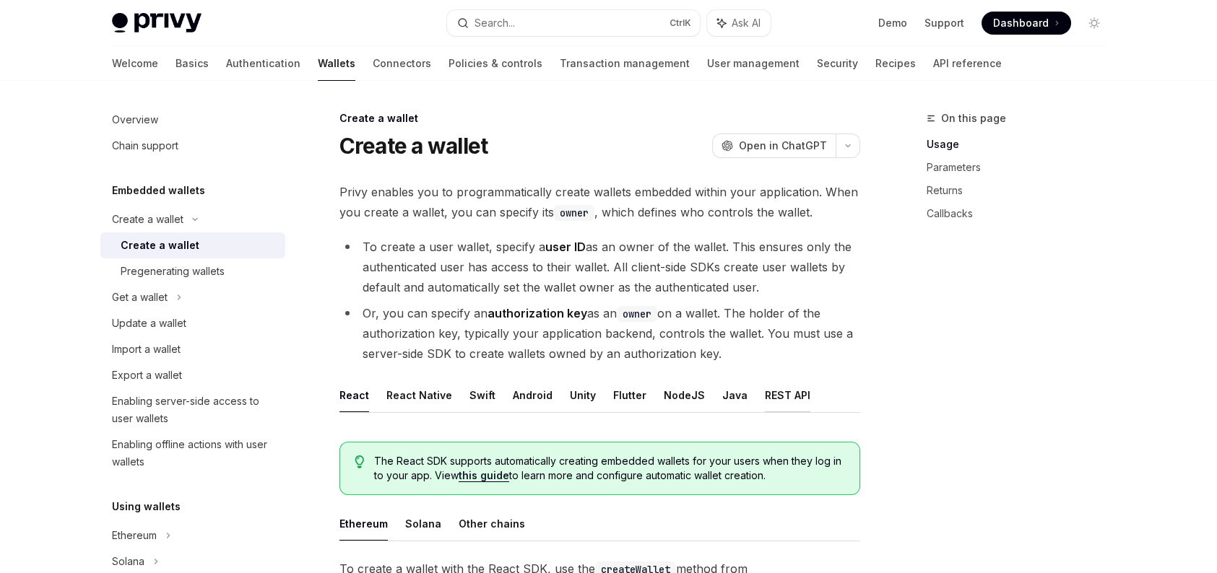
scroll to position [72, 0]
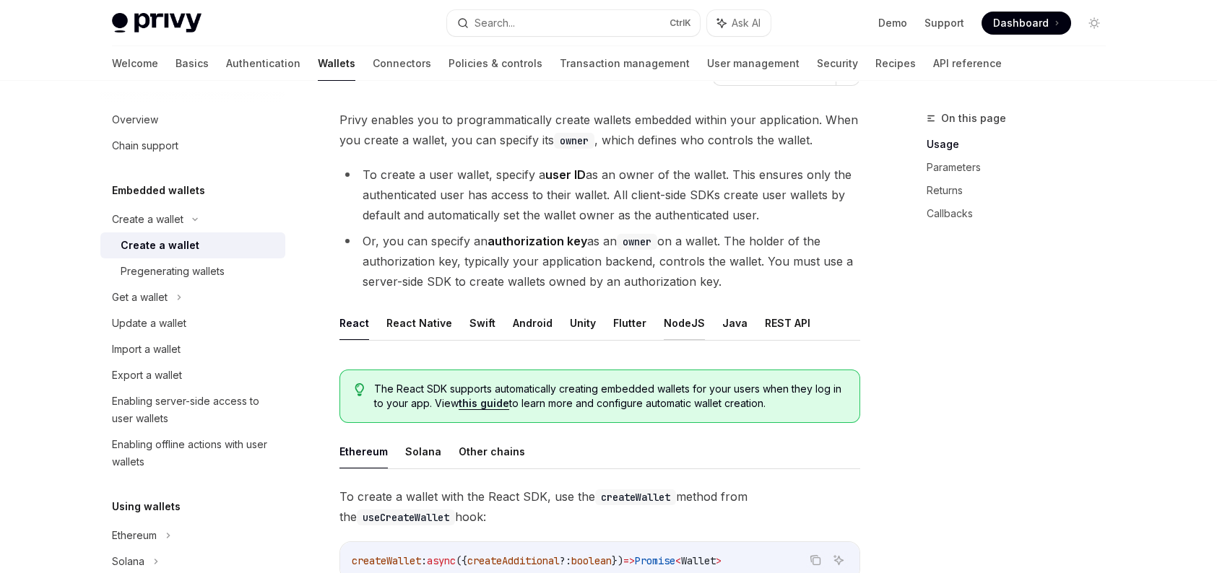
click at [682, 324] on button "NodeJS" at bounding box center [684, 323] width 41 height 34
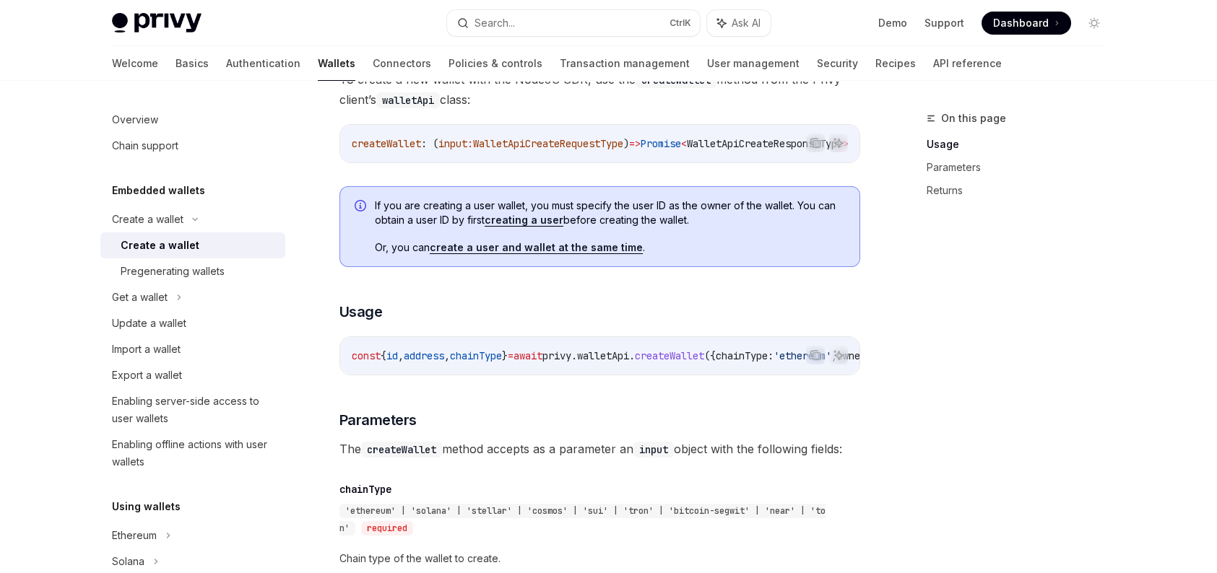
click at [542, 362] on span "await" at bounding box center [527, 356] width 29 height 13
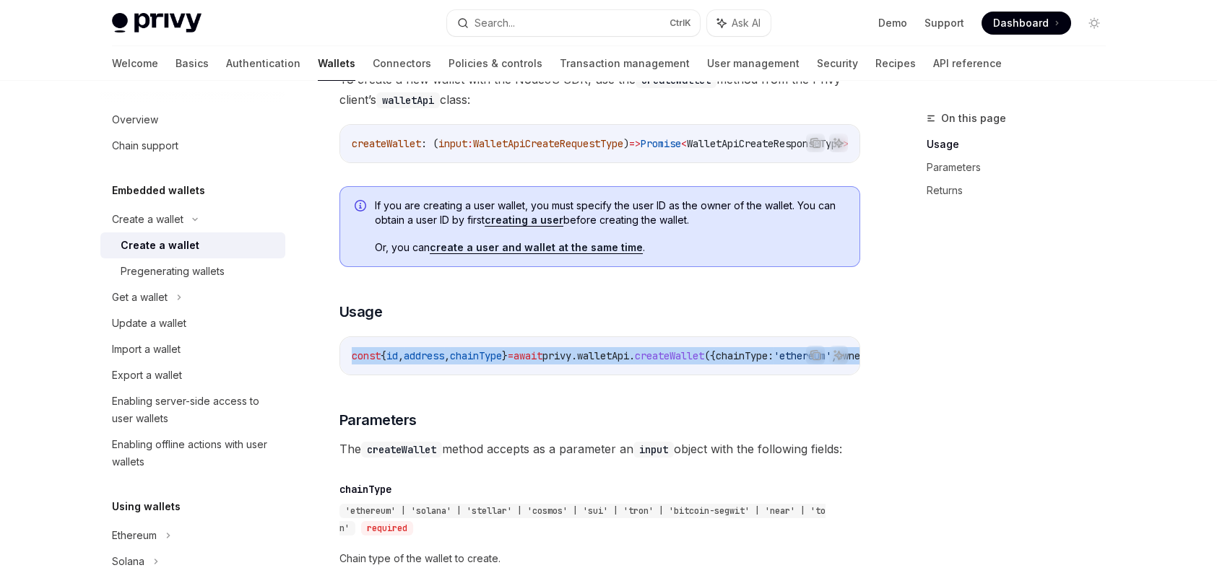
click at [542, 362] on span "await" at bounding box center [527, 356] width 29 height 13
copy code "const { id , address , chainType } = await privy . walletApi . createWallet ({ …"
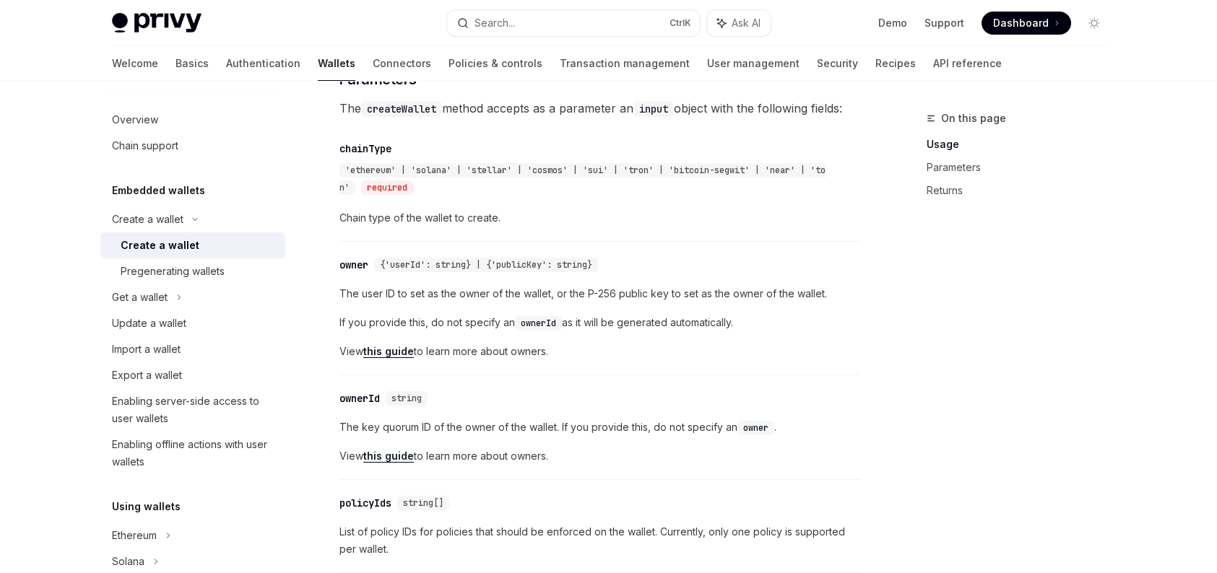
scroll to position [505, 0]
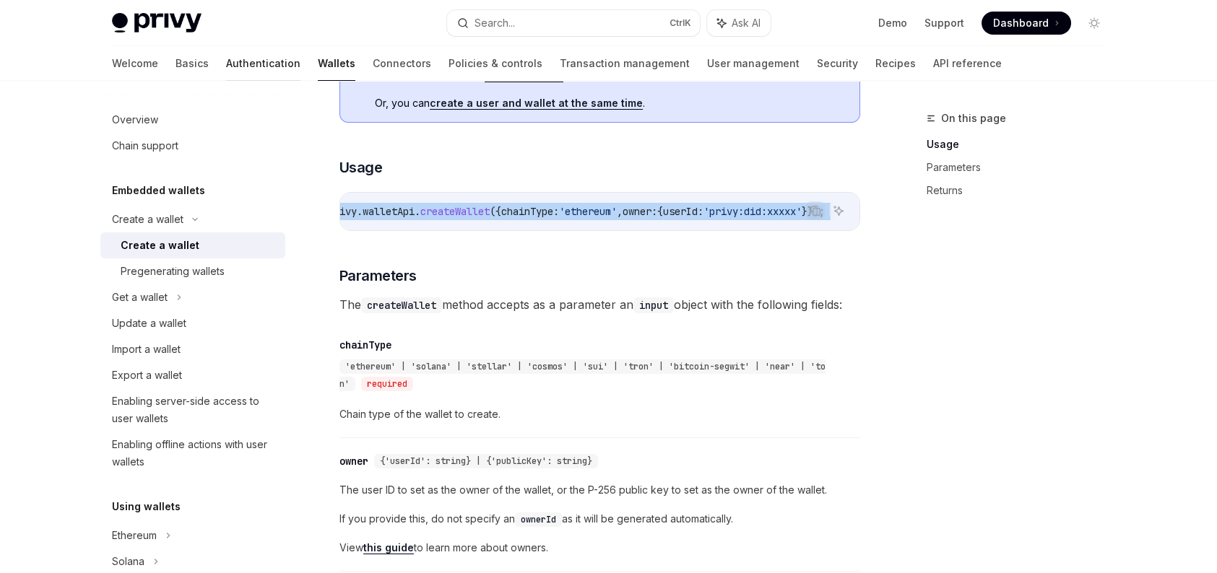
click at [226, 64] on link "Authentication" at bounding box center [263, 63] width 74 height 35
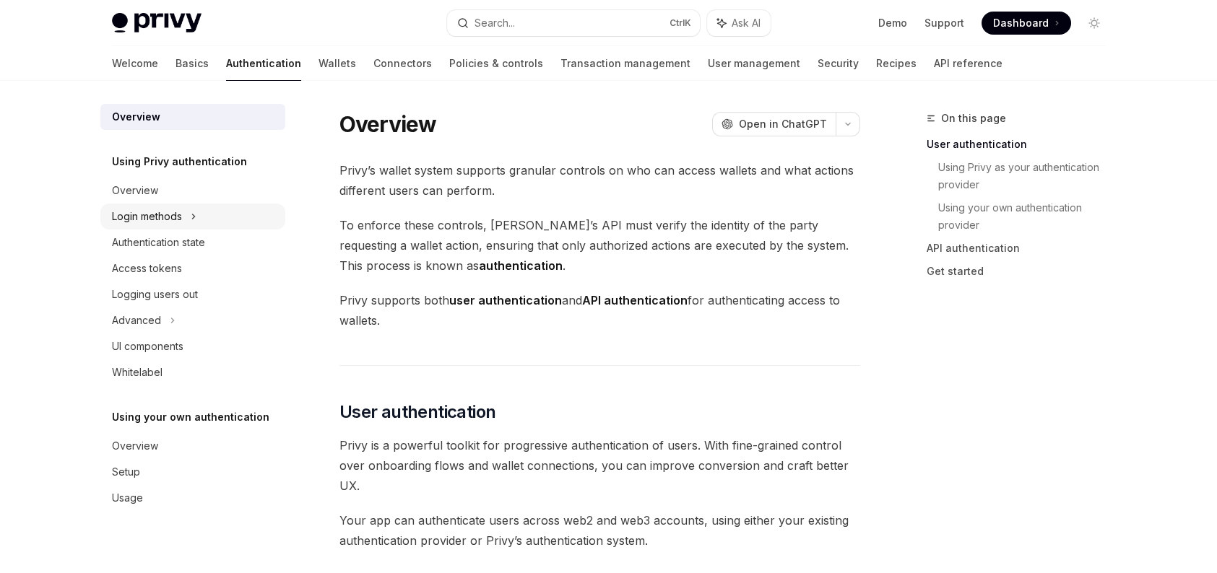
click at [190, 209] on div "Login methods" at bounding box center [192, 217] width 185 height 26
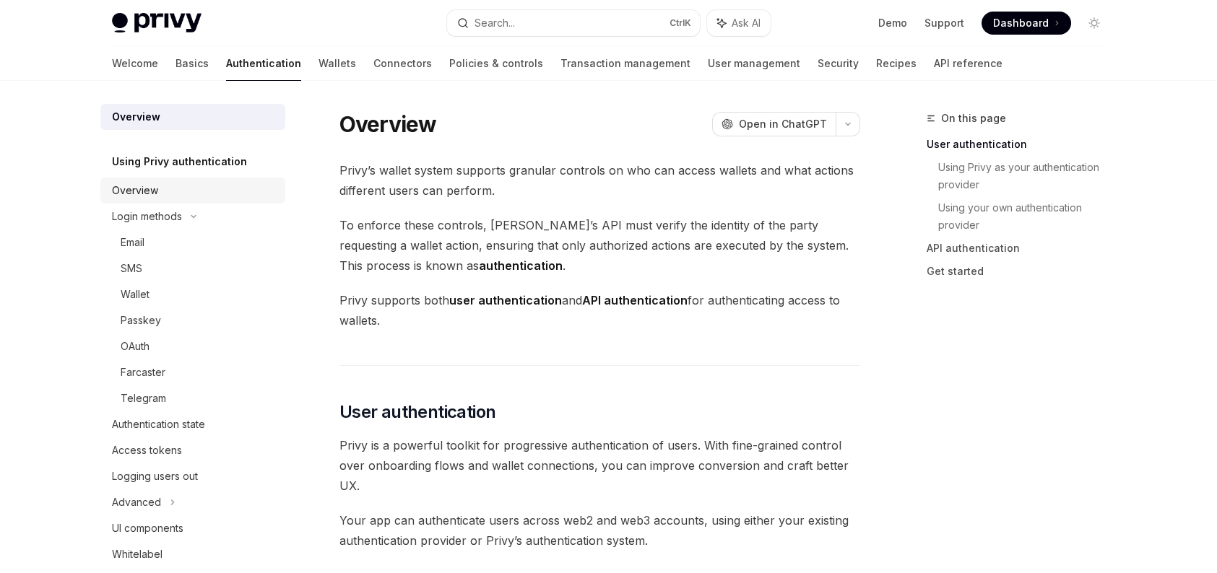
click at [173, 201] on link "Overview" at bounding box center [192, 191] width 185 height 26
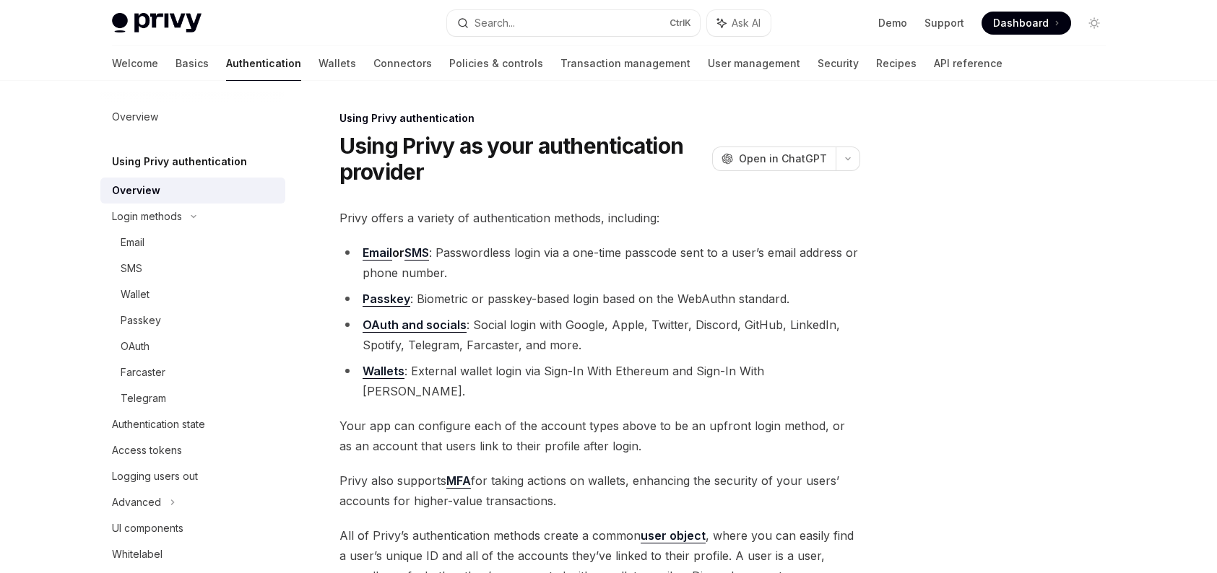
scroll to position [282, 0]
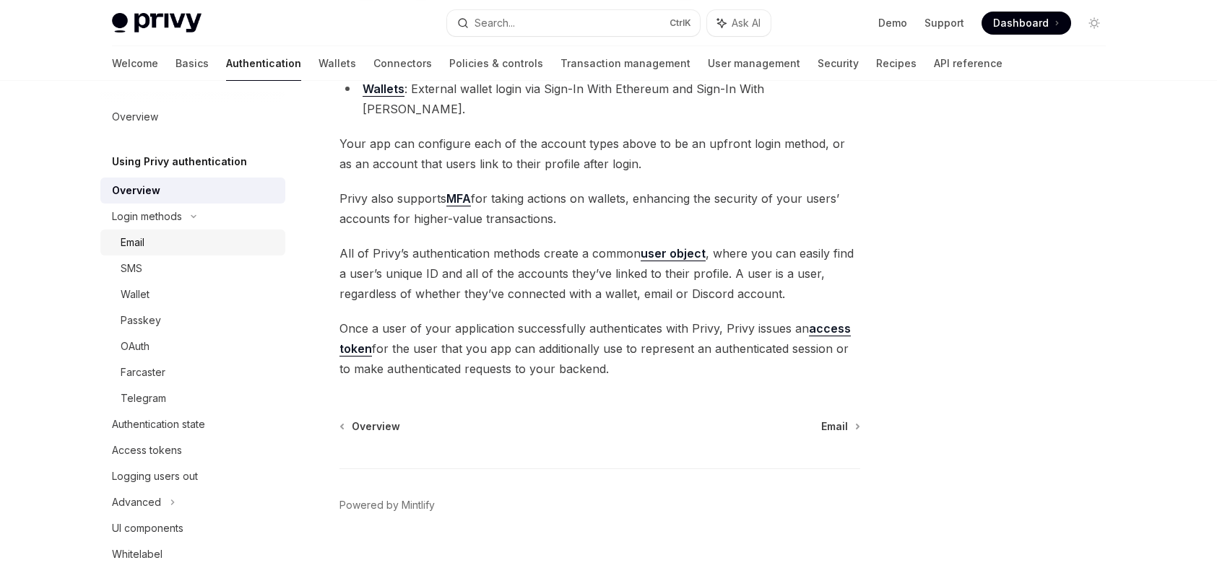
click at [151, 252] on link "Email" at bounding box center [192, 243] width 185 height 26
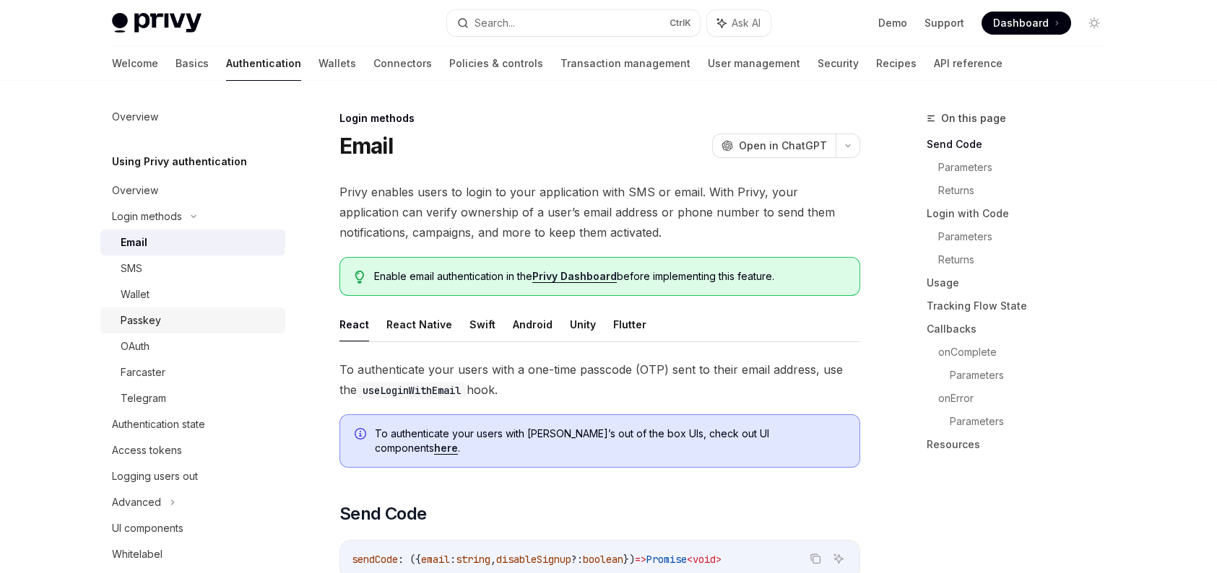
click at [133, 315] on div "Passkey" at bounding box center [141, 320] width 40 height 17
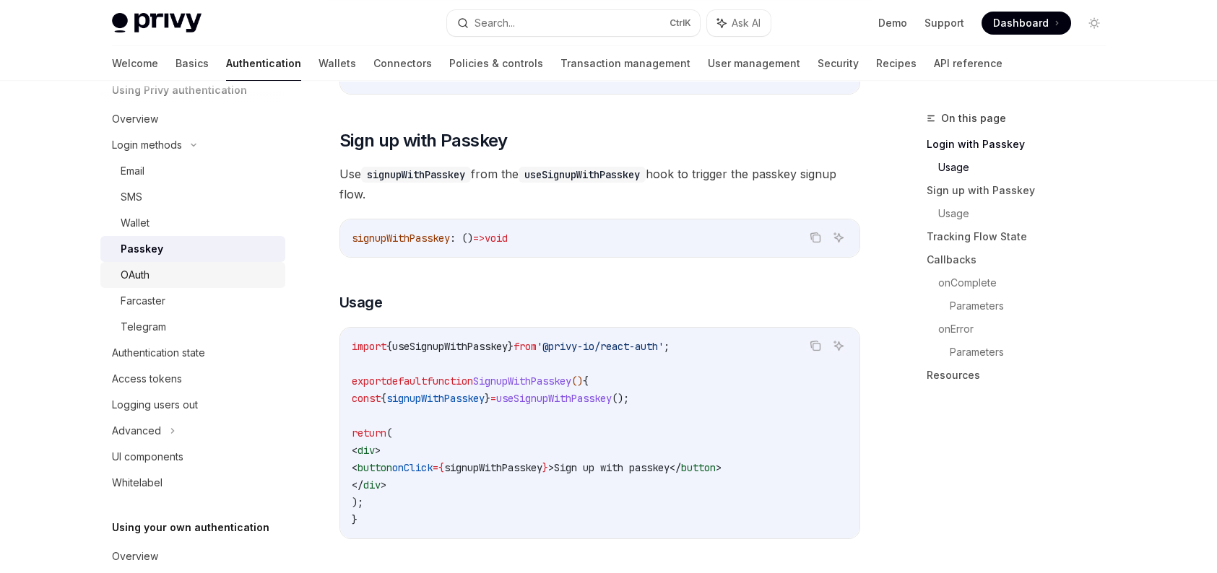
scroll to position [72, 0]
click at [156, 470] on link "Whitelabel" at bounding box center [192, 482] width 185 height 26
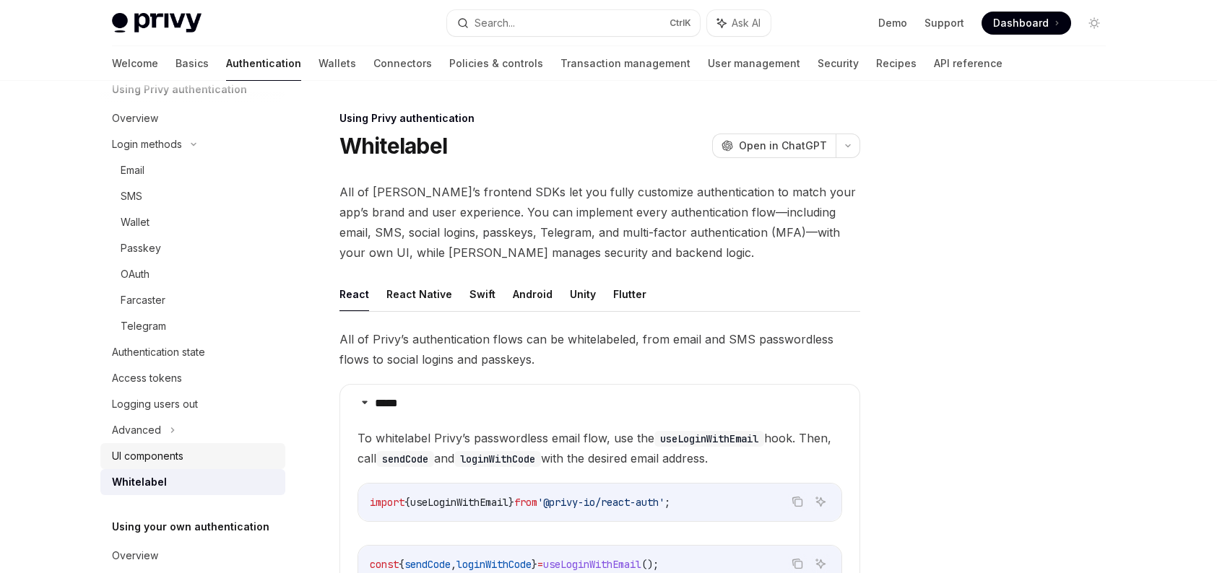
click at [153, 463] on div "UI components" at bounding box center [147, 456] width 71 height 17
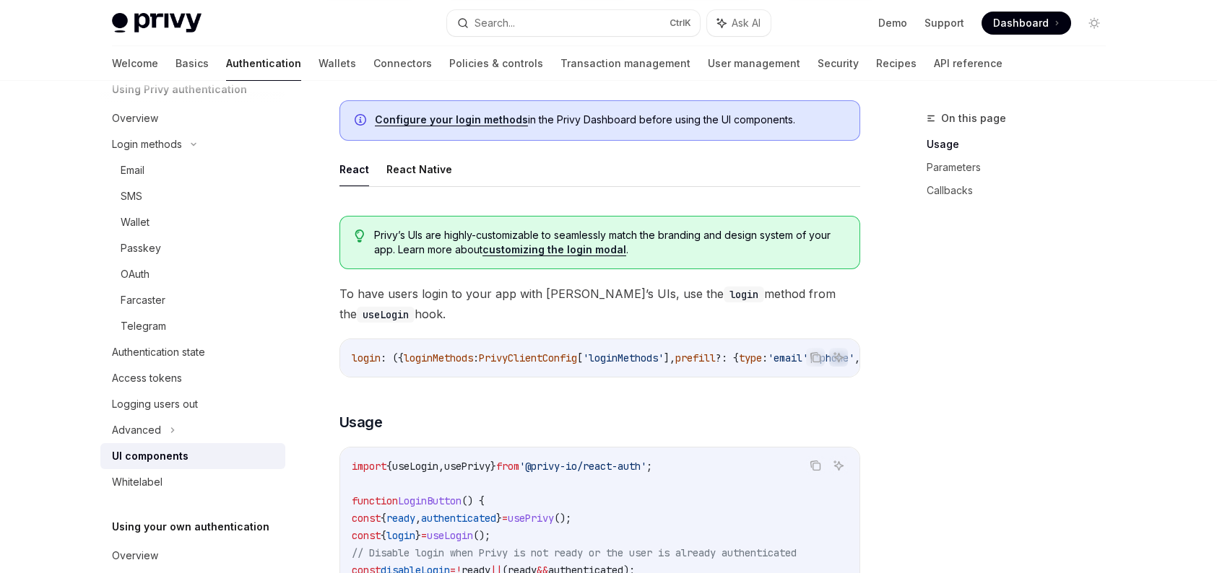
scroll to position [794, 0]
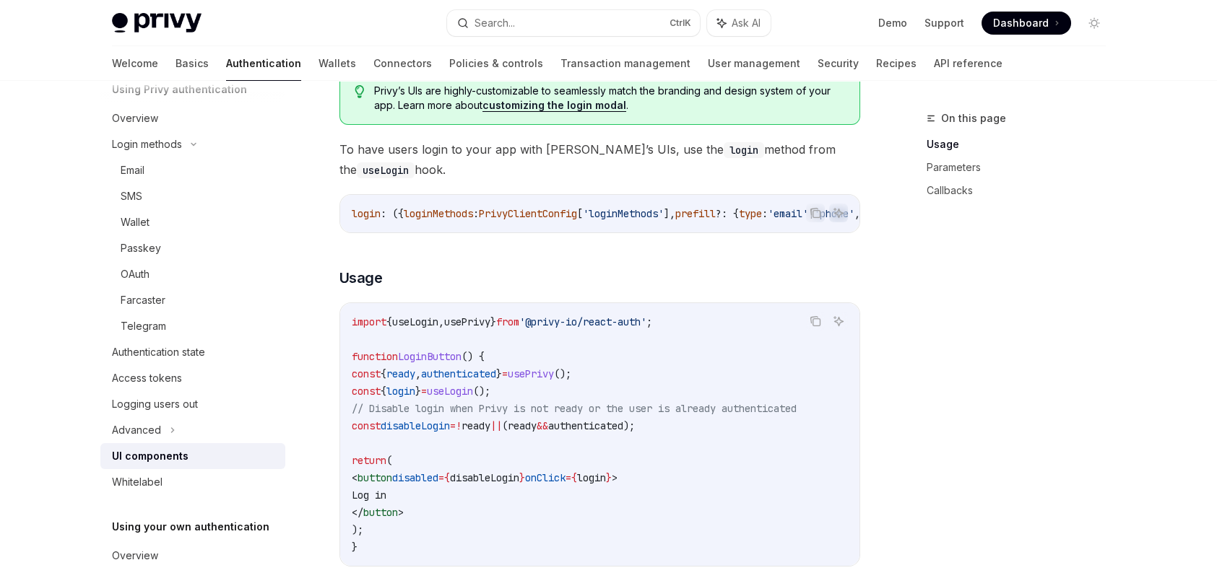
click at [433, 326] on span "useLogin" at bounding box center [415, 322] width 46 height 13
copy span "useLogin"
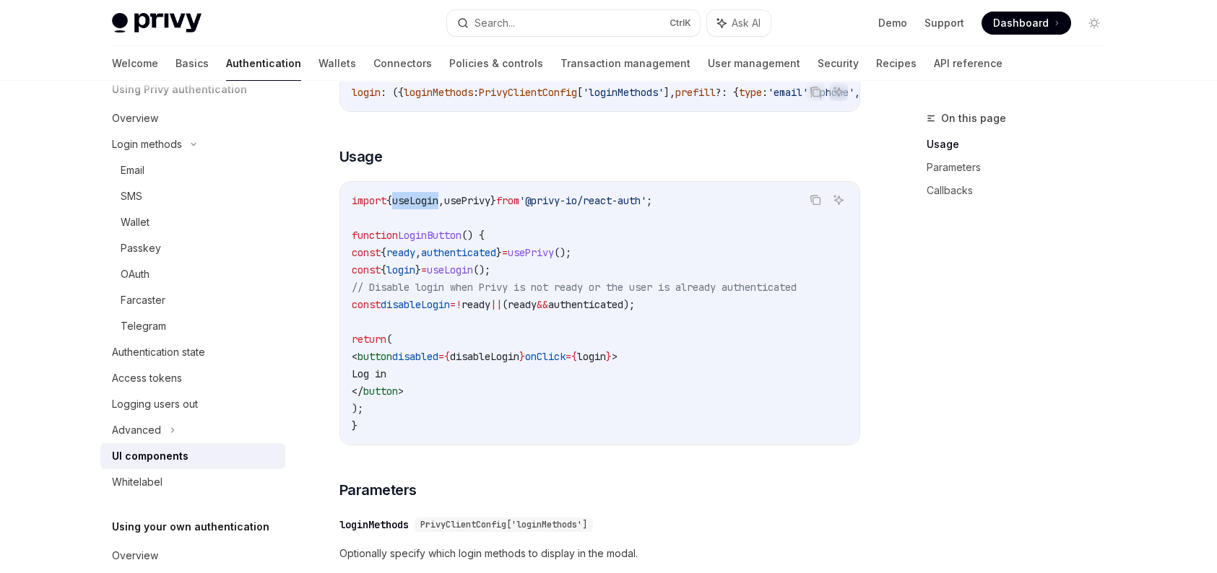
scroll to position [939, 0]
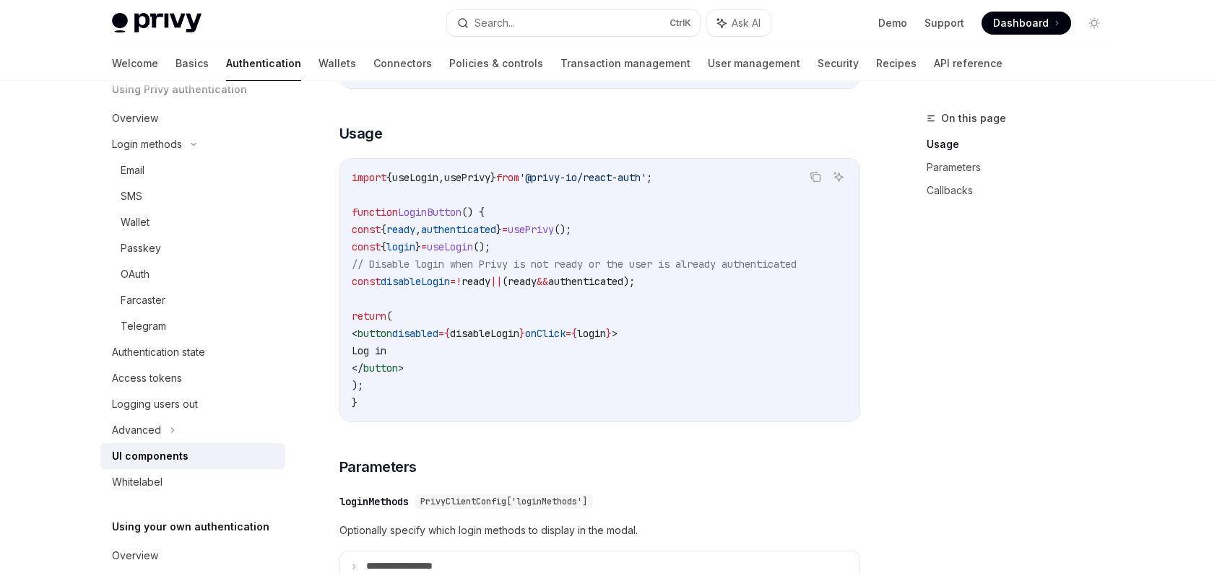
click at [473, 253] on span "useLogin" at bounding box center [450, 246] width 46 height 13
copy code "const { login } = useLogin ();"
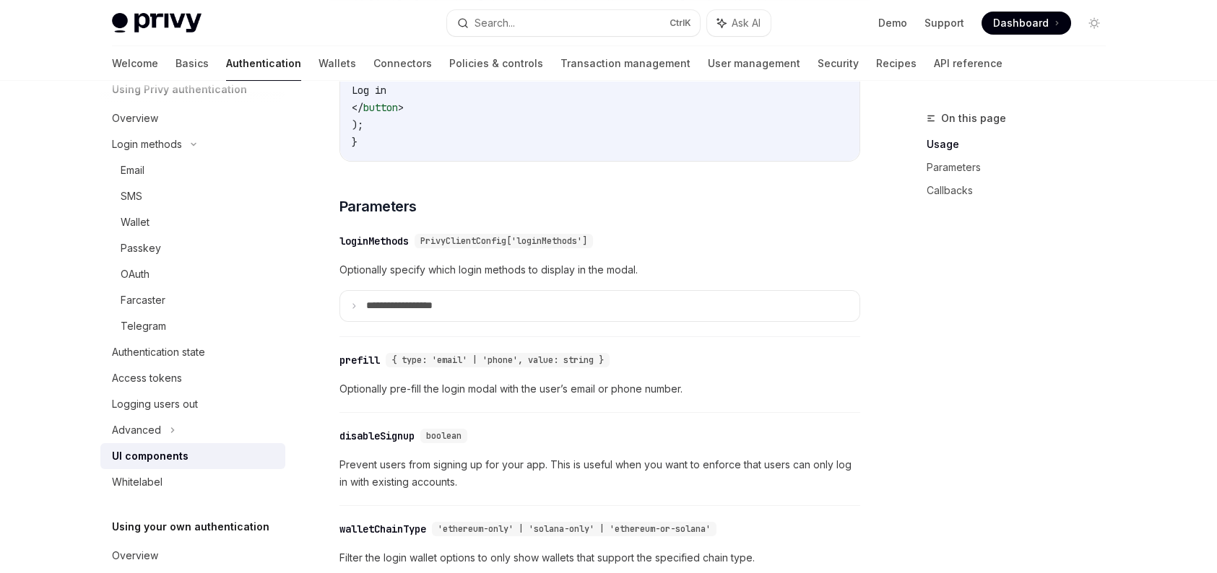
scroll to position [1155, 0]
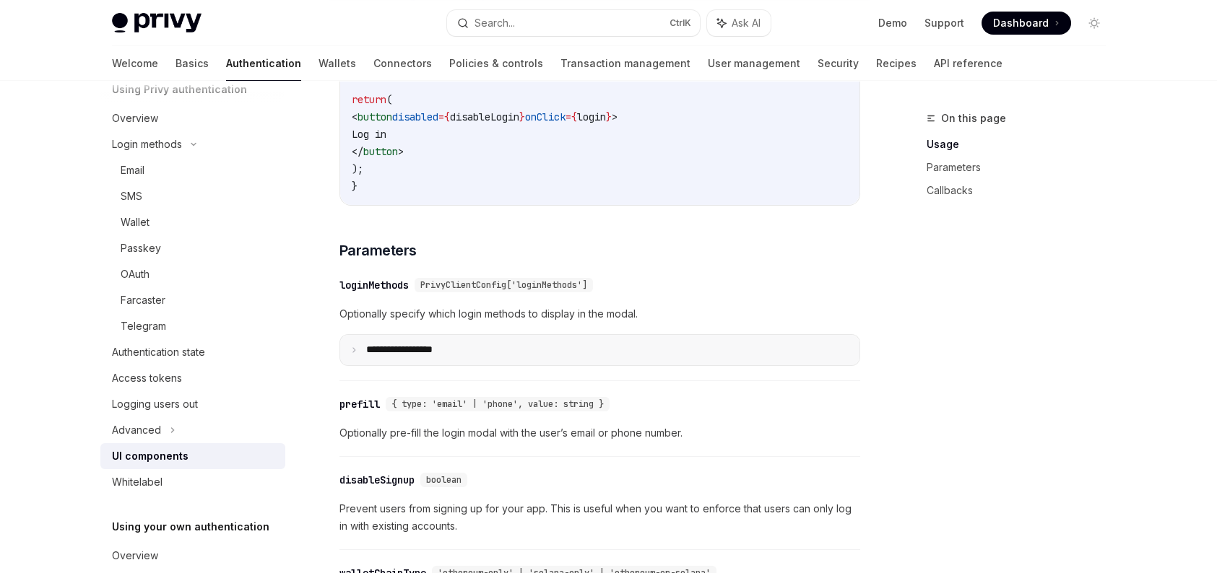
click at [472, 349] on summary "**********" at bounding box center [599, 350] width 519 height 30
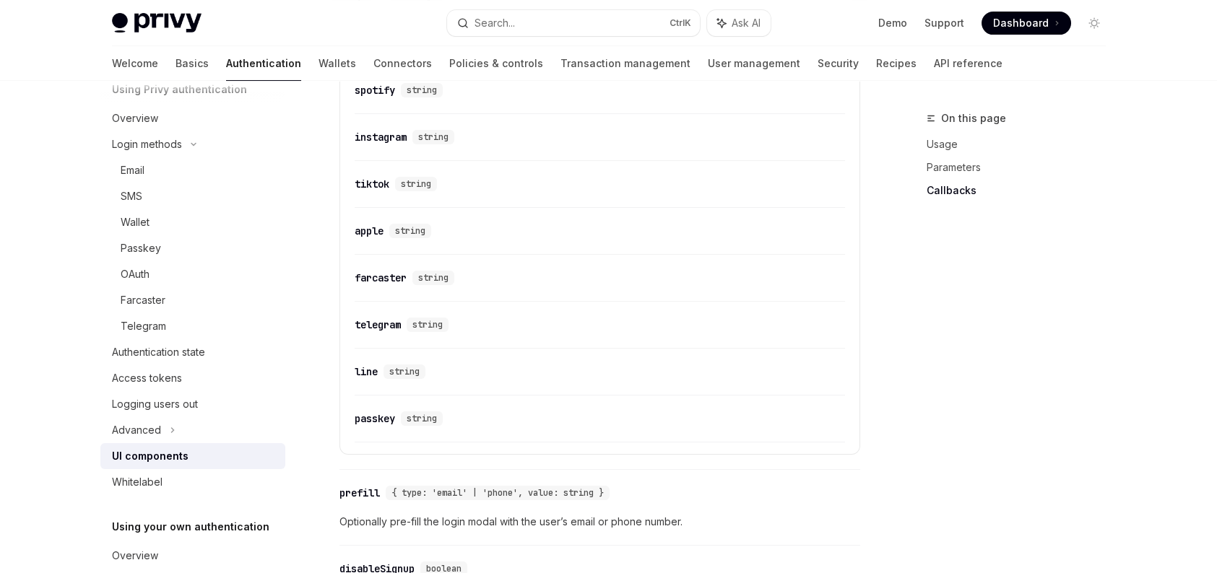
scroll to position [1877, 0]
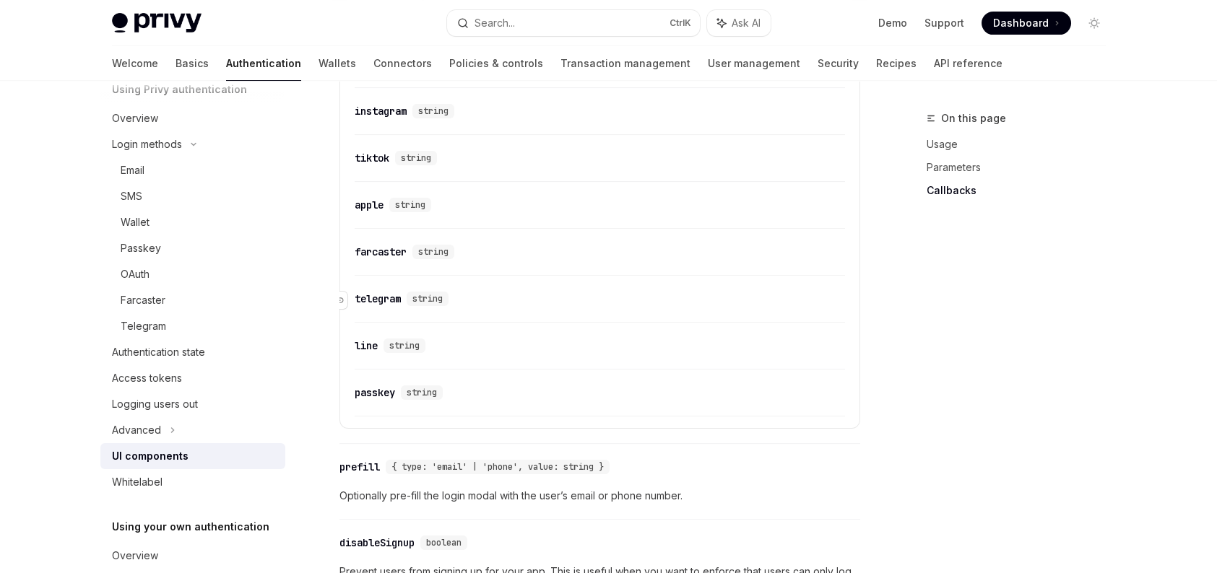
click at [383, 306] on div "telegram" at bounding box center [378, 299] width 46 height 14
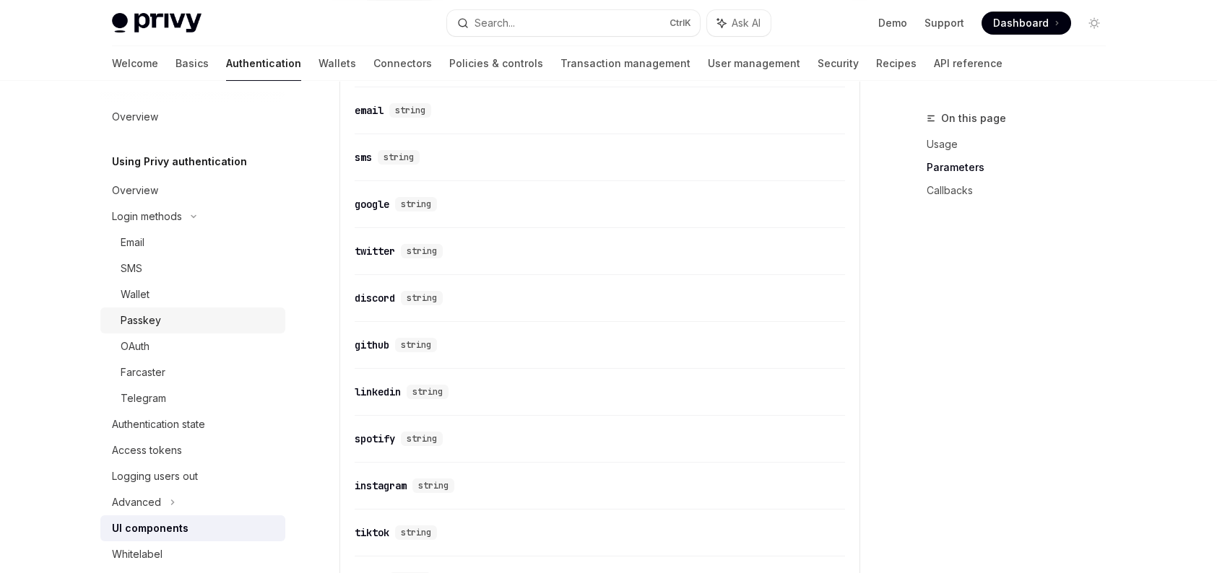
click at [213, 321] on div "Passkey" at bounding box center [199, 320] width 156 height 17
click at [160, 321] on div "Passkey" at bounding box center [199, 320] width 156 height 17
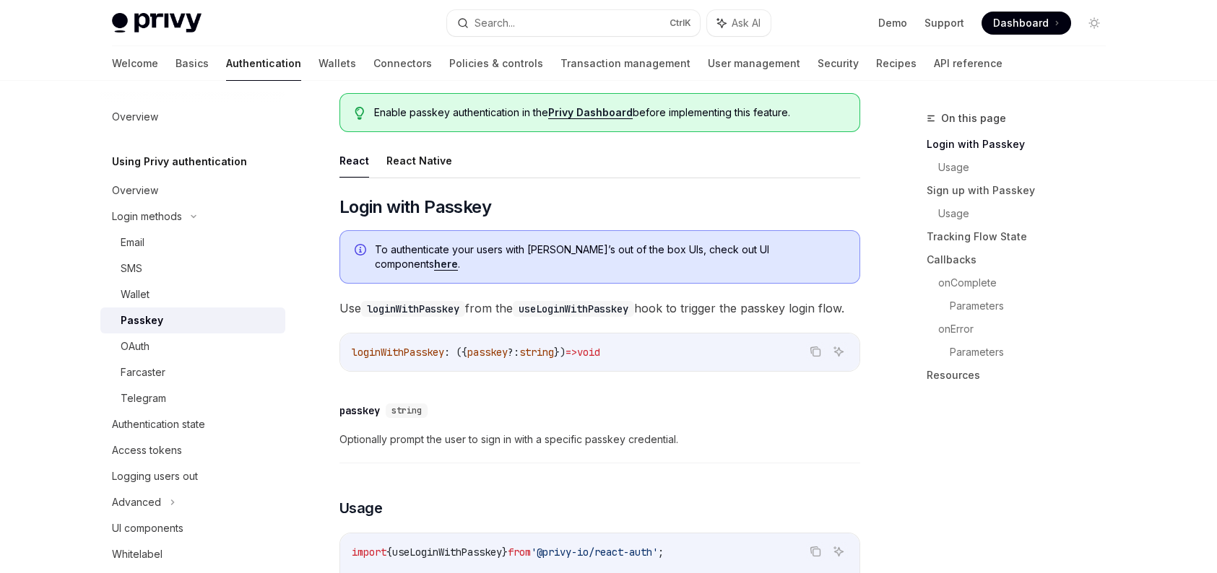
scroll to position [144, 0]
click at [437, 358] on span "loginWithPasskey" at bounding box center [398, 351] width 92 height 13
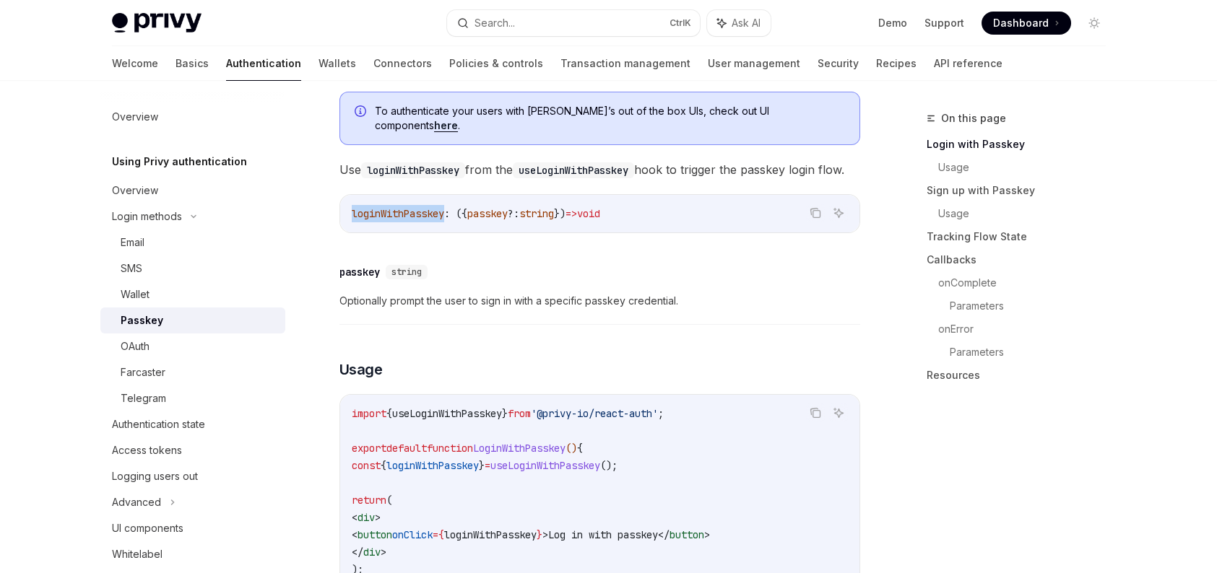
scroll to position [289, 0]
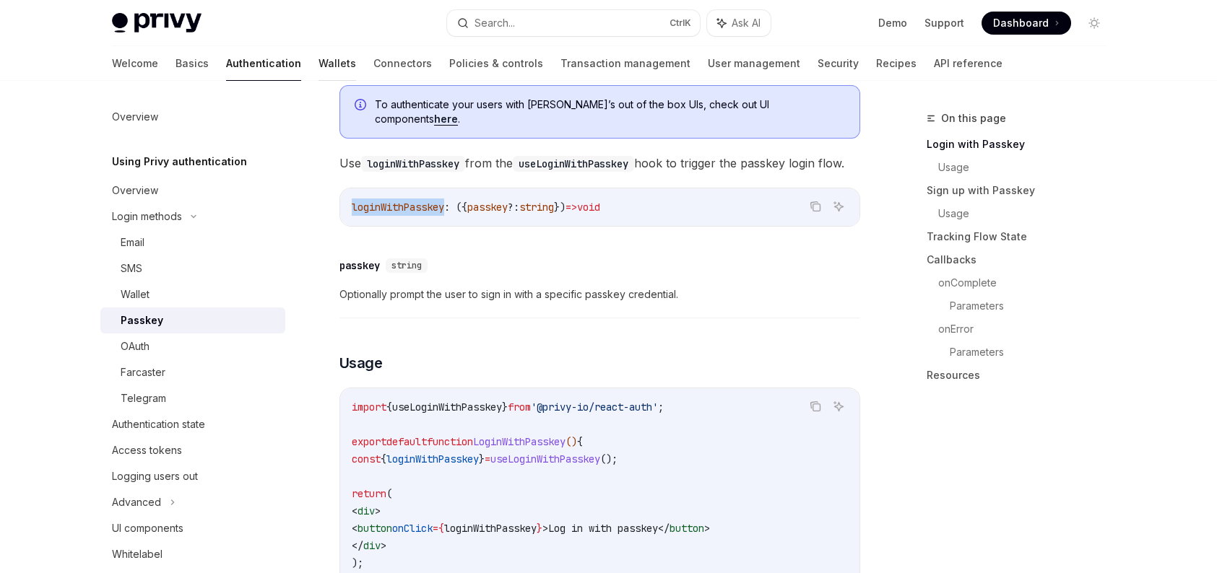
click at [318, 66] on link "Wallets" at bounding box center [337, 63] width 38 height 35
click at [318, 53] on link "Wallets" at bounding box center [337, 63] width 38 height 35
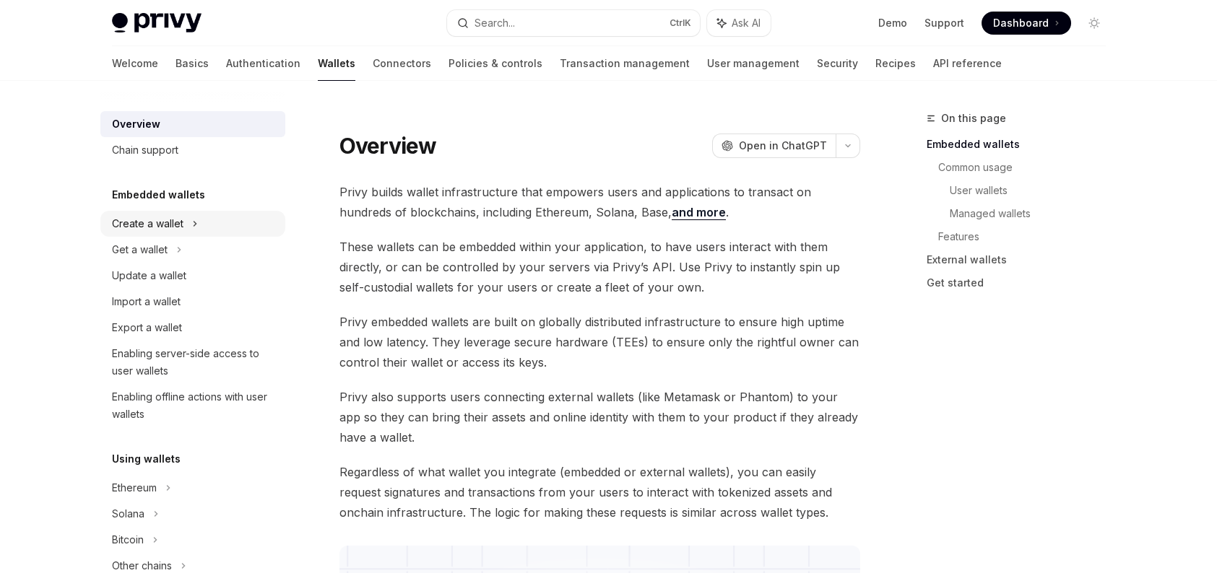
click at [199, 220] on div "Create a wallet" at bounding box center [192, 224] width 185 height 26
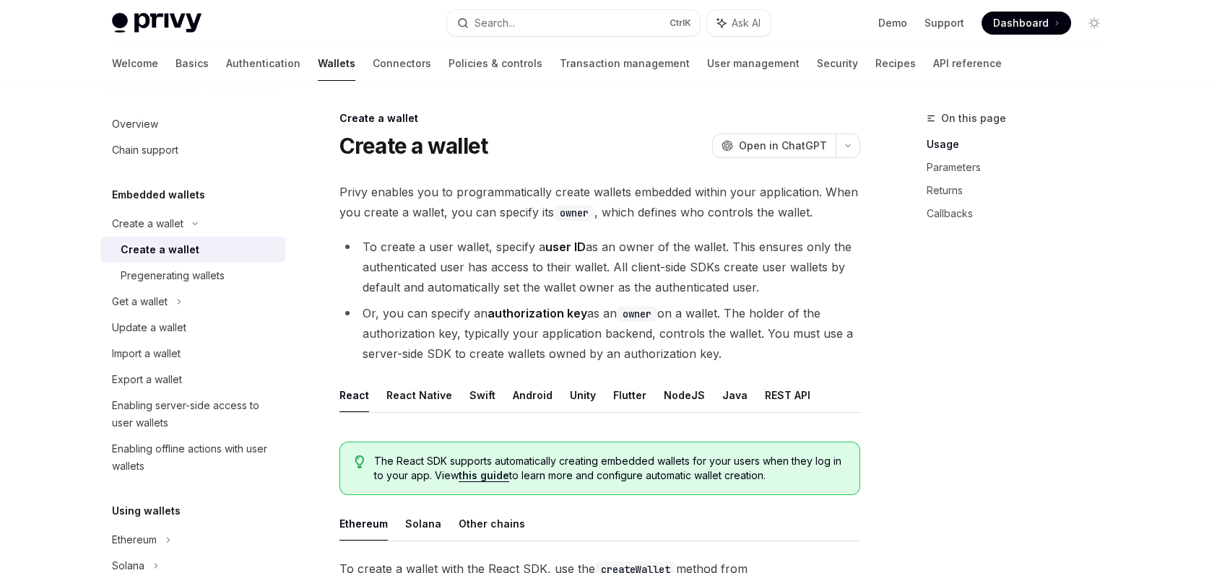
click at [183, 242] on div "Create a wallet" at bounding box center [160, 249] width 79 height 17
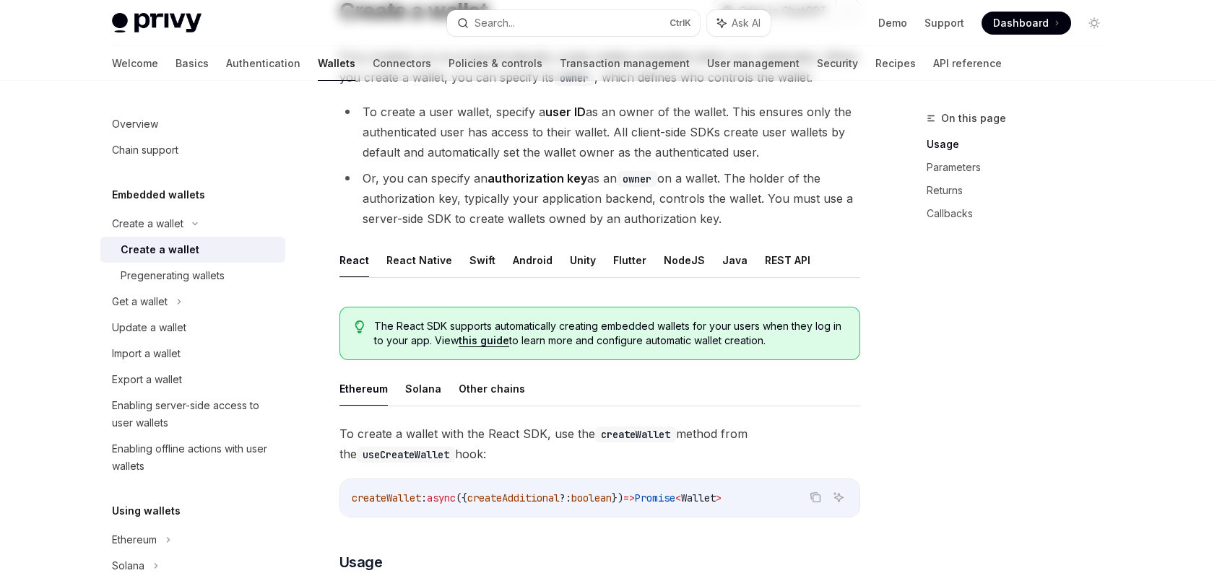
scroll to position [19, 0]
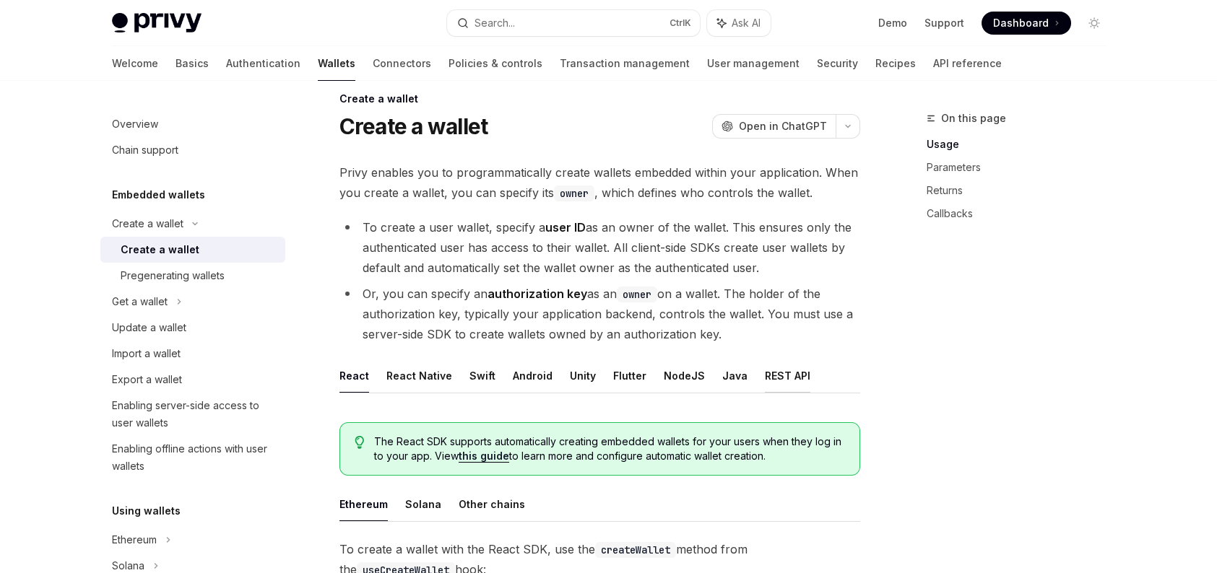
click at [771, 377] on button "REST API" at bounding box center [787, 376] width 45 height 34
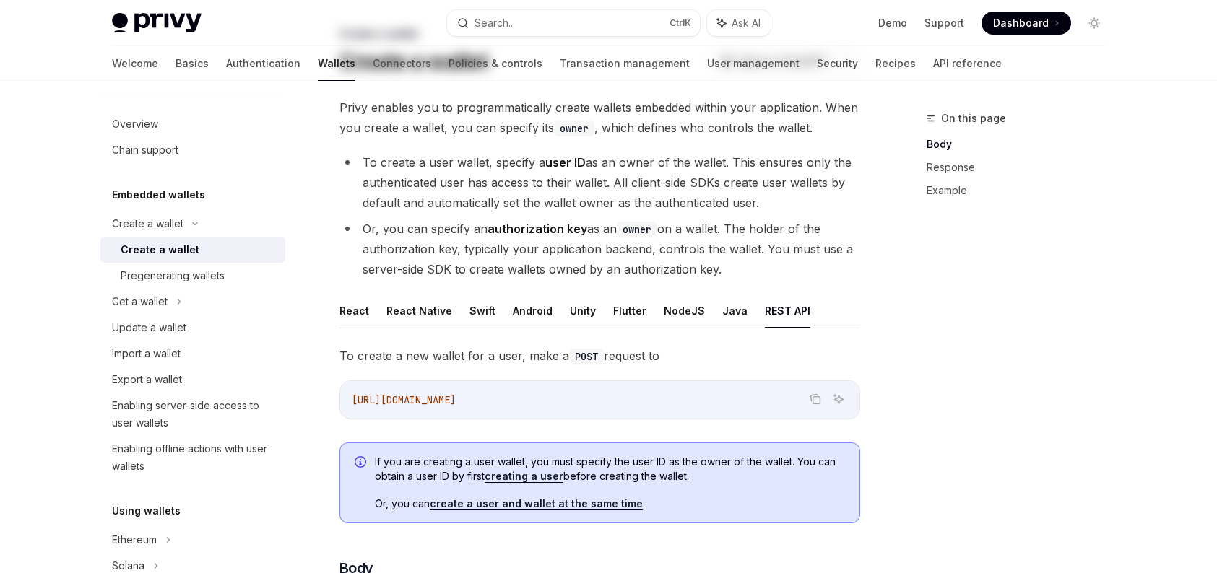
scroll to position [381, 0]
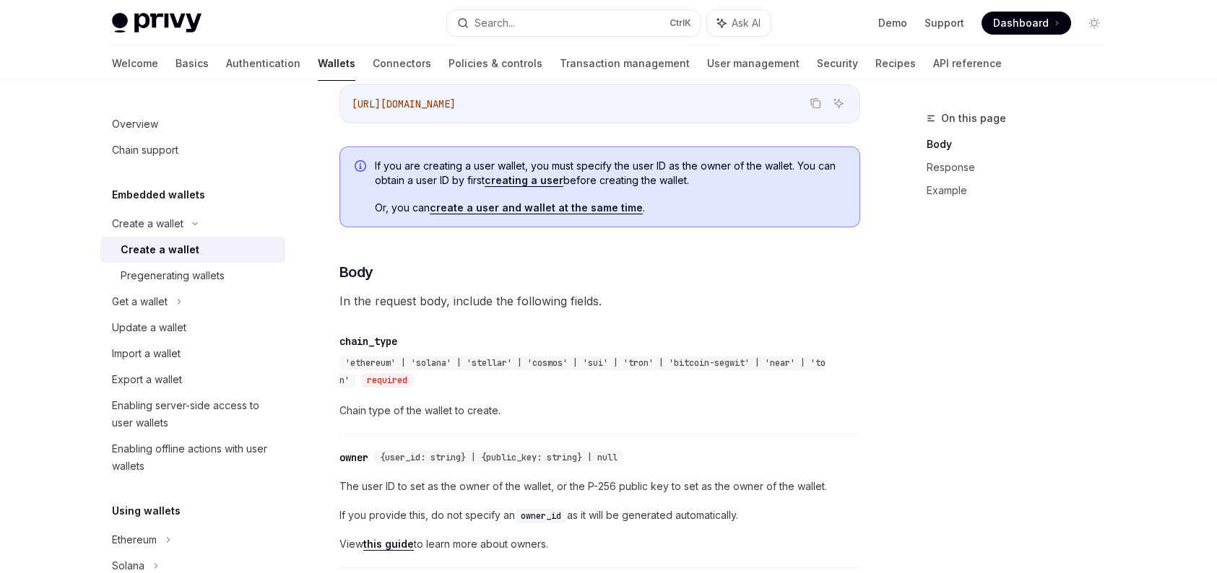
click at [375, 363] on span "'ethereum' | 'solana' | 'stellar' | 'cosmos' | 'sui' | 'tron' | 'bitcoin-segwit…" at bounding box center [582, 371] width 486 height 29
copy span "ethereum"
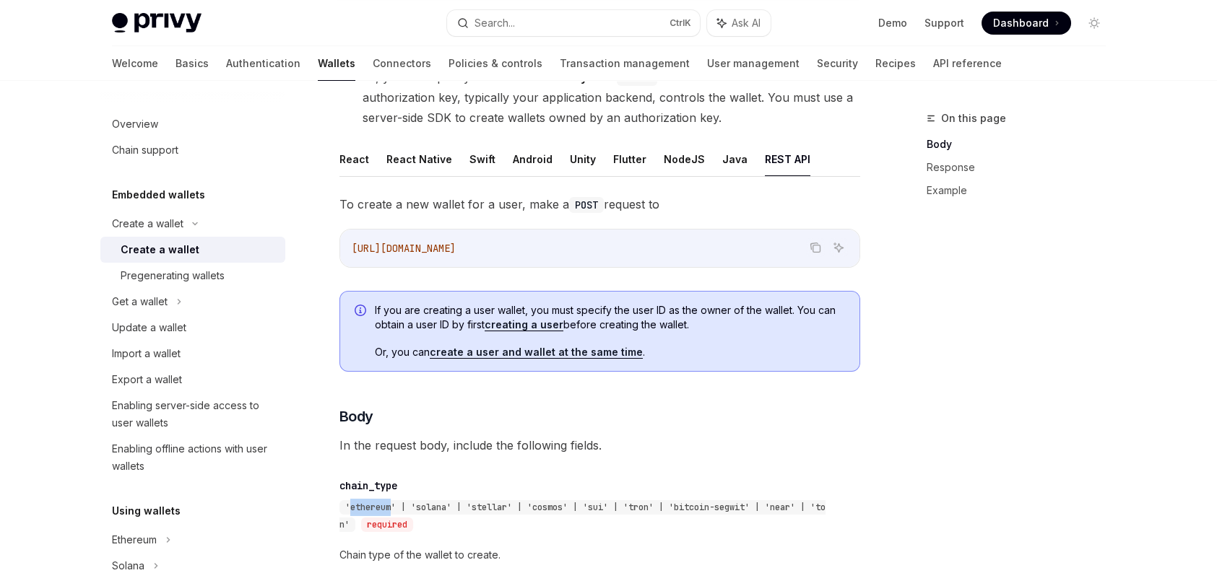
scroll to position [164, 0]
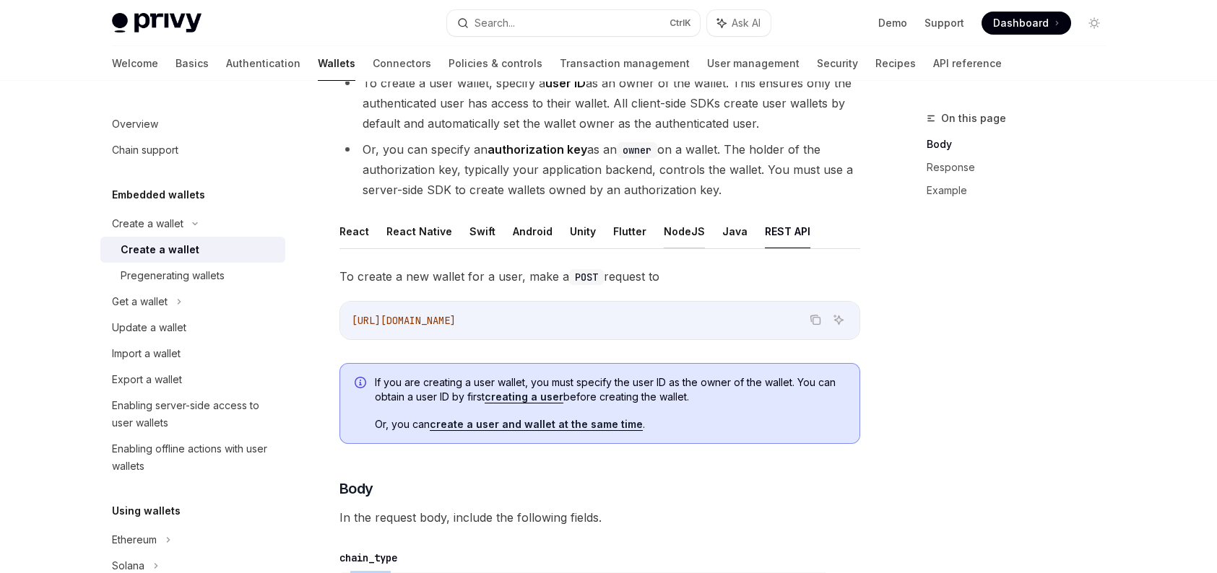
click at [664, 228] on button "NodeJS" at bounding box center [684, 231] width 41 height 34
type textarea "*"
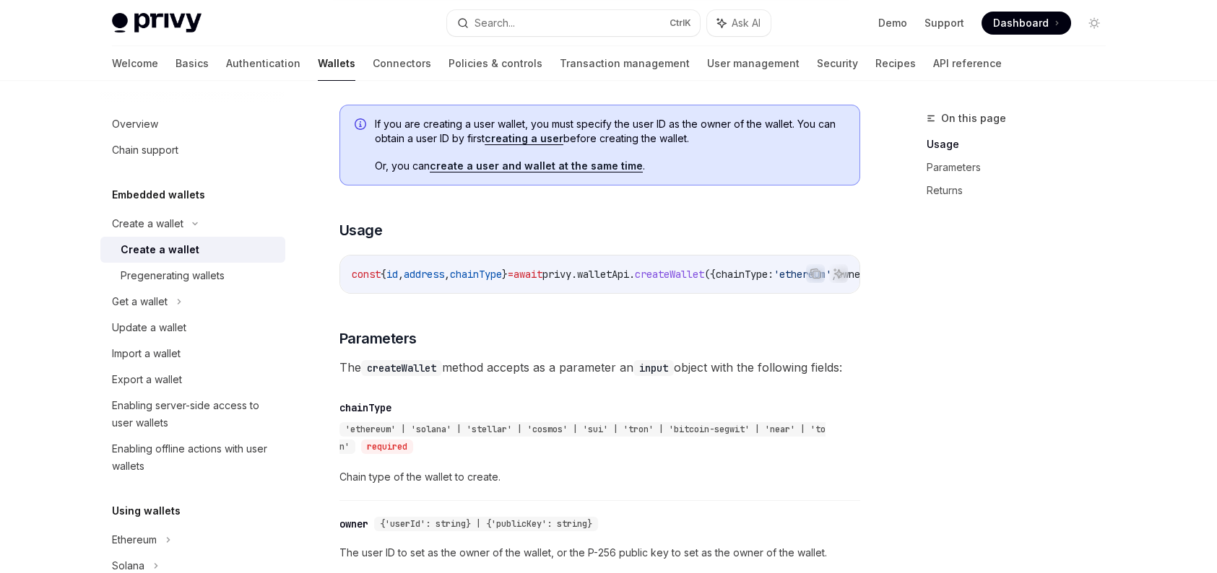
scroll to position [453, 0]
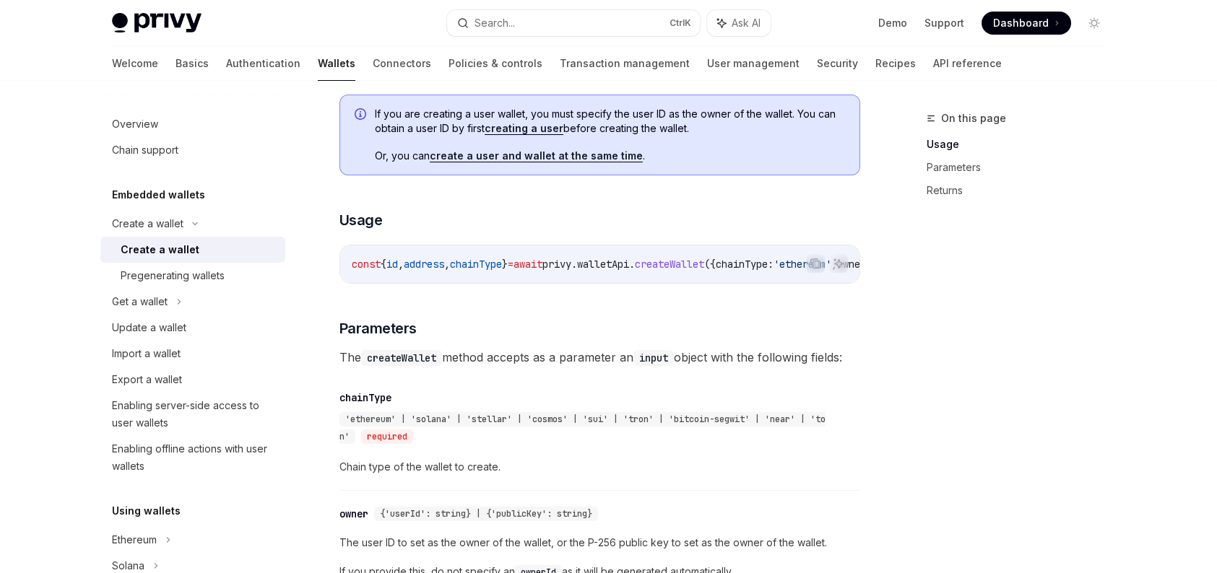
click at [360, 405] on div "chainType" at bounding box center [365, 398] width 52 height 14
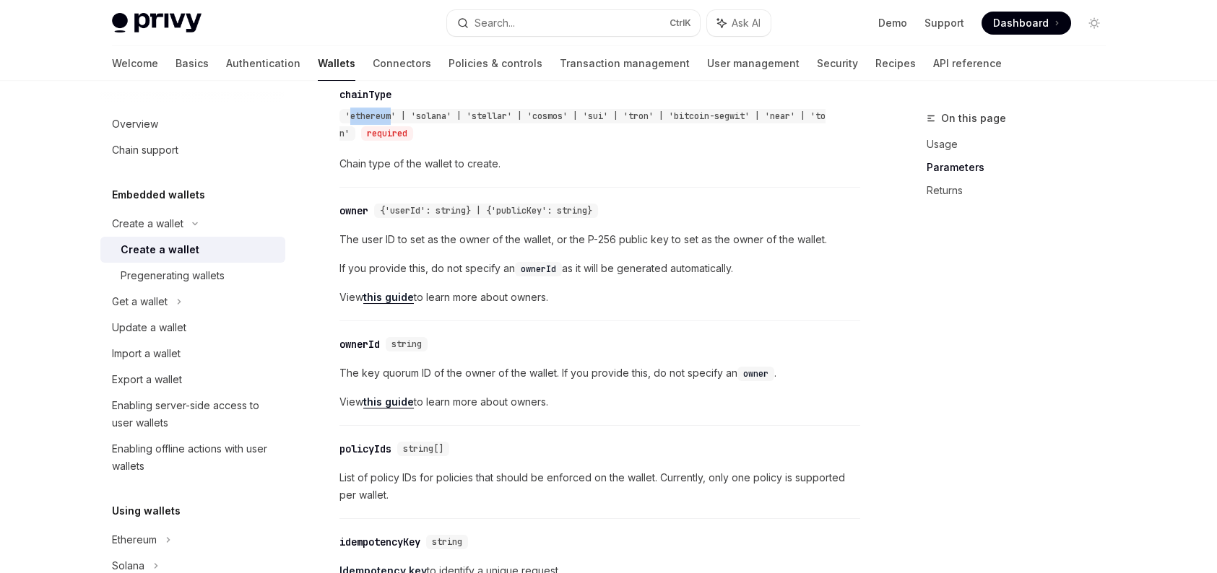
scroll to position [612, 0]
